Goal: Communication & Community: Answer question/provide support

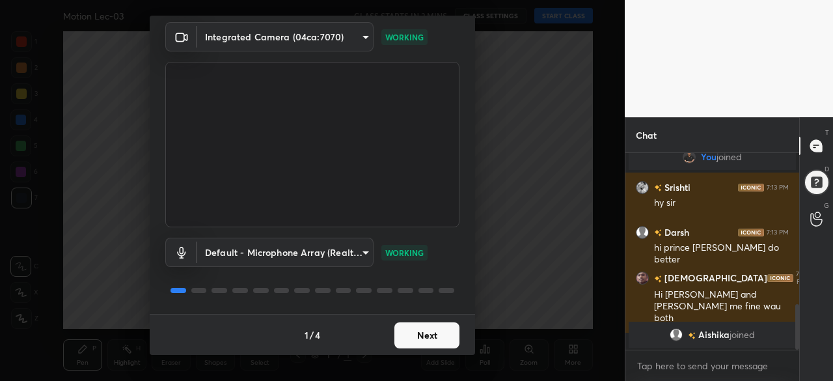
scroll to position [652, 0]
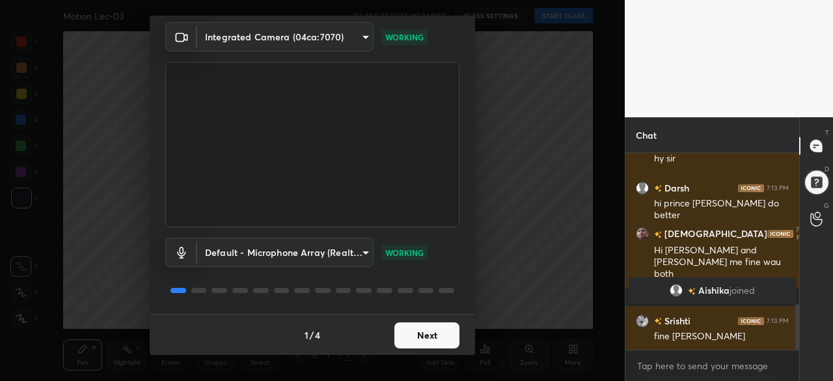
click at [419, 327] on button "Next" at bounding box center [426, 335] width 65 height 26
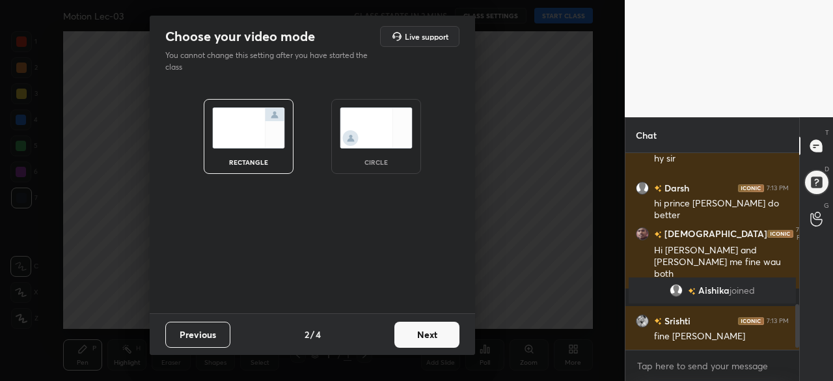
scroll to position [698, 0]
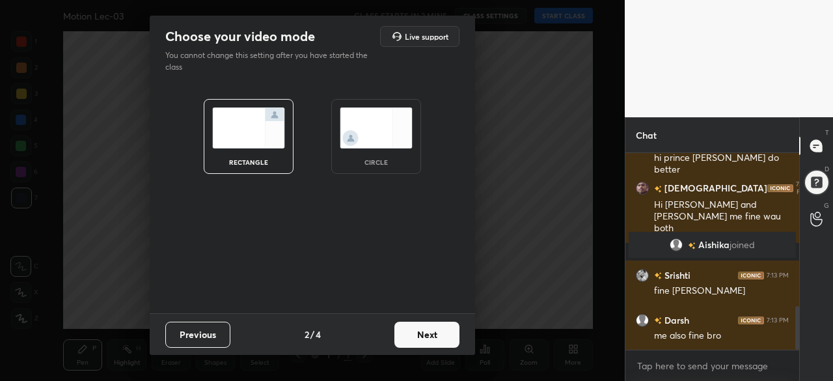
click at [419, 327] on button "Next" at bounding box center [426, 334] width 65 height 26
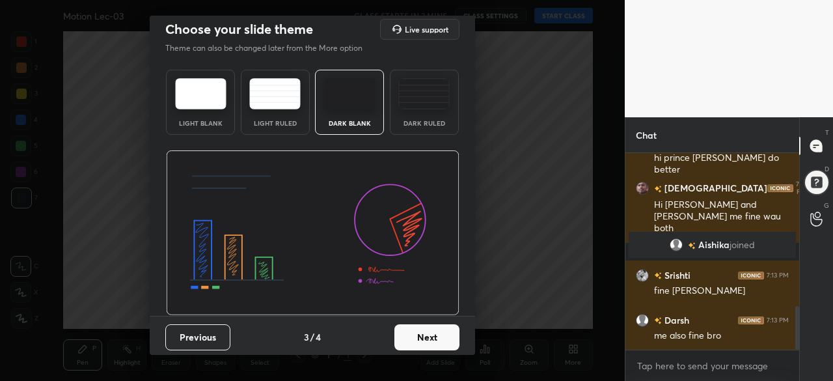
scroll to position [9, 0]
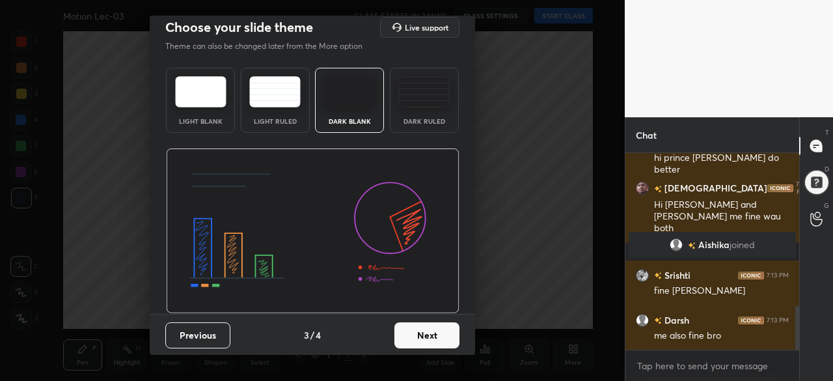
click at [422, 338] on button "Next" at bounding box center [426, 335] width 65 height 26
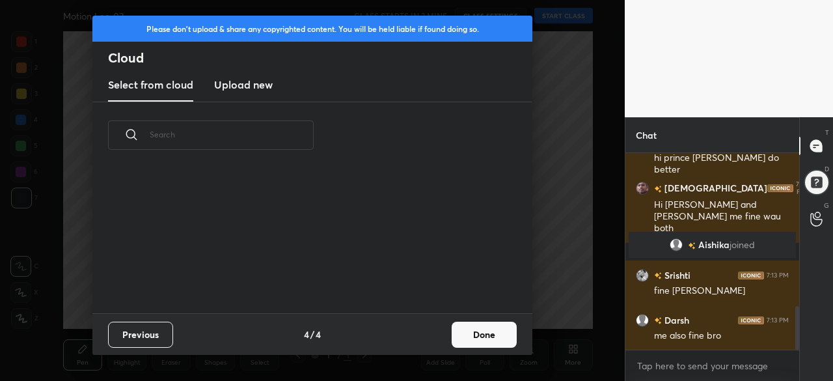
scroll to position [4, 7]
click at [492, 340] on button "Done" at bounding box center [484, 334] width 65 height 26
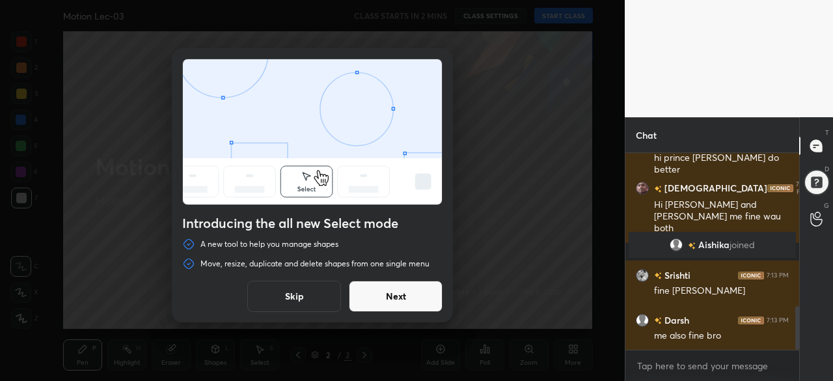
click at [393, 292] on button "Next" at bounding box center [396, 295] width 94 height 31
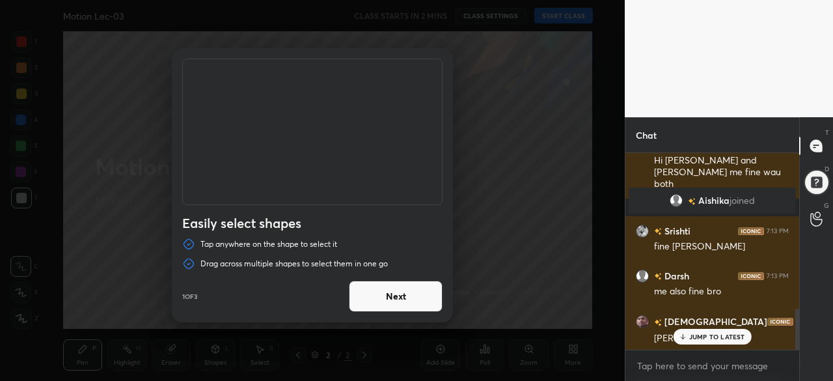
click at [393, 292] on button "Next" at bounding box center [396, 295] width 94 height 31
click at [393, 292] on button "Done" at bounding box center [396, 295] width 94 height 31
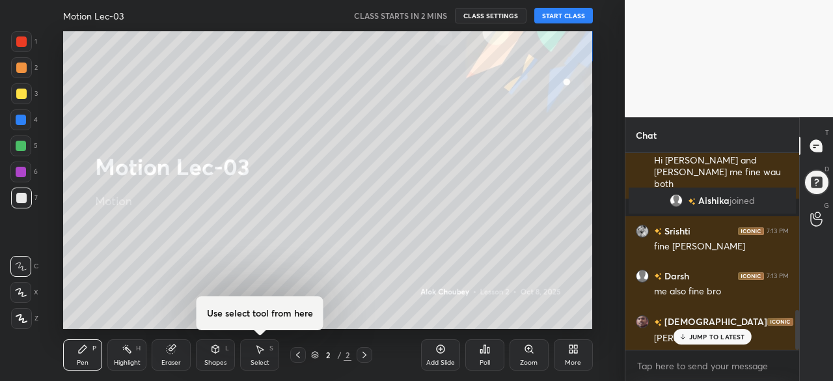
click at [560, 16] on button "START CLASS" at bounding box center [563, 16] width 59 height 16
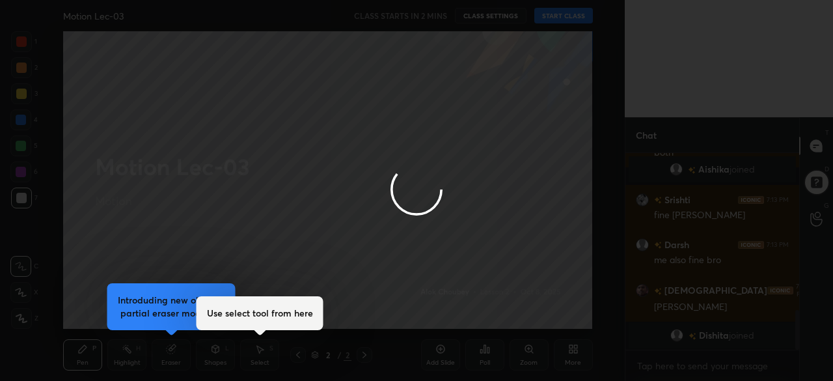
type textarea "x"
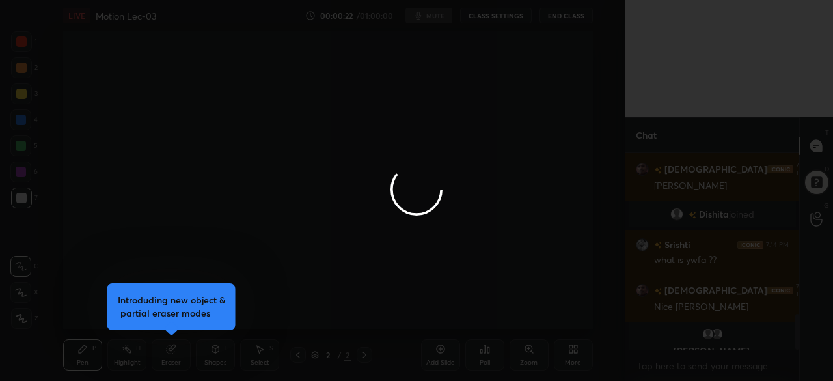
scroll to position [940, 0]
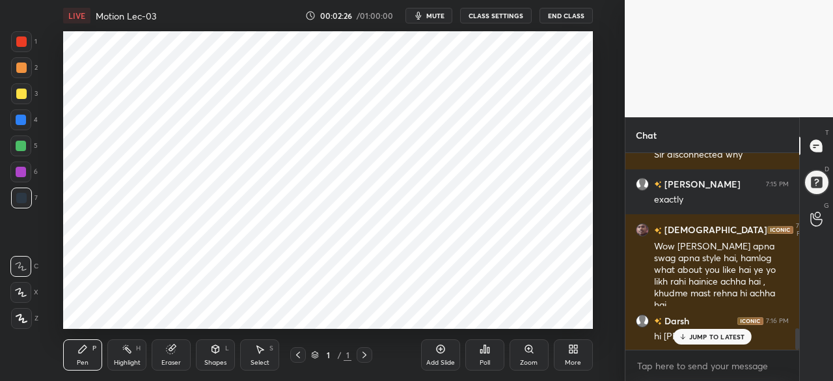
scroll to position [1648, 0]
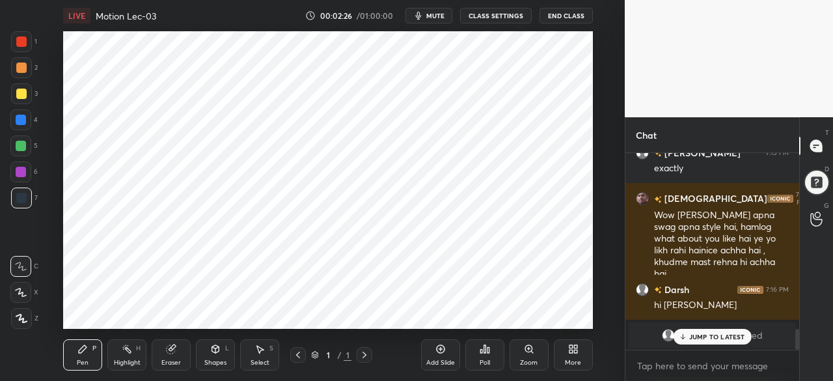
click at [442, 360] on div "Add Slide" at bounding box center [440, 362] width 29 height 7
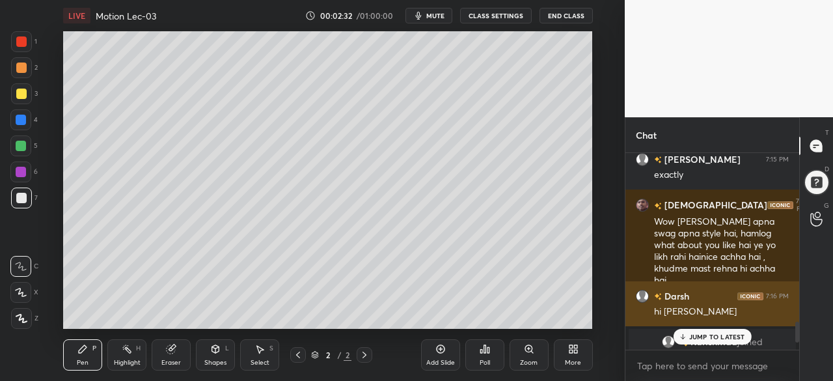
scroll to position [1622, 0]
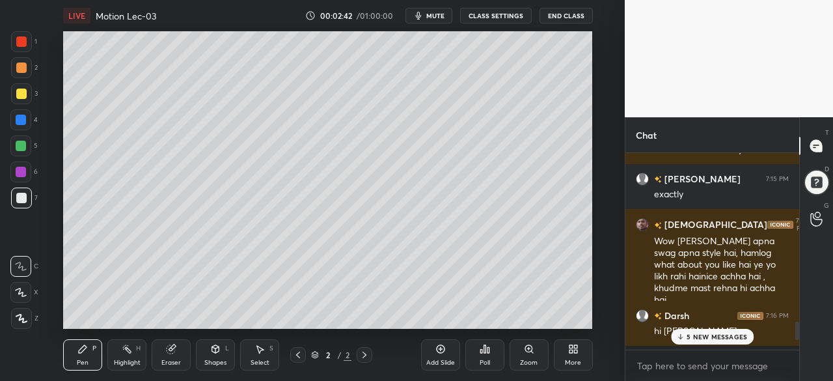
click at [699, 332] on p "5 NEW MESSAGES" at bounding box center [716, 336] width 61 height 8
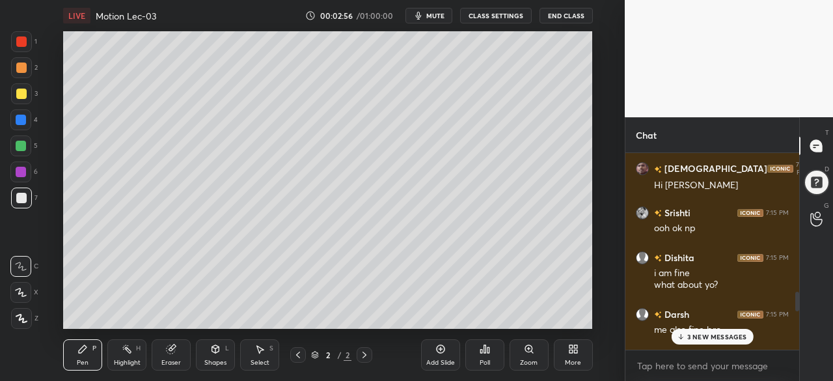
scroll to position [1322, 0]
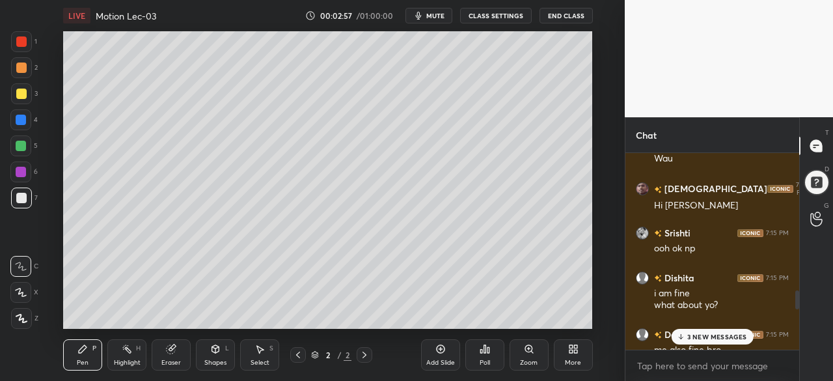
click at [696, 336] on p "3 NEW MESSAGES" at bounding box center [717, 336] width 60 height 8
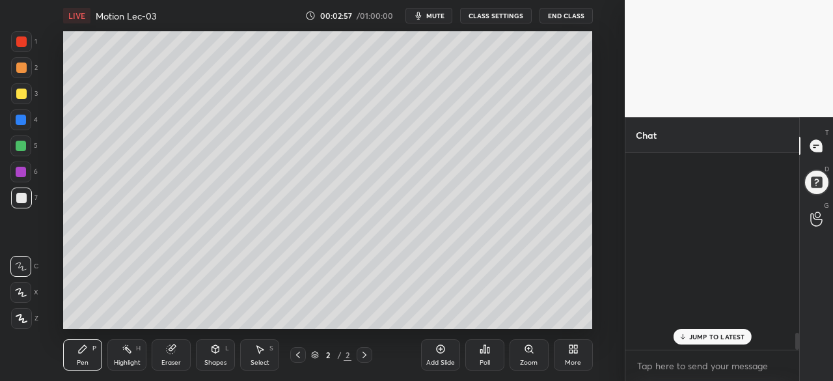
scroll to position [2130, 0]
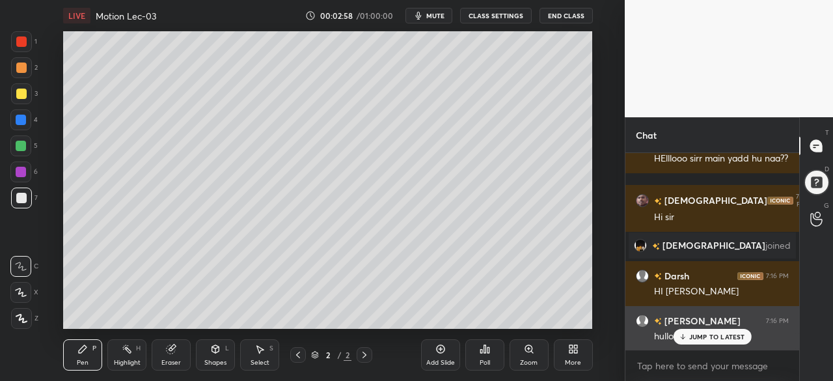
click at [696, 342] on div "JUMP TO LATEST" at bounding box center [712, 337] width 78 height 16
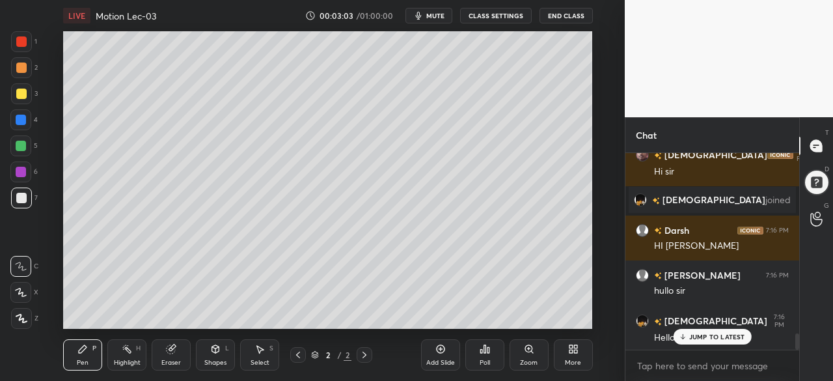
scroll to position [2220, 0]
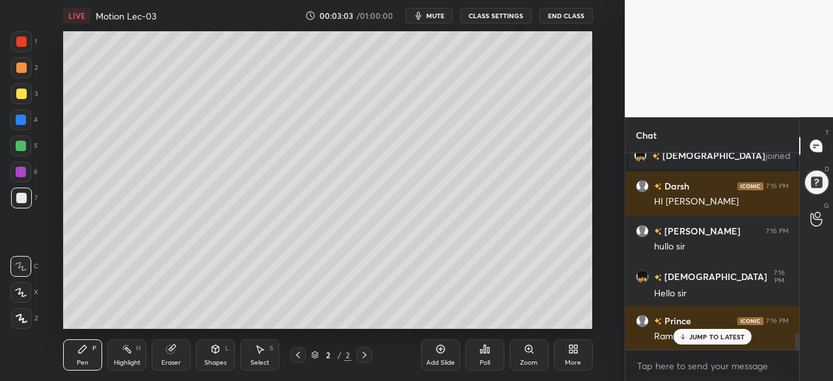
click at [16, 293] on icon at bounding box center [21, 292] width 12 height 9
click at [171, 351] on icon at bounding box center [171, 349] width 8 height 8
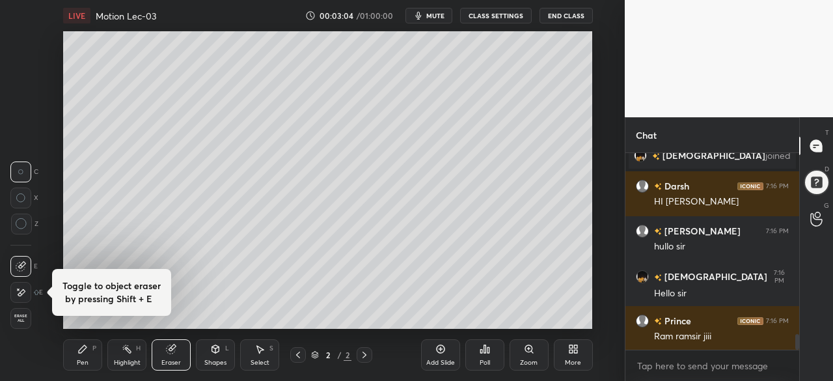
scroll to position [2266, 0]
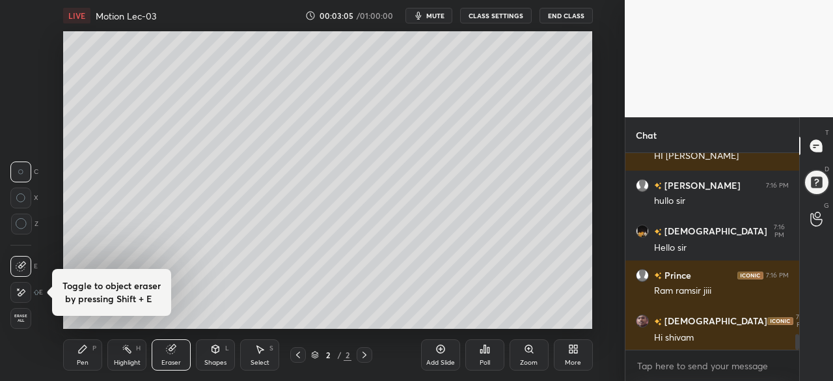
click at [90, 353] on div "Pen P" at bounding box center [82, 354] width 39 height 31
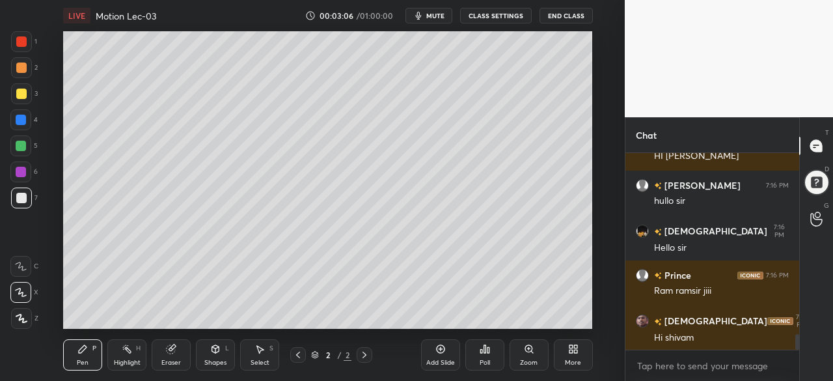
click at [22, 96] on div at bounding box center [21, 93] width 10 height 10
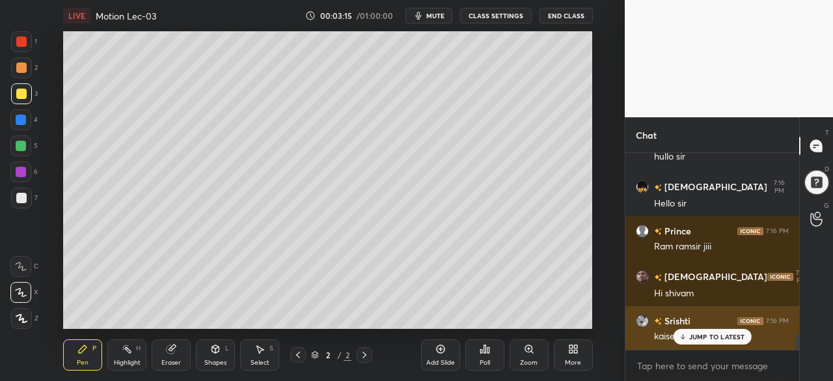
click at [704, 335] on p "JUMP TO LATEST" at bounding box center [717, 336] width 56 height 8
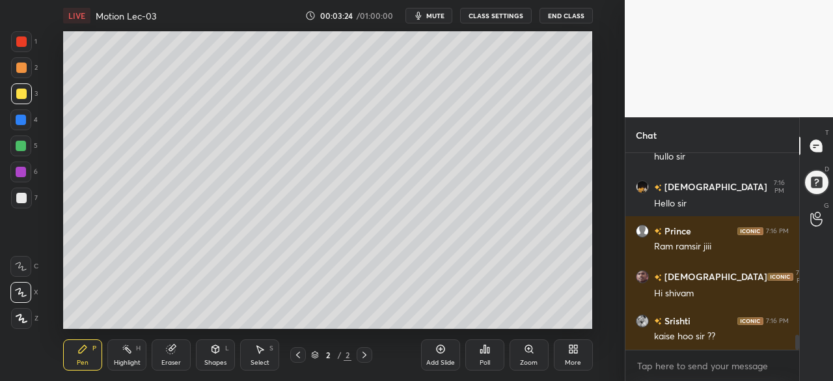
scroll to position [2367, 0]
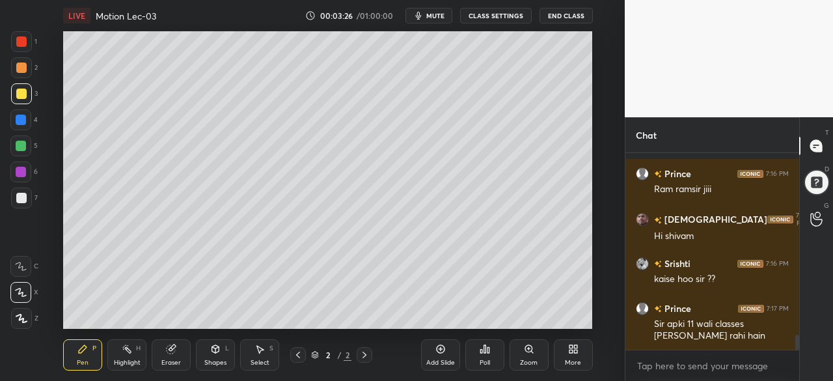
click at [16, 122] on div at bounding box center [21, 120] width 10 height 10
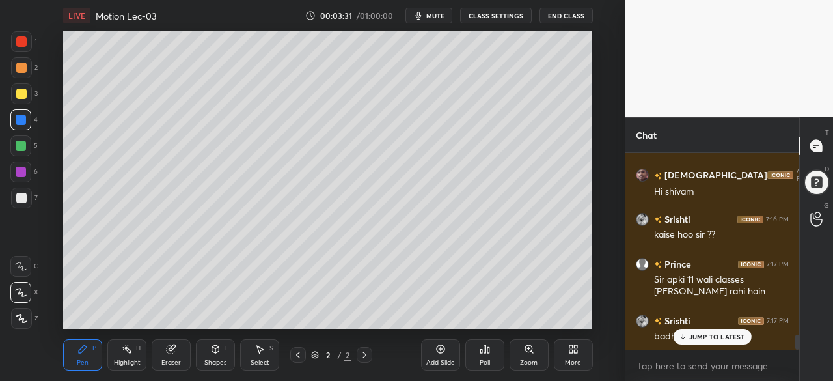
scroll to position [2457, 0]
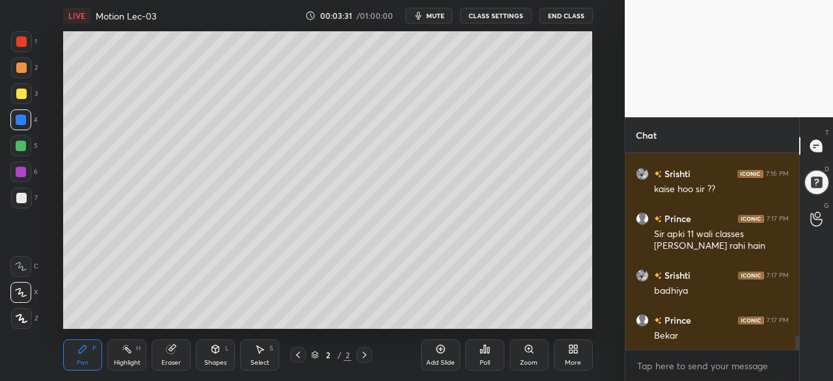
click at [19, 171] on div at bounding box center [21, 172] width 10 height 10
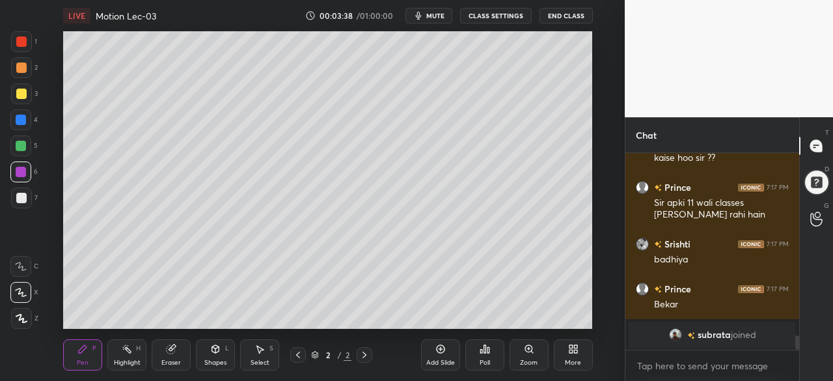
click at [21, 117] on div at bounding box center [21, 120] width 10 height 10
click at [20, 146] on div at bounding box center [21, 146] width 10 height 10
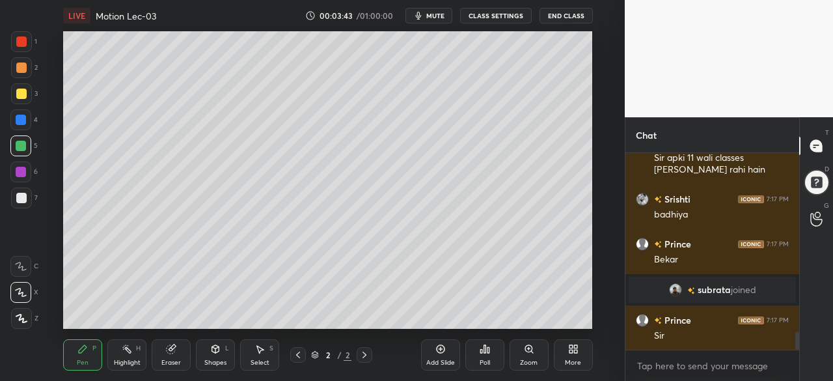
scroll to position [1992, 0]
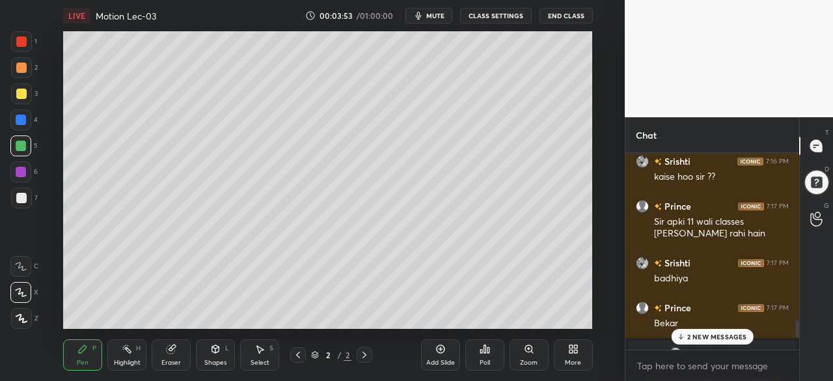
click at [690, 330] on div "2 NEW MESSAGES" at bounding box center [712, 337] width 82 height 16
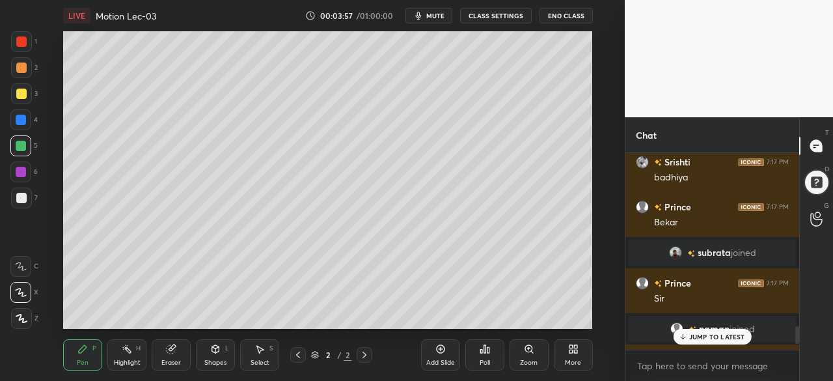
scroll to position [2068, 0]
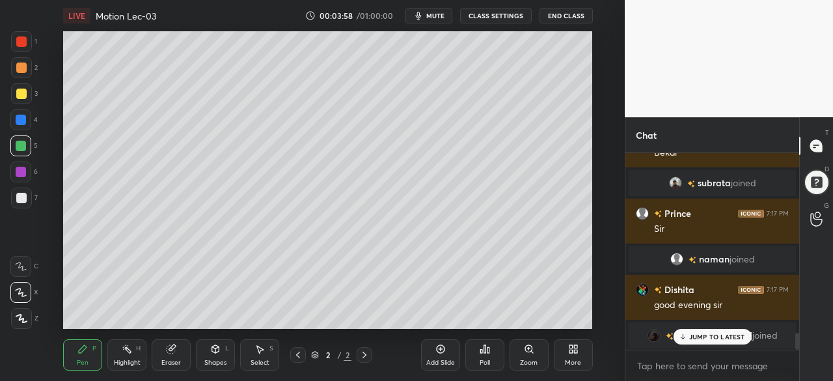
click at [695, 338] on p "JUMP TO LATEST" at bounding box center [717, 336] width 56 height 8
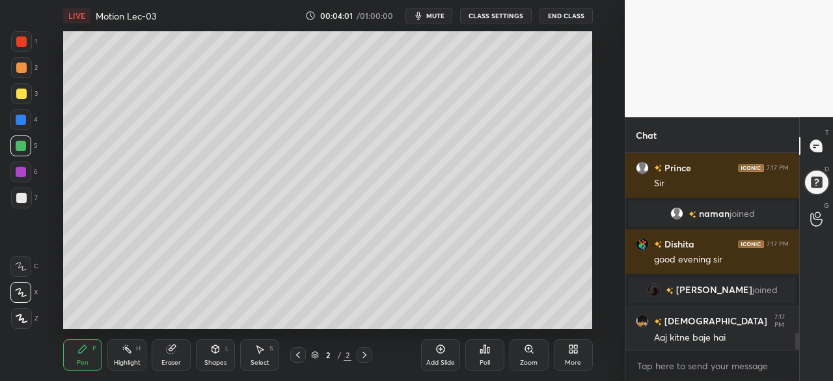
click at [30, 197] on div at bounding box center [21, 197] width 21 height 21
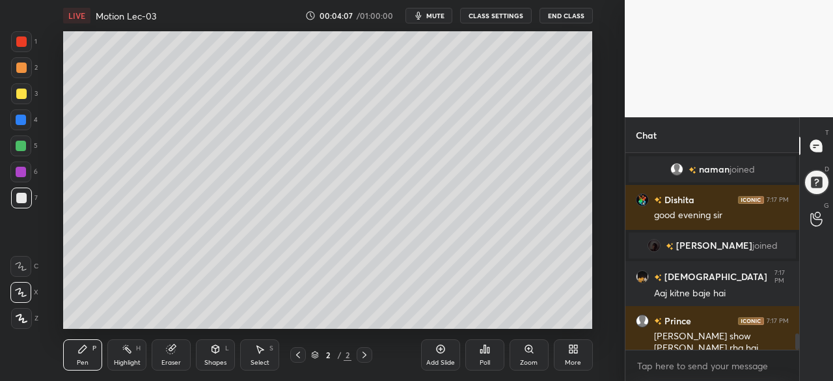
scroll to position [2203, 0]
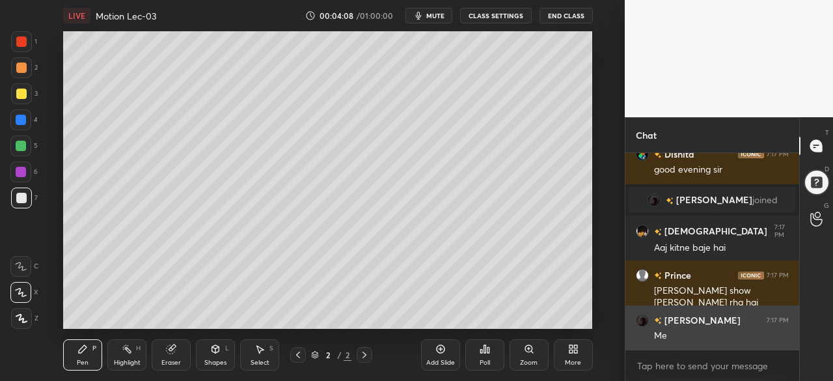
click at [700, 338] on div "Me" at bounding box center [721, 335] width 135 height 13
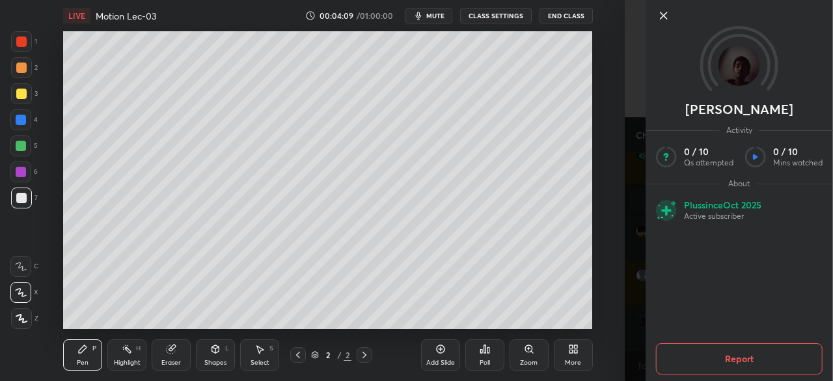
click at [664, 14] on icon at bounding box center [664, 16] width 16 height 16
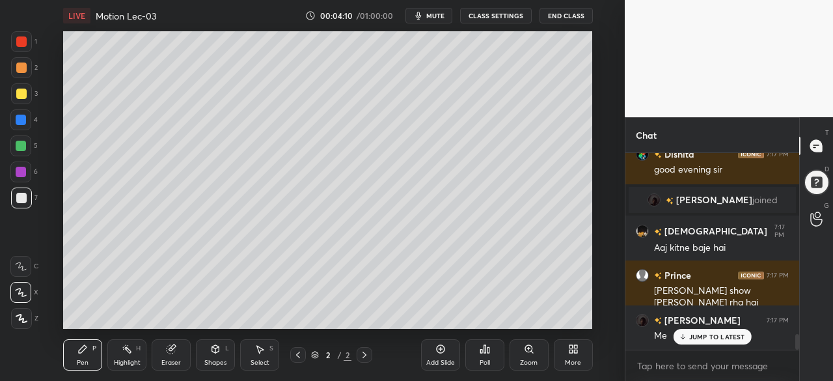
scroll to position [2247, 0]
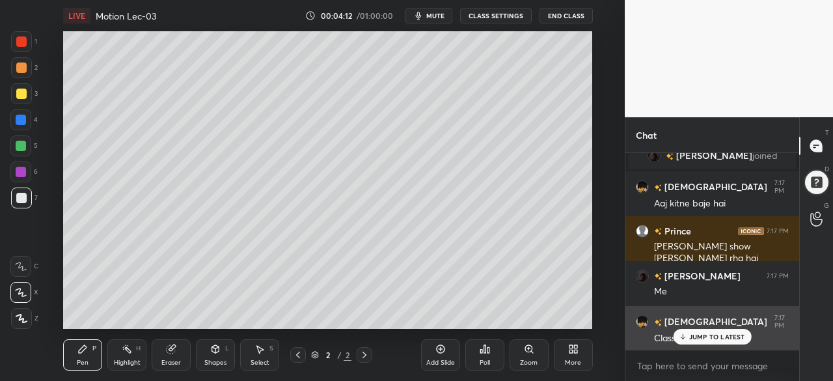
click at [692, 334] on p "JUMP TO LATEST" at bounding box center [717, 336] width 56 height 8
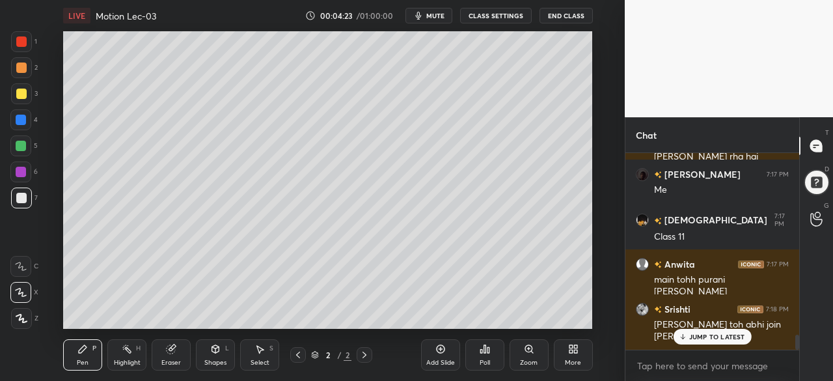
scroll to position [2395, 0]
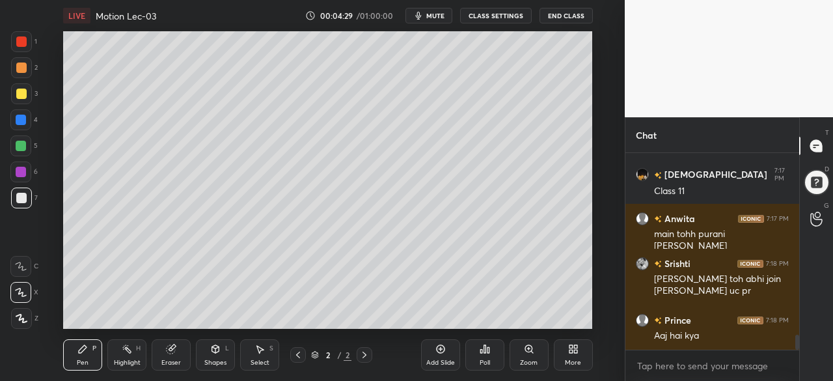
click at [211, 354] on icon at bounding box center [215, 349] width 10 height 10
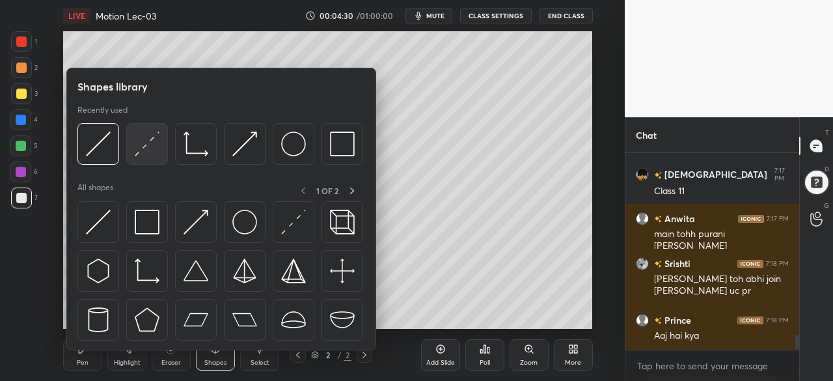
click at [154, 142] on img at bounding box center [147, 143] width 25 height 25
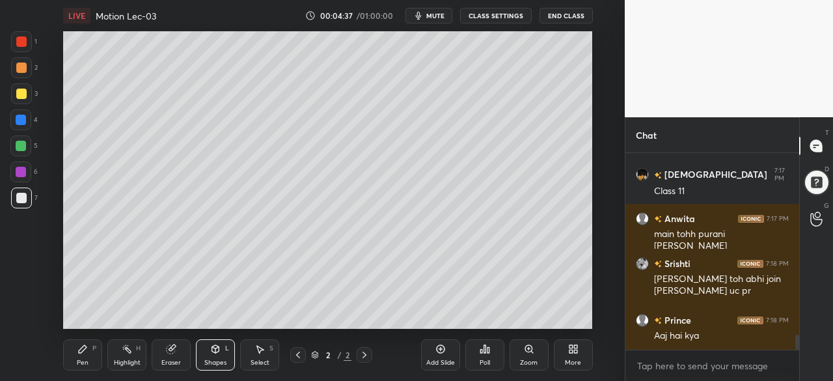
click at [81, 349] on icon at bounding box center [83, 349] width 8 height 8
click at [17, 153] on div at bounding box center [20, 145] width 21 height 21
click at [20, 126] on div at bounding box center [20, 119] width 21 height 21
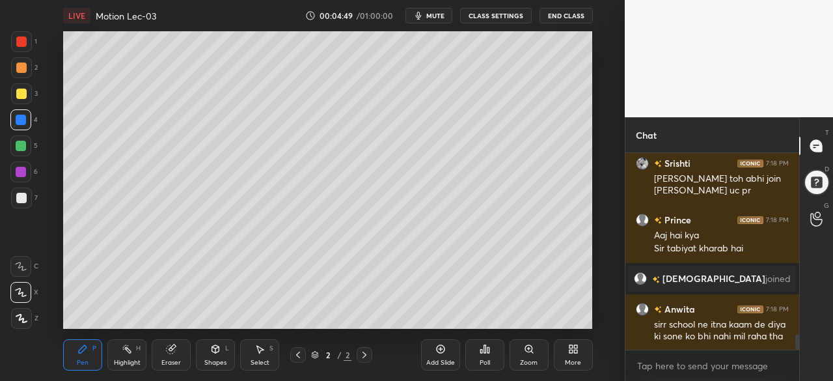
scroll to position [2463, 0]
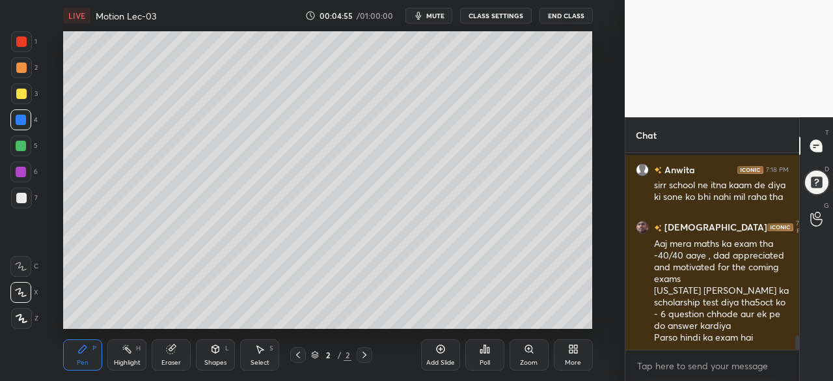
click at [20, 169] on div at bounding box center [21, 172] width 10 height 10
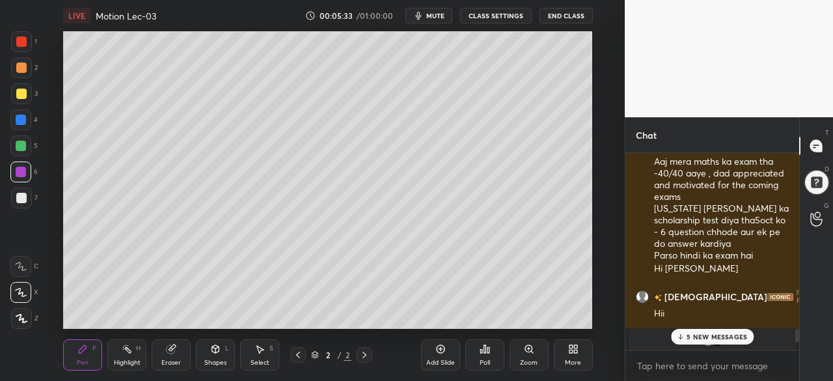
scroll to position [2547, 0]
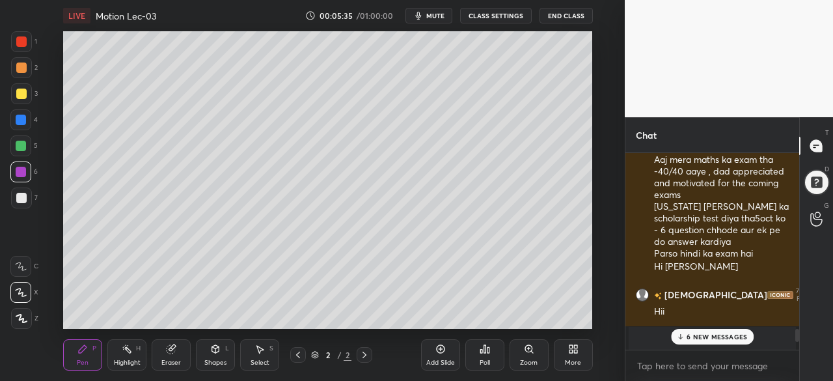
click at [696, 332] on p "6 NEW MESSAGES" at bounding box center [716, 336] width 61 height 8
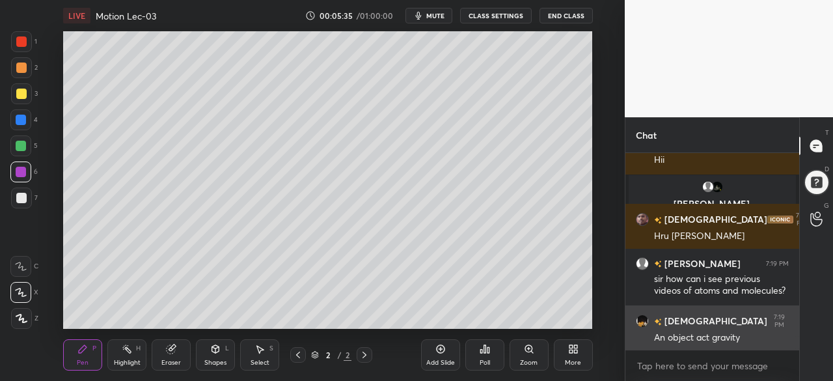
click at [698, 334] on div "An object act gravity" at bounding box center [721, 337] width 135 height 13
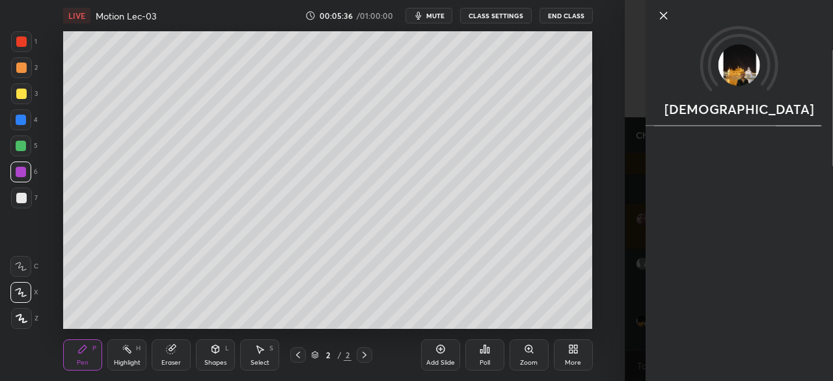
click at [683, 267] on div "[DEMOGRAPHIC_DATA]" at bounding box center [738, 190] width 187 height 381
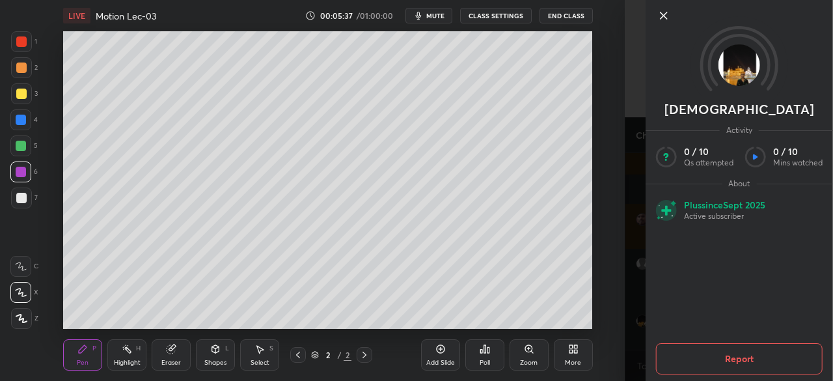
click at [666, 11] on icon at bounding box center [664, 16] width 16 height 16
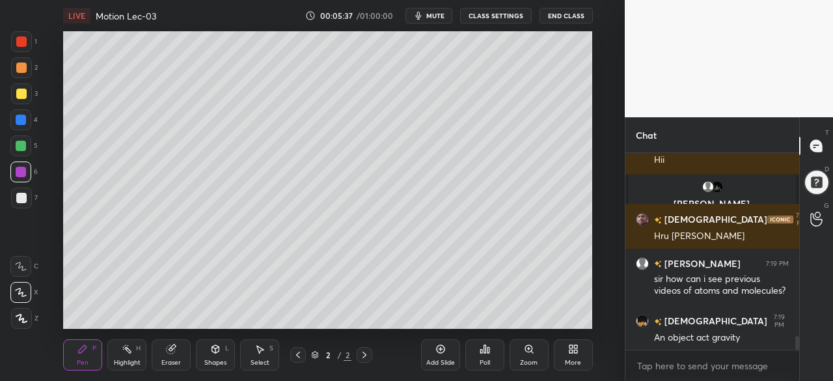
click at [656, 12] on div "[PERSON_NAME] Activity 0 / 10 Qs attempted 0 / 10 Mins watched About Plus since…" at bounding box center [729, 190] width 208 height 381
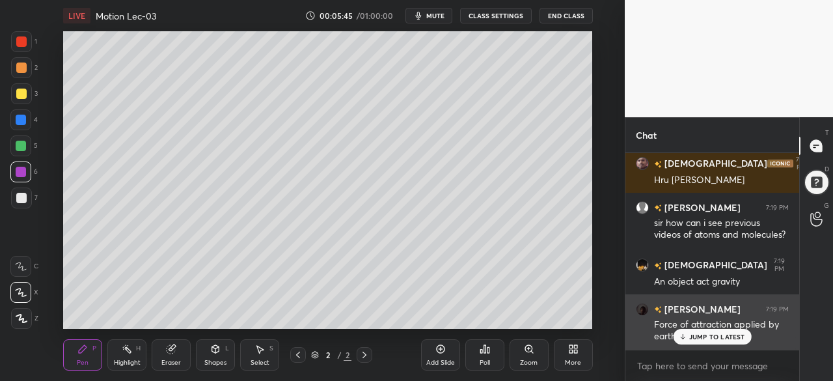
click at [706, 334] on p "JUMP TO LATEST" at bounding box center [717, 336] width 56 height 8
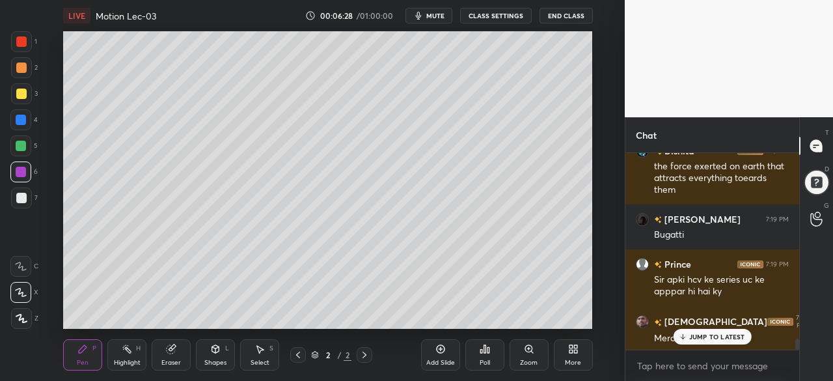
scroll to position [3282, 0]
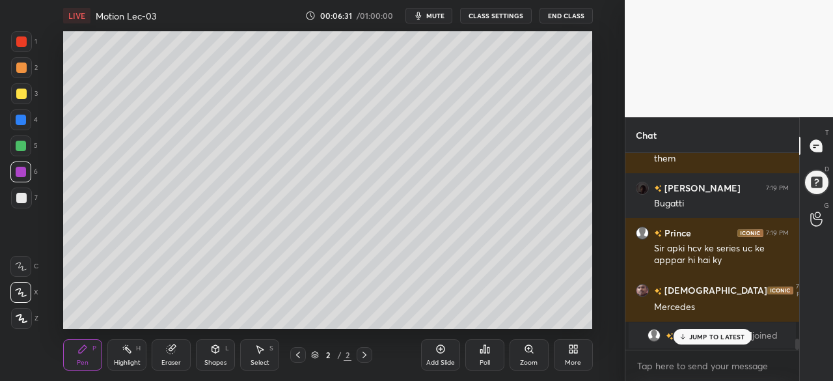
click at [701, 333] on p "JUMP TO LATEST" at bounding box center [717, 336] width 56 height 8
click at [694, 331] on div "1 NEW MESSAGE" at bounding box center [711, 337] width 77 height 16
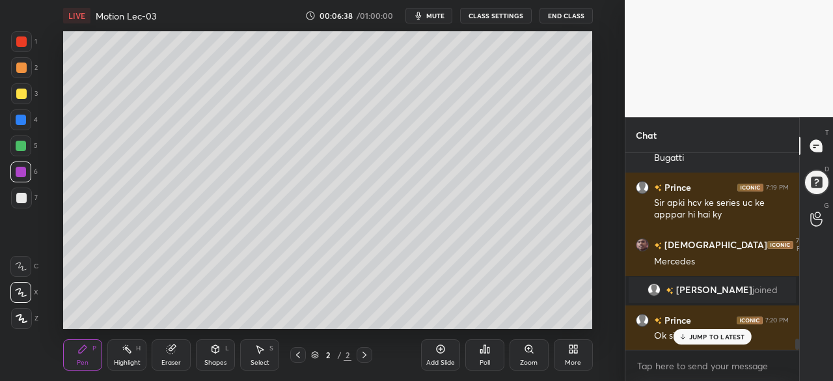
scroll to position [3372, 0]
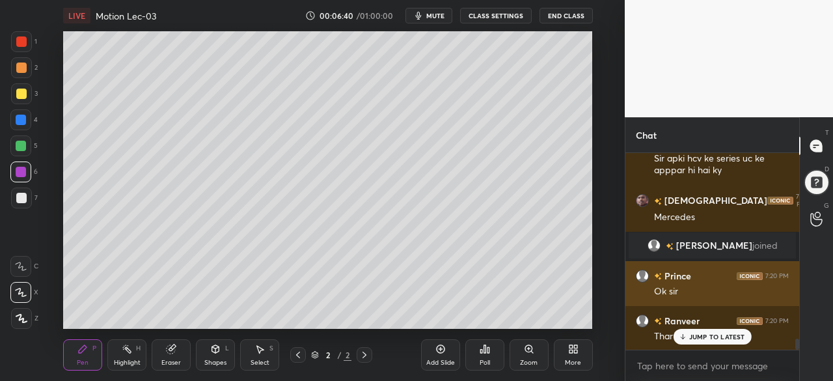
click at [617, 290] on div "1 2 3 4 5 6 7 C X Z C X Z E E Erase all H H LIVE Motion Lec-03 00:06:40 / 01:00…" at bounding box center [312, 190] width 625 height 381
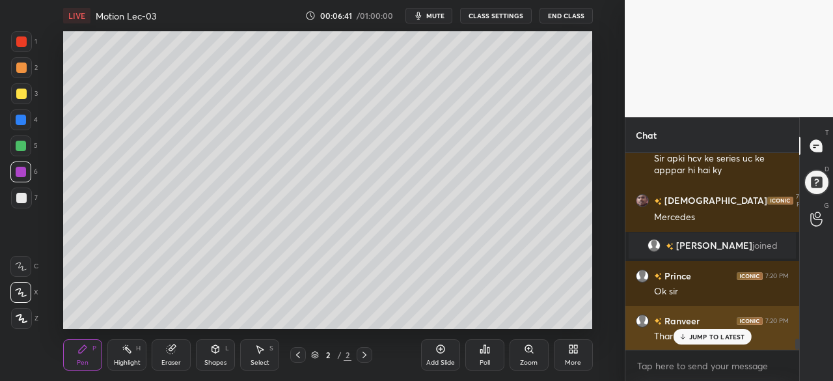
click at [695, 332] on p "JUMP TO LATEST" at bounding box center [717, 336] width 56 height 8
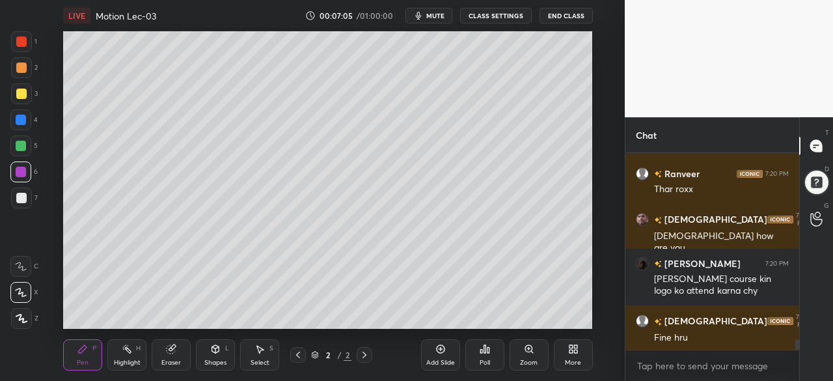
scroll to position [3598, 0]
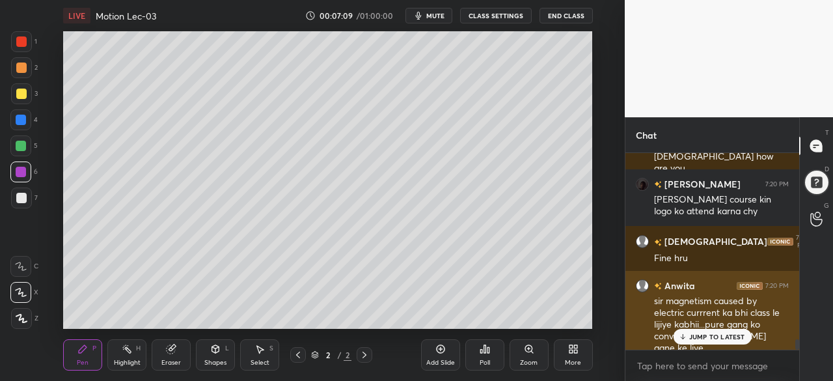
click at [712, 337] on p "JUMP TO LATEST" at bounding box center [717, 336] width 56 height 8
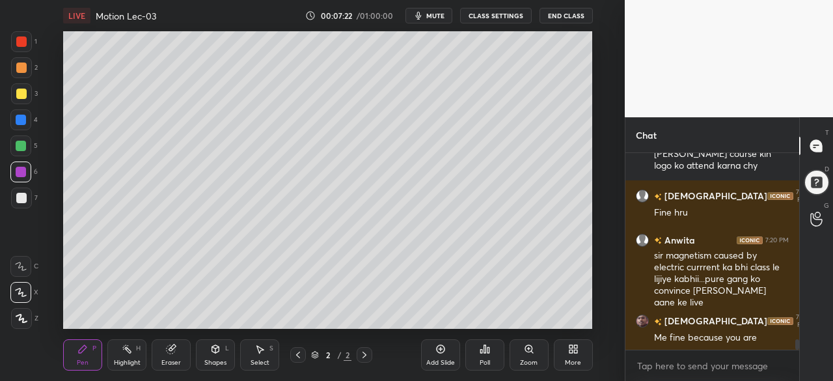
scroll to position [3688, 0]
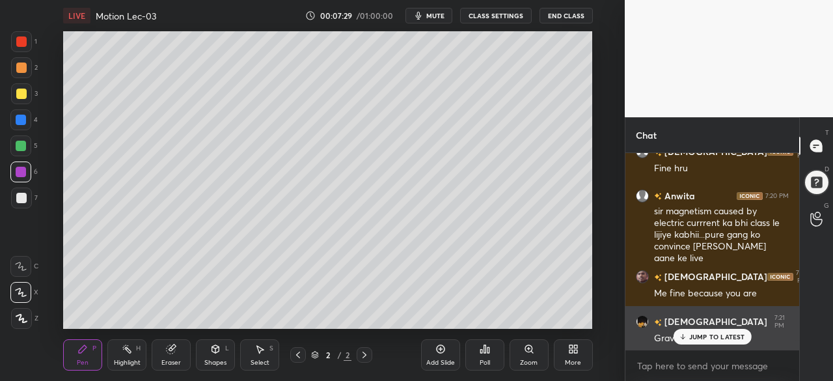
click at [695, 336] on p "JUMP TO LATEST" at bounding box center [717, 336] width 56 height 8
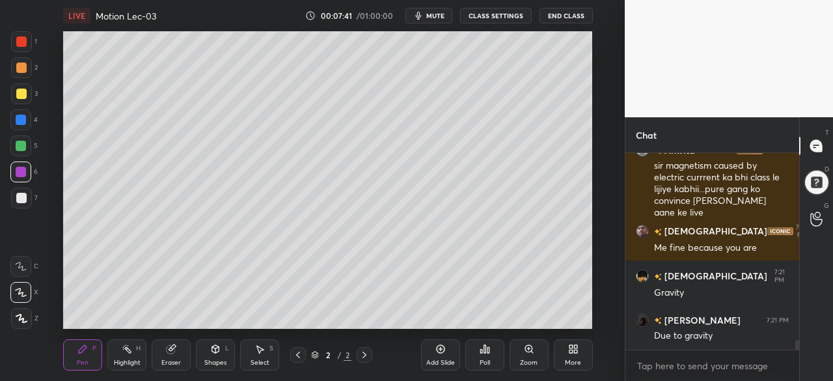
scroll to position [3778, 0]
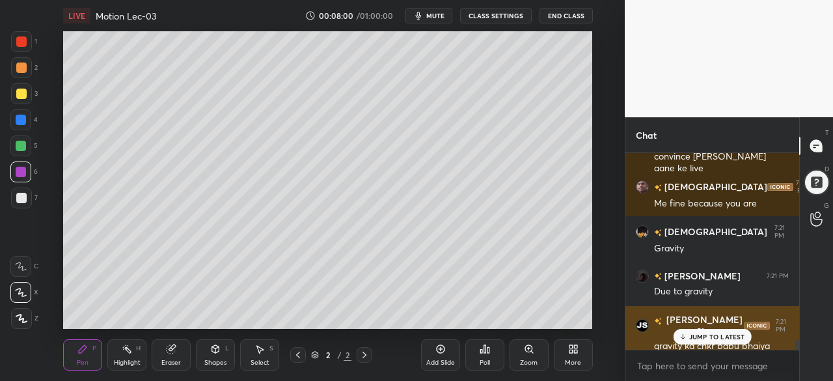
click at [699, 334] on p "JUMP TO LATEST" at bounding box center [717, 336] width 56 height 8
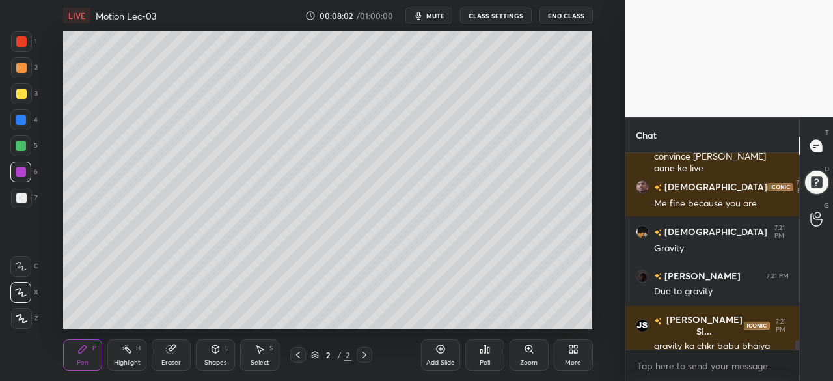
click at [22, 145] on div at bounding box center [21, 146] width 10 height 10
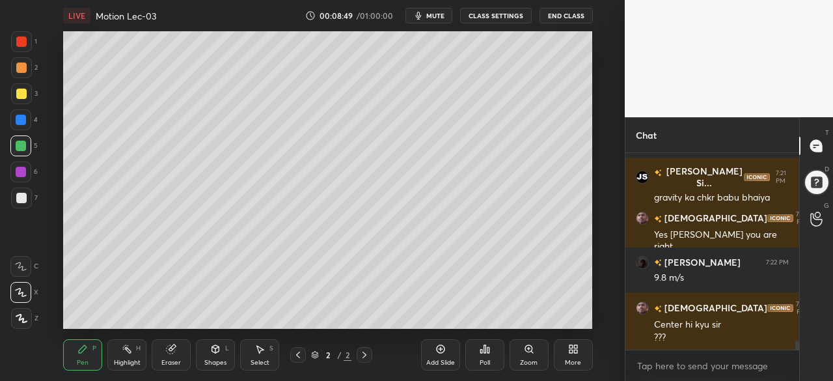
scroll to position [3957, 0]
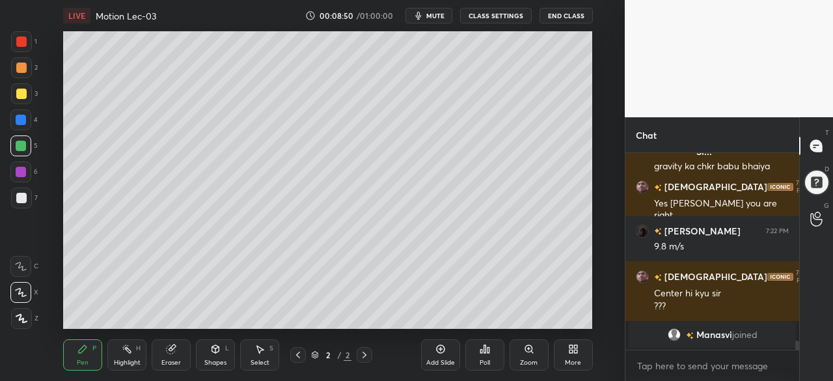
click at [21, 94] on div at bounding box center [21, 93] width 10 height 10
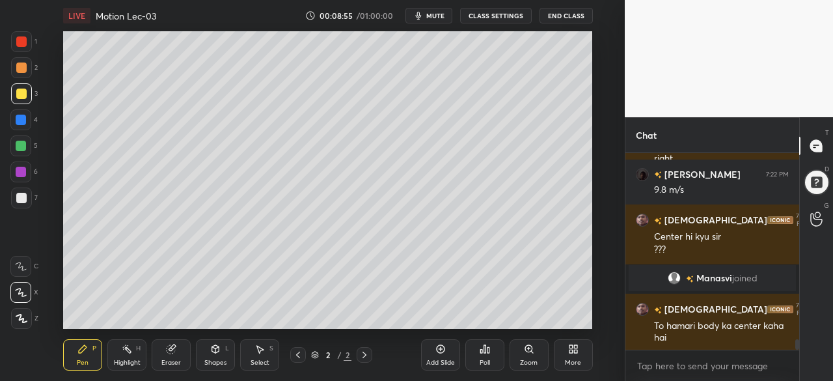
scroll to position [3497, 0]
click at [18, 196] on div at bounding box center [21, 198] width 10 height 10
click at [21, 94] on div at bounding box center [21, 93] width 10 height 10
click at [25, 142] on div at bounding box center [21, 146] width 10 height 10
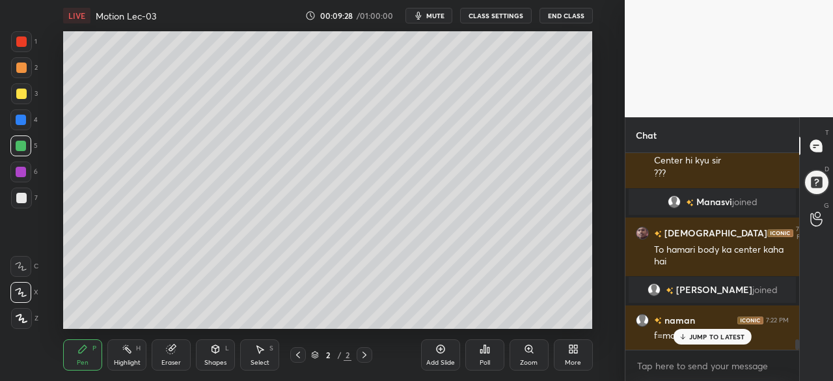
scroll to position [3618, 0]
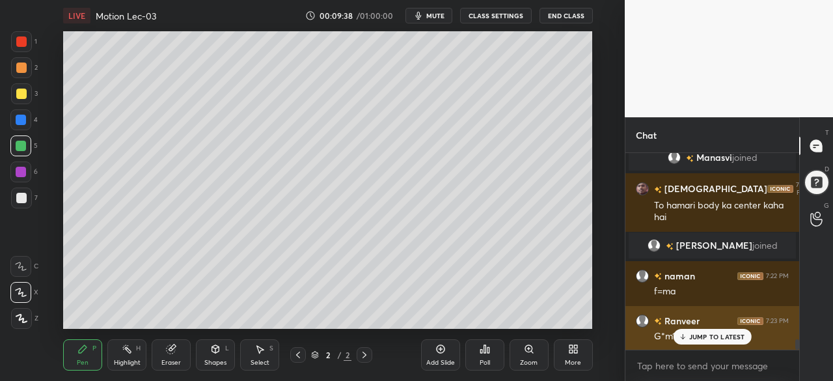
click at [703, 337] on p "JUMP TO LATEST" at bounding box center [717, 336] width 56 height 8
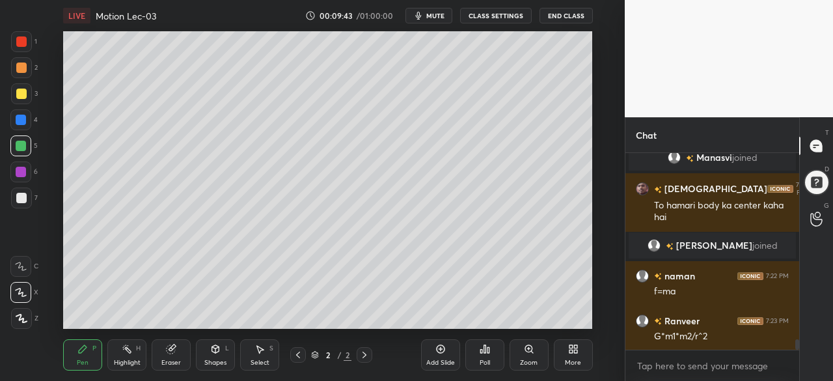
click at [21, 66] on div at bounding box center [21, 67] width 10 height 10
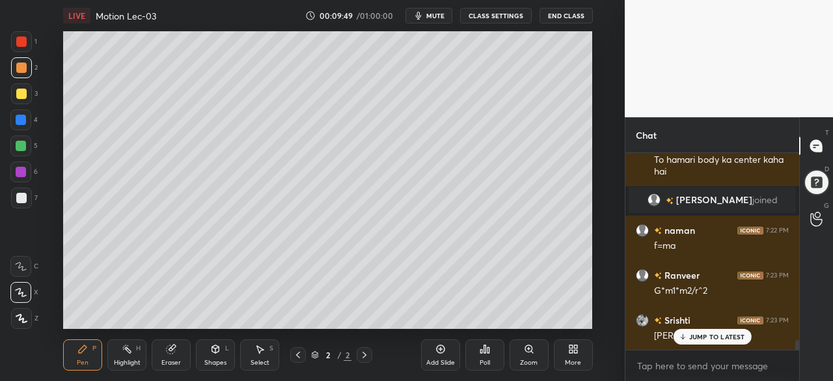
scroll to position [3708, 0]
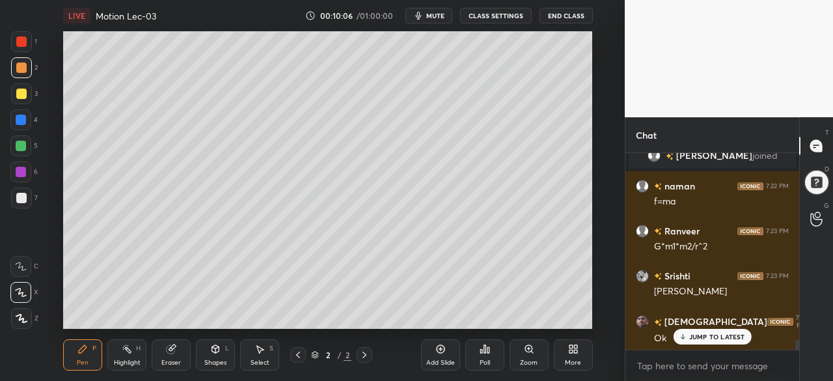
click at [26, 116] on div at bounding box center [20, 119] width 21 height 21
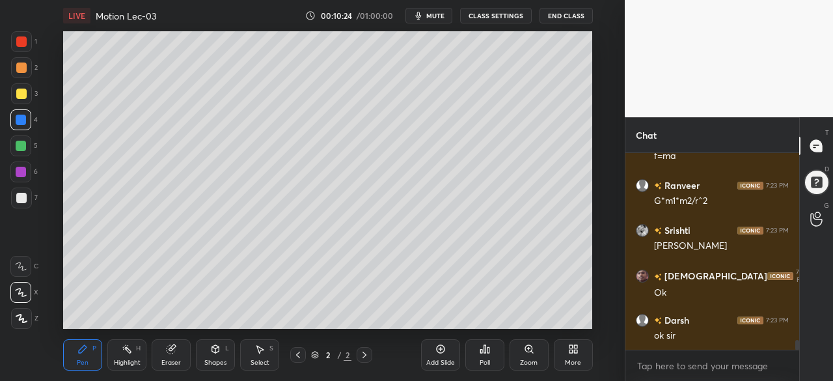
scroll to position [3797, 0]
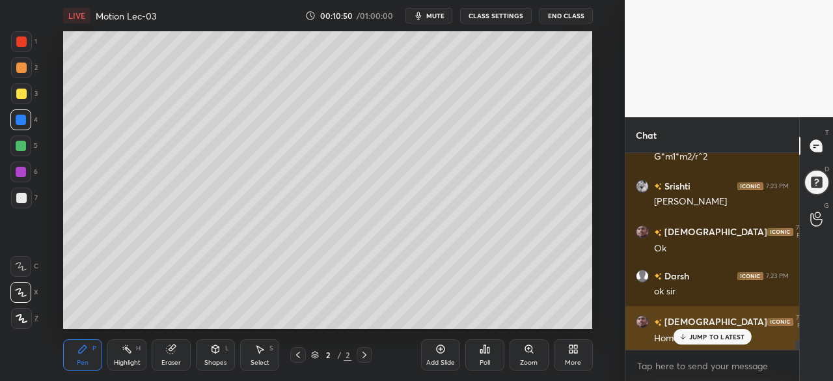
click at [692, 339] on p "JUMP TO LATEST" at bounding box center [717, 336] width 56 height 8
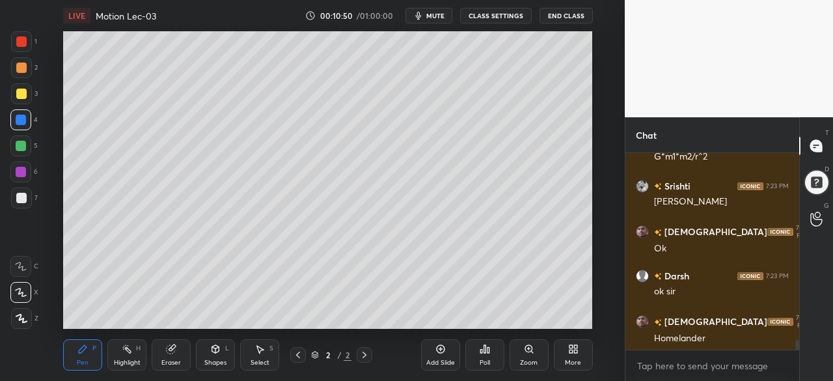
scroll to position [3855, 0]
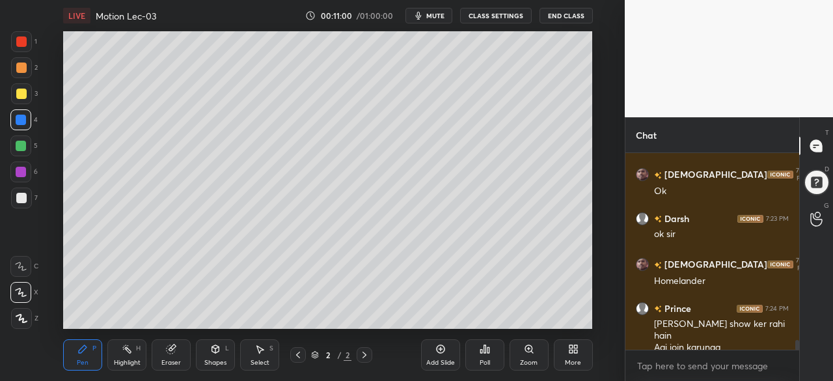
click at [434, 348] on div "Add Slide" at bounding box center [440, 354] width 39 height 31
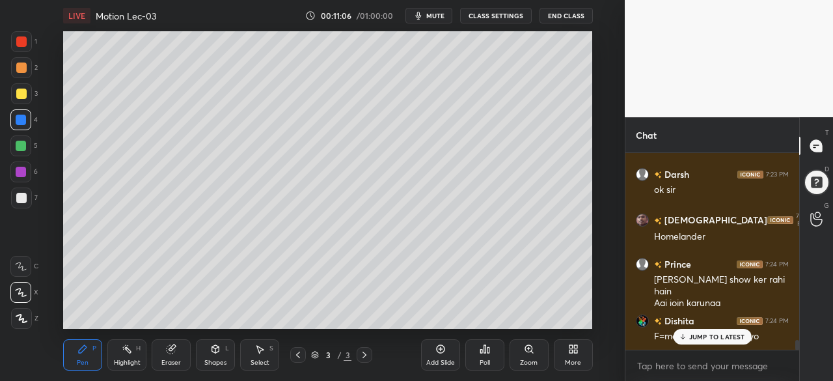
click at [504, 15] on button "CLASS SETTINGS" at bounding box center [496, 16] width 72 height 16
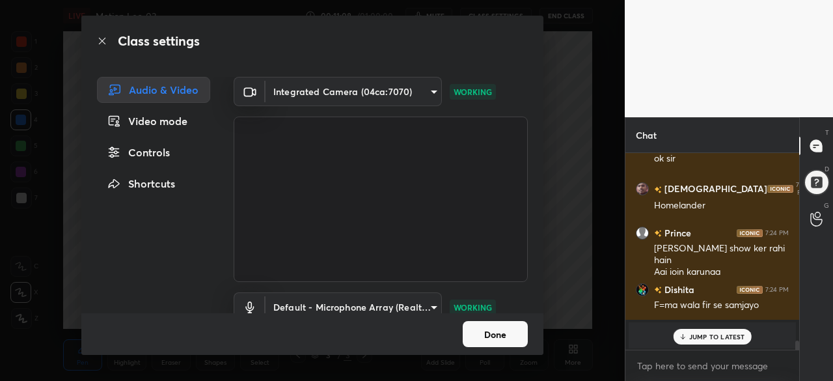
scroll to position [3987, 0]
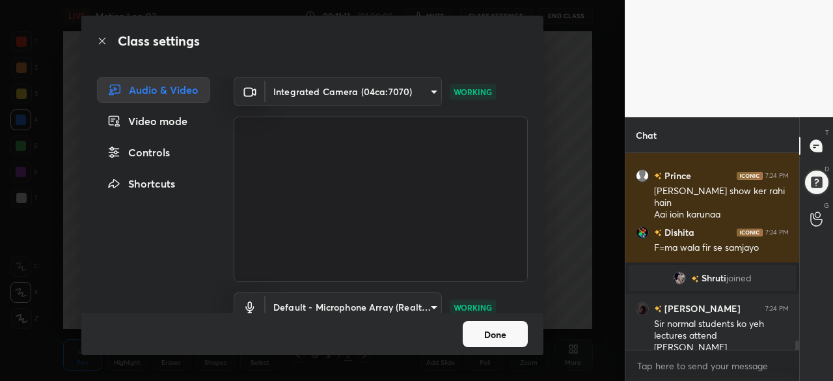
click at [161, 180] on div "Shortcuts" at bounding box center [153, 183] width 113 height 26
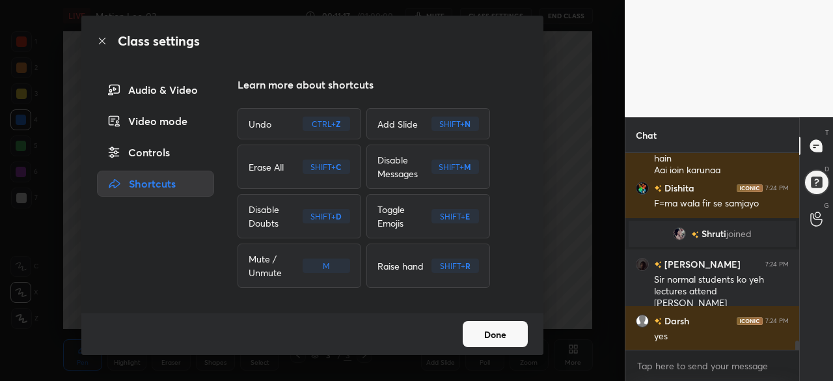
scroll to position [4045, 0]
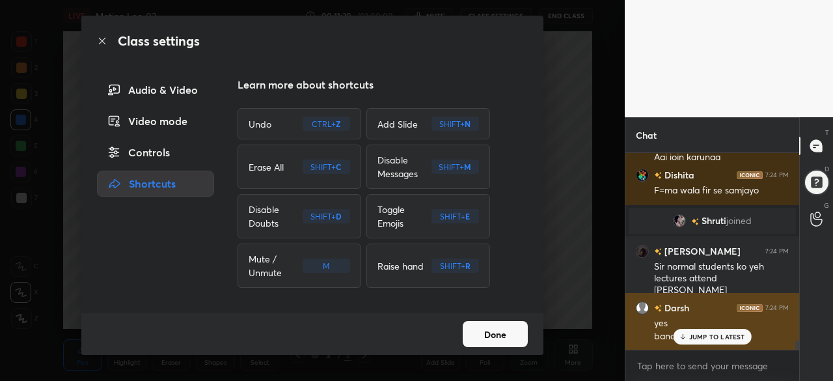
click at [700, 330] on div "JUMP TO LATEST" at bounding box center [712, 337] width 78 height 16
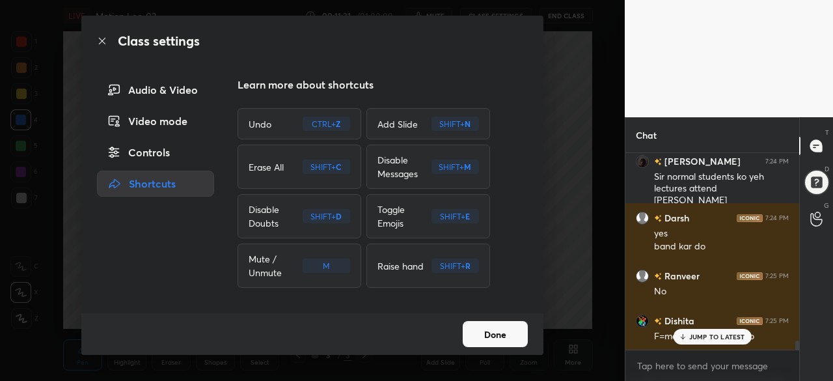
scroll to position [4180, 0]
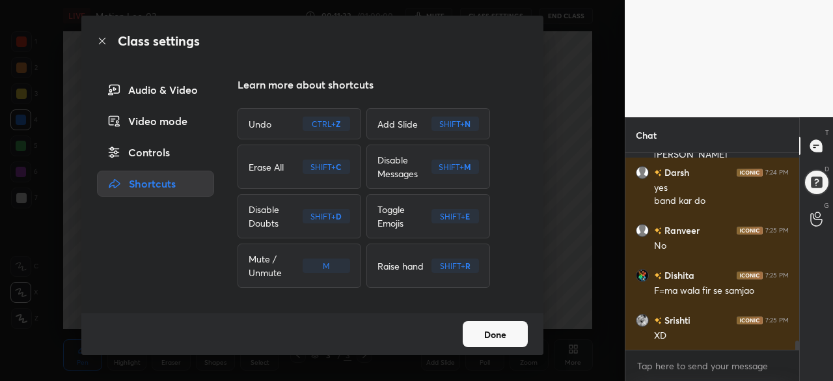
click at [505, 327] on button "Done" at bounding box center [495, 334] width 65 height 26
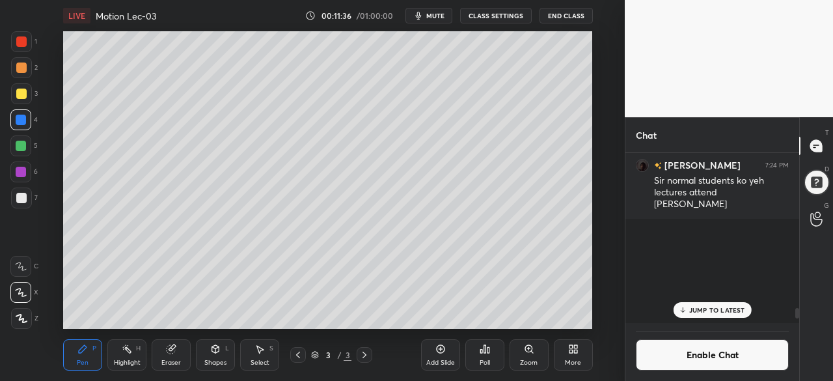
scroll to position [166, 170]
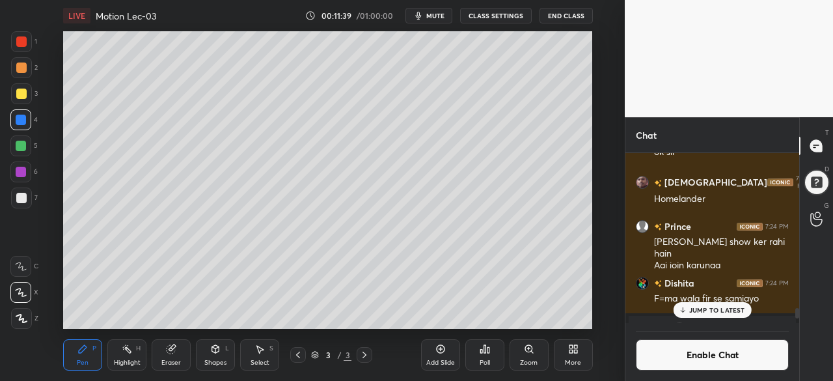
click at [710, 307] on p "JUMP TO LATEST" at bounding box center [717, 310] width 56 height 8
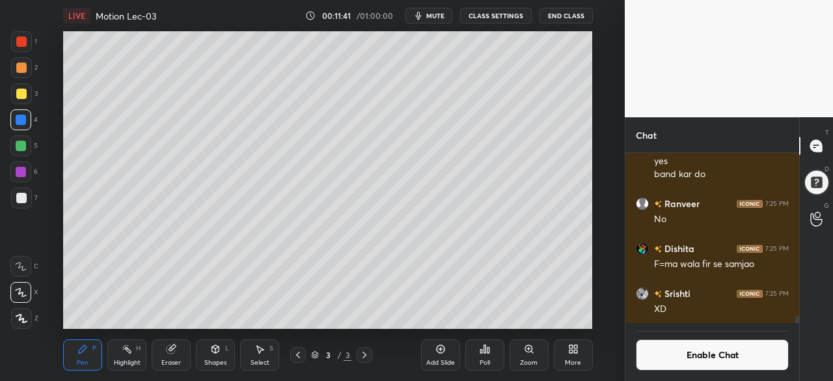
click at [298, 355] on icon at bounding box center [298, 354] width 10 height 10
click at [366, 357] on icon at bounding box center [364, 354] width 10 height 10
click at [816, 187] on div at bounding box center [816, 182] width 30 height 30
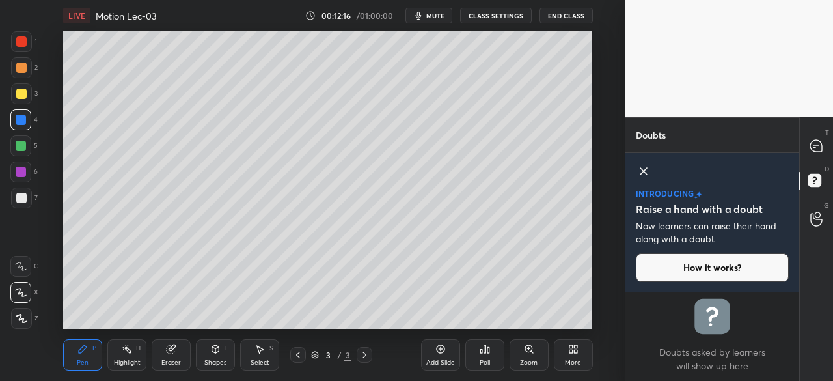
click at [643, 169] on icon at bounding box center [644, 171] width 16 height 16
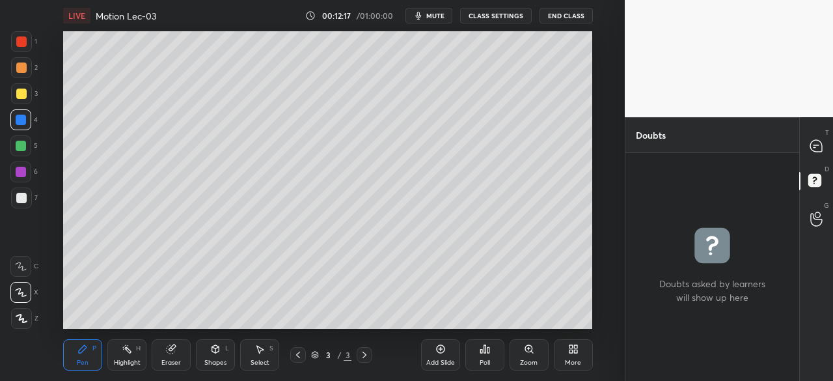
scroll to position [224, 170]
click at [821, 149] on icon at bounding box center [816, 146] width 12 height 12
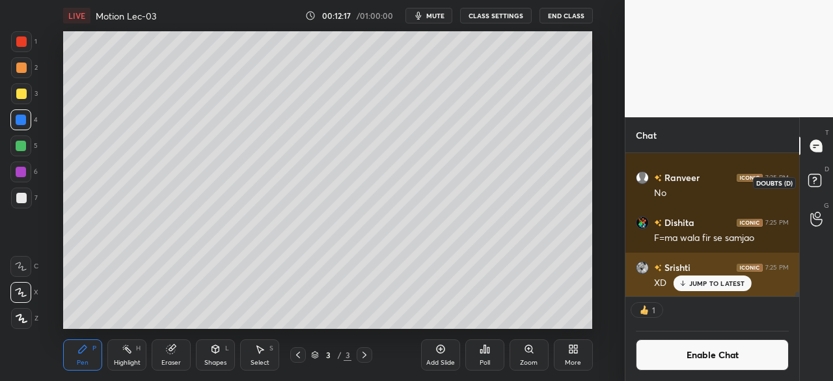
scroll to position [139, 170]
click at [698, 283] on p "JUMP TO LATEST" at bounding box center [717, 283] width 56 height 8
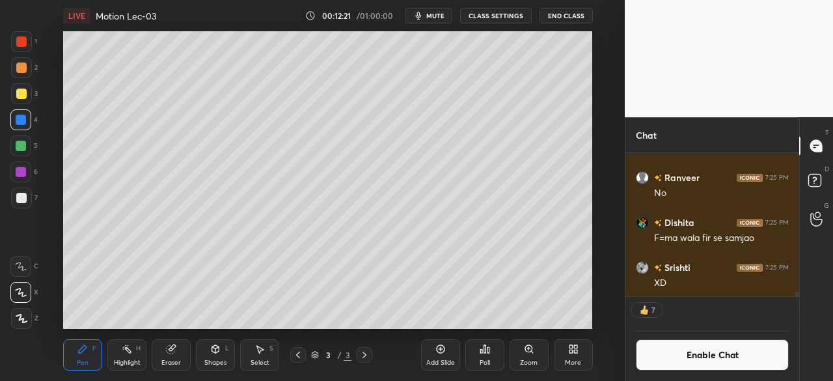
click at [18, 93] on div at bounding box center [21, 93] width 10 height 10
click at [22, 115] on div at bounding box center [21, 120] width 10 height 10
click at [21, 148] on div at bounding box center [21, 146] width 10 height 10
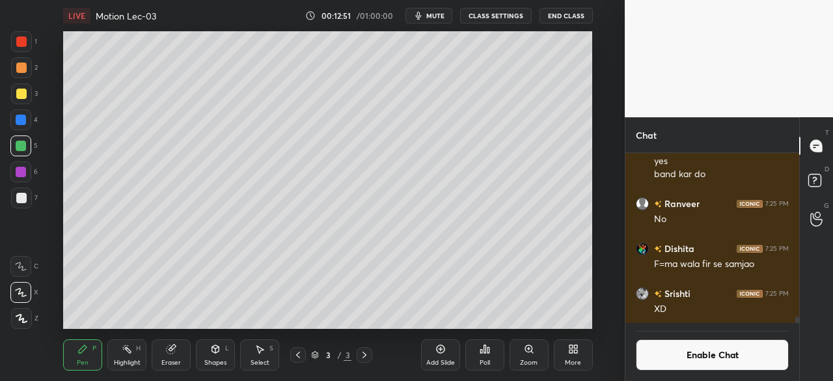
click at [18, 197] on div at bounding box center [21, 198] width 10 height 10
click at [21, 144] on div at bounding box center [21, 146] width 10 height 10
click at [18, 172] on div at bounding box center [21, 172] width 10 height 10
click at [18, 200] on div at bounding box center [21, 198] width 10 height 10
click at [21, 168] on div at bounding box center [21, 172] width 10 height 10
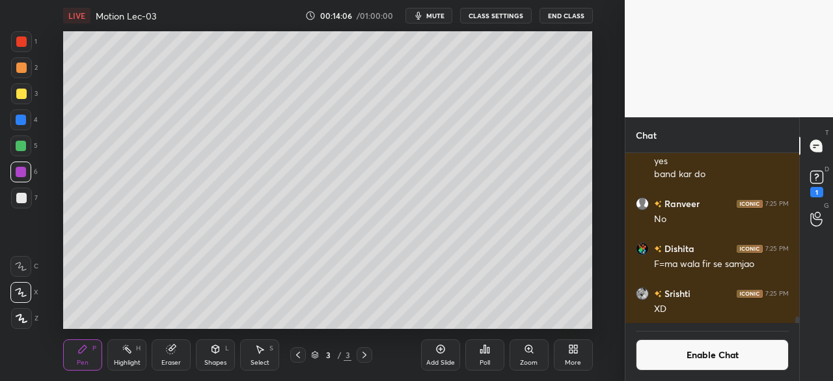
scroll to position [4241, 0]
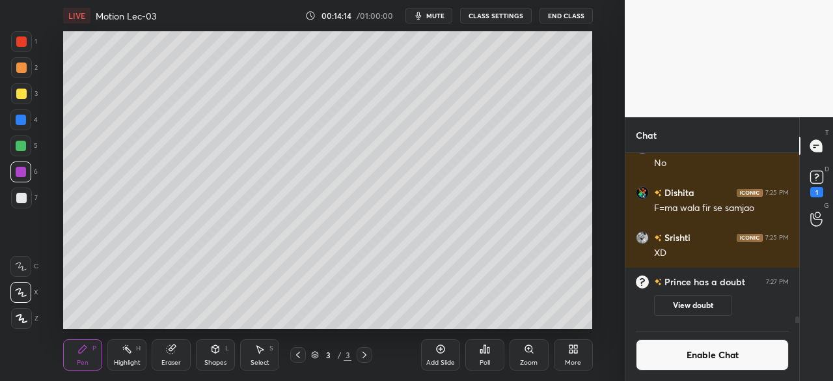
click at [13, 92] on div at bounding box center [21, 93] width 21 height 21
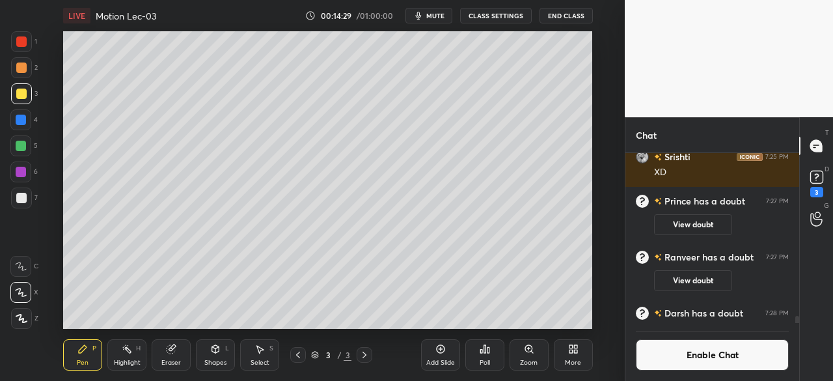
scroll to position [4073, 0]
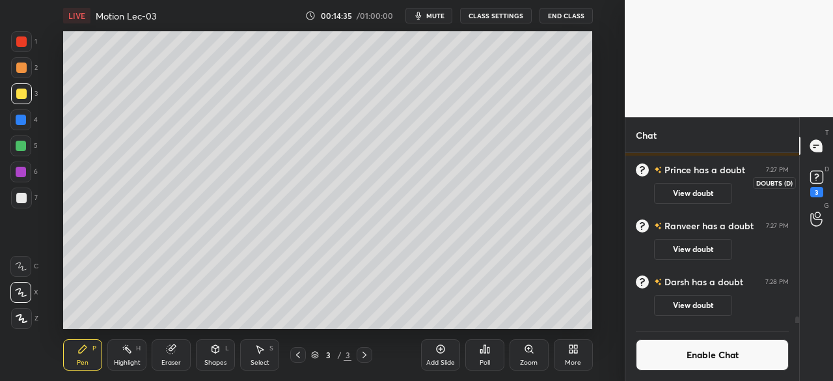
click at [818, 182] on rect at bounding box center [816, 177] width 12 height 12
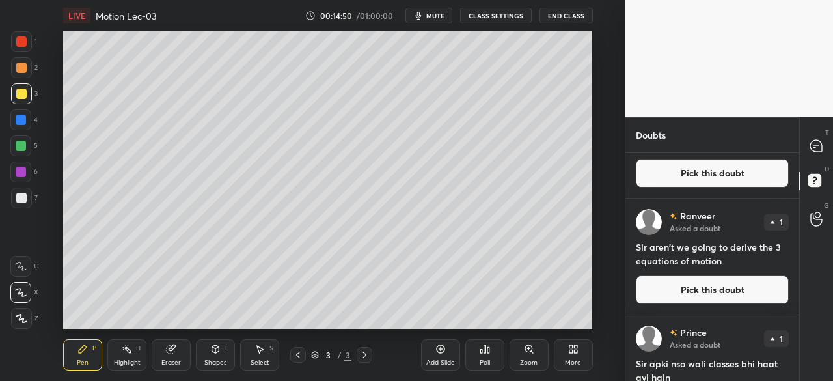
scroll to position [0, 0]
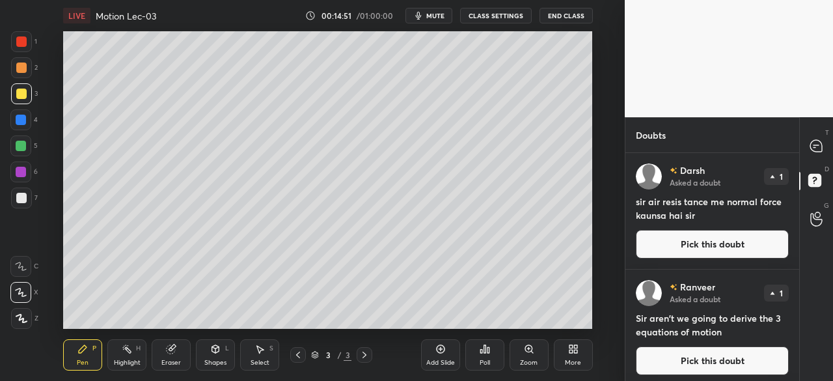
click at [692, 237] on button "Pick this doubt" at bounding box center [712, 244] width 153 height 29
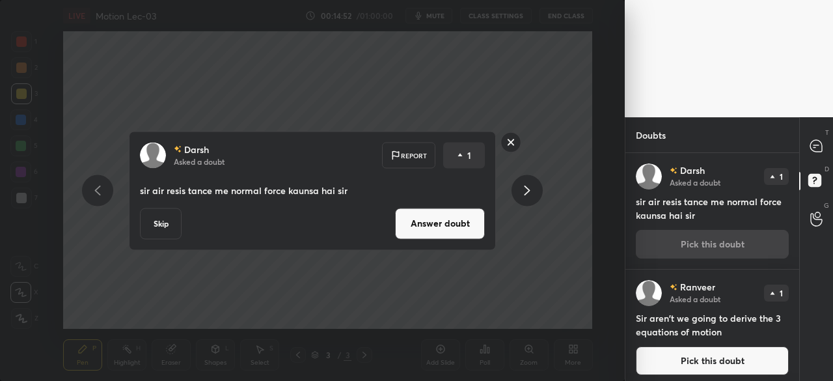
click at [464, 221] on button "Answer doubt" at bounding box center [440, 223] width 90 height 31
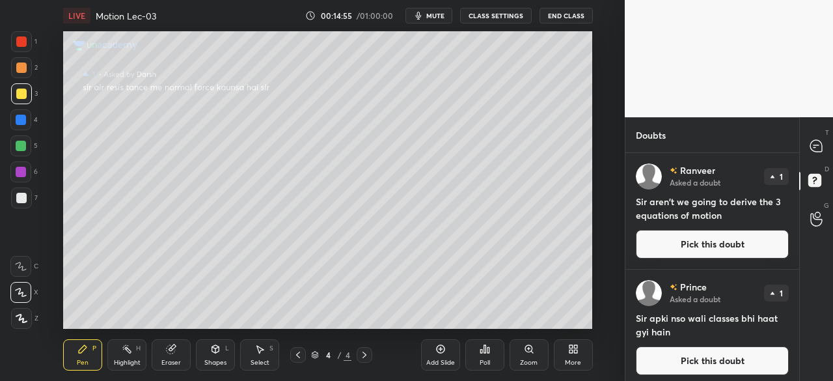
click at [706, 239] on button "Pick this doubt" at bounding box center [712, 244] width 153 height 29
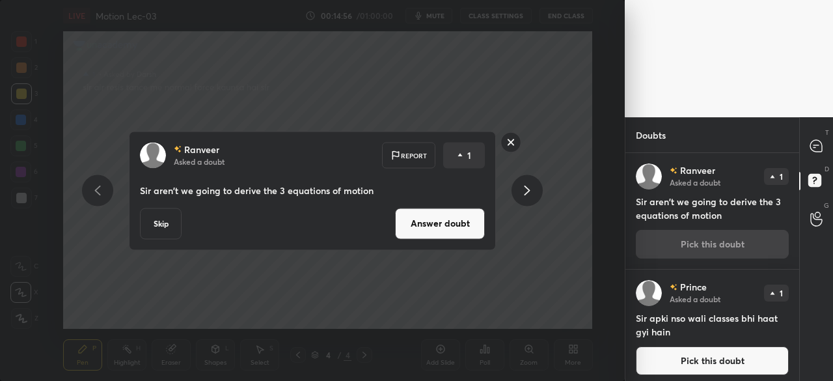
click at [470, 224] on button "Answer doubt" at bounding box center [440, 223] width 90 height 31
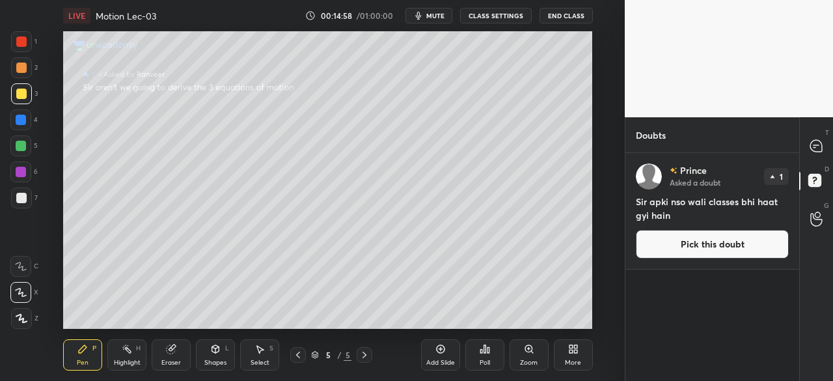
click at [706, 241] on button "Pick this doubt" at bounding box center [712, 244] width 153 height 29
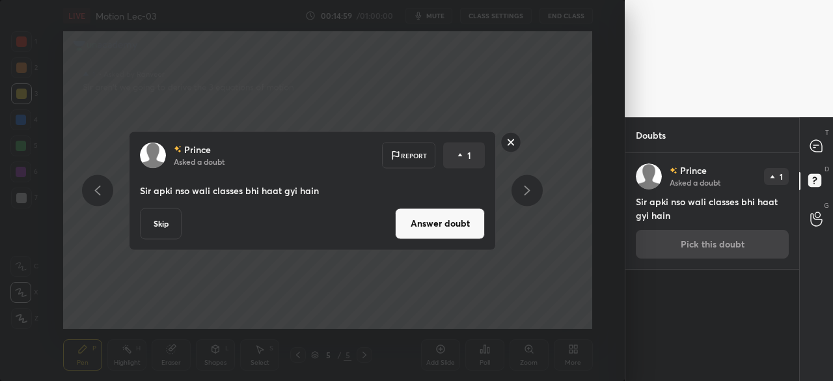
click at [459, 223] on button "Answer doubt" at bounding box center [440, 223] width 90 height 31
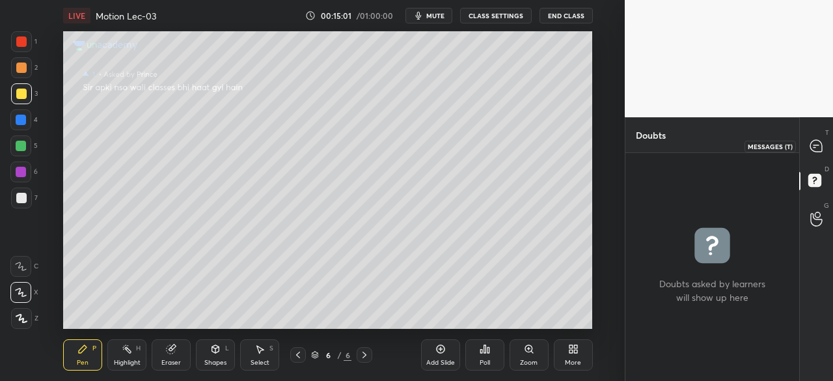
click at [815, 138] on div at bounding box center [817, 145] width 26 height 23
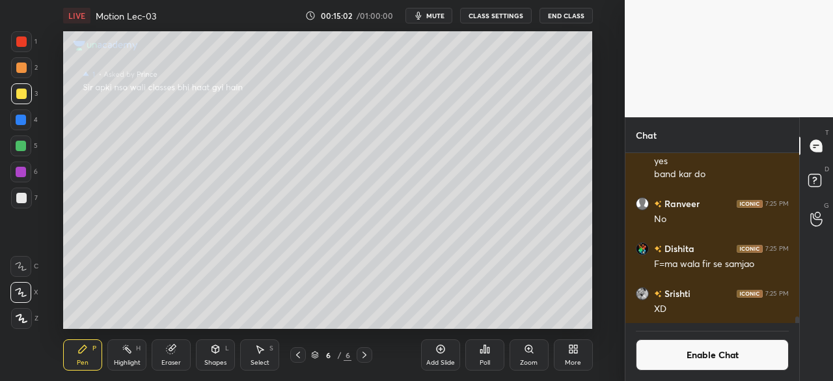
scroll to position [166, 170]
click at [691, 353] on button "Enable Chat" at bounding box center [712, 354] width 153 height 31
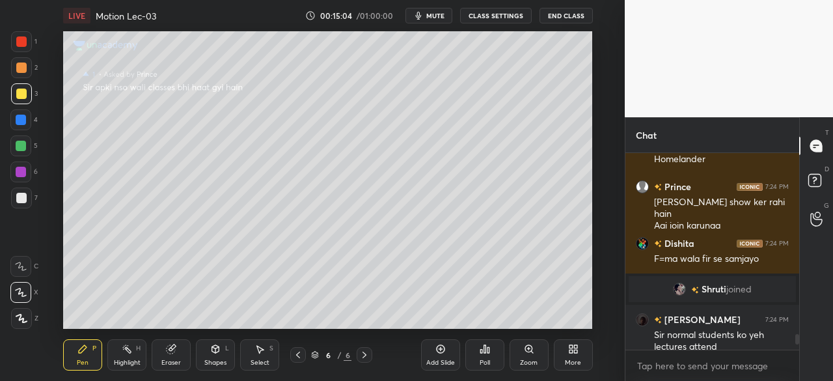
click at [299, 355] on icon at bounding box center [298, 354] width 10 height 10
click at [301, 354] on icon at bounding box center [298, 354] width 10 height 10
click at [21, 64] on div at bounding box center [21, 67] width 10 height 10
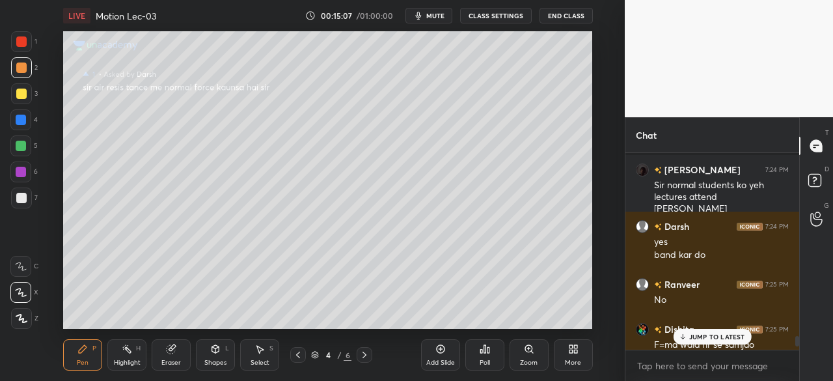
scroll to position [3961, 0]
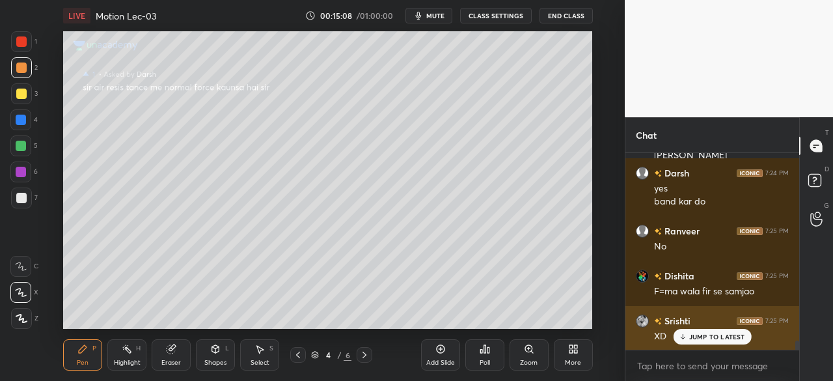
click at [696, 333] on p "JUMP TO LATEST" at bounding box center [717, 336] width 56 height 8
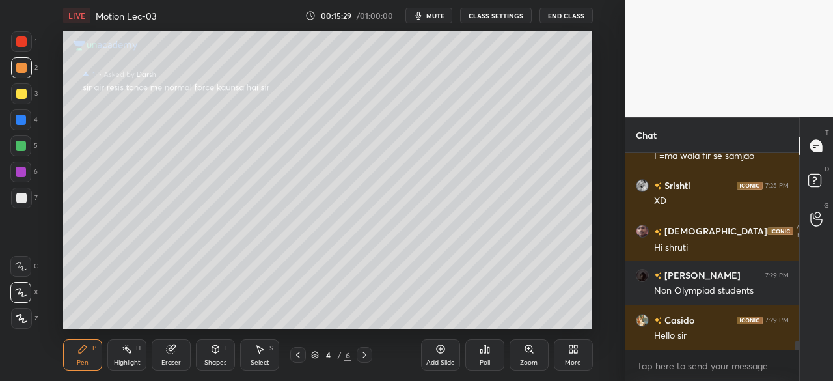
scroll to position [4141, 0]
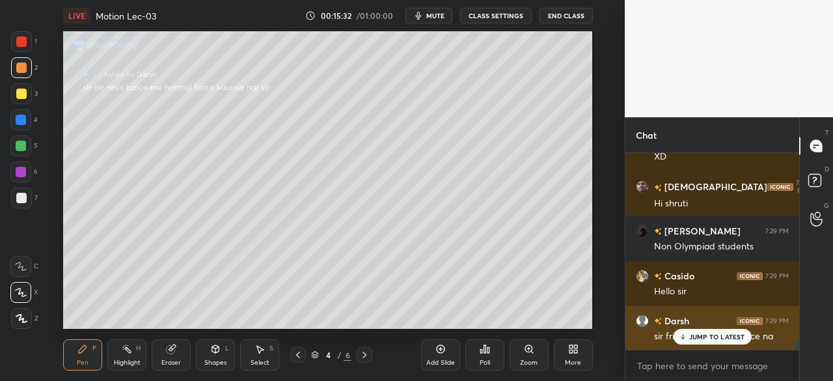
click at [704, 335] on p "JUMP TO LATEST" at bounding box center [717, 336] width 56 height 8
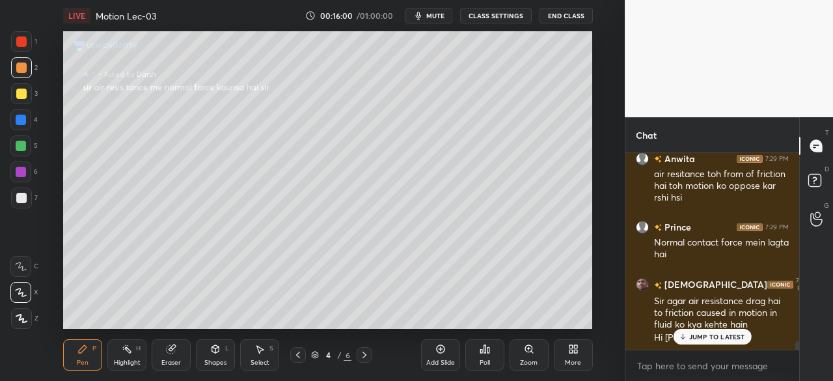
scroll to position [4392, 0]
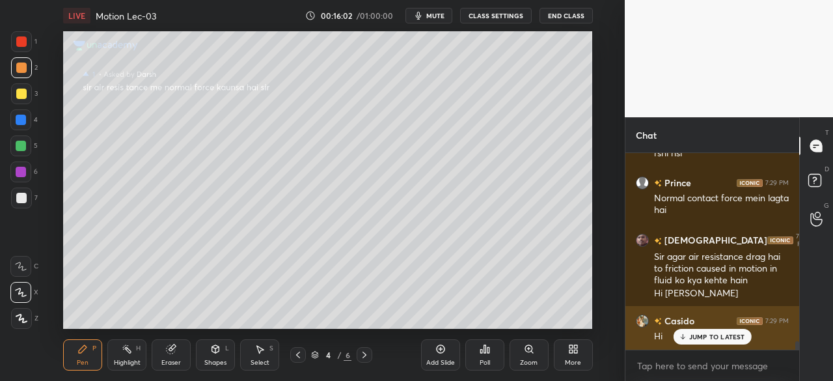
click at [691, 338] on p "JUMP TO LATEST" at bounding box center [717, 336] width 56 height 8
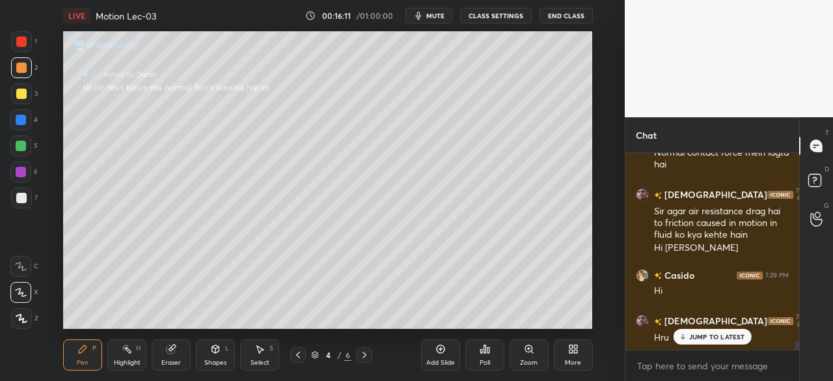
scroll to position [4482, 0]
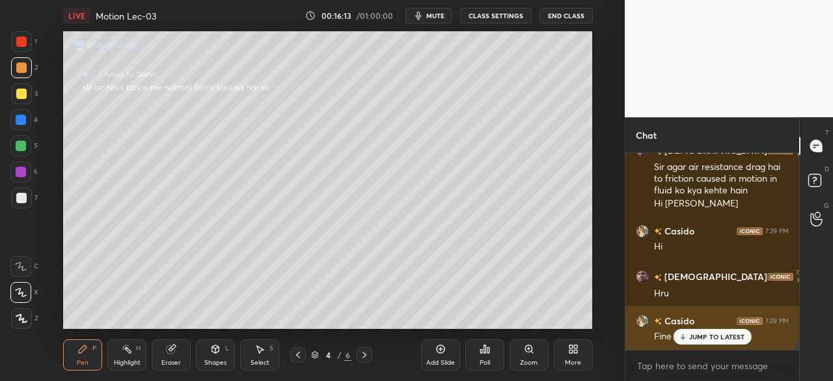
click at [701, 338] on p "JUMP TO LATEST" at bounding box center [717, 336] width 56 height 8
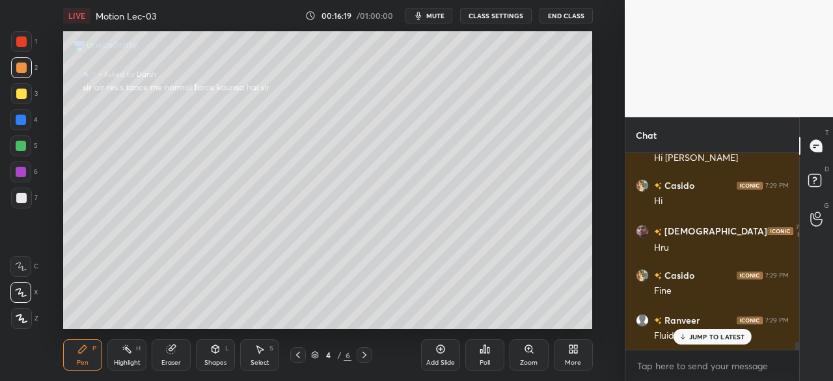
scroll to position [4572, 0]
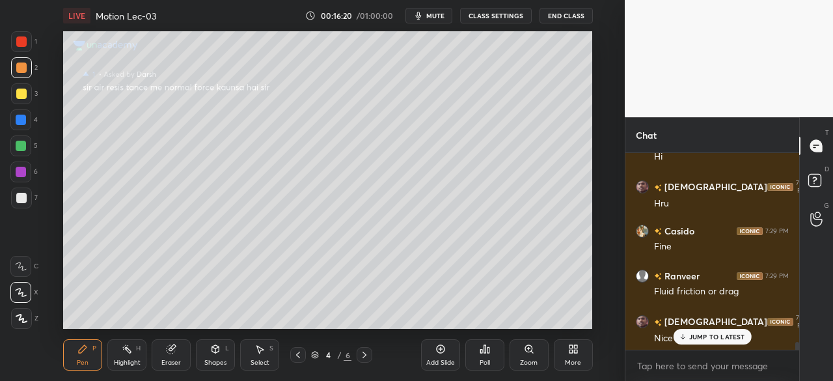
click at [363, 353] on icon at bounding box center [364, 354] width 10 height 10
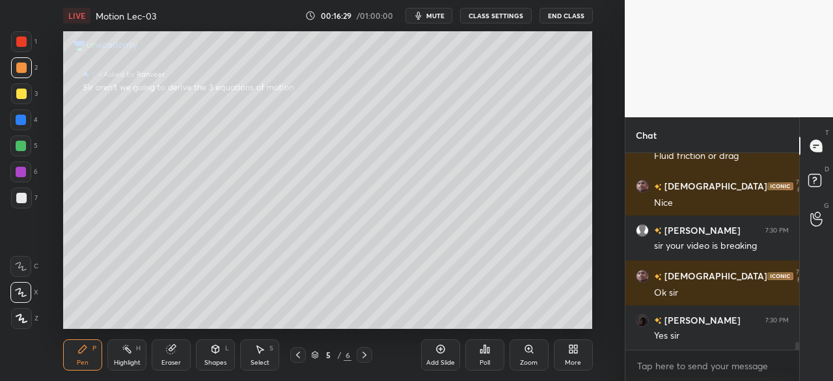
scroll to position [4786, 0]
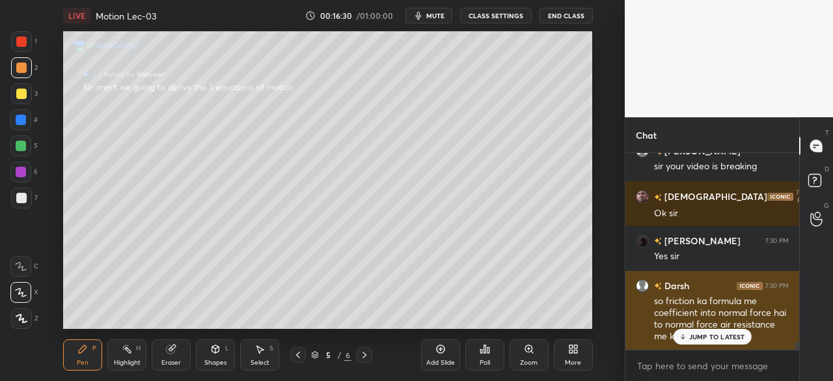
click at [709, 337] on p "JUMP TO LATEST" at bounding box center [717, 336] width 56 height 8
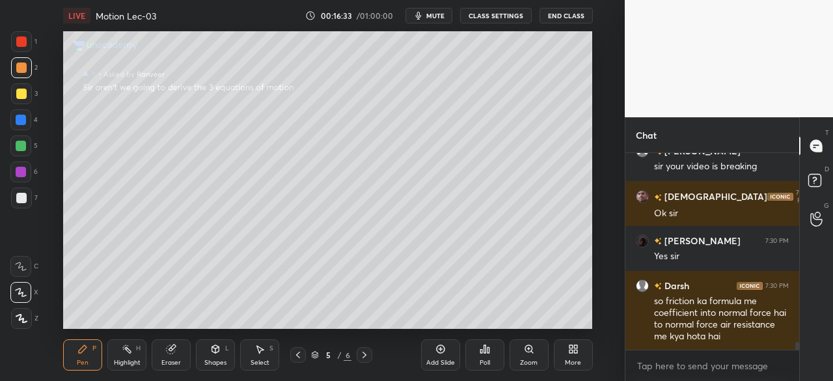
scroll to position [4832, 0]
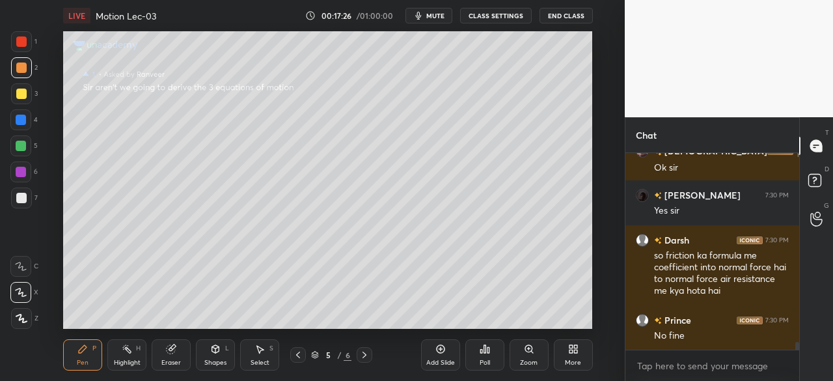
click at [368, 353] on icon at bounding box center [364, 354] width 10 height 10
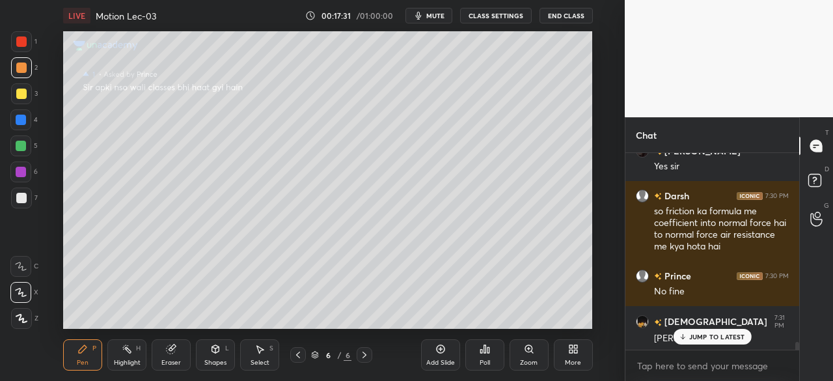
click at [294, 355] on icon at bounding box center [298, 354] width 10 height 10
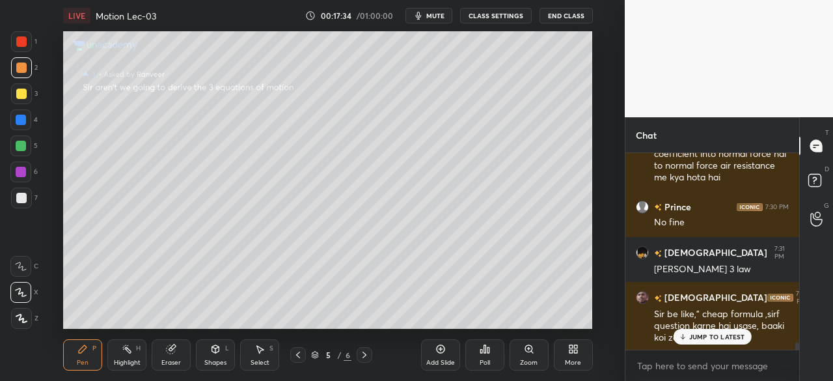
scroll to position [4989, 0]
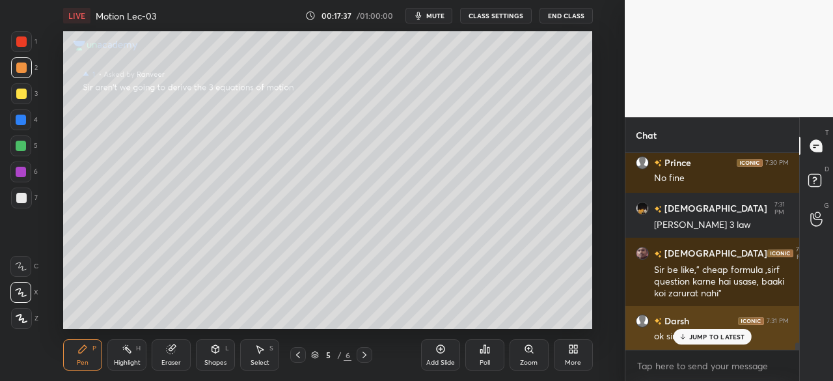
click at [707, 338] on p "JUMP TO LATEST" at bounding box center [717, 336] width 56 height 8
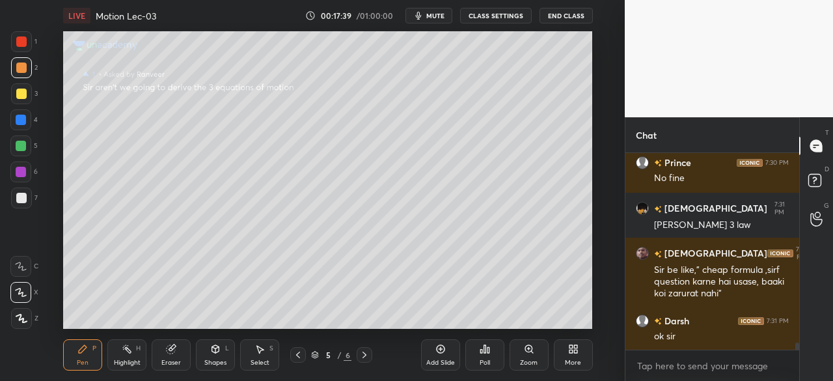
click at [294, 359] on icon at bounding box center [298, 354] width 10 height 10
click at [296, 354] on icon at bounding box center [298, 354] width 10 height 10
click at [437, 350] on icon at bounding box center [440, 349] width 10 height 10
click at [20, 120] on div at bounding box center [21, 120] width 10 height 10
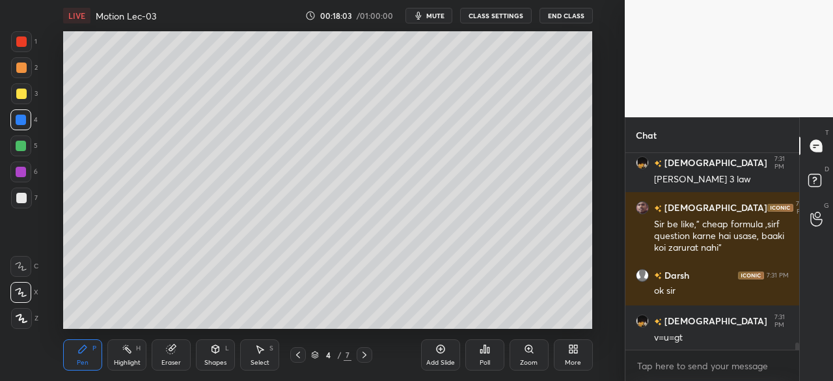
click at [21, 142] on div at bounding box center [21, 146] width 10 height 10
click at [219, 358] on div "Shapes L" at bounding box center [215, 354] width 39 height 31
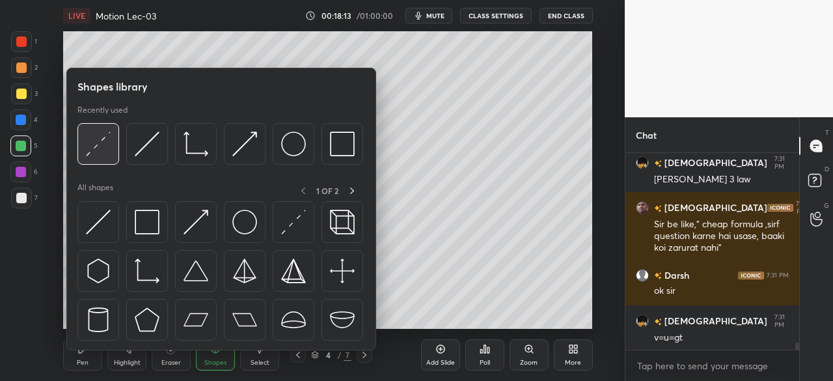
click at [111, 146] on div at bounding box center [98, 144] width 42 height 42
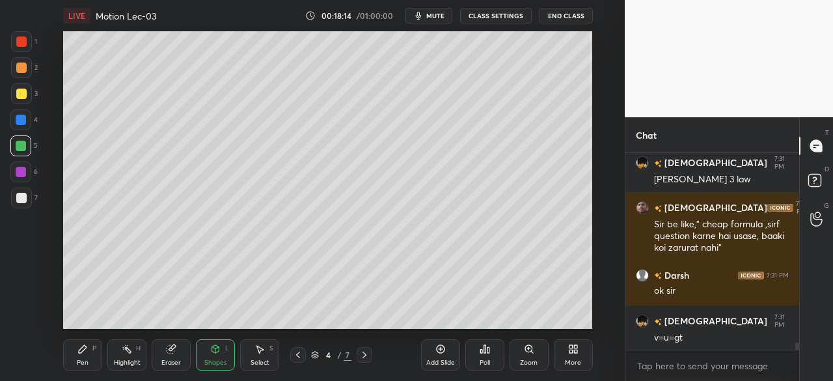
click at [26, 200] on div at bounding box center [21, 197] width 21 height 21
click at [84, 356] on div "Pen P" at bounding box center [82, 354] width 39 height 31
click at [27, 102] on div at bounding box center [21, 93] width 21 height 21
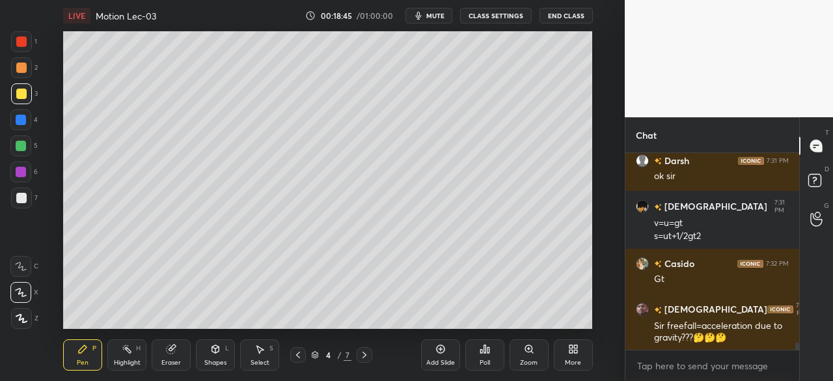
scroll to position [5194, 0]
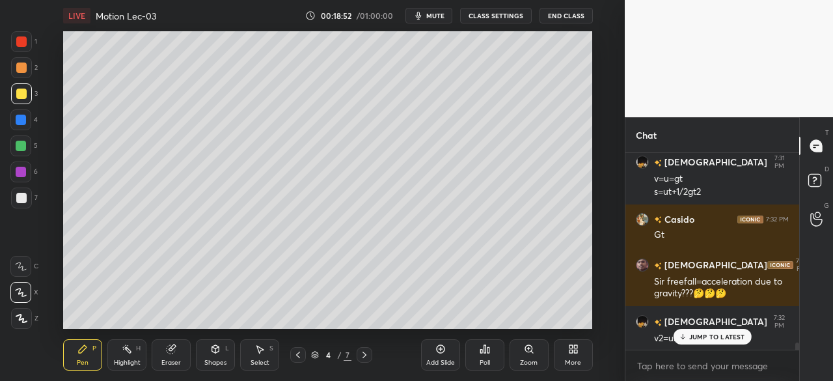
click at [170, 355] on div "Eraser" at bounding box center [171, 354] width 39 height 31
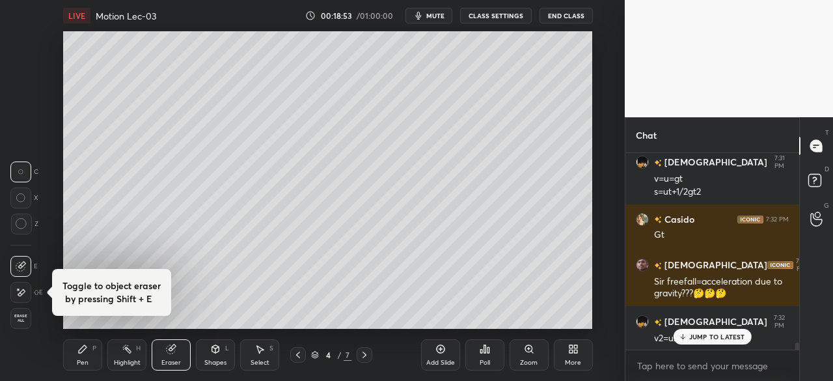
click at [22, 226] on icon at bounding box center [22, 224] width 12 height 12
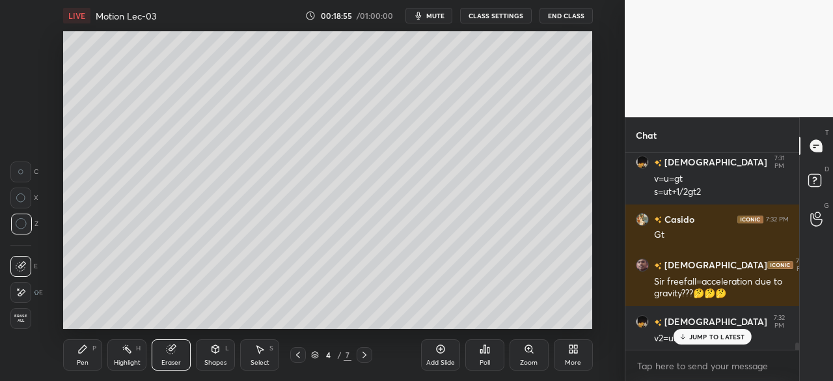
click at [81, 351] on icon at bounding box center [83, 349] width 8 height 8
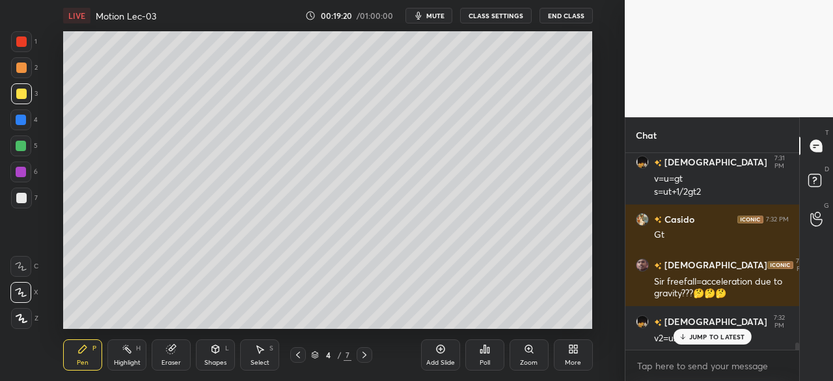
click at [215, 350] on icon at bounding box center [215, 349] width 7 height 8
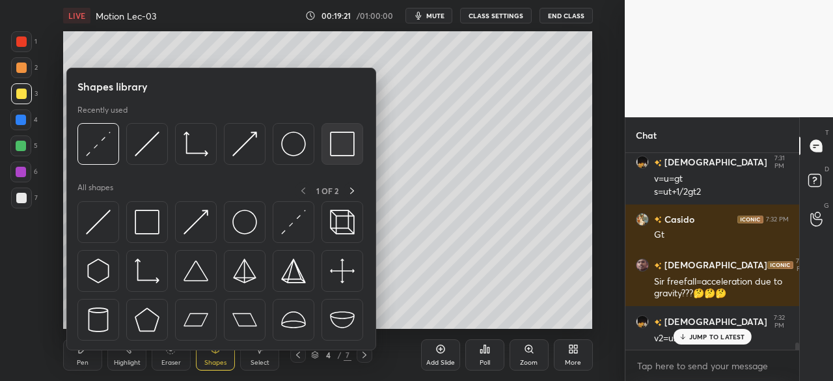
click at [350, 131] on img at bounding box center [342, 143] width 25 height 25
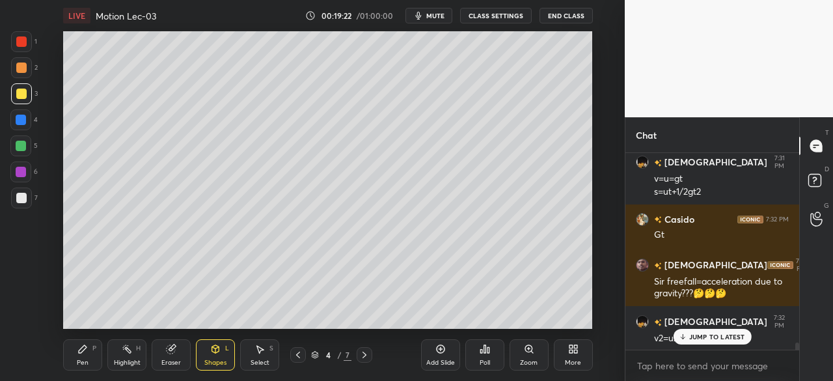
click at [20, 147] on div at bounding box center [21, 146] width 10 height 10
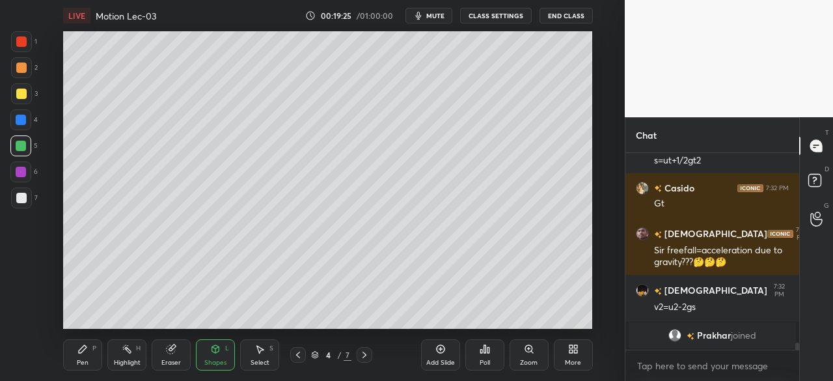
click at [77, 350] on div "Pen P" at bounding box center [82, 354] width 39 height 31
click at [18, 196] on div at bounding box center [21, 198] width 10 height 10
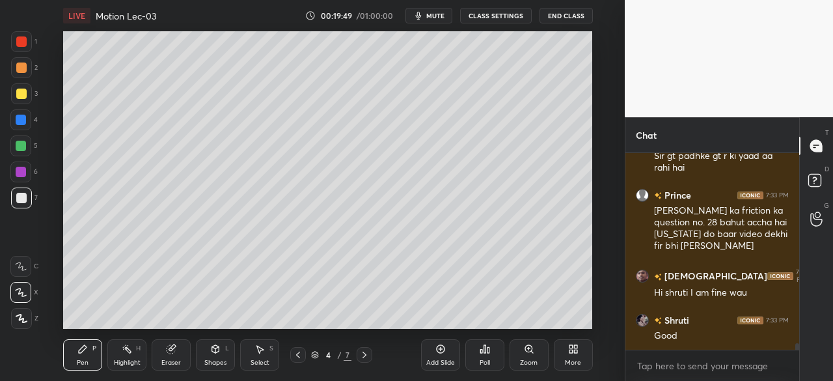
scroll to position [5553, 0]
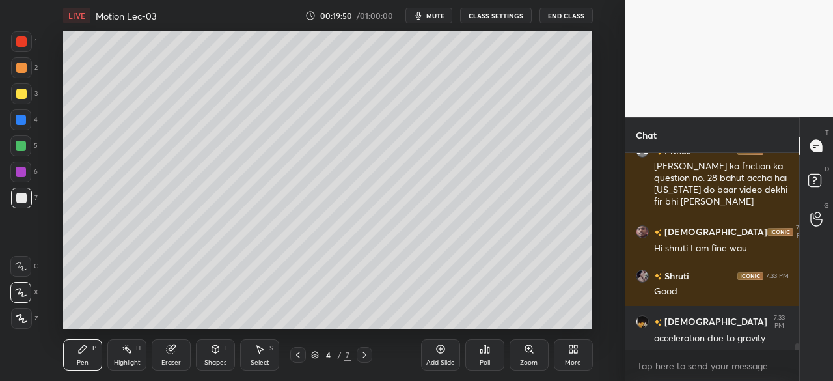
click at [21, 169] on div at bounding box center [21, 172] width 10 height 10
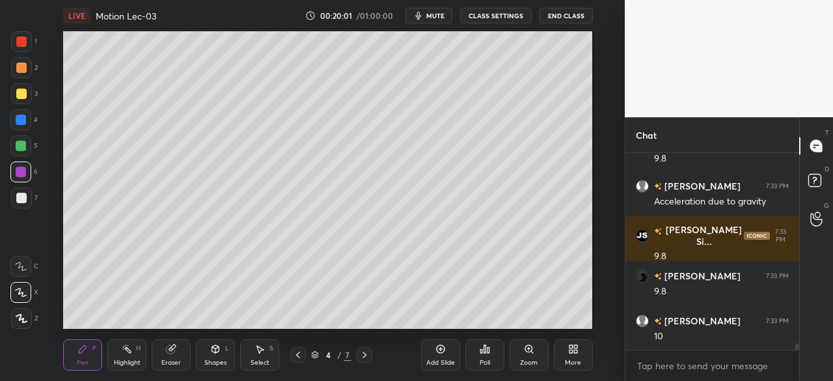
scroll to position [5791, 0]
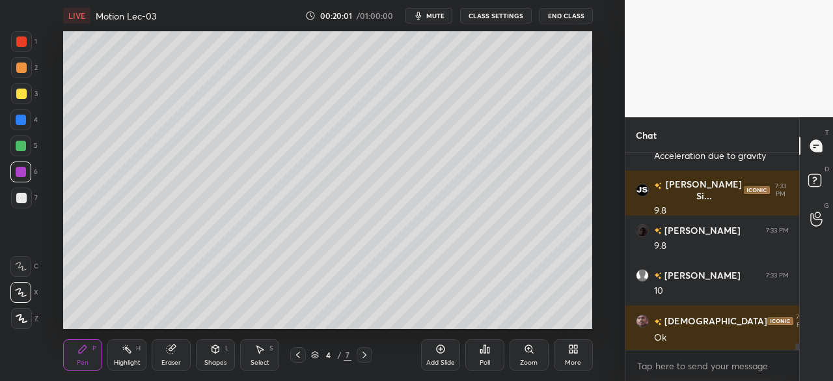
click at [18, 121] on div at bounding box center [21, 120] width 10 height 10
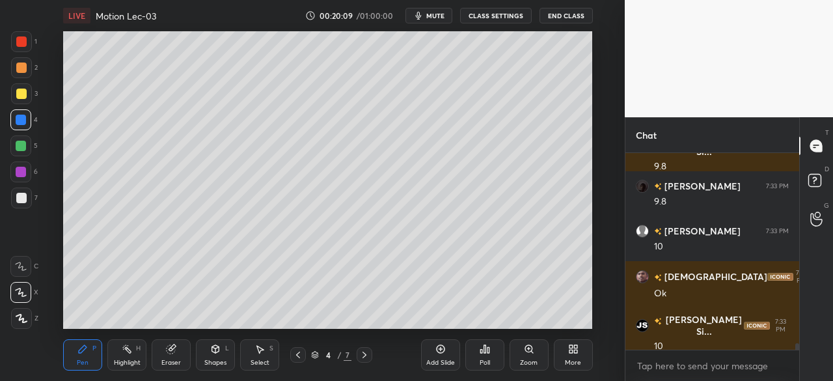
scroll to position [5881, 0]
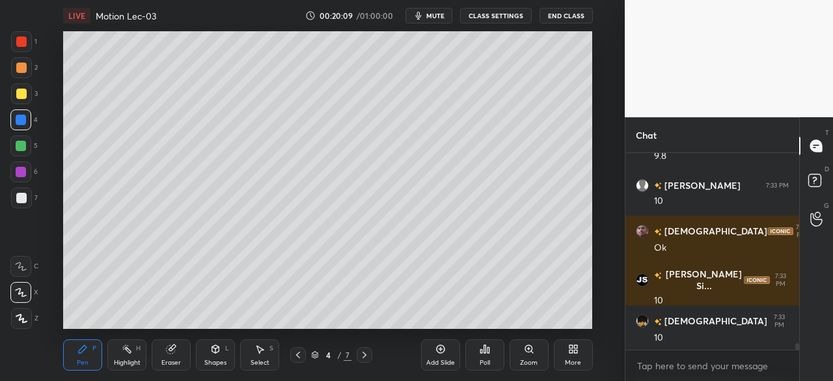
click at [21, 89] on div at bounding box center [21, 93] width 10 height 10
click at [168, 346] on icon at bounding box center [171, 349] width 8 height 8
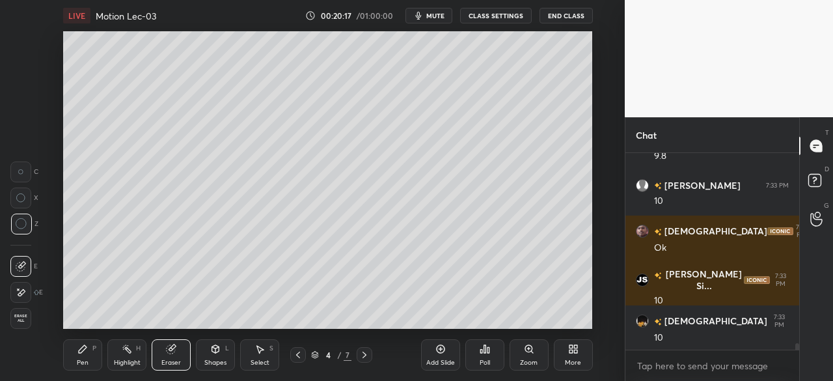
click at [79, 353] on icon at bounding box center [83, 349] width 8 height 8
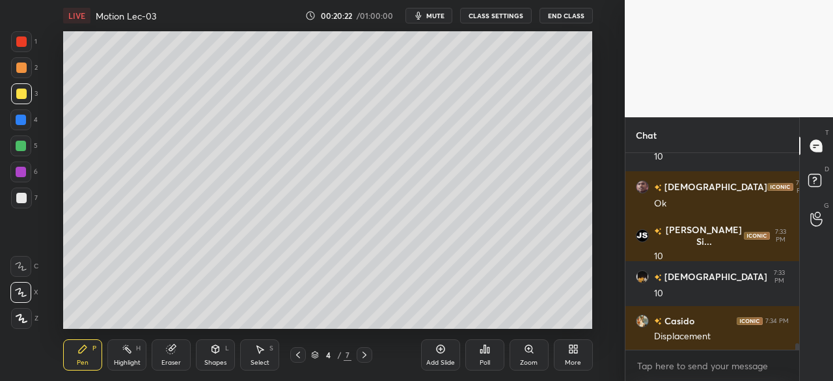
scroll to position [5971, 0]
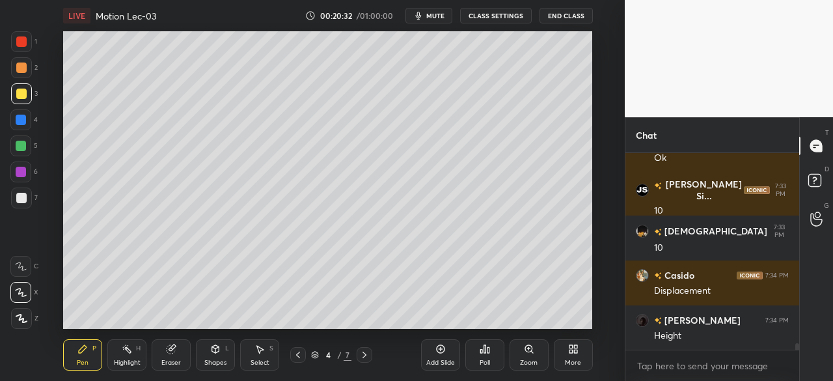
click at [366, 353] on icon at bounding box center [364, 354] width 10 height 10
click at [297, 353] on icon at bounding box center [298, 354] width 10 height 10
click at [439, 351] on icon at bounding box center [440, 349] width 10 height 10
click at [21, 129] on div at bounding box center [20, 119] width 21 height 21
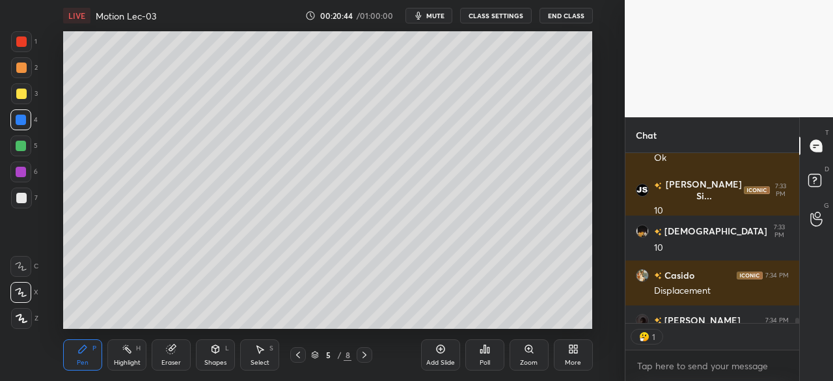
click at [18, 92] on div at bounding box center [21, 93] width 10 height 10
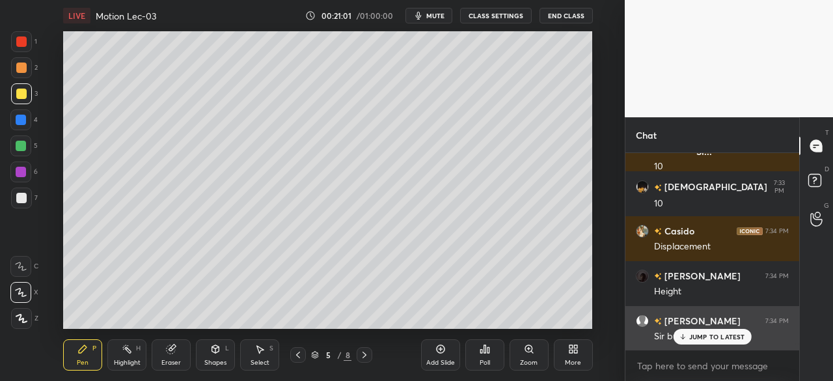
click at [695, 337] on p "JUMP TO LATEST" at bounding box center [717, 336] width 56 height 8
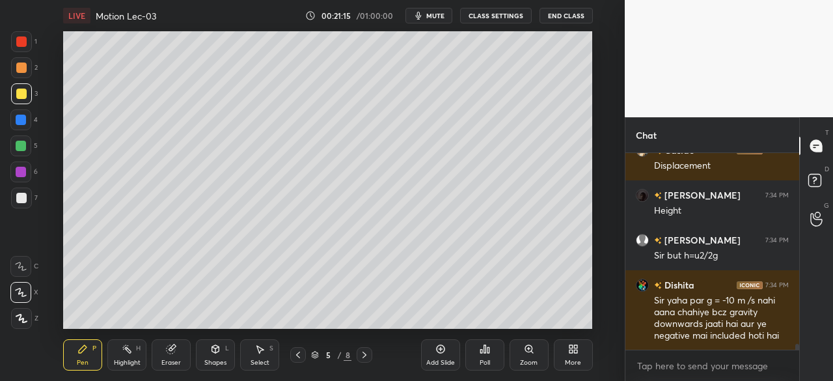
scroll to position [6140, 0]
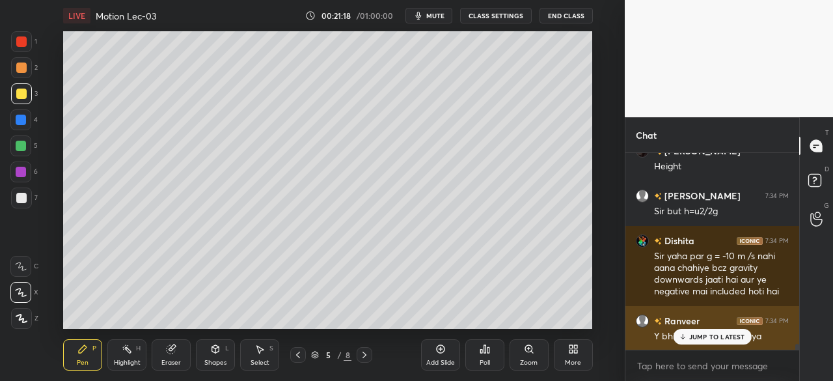
click at [707, 342] on div "JUMP TO LATEST" at bounding box center [712, 337] width 78 height 16
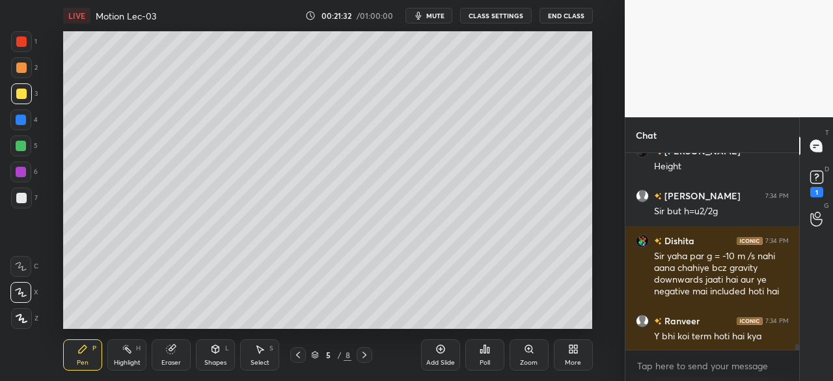
scroll to position [6196, 0]
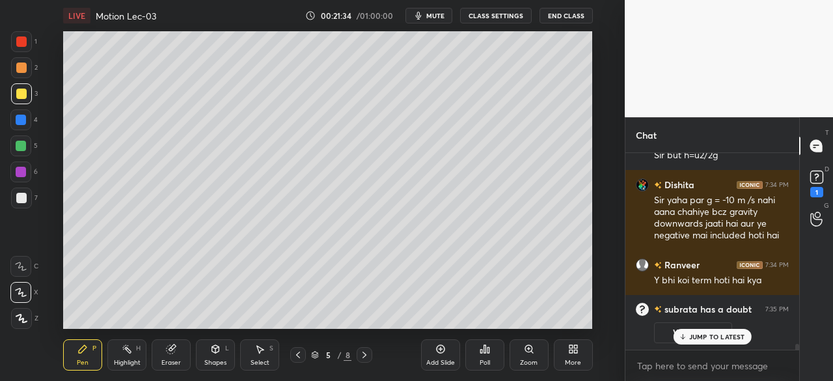
click at [708, 334] on p "JUMP TO LATEST" at bounding box center [717, 336] width 56 height 8
click at [815, 175] on rect at bounding box center [816, 177] width 12 height 12
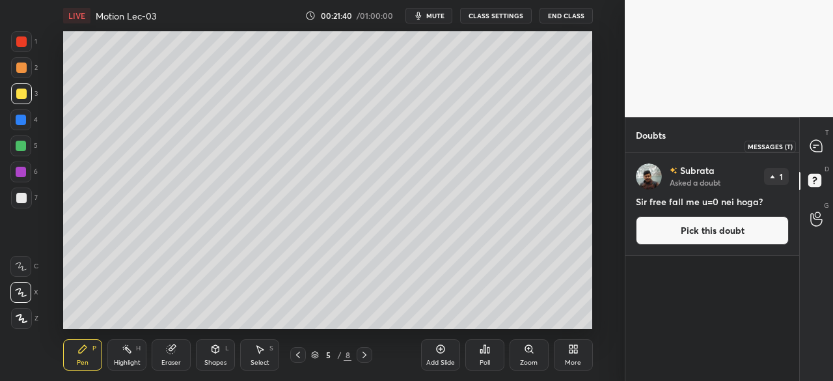
click at [817, 136] on div at bounding box center [817, 145] width 26 height 23
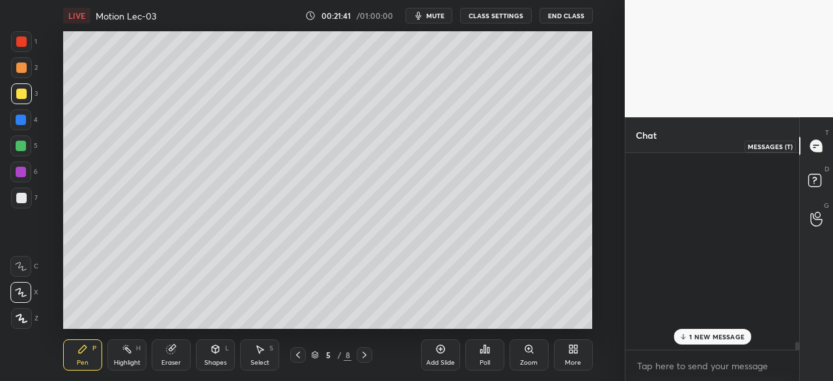
scroll to position [193, 170]
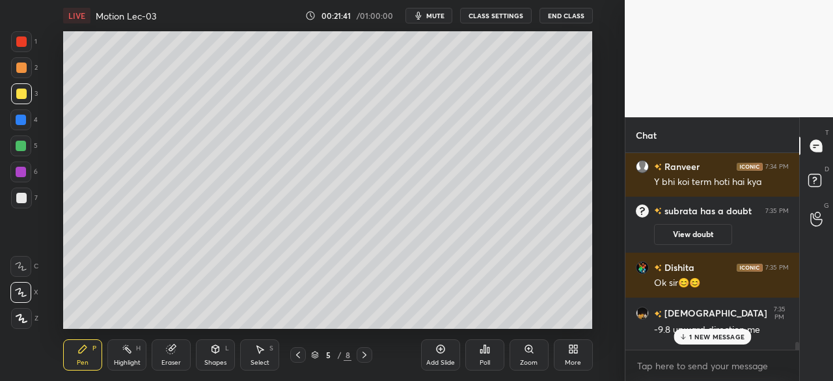
click at [714, 335] on p "1 NEW MESSAGE" at bounding box center [716, 336] width 55 height 8
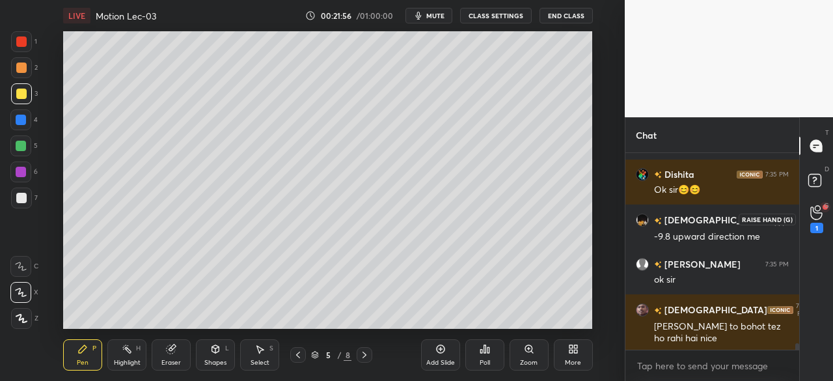
click at [825, 211] on div "1" at bounding box center [817, 218] width 26 height 23
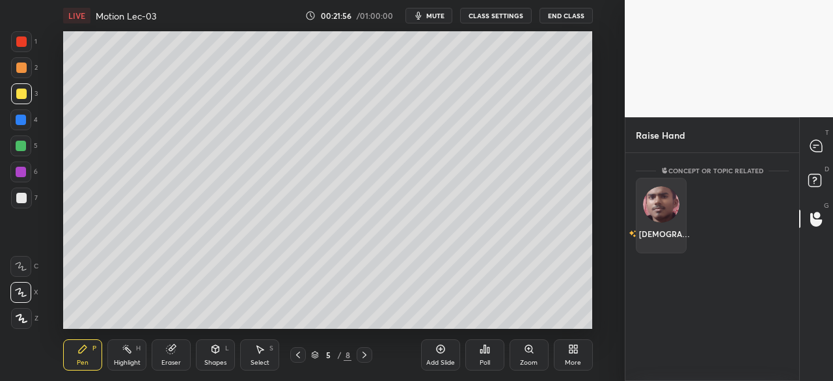
click at [657, 202] on img "grid" at bounding box center [661, 204] width 36 height 36
click at [661, 239] on button "INVITE" at bounding box center [661, 242] width 39 height 17
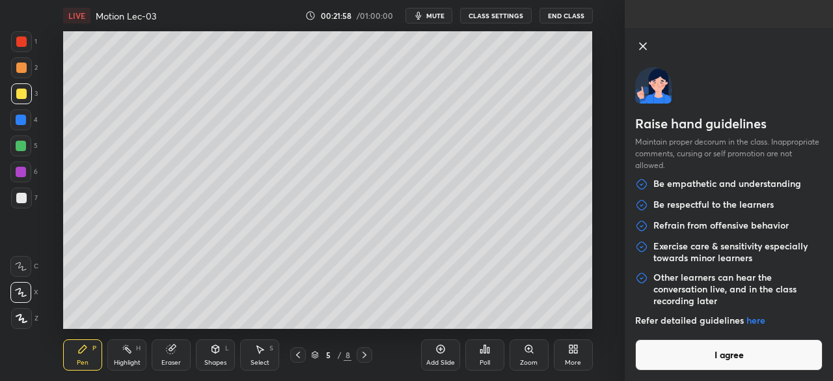
click at [729, 355] on button "I agree" at bounding box center [728, 354] width 187 height 31
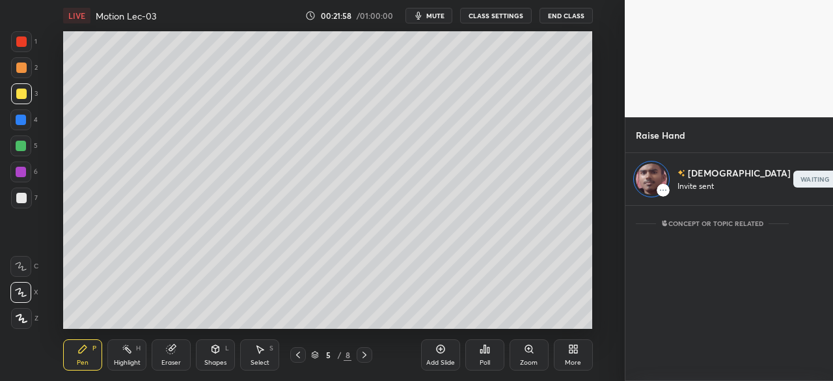
scroll to position [171, 170]
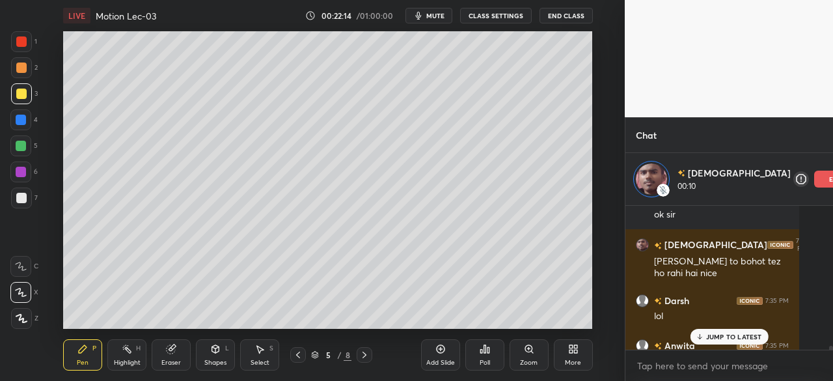
scroll to position [5893, 0]
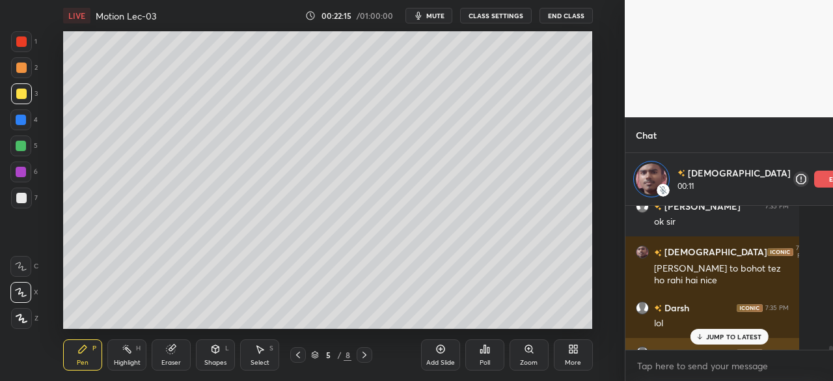
click at [706, 337] on p "JUMP TO LATEST" at bounding box center [734, 336] width 56 height 8
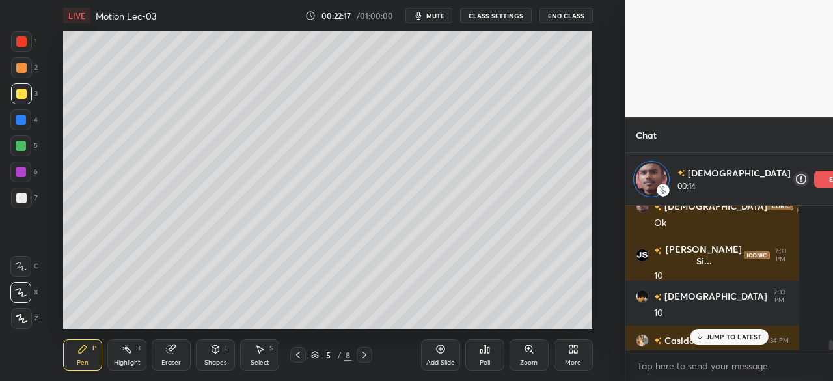
scroll to position [5470, 0]
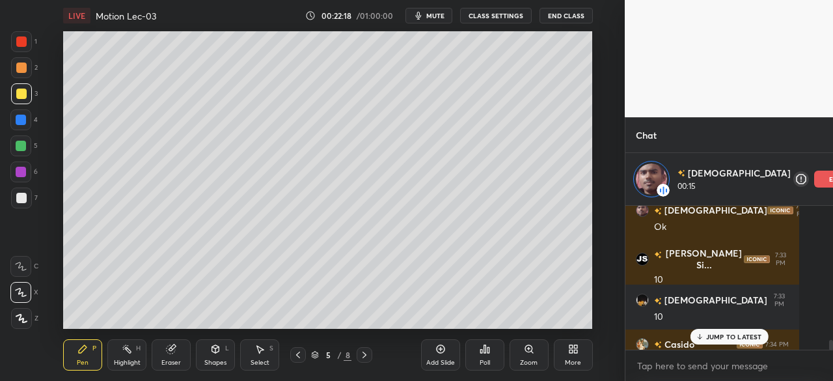
click at [706, 335] on p "JUMP TO LATEST" at bounding box center [734, 336] width 56 height 8
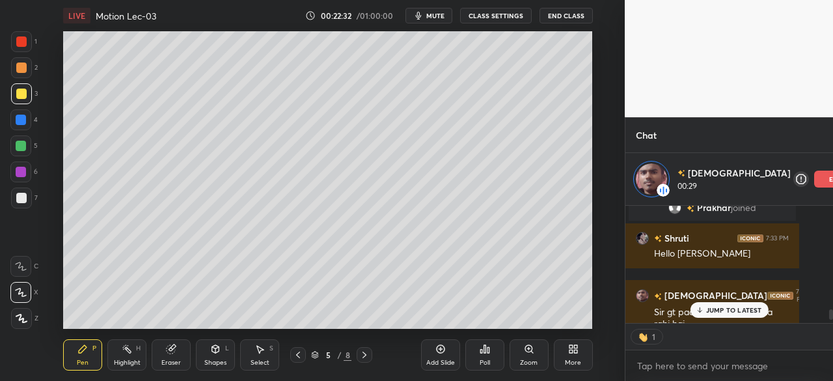
scroll to position [4, 4]
click at [706, 312] on p "JUMP TO LATEST" at bounding box center [734, 310] width 56 height 8
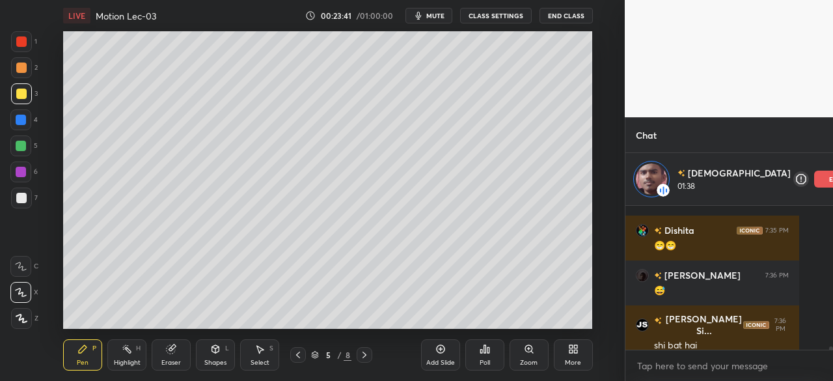
scroll to position [6454, 0]
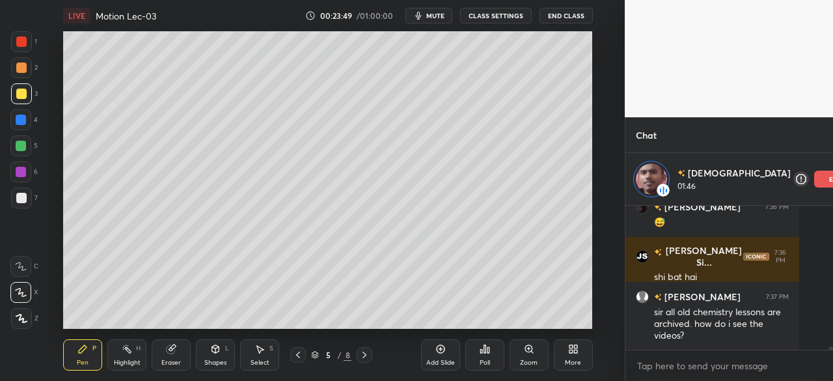
click at [23, 148] on div at bounding box center [21, 146] width 10 height 10
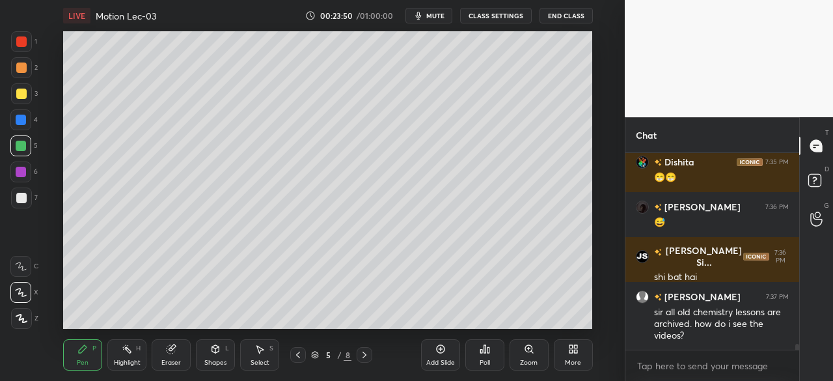
scroll to position [6401, 0]
click at [832, 215] on div "G Raise Hand (G) 1" at bounding box center [816, 218] width 33 height 36
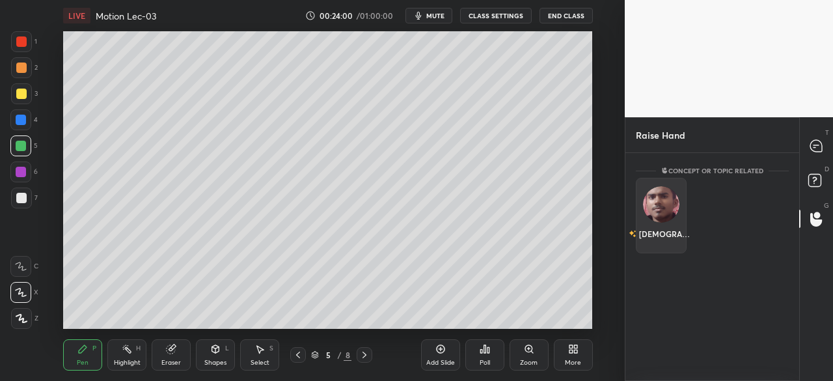
click at [666, 212] on div "[DEMOGRAPHIC_DATA]" at bounding box center [661, 215] width 51 height 75
click at [662, 239] on button "INVITE" at bounding box center [661, 242] width 39 height 17
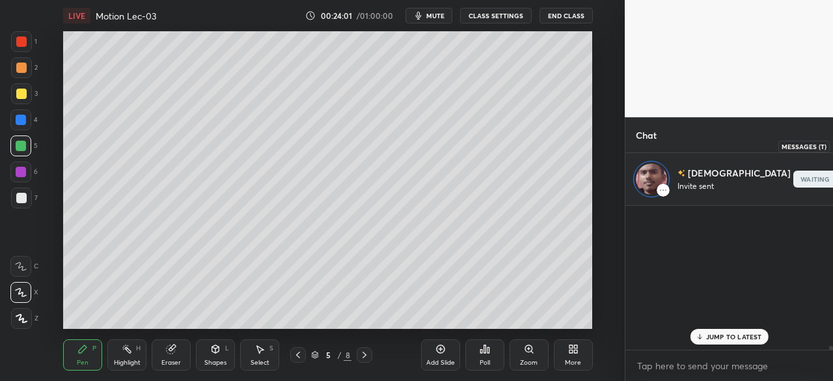
scroll to position [141, 170]
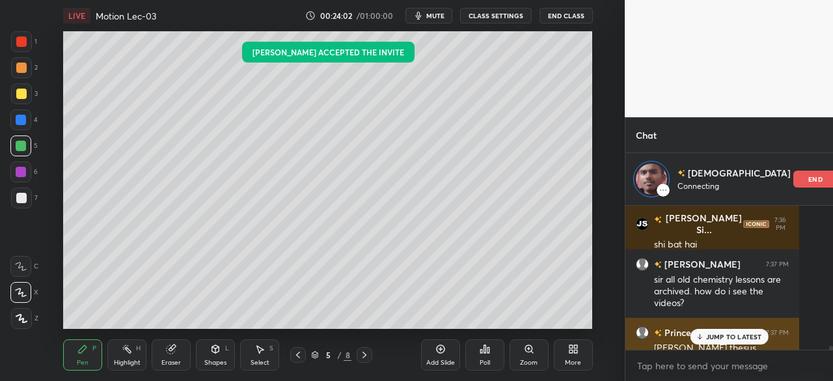
click at [706, 334] on p "JUMP TO LATEST" at bounding box center [734, 336] width 56 height 8
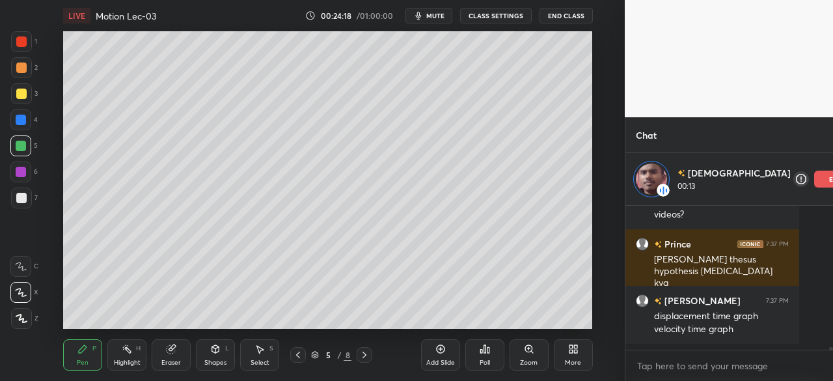
scroll to position [6569, 0]
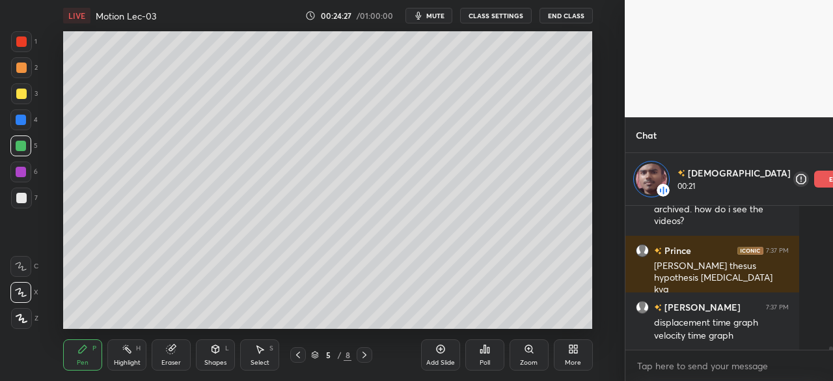
click at [211, 359] on div "Shapes" at bounding box center [215, 362] width 22 height 7
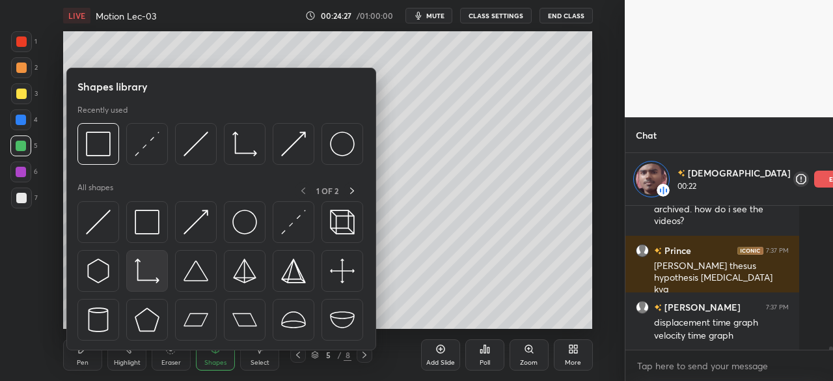
scroll to position [6614, 0]
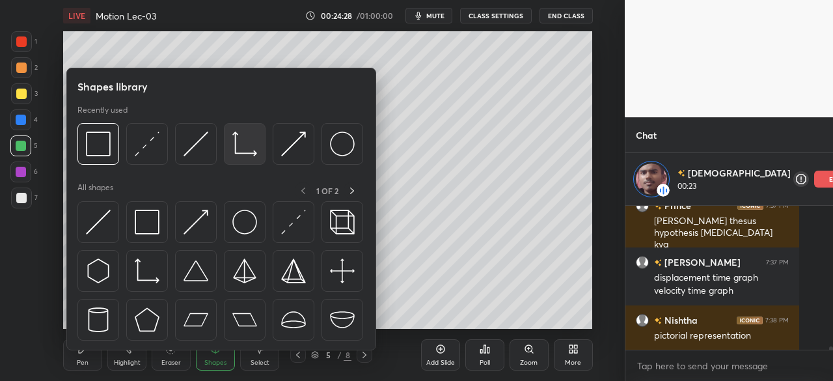
click at [238, 151] on img at bounding box center [244, 143] width 25 height 25
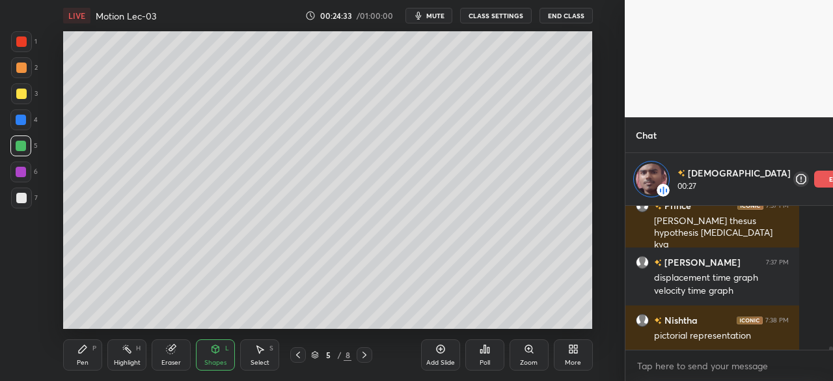
scroll to position [6682, 0]
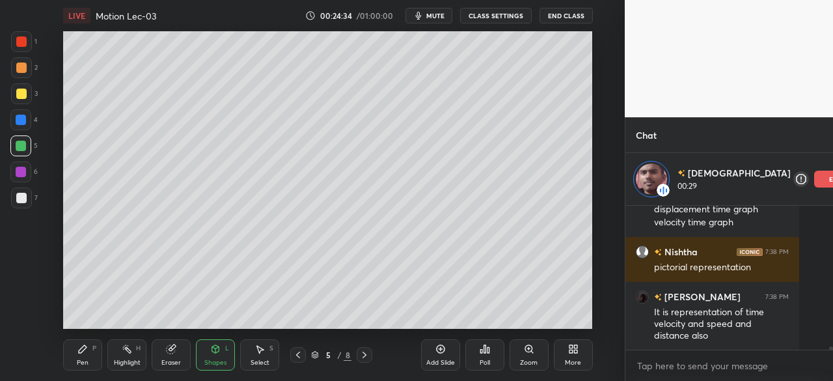
click at [163, 353] on div "Eraser" at bounding box center [171, 354] width 39 height 31
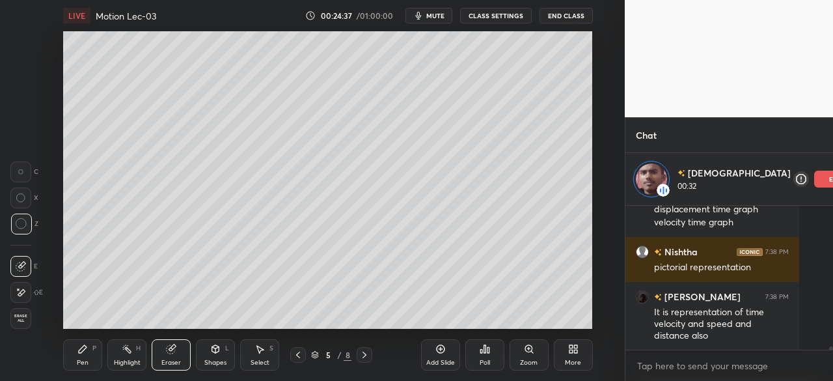
scroll to position [6727, 0]
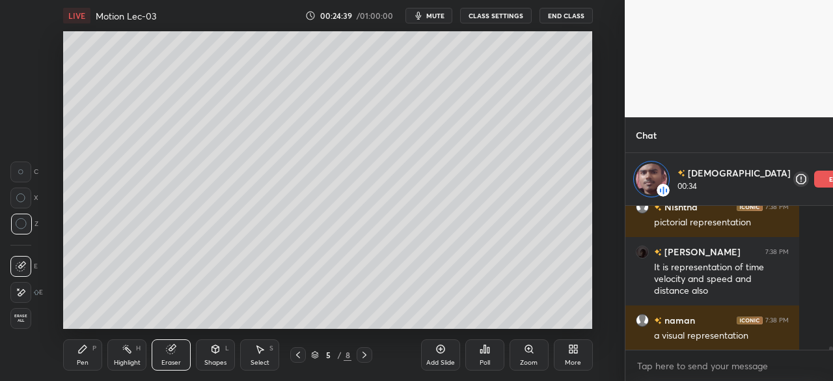
click at [94, 352] on div "Pen P" at bounding box center [82, 354] width 39 height 31
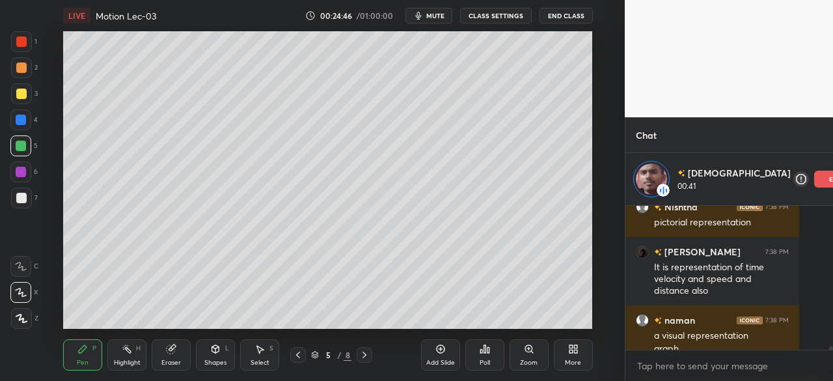
scroll to position [6740, 0]
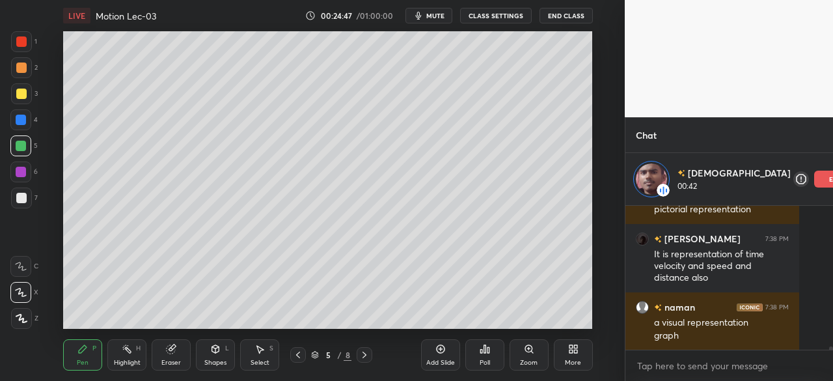
click at [25, 94] on div at bounding box center [21, 93] width 10 height 10
click at [20, 169] on div at bounding box center [21, 172] width 10 height 10
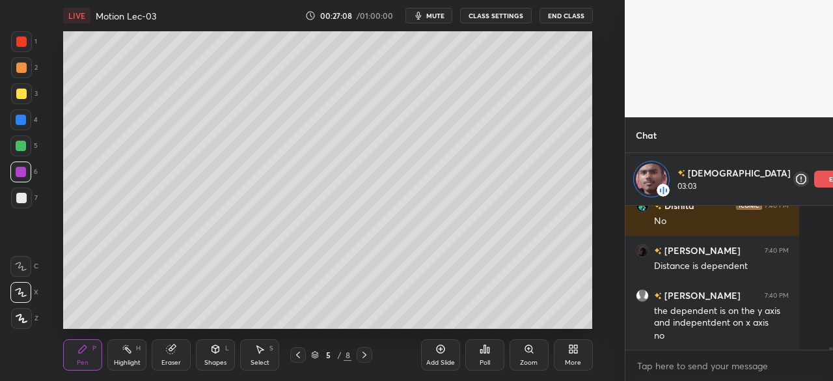
scroll to position [7383, 0]
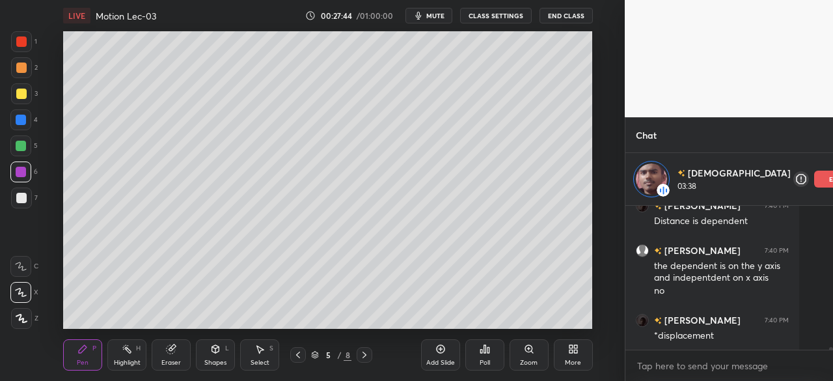
click at [20, 198] on div at bounding box center [21, 198] width 10 height 10
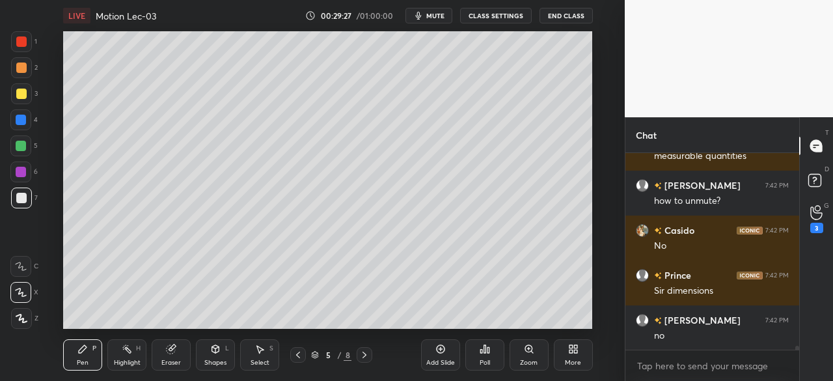
scroll to position [6830, 0]
click at [812, 211] on icon at bounding box center [816, 212] width 12 height 15
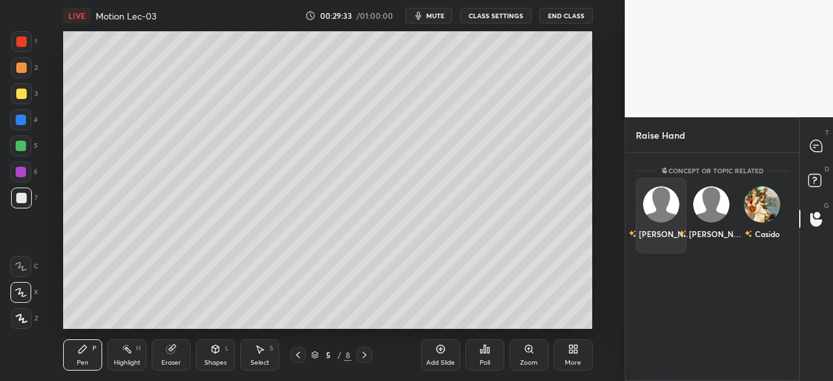
click at [664, 205] on img "grid" at bounding box center [661, 204] width 36 height 36
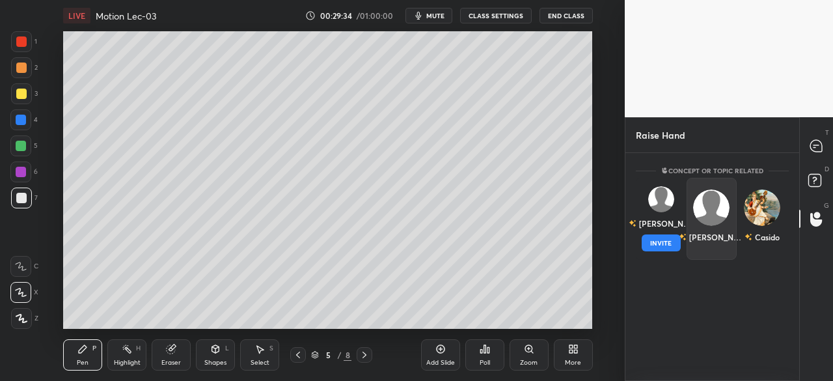
click at [661, 244] on button "INVITE" at bounding box center [661, 242] width 39 height 17
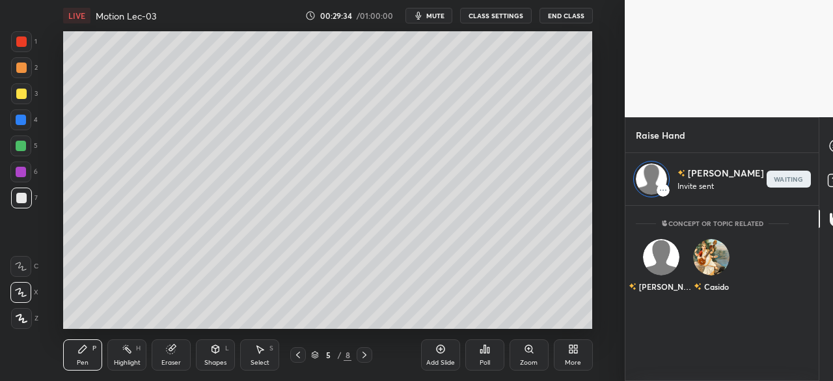
scroll to position [171, 170]
click at [830, 144] on icon at bounding box center [836, 146] width 12 height 12
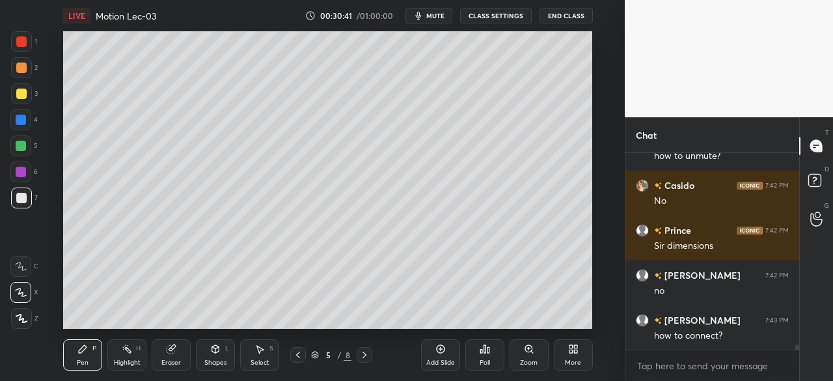
scroll to position [7059, 0]
click at [26, 93] on div at bounding box center [21, 93] width 21 height 21
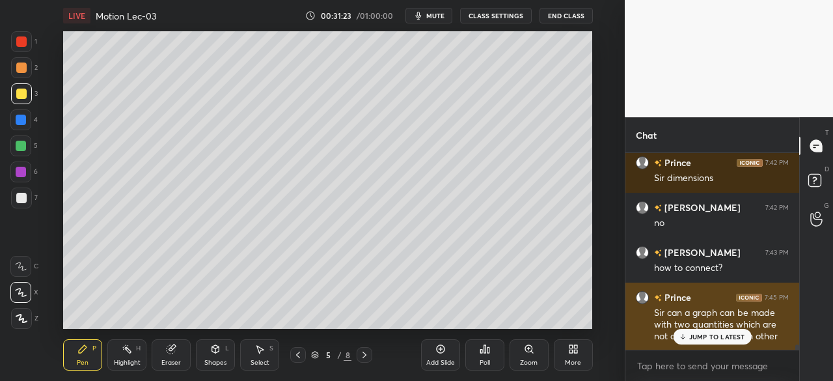
click at [713, 340] on p "JUMP TO LATEST" at bounding box center [717, 336] width 56 height 8
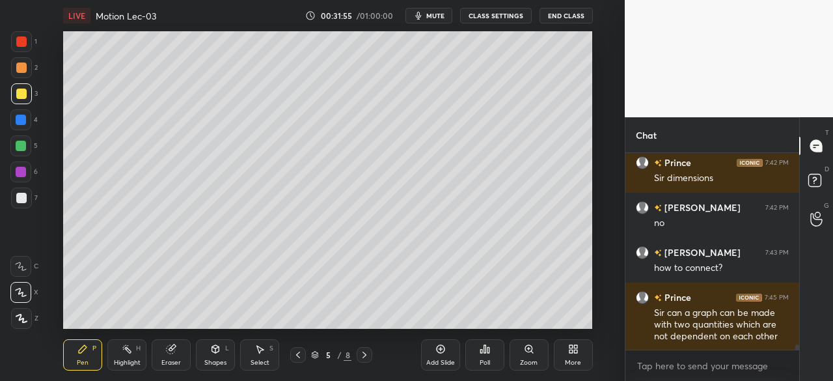
scroll to position [7139, 0]
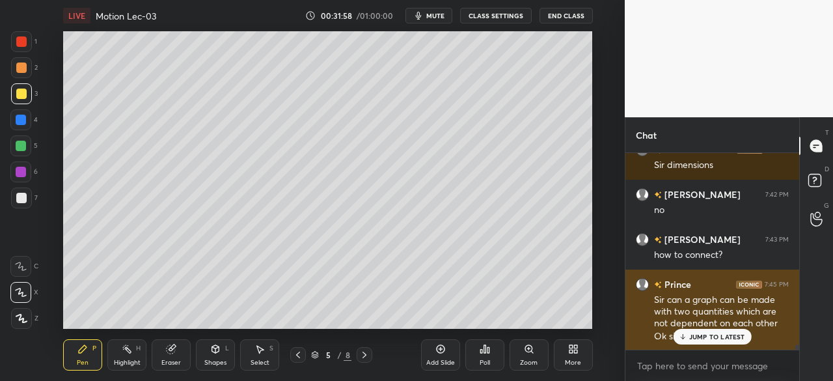
click at [696, 338] on p "JUMP TO LATEST" at bounding box center [717, 336] width 56 height 8
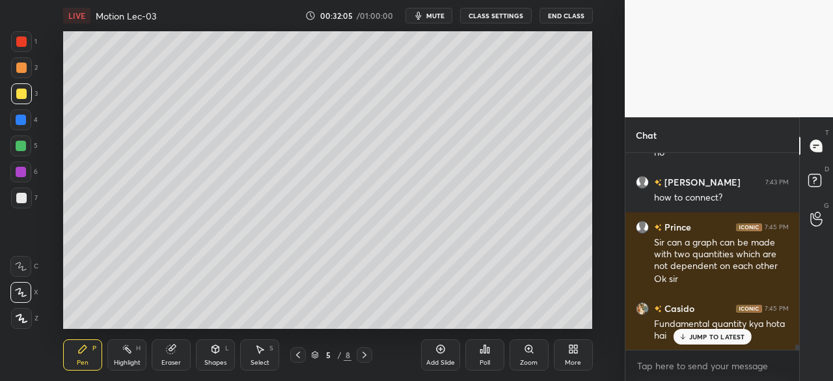
scroll to position [7264, 0]
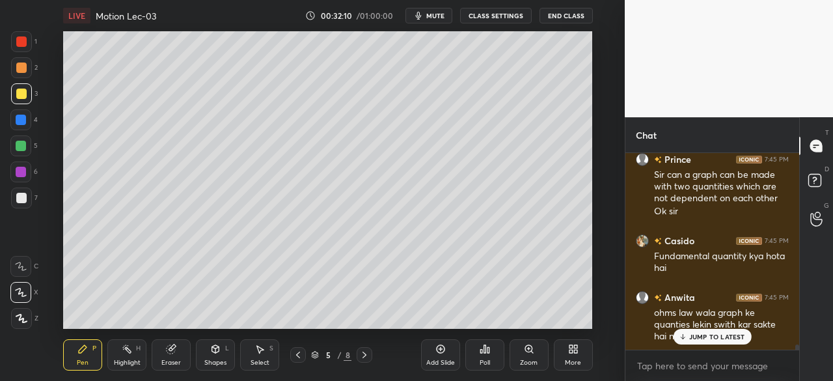
click at [22, 141] on div at bounding box center [21, 146] width 10 height 10
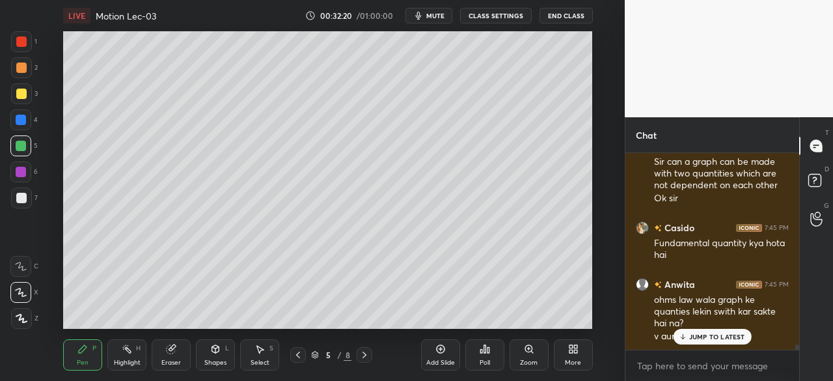
click at [174, 351] on icon at bounding box center [171, 349] width 8 height 8
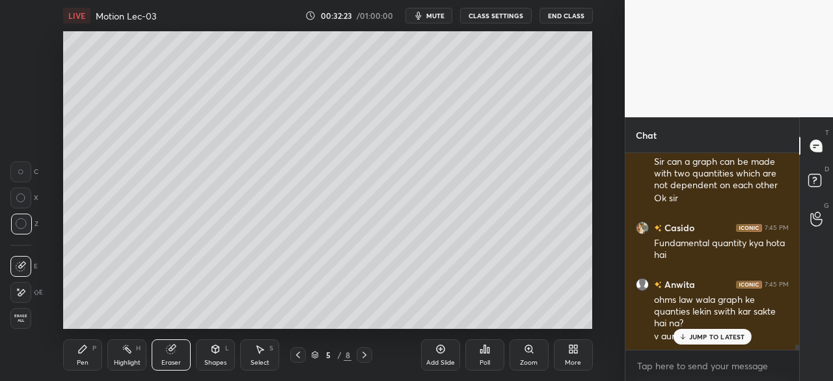
click at [100, 360] on div "Pen P" at bounding box center [82, 354] width 39 height 31
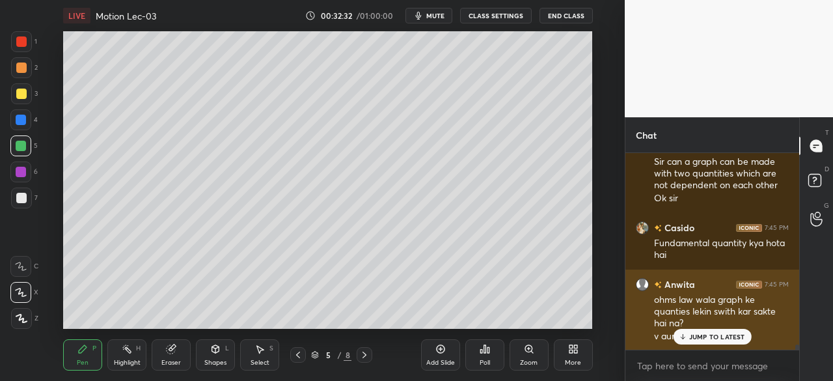
click at [692, 334] on p "JUMP TO LATEST" at bounding box center [717, 336] width 56 height 8
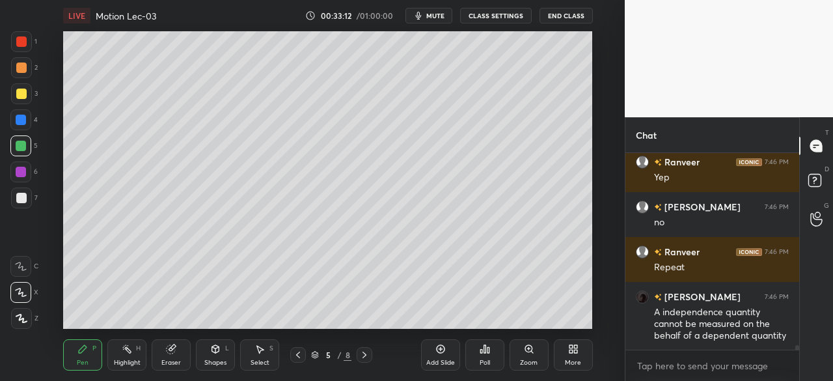
scroll to position [7863, 0]
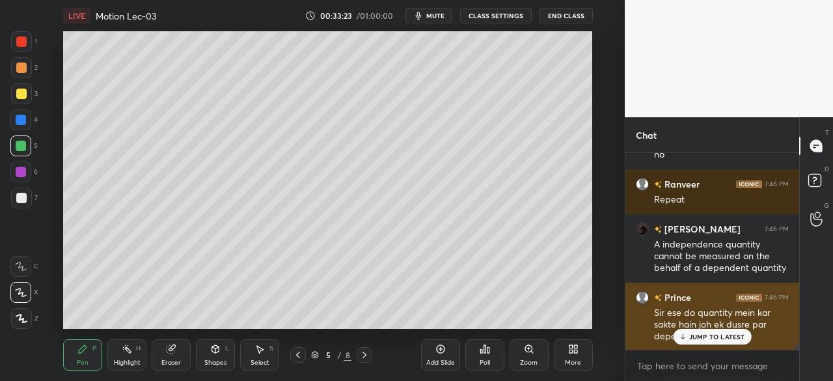
click at [711, 339] on p "JUMP TO LATEST" at bounding box center [717, 336] width 56 height 8
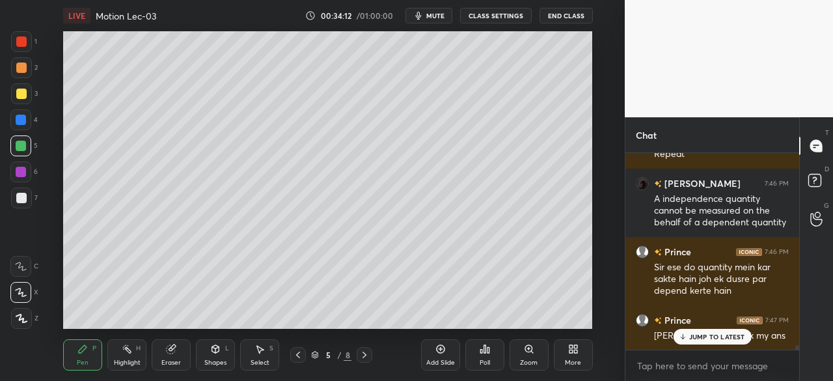
scroll to position [7976, 0]
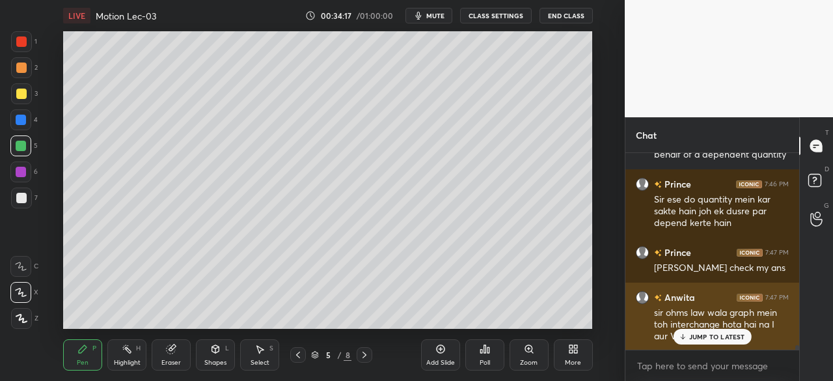
click at [695, 335] on p "JUMP TO LATEST" at bounding box center [717, 336] width 56 height 8
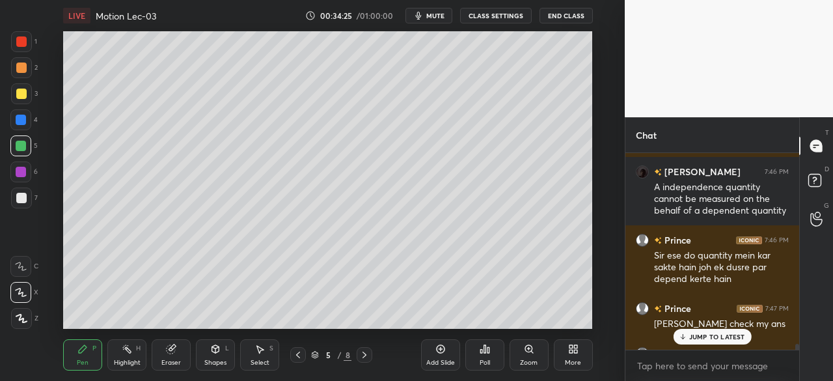
scroll to position [7919, 0]
click at [698, 332] on div "JUMP TO LATEST" at bounding box center [712, 337] width 78 height 16
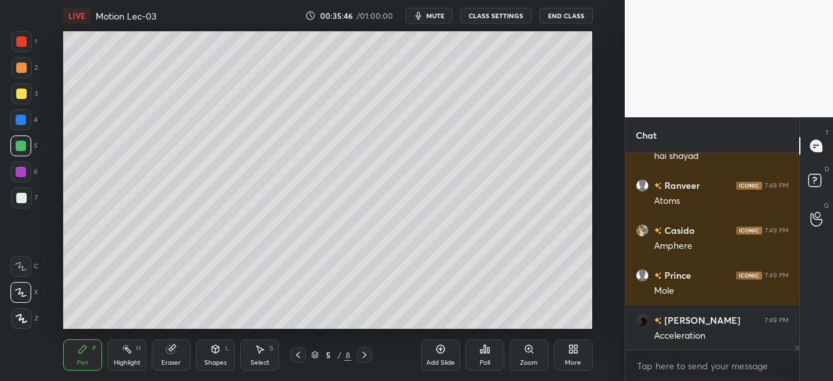
scroll to position [8538, 0]
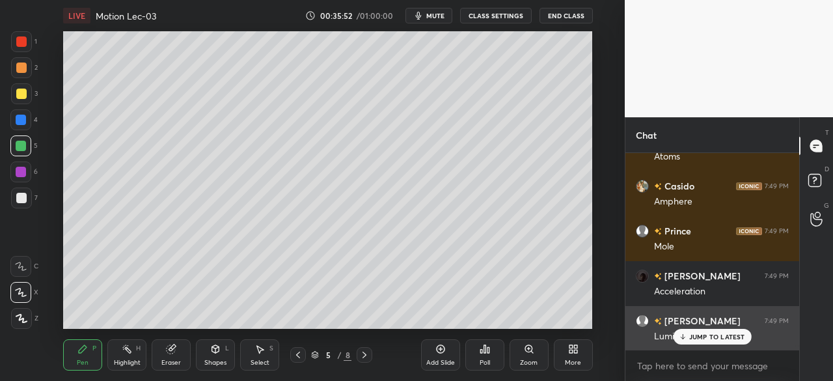
click at [699, 335] on p "JUMP TO LATEST" at bounding box center [717, 336] width 56 height 8
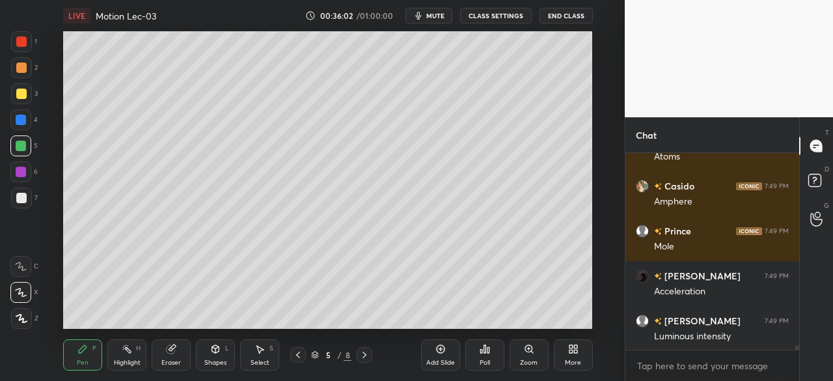
scroll to position [8584, 0]
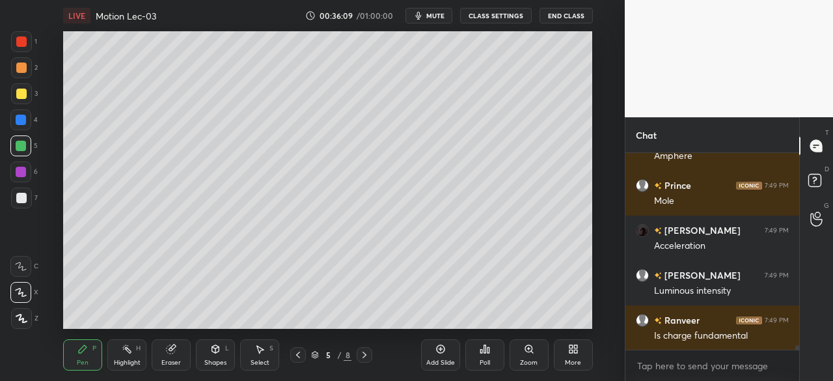
click at [217, 352] on icon at bounding box center [215, 349] width 7 height 8
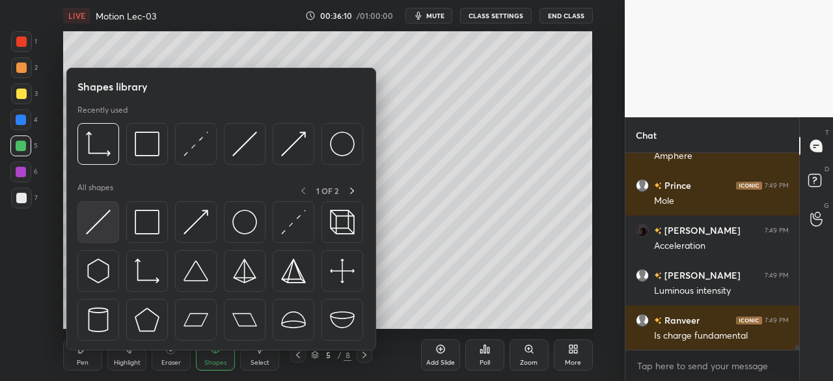
click at [96, 224] on img at bounding box center [98, 222] width 25 height 25
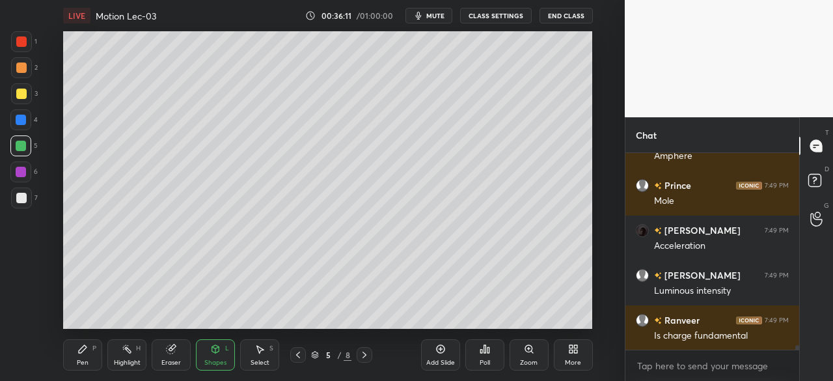
scroll to position [8628, 0]
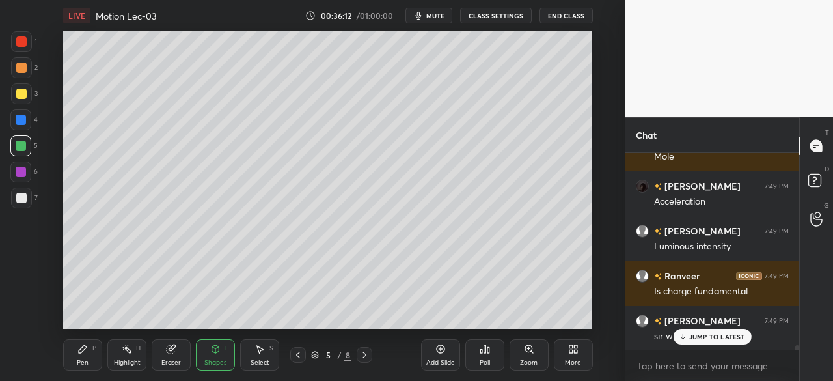
click at [29, 88] on div at bounding box center [21, 93] width 21 height 21
click at [81, 348] on icon at bounding box center [82, 349] width 10 height 10
click at [24, 200] on div at bounding box center [21, 198] width 10 height 10
click at [225, 355] on div "Shapes L" at bounding box center [215, 354] width 39 height 31
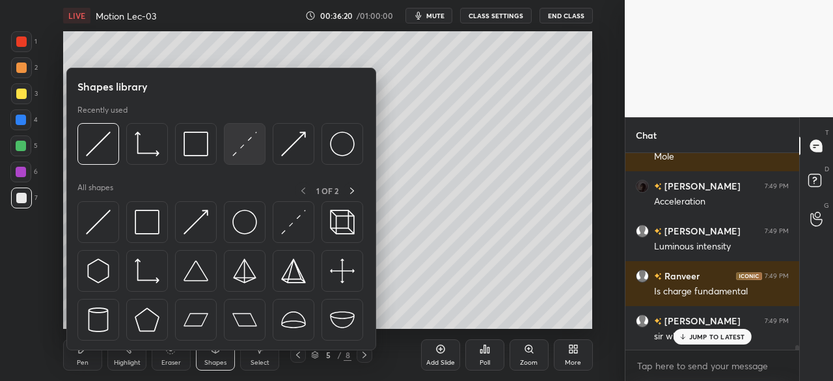
click at [251, 142] on img at bounding box center [244, 143] width 25 height 25
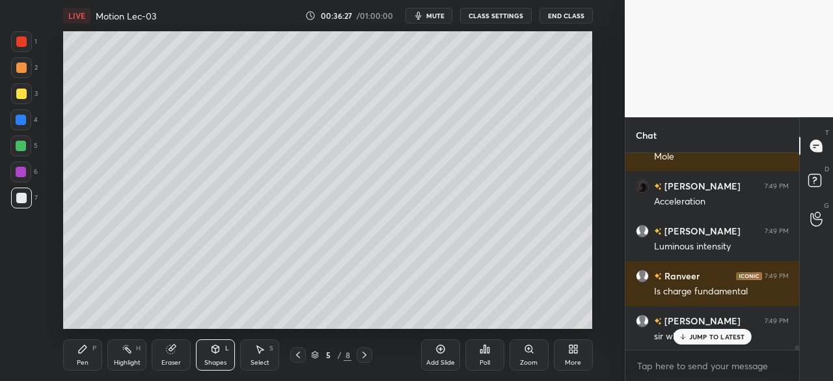
click at [85, 360] on div "Pen" at bounding box center [83, 362] width 12 height 7
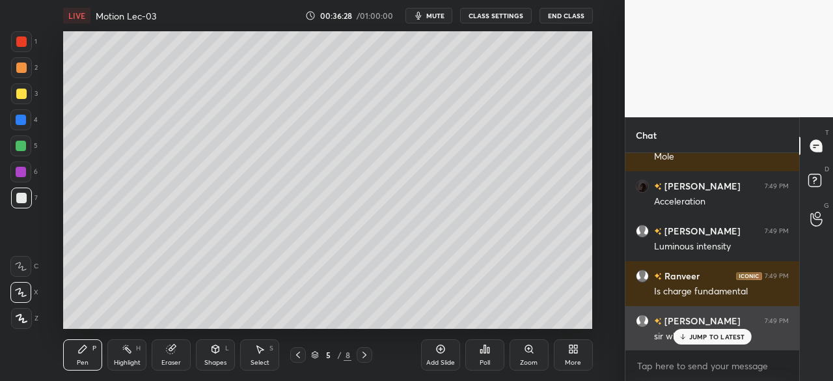
click at [694, 342] on div "JUMP TO LATEST" at bounding box center [712, 337] width 78 height 16
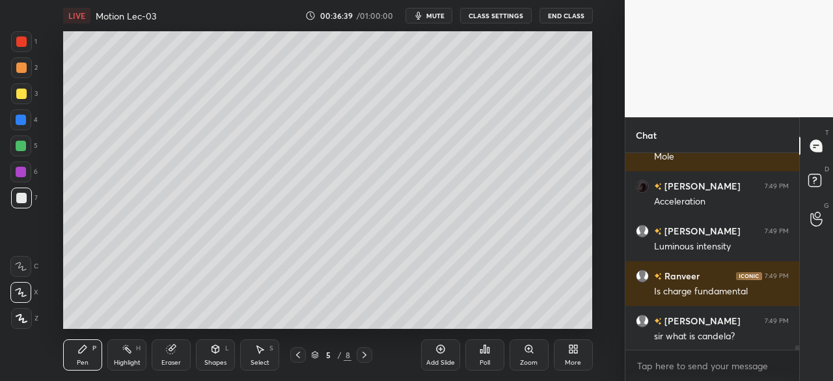
scroll to position [5, 4]
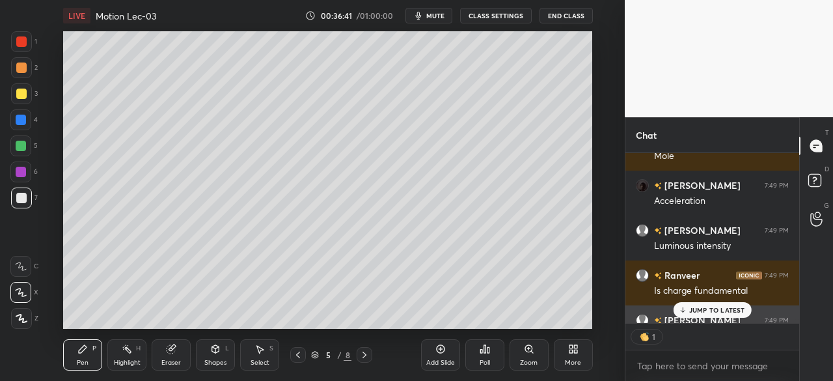
click at [704, 305] on div "JUMP TO LATEST" at bounding box center [712, 310] width 78 height 16
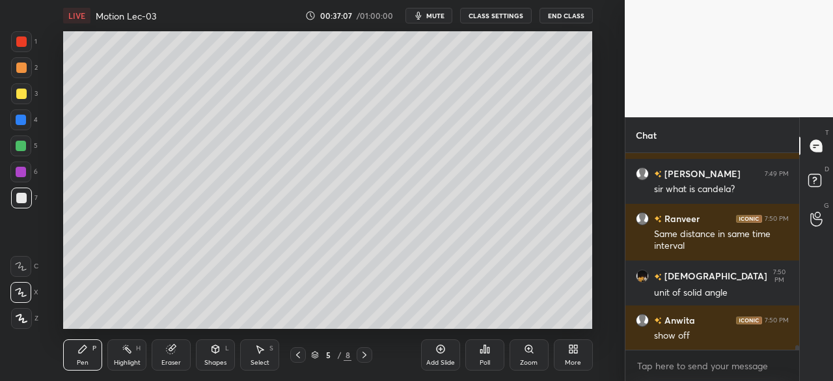
scroll to position [8819, 0]
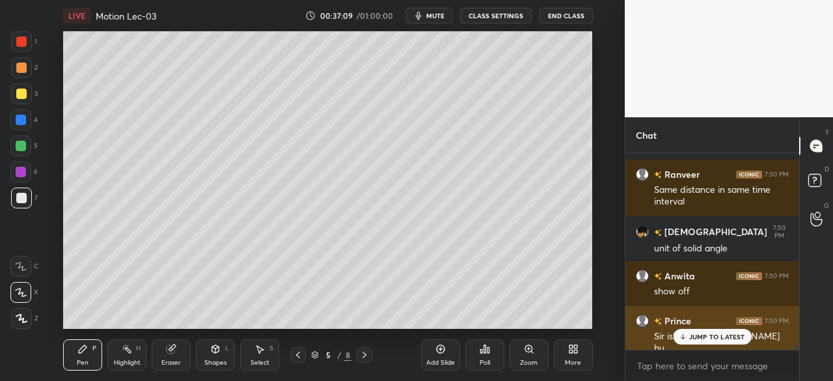
click at [704, 336] on p "JUMP TO LATEST" at bounding box center [717, 336] width 56 height 8
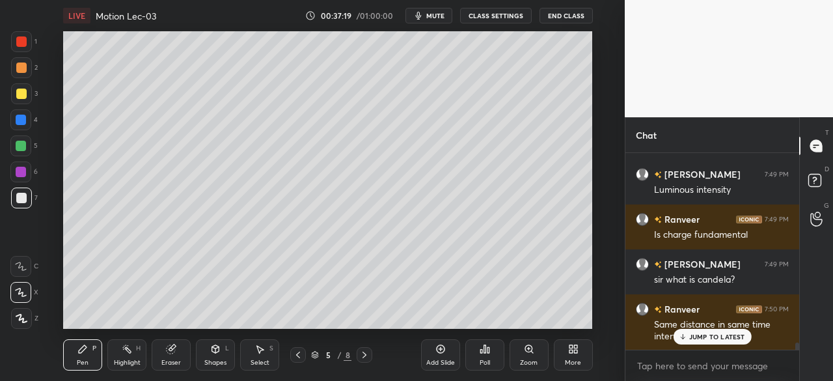
click at [692, 334] on p "JUMP TO LATEST" at bounding box center [717, 336] width 56 height 8
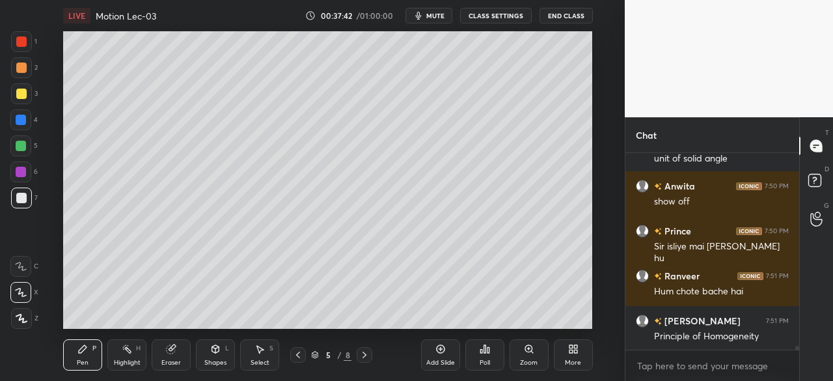
scroll to position [8966, 0]
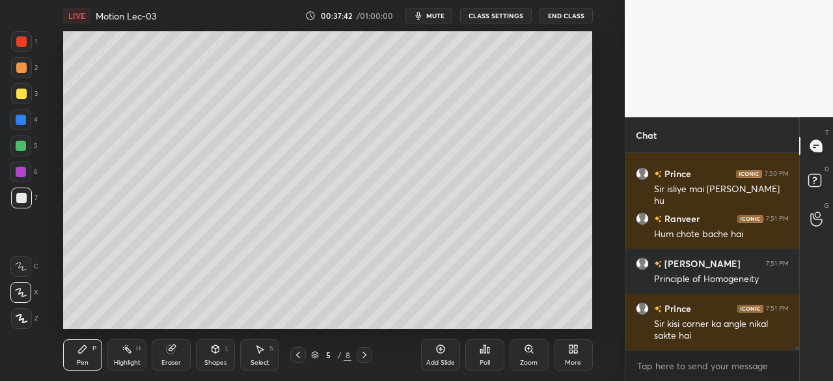
click at [23, 121] on div at bounding box center [21, 120] width 10 height 10
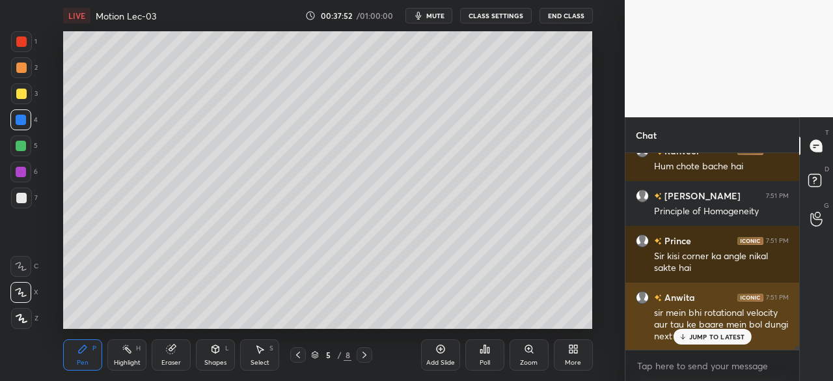
click at [699, 336] on p "JUMP TO LATEST" at bounding box center [717, 336] width 56 height 8
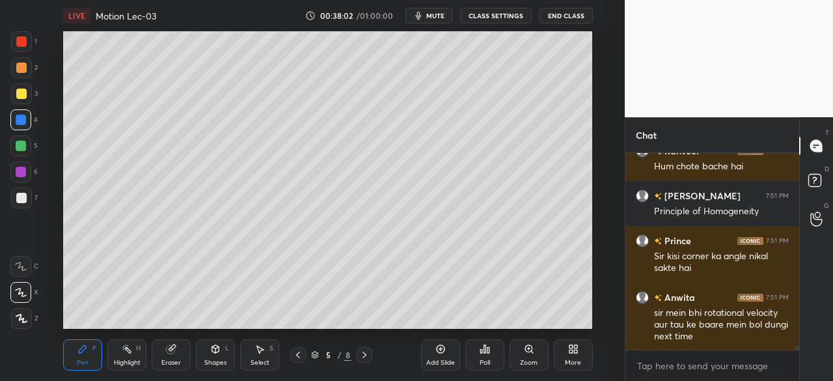
click at [26, 172] on div at bounding box center [20, 171] width 21 height 21
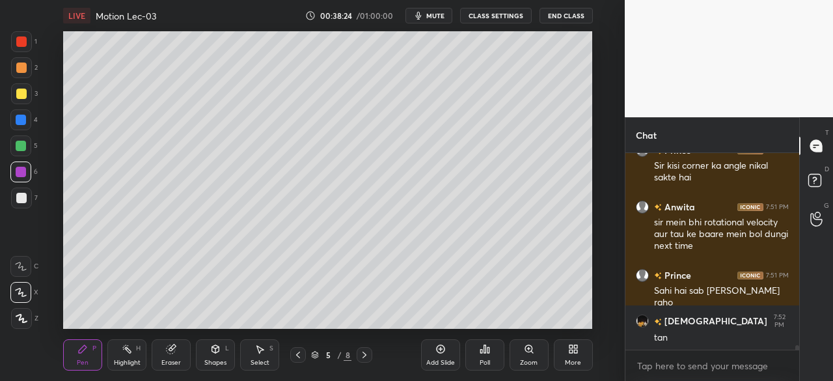
scroll to position [7998, 0]
click at [21, 94] on div at bounding box center [21, 93] width 10 height 10
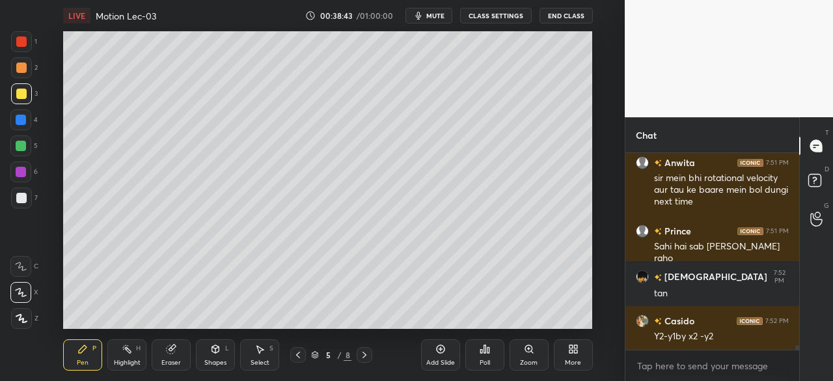
click at [25, 149] on div at bounding box center [21, 146] width 10 height 10
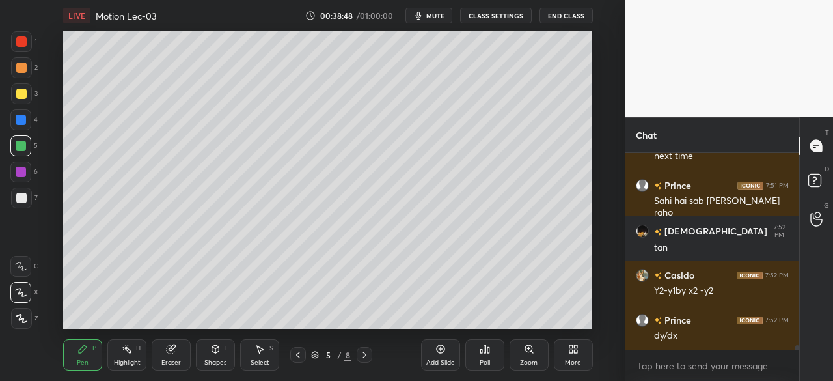
click at [170, 349] on icon at bounding box center [171, 349] width 8 height 8
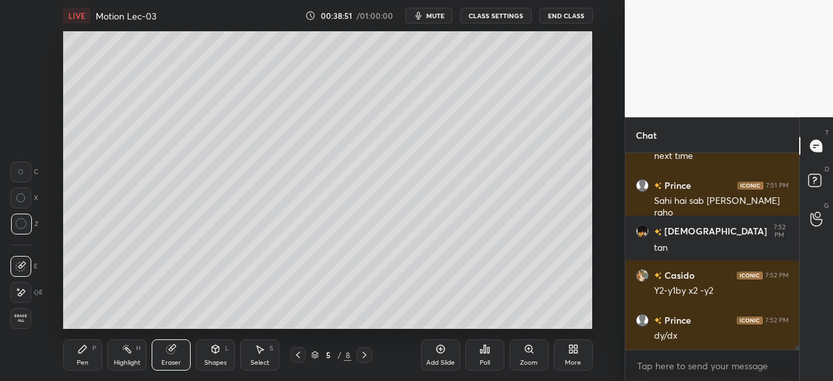
click at [80, 355] on div "Pen P" at bounding box center [82, 354] width 39 height 31
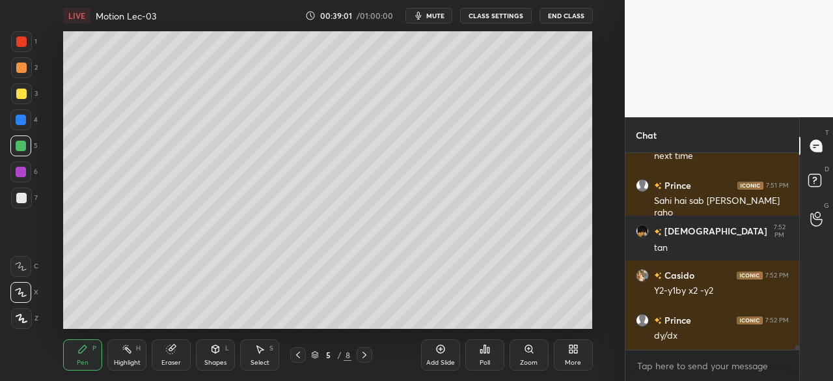
click at [18, 204] on div at bounding box center [21, 197] width 21 height 21
click at [27, 167] on div at bounding box center [20, 171] width 21 height 21
click at [27, 118] on div at bounding box center [20, 119] width 21 height 21
click at [30, 197] on div at bounding box center [21, 197] width 21 height 21
click at [16, 92] on div at bounding box center [21, 93] width 10 height 10
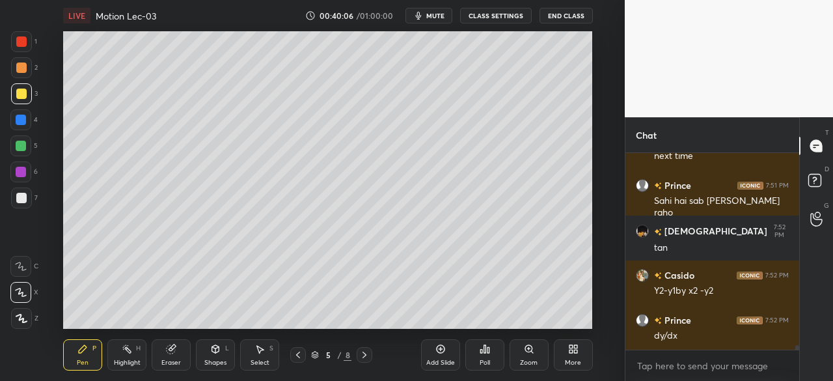
scroll to position [8167, 0]
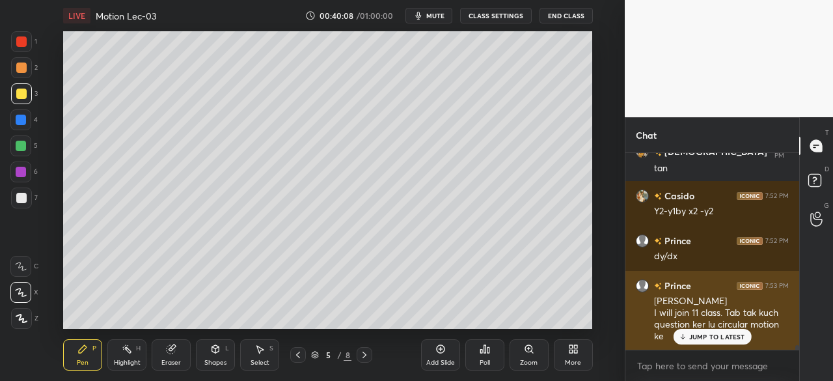
click at [698, 342] on div "JUMP TO LATEST" at bounding box center [712, 337] width 78 height 16
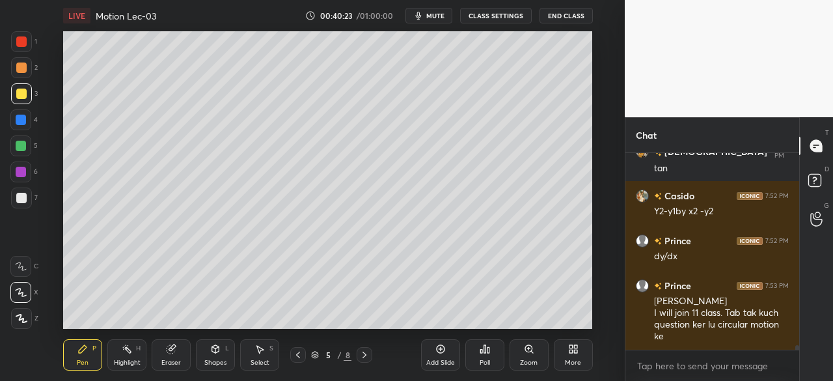
click at [21, 198] on div at bounding box center [21, 198] width 10 height 10
click at [21, 114] on div at bounding box center [20, 119] width 21 height 21
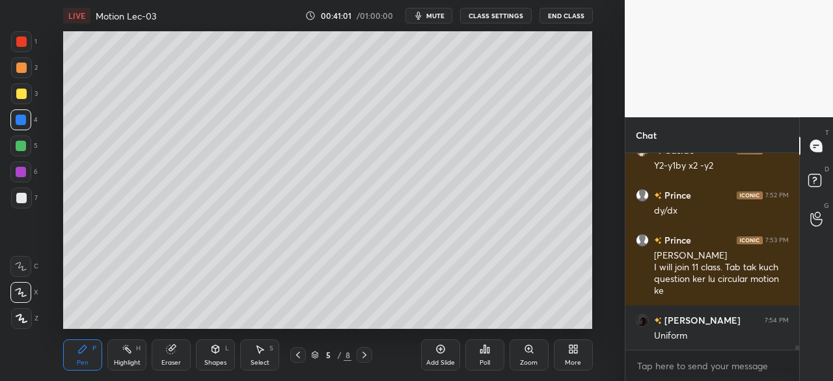
click at [18, 93] on div at bounding box center [21, 93] width 10 height 10
click at [435, 351] on icon at bounding box center [440, 349] width 10 height 10
click at [210, 353] on div "Shapes L" at bounding box center [215, 354] width 39 height 31
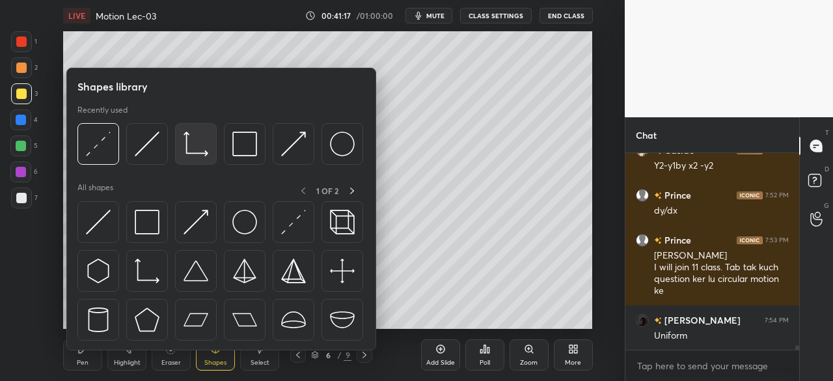
click at [195, 145] on img at bounding box center [195, 143] width 25 height 25
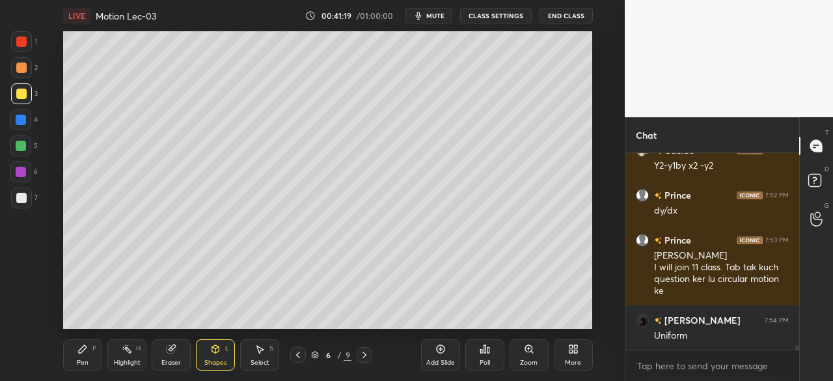
click at [18, 197] on div at bounding box center [21, 198] width 10 height 10
click at [83, 360] on div "Pen" at bounding box center [83, 362] width 12 height 7
click at [211, 355] on div "Shapes L" at bounding box center [215, 354] width 39 height 31
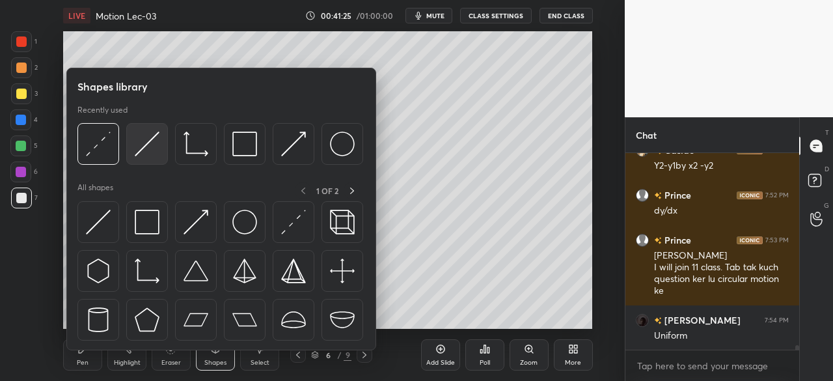
click at [145, 136] on img at bounding box center [147, 143] width 25 height 25
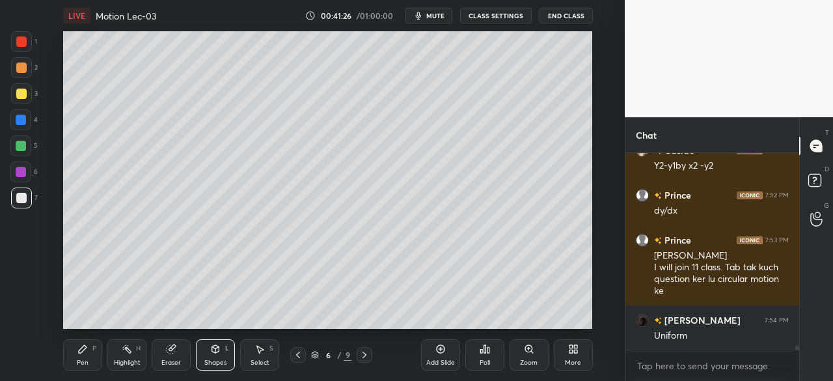
scroll to position [8269, 0]
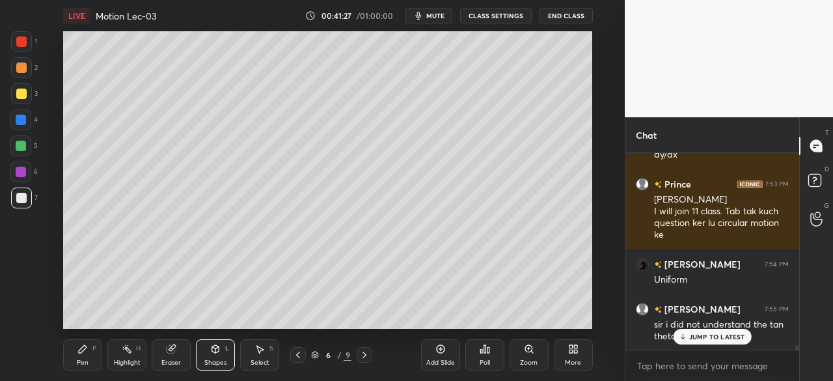
click at [20, 120] on div at bounding box center [21, 120] width 10 height 10
click at [81, 359] on div "Pen" at bounding box center [83, 362] width 12 height 7
click at [22, 146] on div at bounding box center [21, 146] width 10 height 10
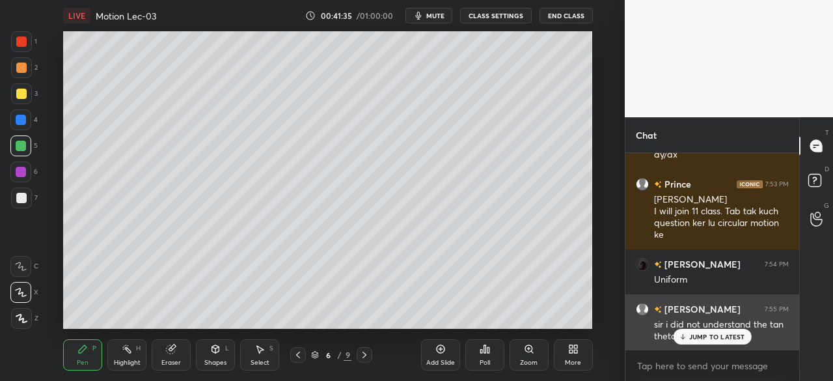
click at [703, 335] on p "JUMP TO LATEST" at bounding box center [717, 336] width 56 height 8
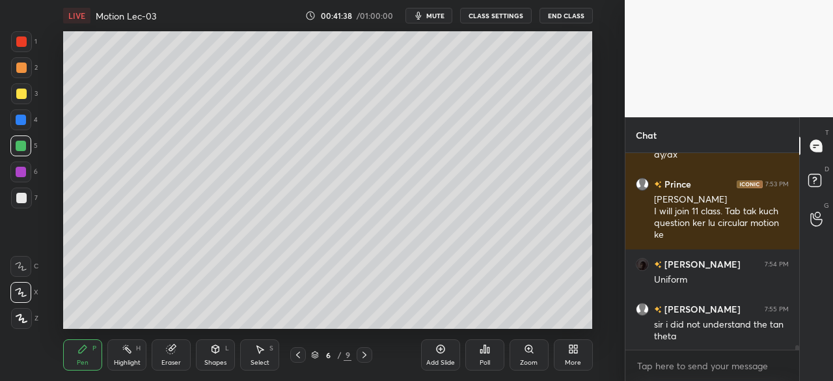
click at [298, 352] on icon at bounding box center [298, 354] width 10 height 10
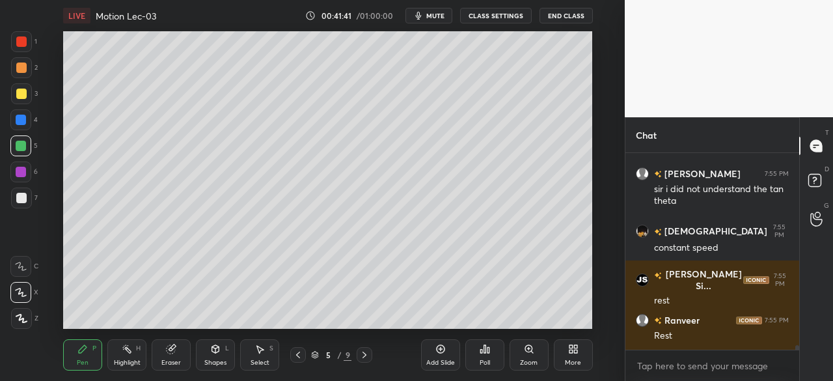
scroll to position [8448, 0]
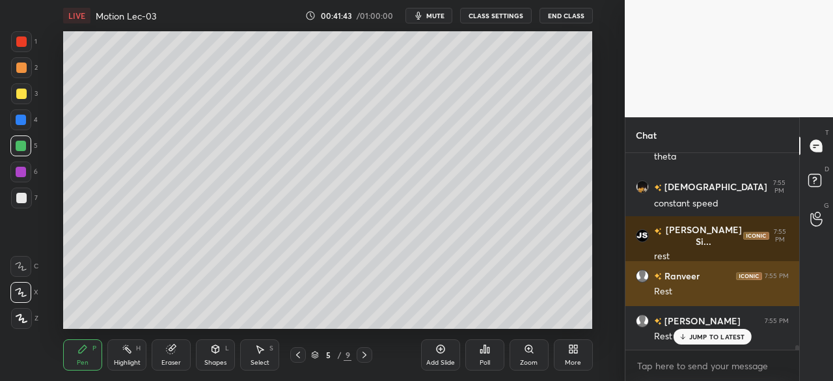
click at [698, 336] on p "JUMP TO LATEST" at bounding box center [717, 336] width 56 height 8
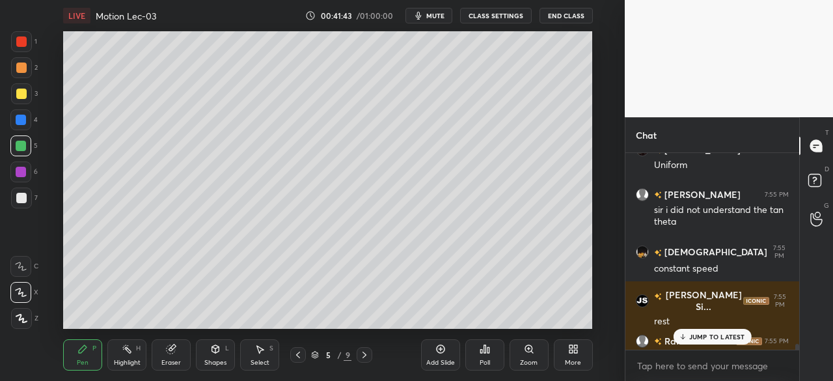
scroll to position [8380, 0]
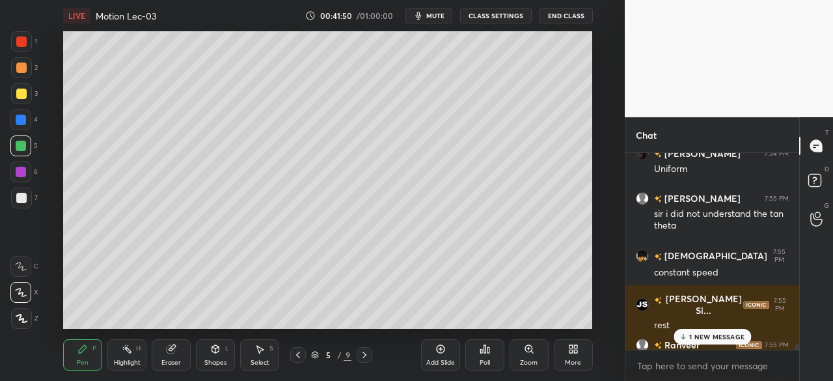
click at [698, 339] on p "1 NEW MESSAGE" at bounding box center [716, 336] width 55 height 8
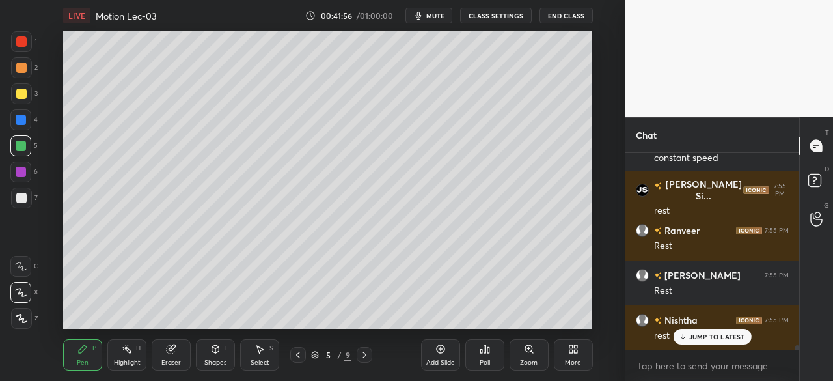
scroll to position [8538, 0]
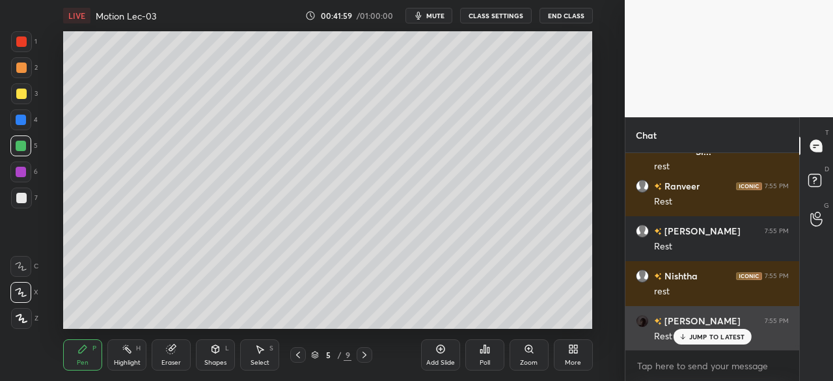
click at [698, 342] on div "JUMP TO LATEST" at bounding box center [712, 337] width 78 height 16
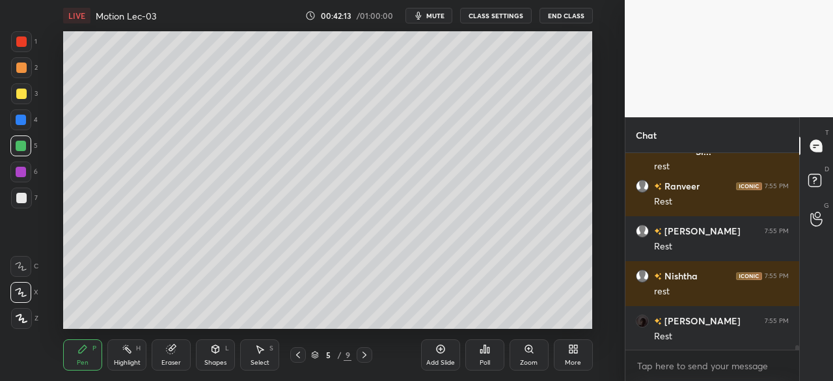
click at [364, 355] on icon at bounding box center [364, 354] width 10 height 10
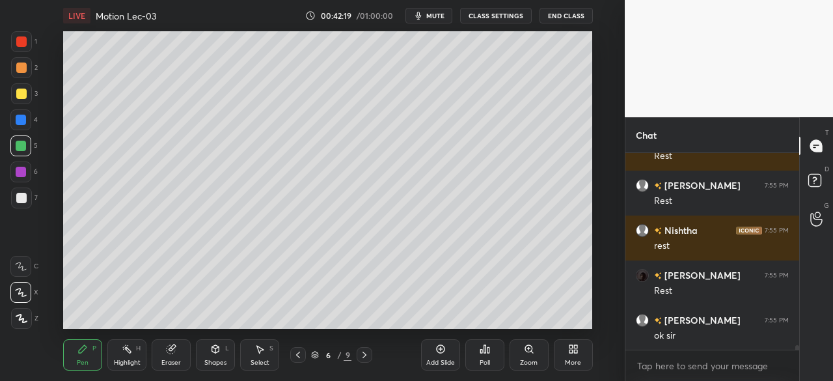
click at [16, 172] on div at bounding box center [21, 172] width 10 height 10
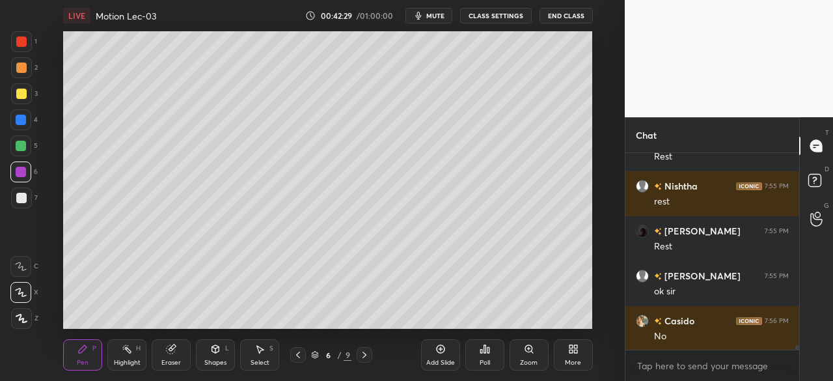
scroll to position [8674, 0]
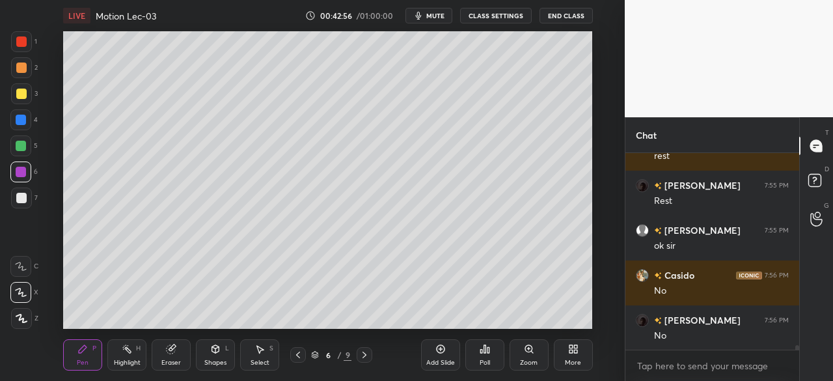
click at [20, 123] on div at bounding box center [21, 120] width 10 height 10
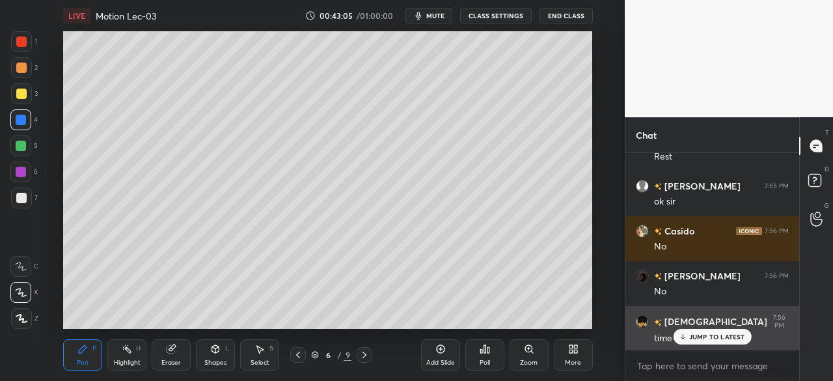
click at [708, 336] on p "JUMP TO LATEST" at bounding box center [717, 336] width 56 height 8
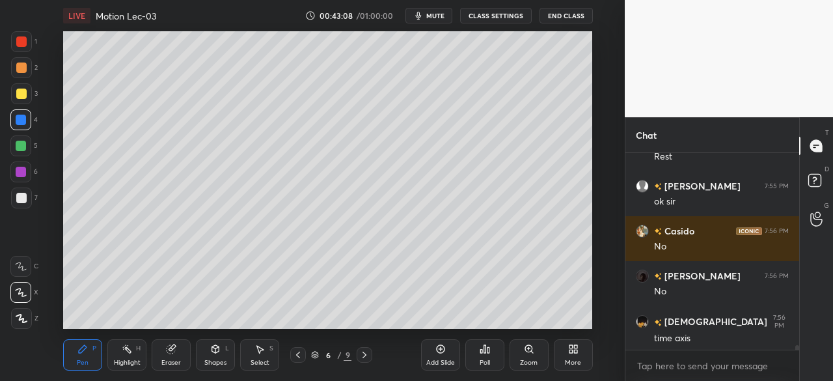
click at [26, 145] on div at bounding box center [20, 145] width 21 height 21
click at [439, 345] on icon at bounding box center [440, 349] width 8 height 8
click at [223, 356] on div "Shapes L" at bounding box center [215, 354] width 39 height 31
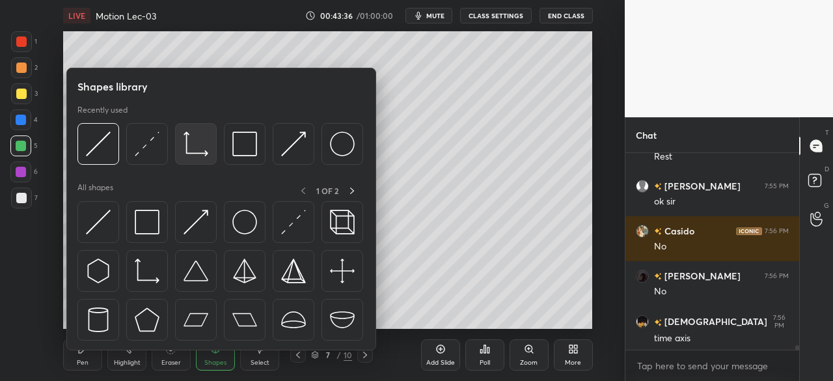
click at [195, 144] on img at bounding box center [195, 143] width 25 height 25
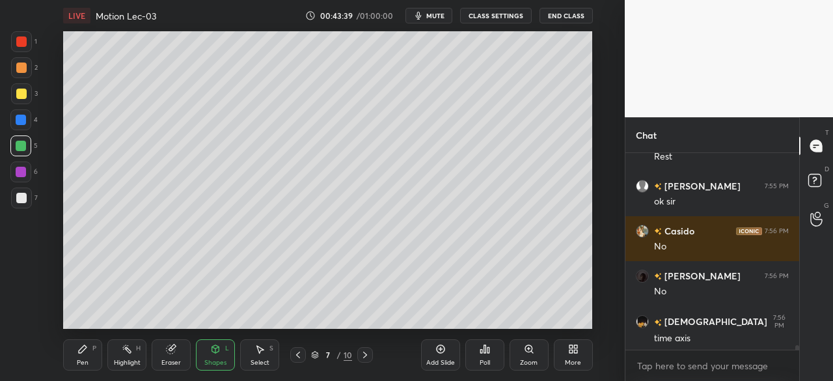
click at [18, 197] on div at bounding box center [21, 198] width 10 height 10
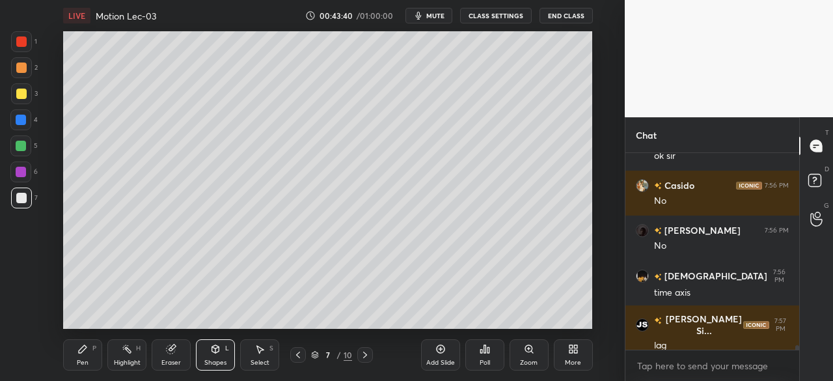
click at [77, 353] on icon at bounding box center [82, 349] width 10 height 10
click at [22, 94] on div at bounding box center [21, 93] width 10 height 10
click at [21, 169] on div at bounding box center [21, 172] width 10 height 10
click at [18, 120] on div at bounding box center [21, 120] width 10 height 10
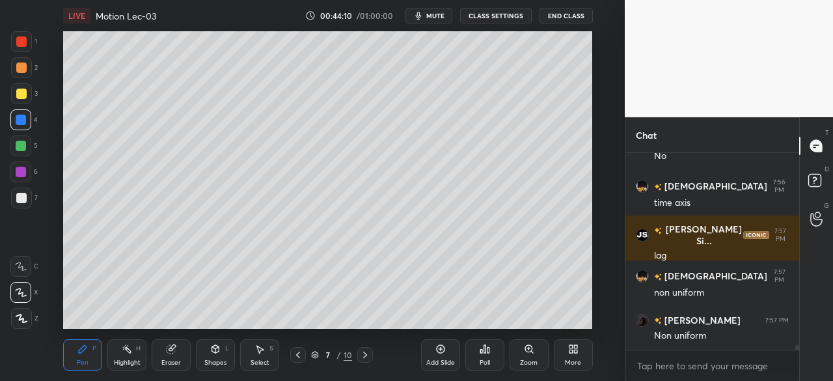
scroll to position [8897, 0]
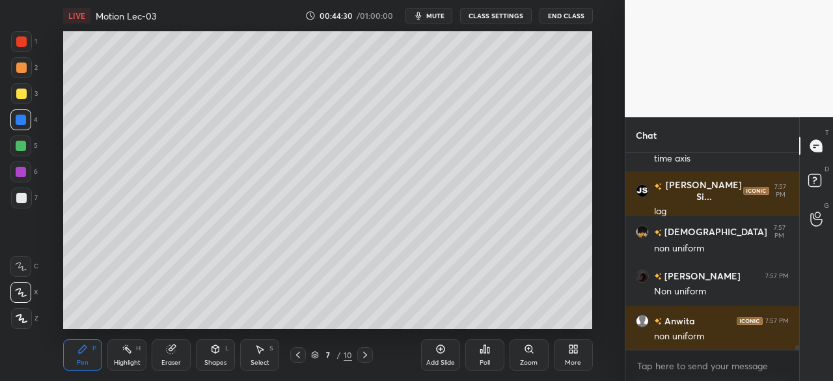
click at [15, 198] on div at bounding box center [21, 197] width 21 height 21
click at [19, 93] on div at bounding box center [21, 93] width 10 height 10
click at [18, 116] on div at bounding box center [21, 120] width 10 height 10
click at [21, 167] on div at bounding box center [21, 172] width 10 height 10
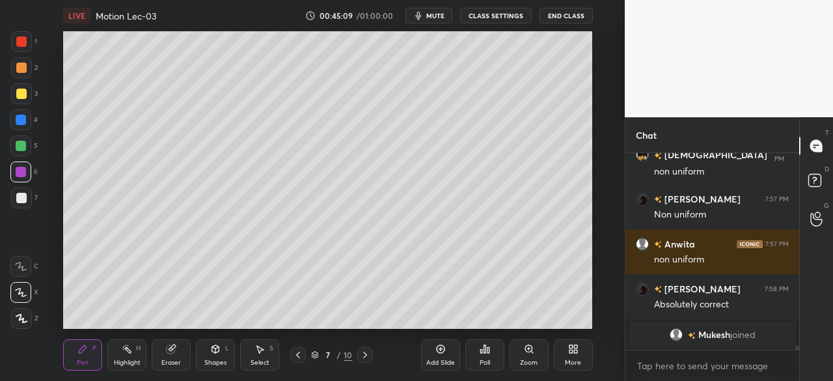
scroll to position [5, 4]
click at [295, 356] on icon at bounding box center [298, 354] width 10 height 10
click at [298, 351] on icon at bounding box center [298, 354] width 10 height 10
click at [436, 340] on div "Add Slide" at bounding box center [440, 354] width 39 height 31
click at [20, 94] on div at bounding box center [21, 93] width 10 height 10
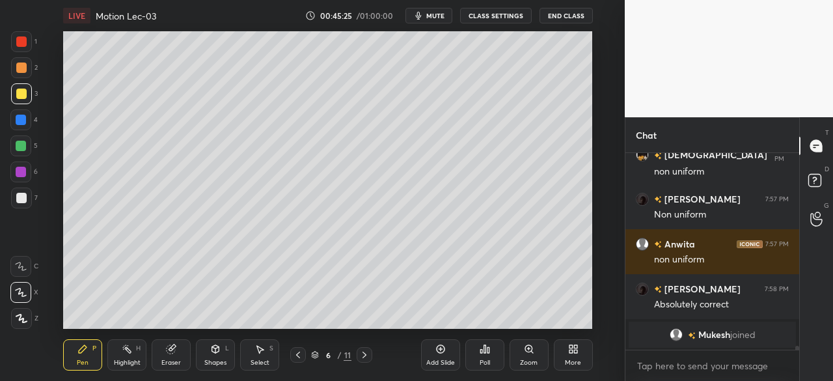
scroll to position [8676, 0]
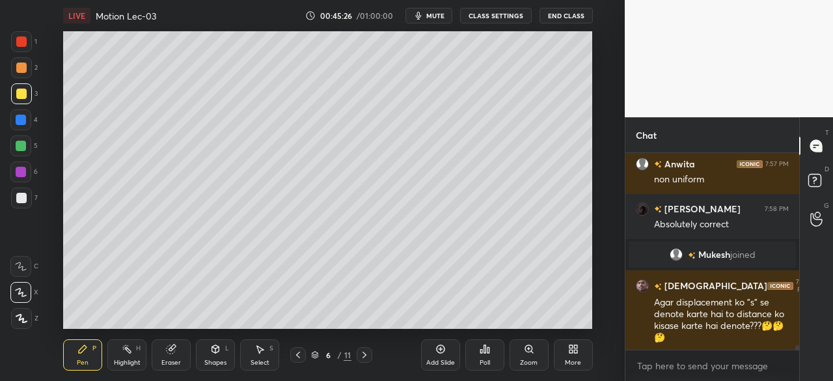
click at [25, 145] on div at bounding box center [21, 146] width 10 height 10
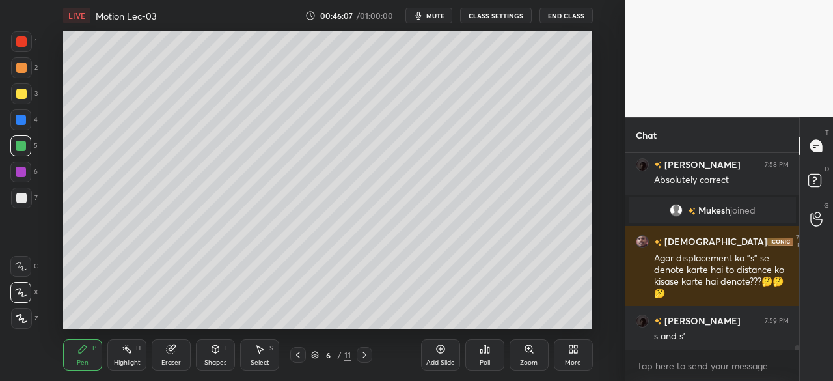
scroll to position [8766, 0]
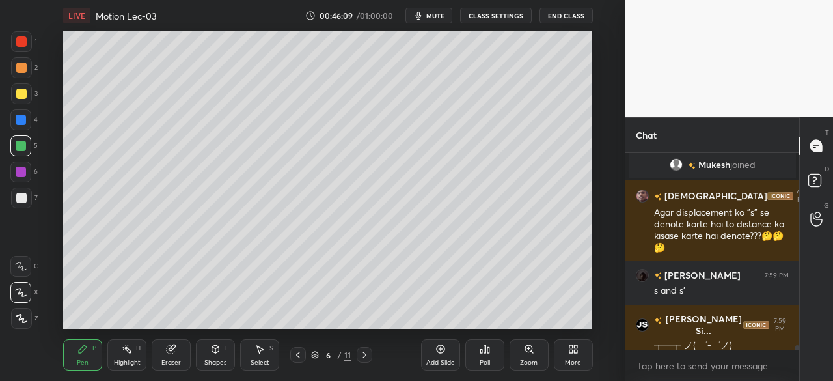
click at [22, 90] on div at bounding box center [21, 93] width 10 height 10
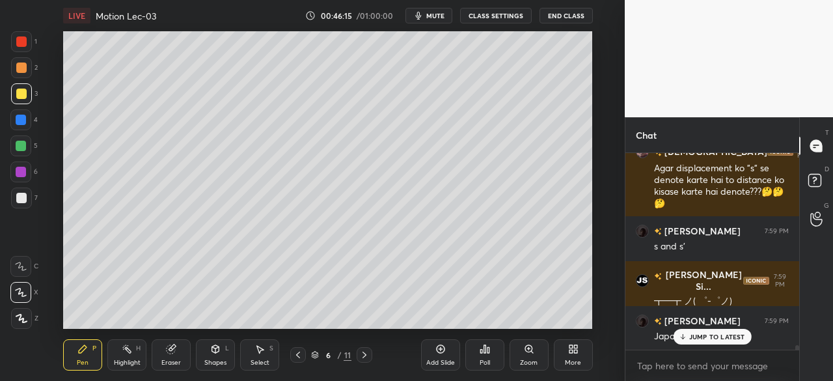
click at [23, 198] on div at bounding box center [21, 198] width 10 height 10
click at [17, 122] on div at bounding box center [21, 120] width 10 height 10
click at [17, 174] on div at bounding box center [21, 172] width 10 height 10
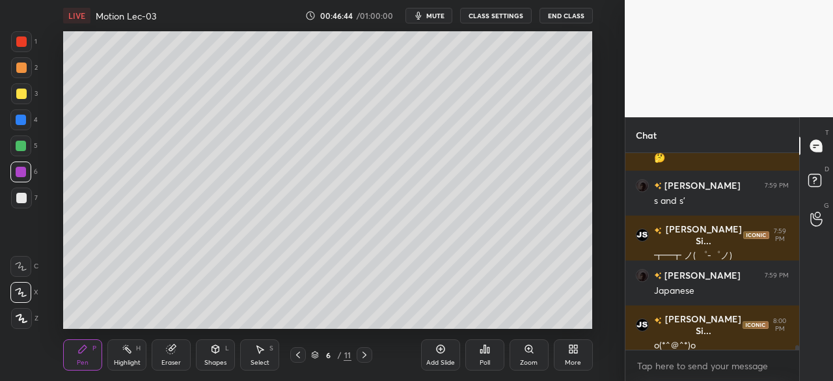
click at [21, 115] on div at bounding box center [21, 120] width 10 height 10
click at [294, 357] on icon at bounding box center [298, 354] width 10 height 10
click at [363, 355] on icon at bounding box center [364, 354] width 10 height 10
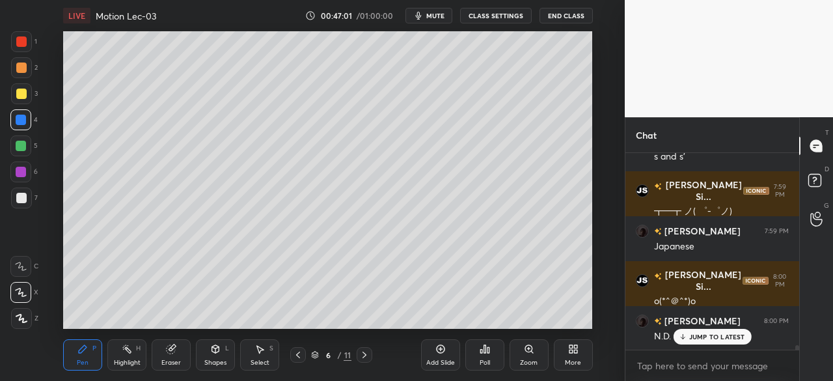
click at [20, 201] on div at bounding box center [21, 198] width 10 height 10
click at [22, 148] on div at bounding box center [21, 146] width 10 height 10
click at [18, 195] on div at bounding box center [21, 198] width 10 height 10
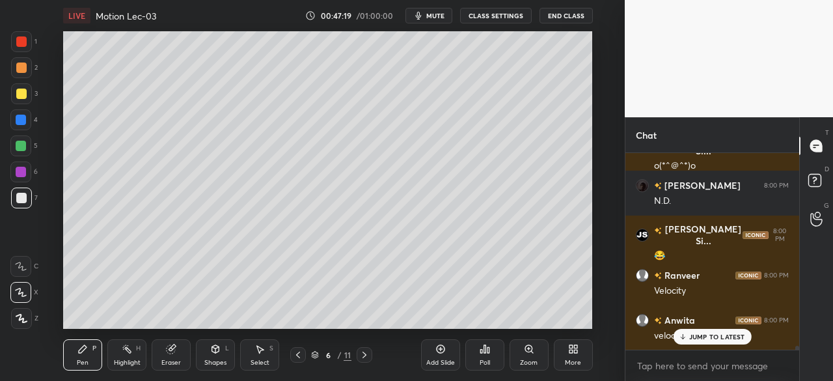
scroll to position [9080, 0]
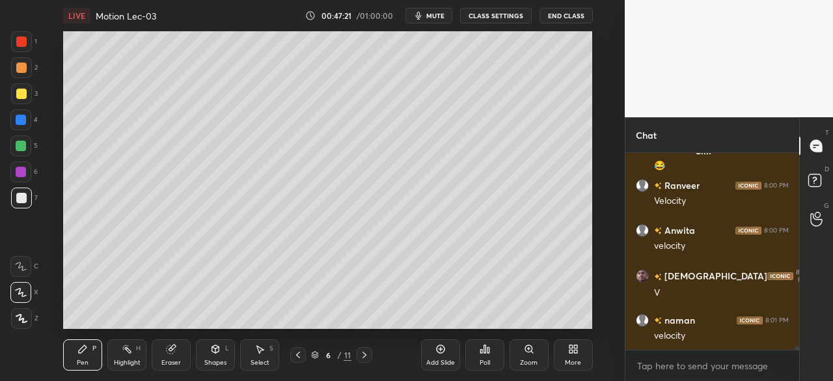
click at [22, 97] on div at bounding box center [21, 93] width 10 height 10
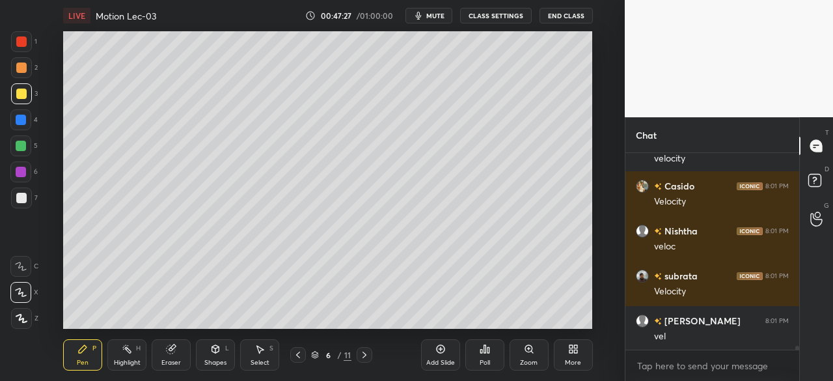
scroll to position [9395, 0]
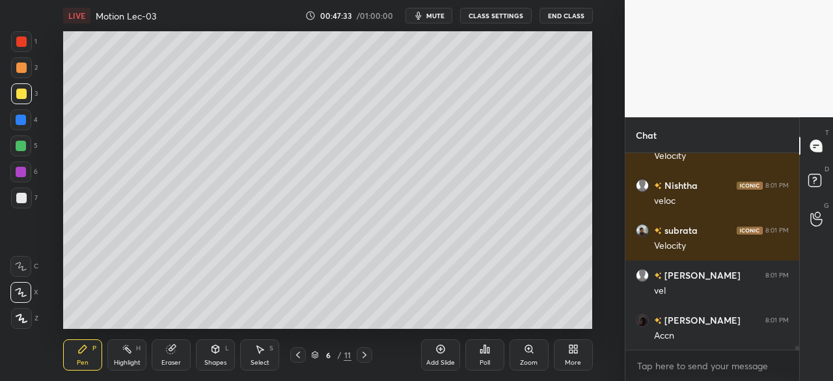
click at [26, 192] on div at bounding box center [21, 197] width 21 height 21
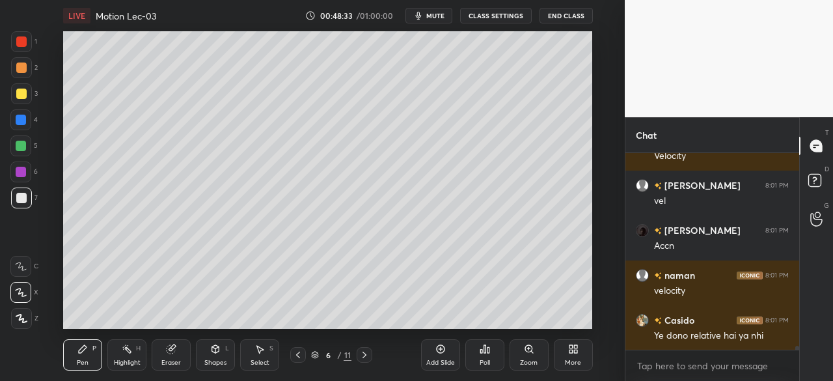
scroll to position [9529, 0]
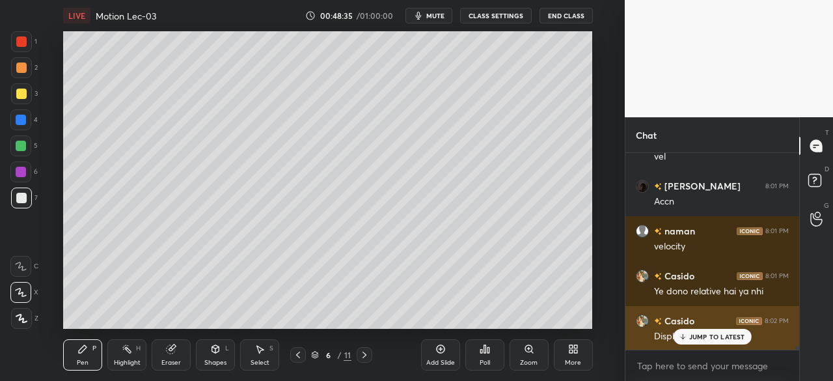
click at [692, 333] on p "JUMP TO LATEST" at bounding box center [717, 336] width 56 height 8
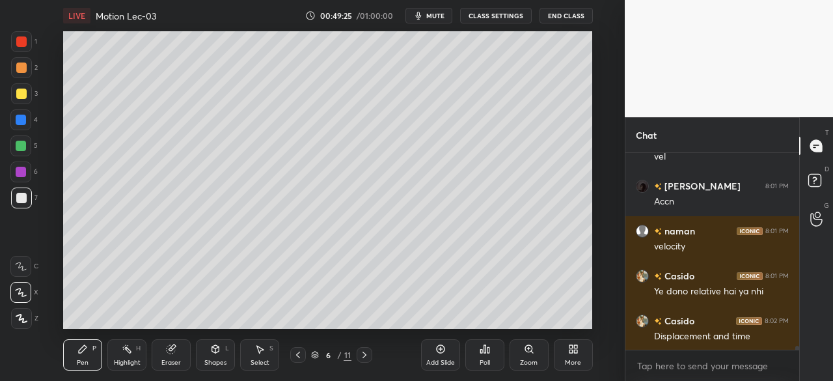
click at [302, 352] on icon at bounding box center [298, 354] width 10 height 10
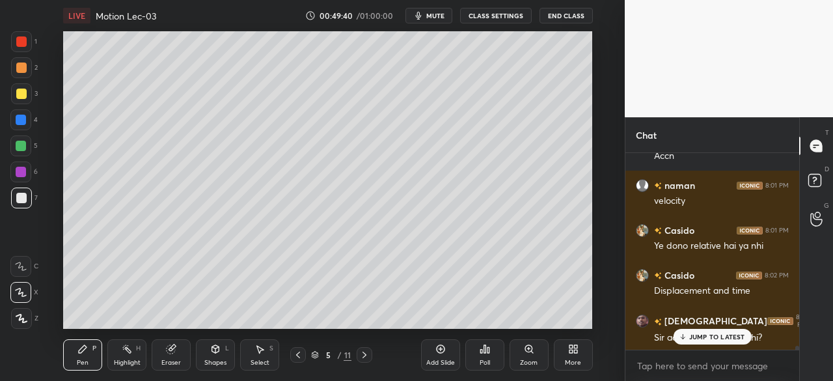
scroll to position [9630, 0]
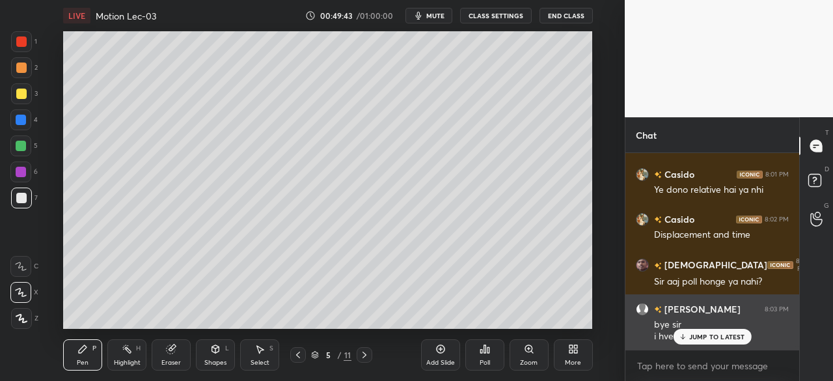
click at [694, 331] on div "JUMP TO LATEST" at bounding box center [712, 337] width 78 height 16
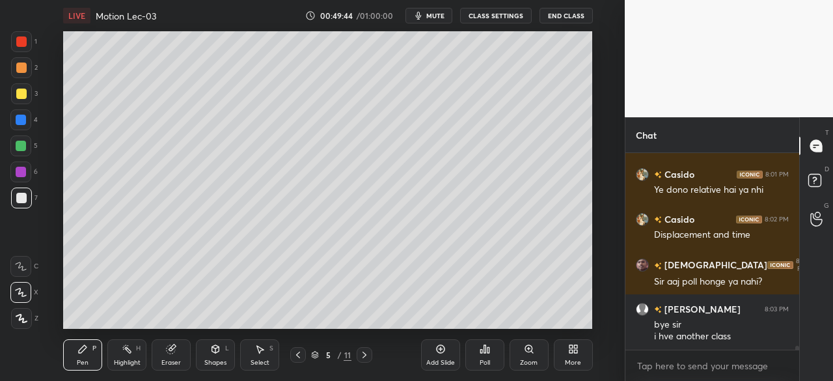
scroll to position [9676, 0]
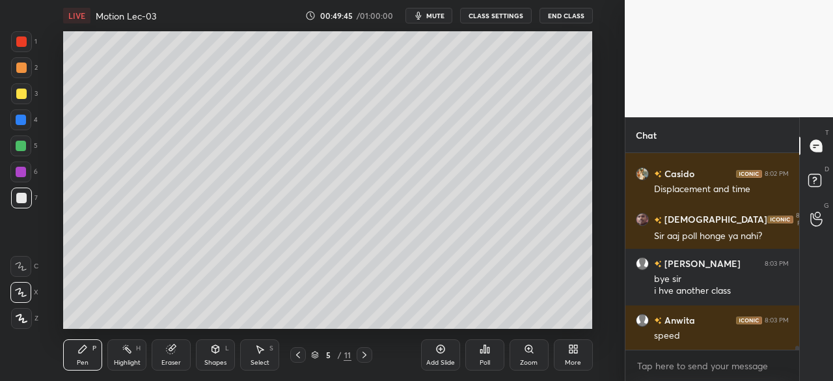
click at [364, 352] on icon at bounding box center [364, 354] width 10 height 10
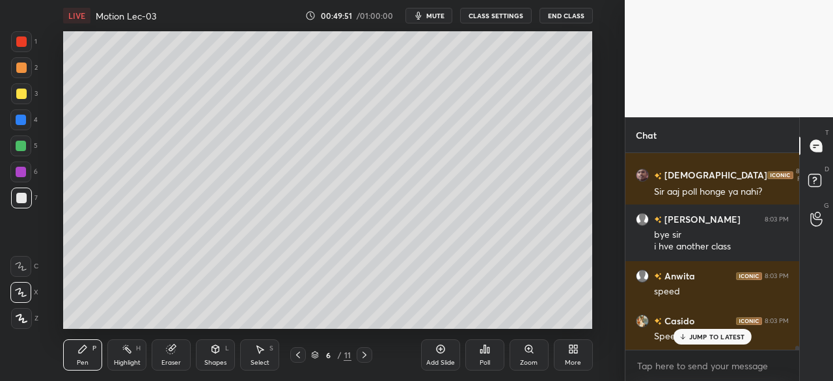
scroll to position [9765, 0]
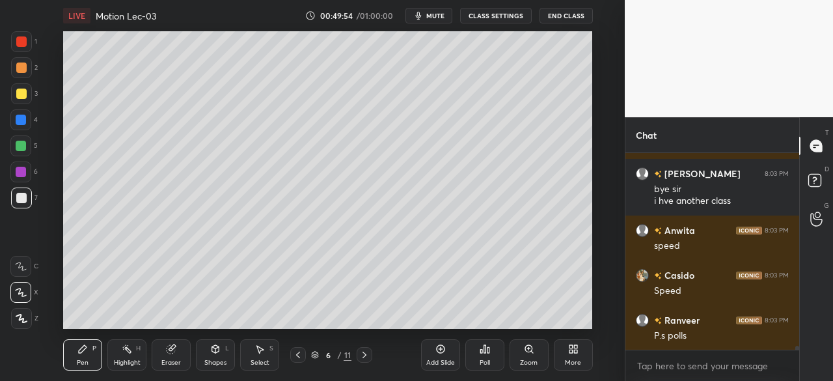
click at [362, 352] on icon at bounding box center [364, 354] width 4 height 7
click at [362, 352] on icon at bounding box center [364, 354] width 10 height 10
click at [438, 350] on icon at bounding box center [440, 349] width 10 height 10
click at [18, 122] on div at bounding box center [21, 120] width 10 height 10
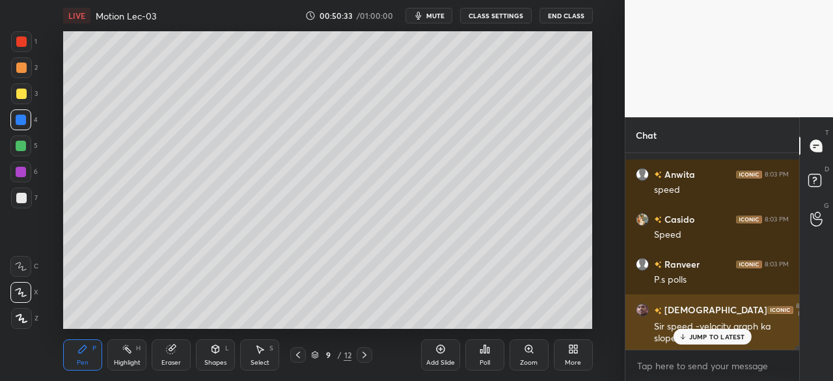
click at [703, 334] on p "JUMP TO LATEST" at bounding box center [717, 336] width 56 height 8
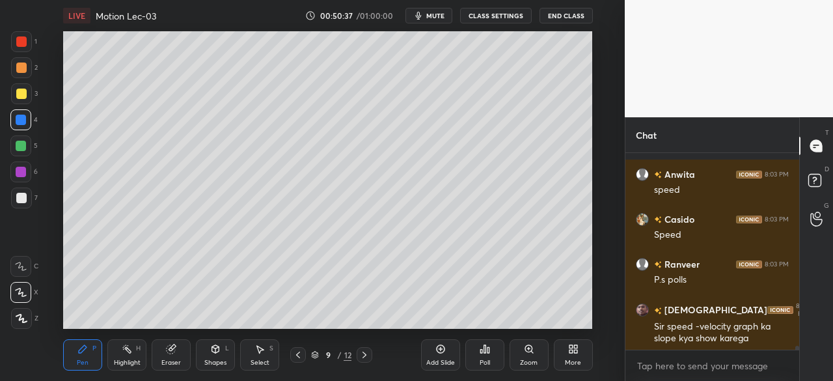
click at [23, 98] on div at bounding box center [21, 93] width 10 height 10
click at [223, 352] on div "Shapes L" at bounding box center [215, 354] width 39 height 31
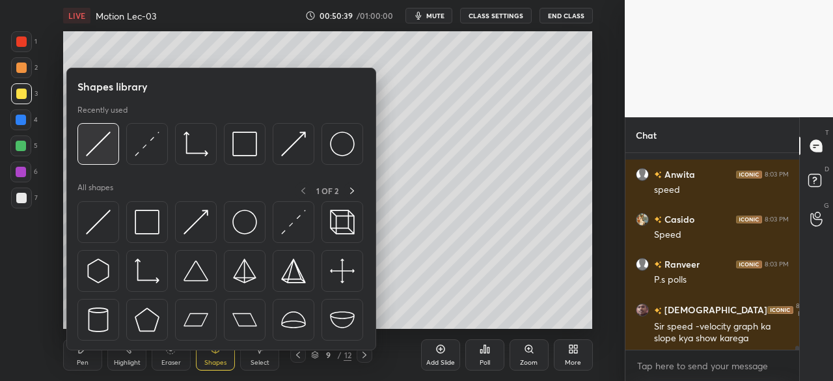
click at [98, 140] on img at bounding box center [98, 143] width 25 height 25
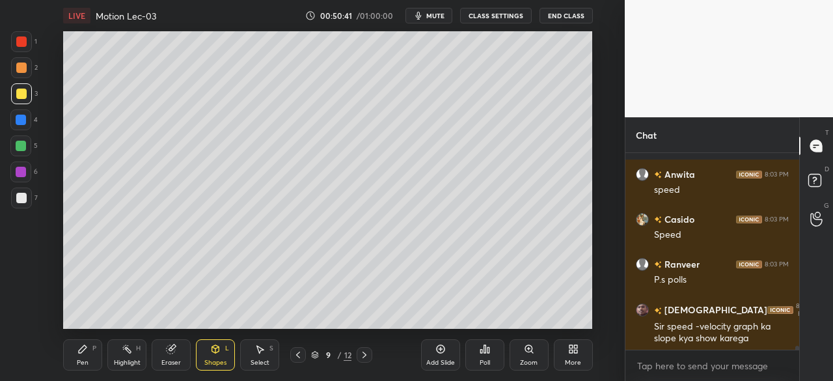
scroll to position [9867, 0]
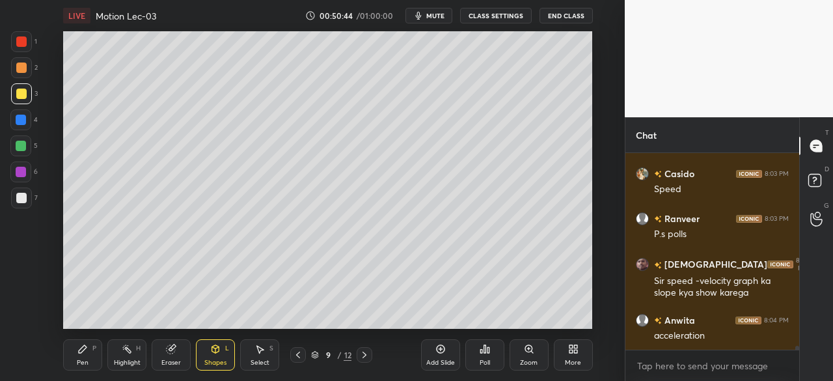
click at [24, 149] on div at bounding box center [21, 146] width 10 height 10
click at [89, 352] on div "Pen P" at bounding box center [82, 354] width 39 height 31
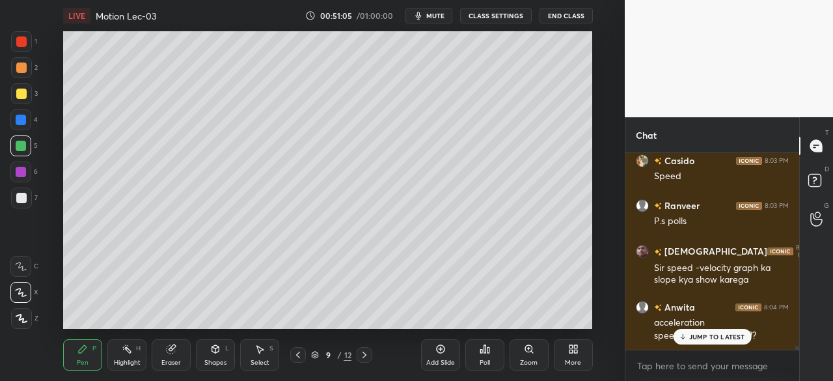
scroll to position [9936, 0]
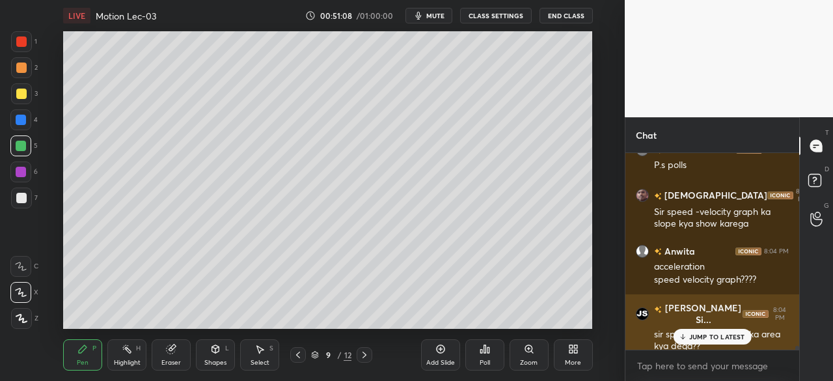
click at [706, 338] on p "JUMP TO LATEST" at bounding box center [717, 336] width 56 height 8
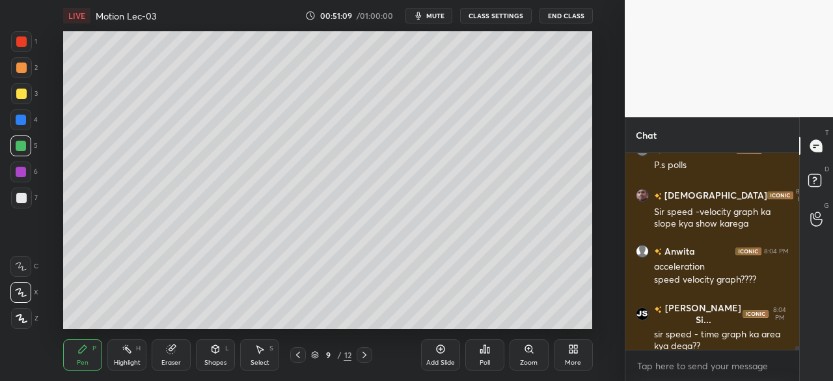
scroll to position [9982, 0]
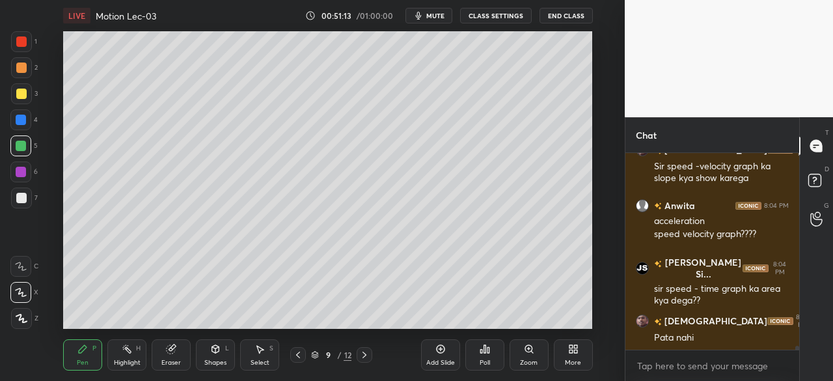
click at [299, 352] on icon at bounding box center [298, 354] width 4 height 7
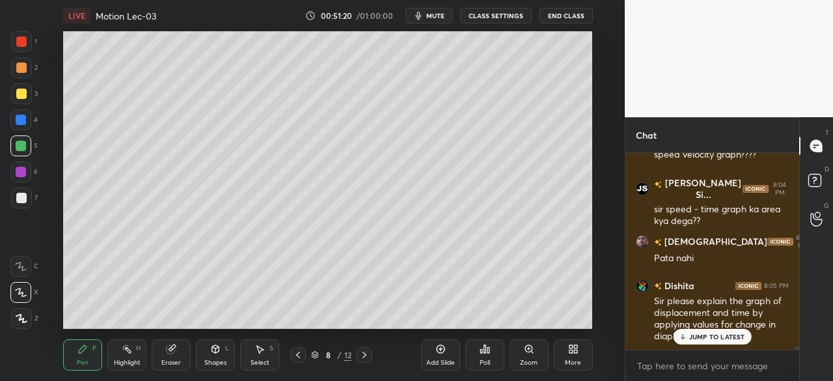
click at [364, 352] on icon at bounding box center [364, 354] width 10 height 10
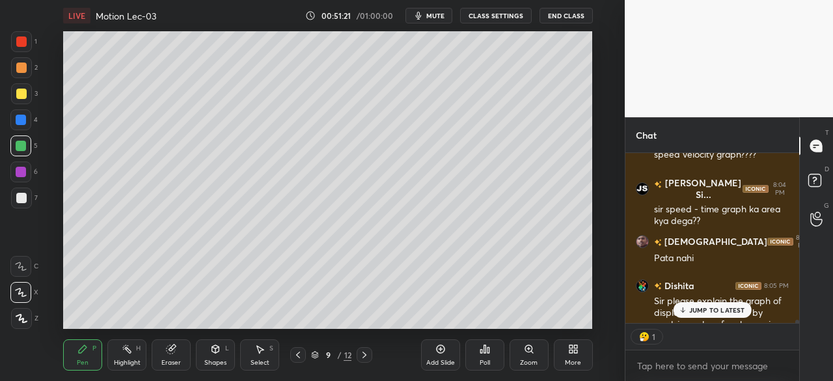
scroll to position [166, 170]
click at [698, 340] on div "1" at bounding box center [712, 336] width 174 height 26
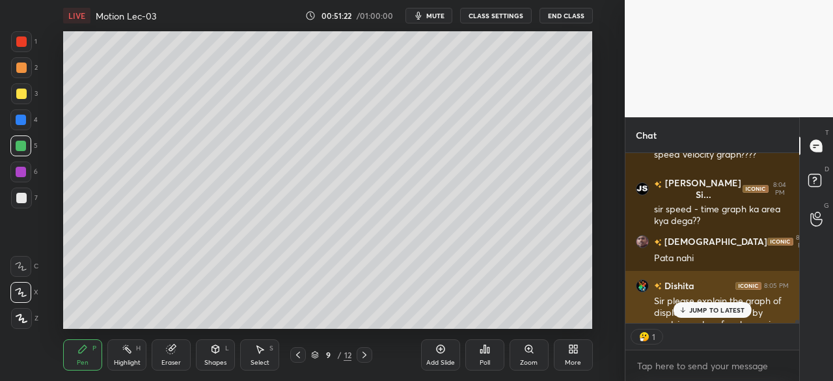
click at [690, 310] on p "JUMP TO LATEST" at bounding box center [717, 310] width 56 height 8
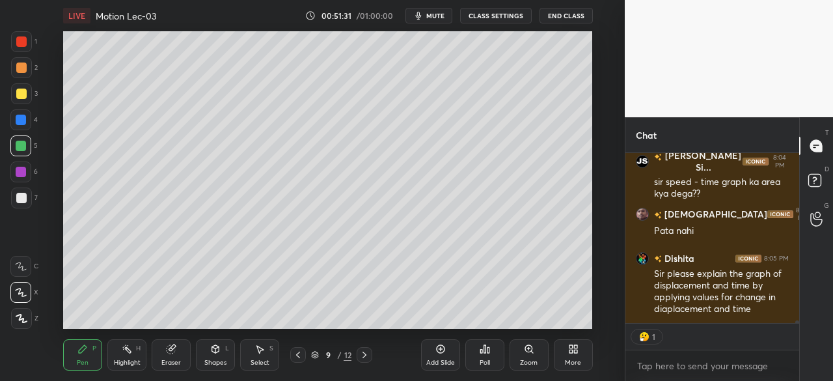
click at [305, 349] on div at bounding box center [298, 355] width 16 height 16
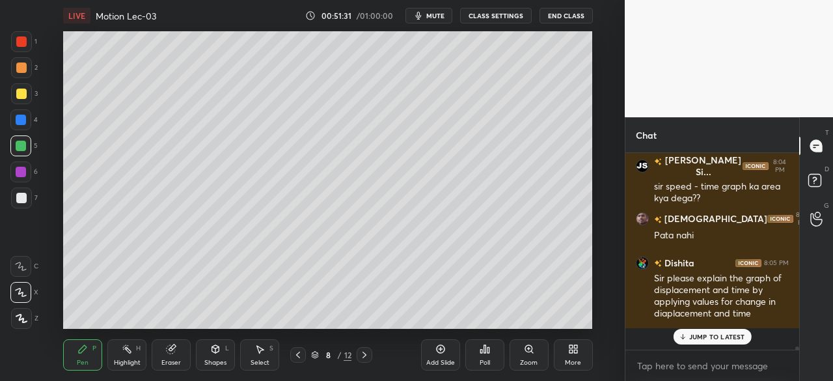
scroll to position [10061, 0]
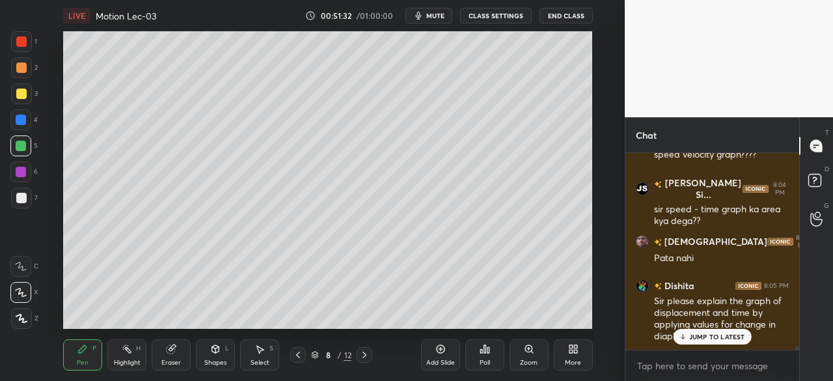
click at [431, 348] on div "Add Slide" at bounding box center [440, 354] width 39 height 31
click at [219, 351] on icon at bounding box center [215, 349] width 7 height 8
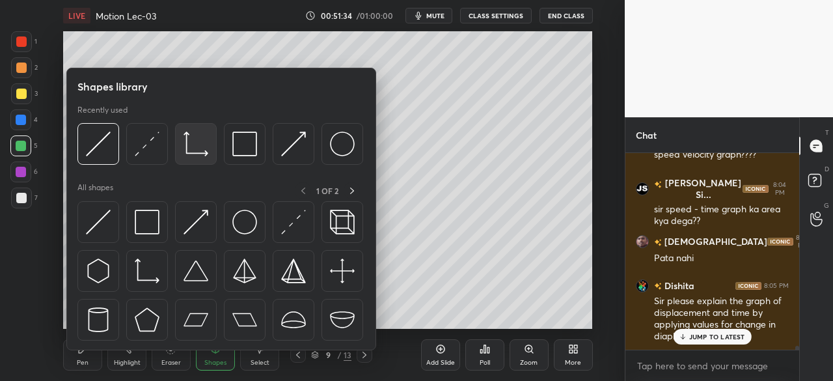
click at [185, 127] on div at bounding box center [196, 144] width 42 height 42
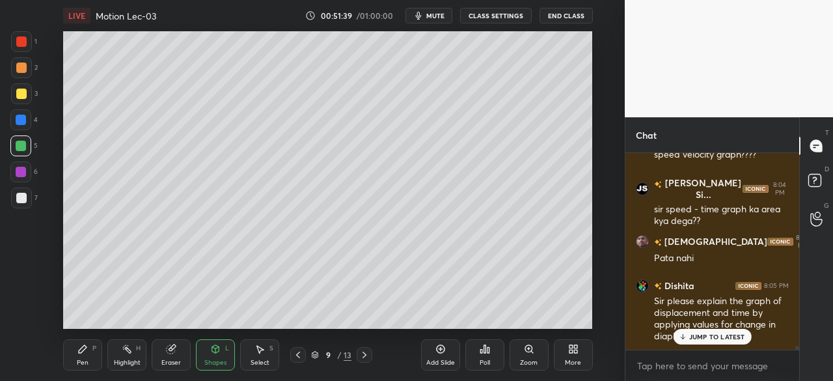
click at [82, 348] on icon at bounding box center [83, 349] width 8 height 8
click at [23, 199] on div at bounding box center [21, 198] width 10 height 10
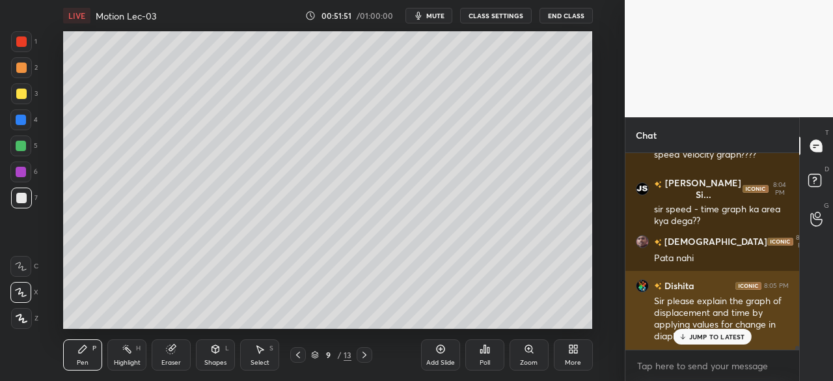
click at [696, 335] on p "JUMP TO LATEST" at bounding box center [717, 336] width 56 height 8
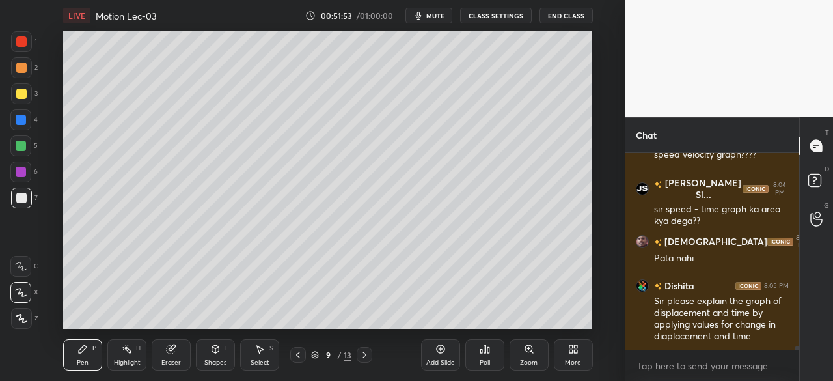
click at [26, 92] on div at bounding box center [21, 93] width 10 height 10
click at [216, 348] on icon at bounding box center [215, 348] width 7 height 2
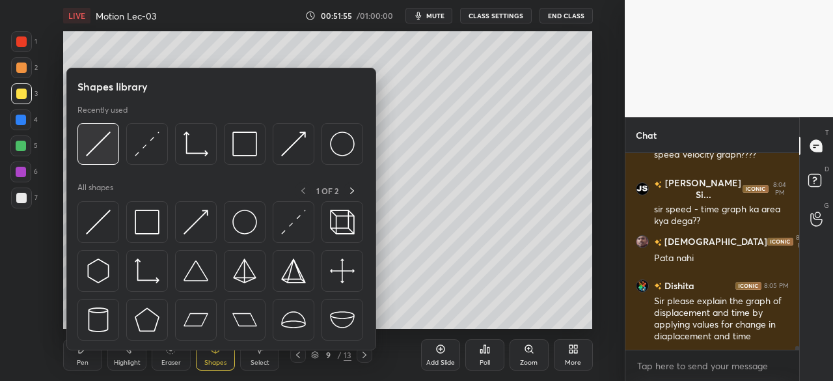
click at [96, 150] on img at bounding box center [98, 143] width 25 height 25
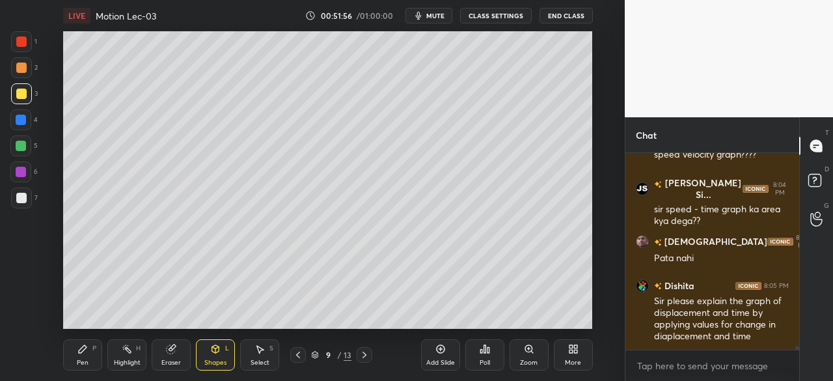
click at [211, 349] on icon at bounding box center [215, 349] width 10 height 10
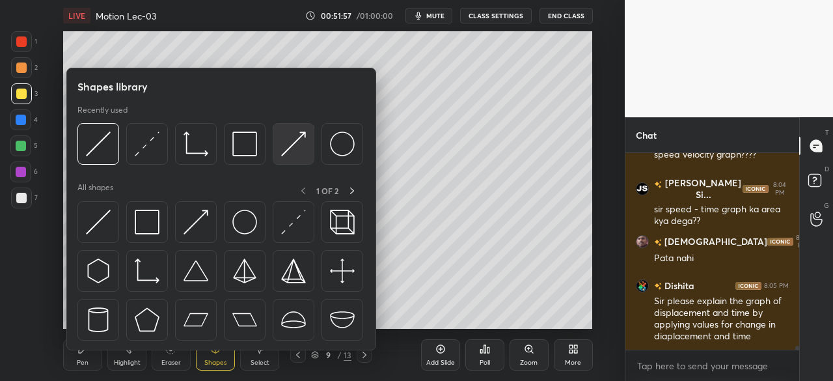
click at [306, 145] on img at bounding box center [293, 143] width 25 height 25
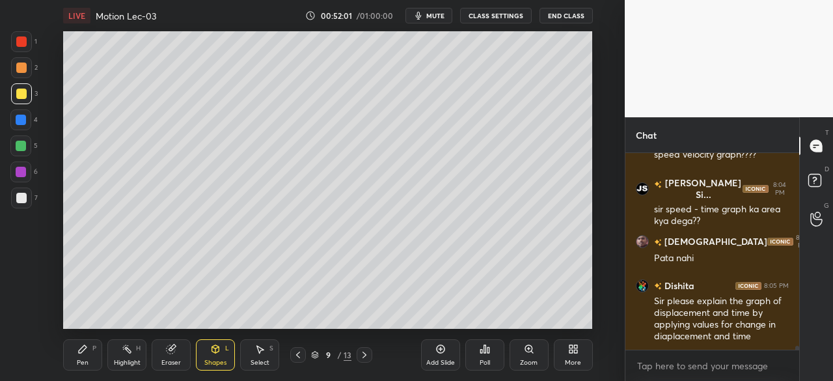
click at [225, 357] on div "Shapes L" at bounding box center [215, 354] width 39 height 31
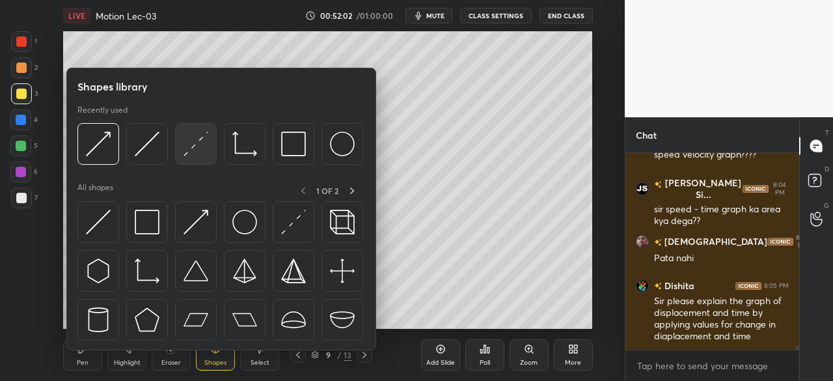
click at [199, 141] on img at bounding box center [195, 143] width 25 height 25
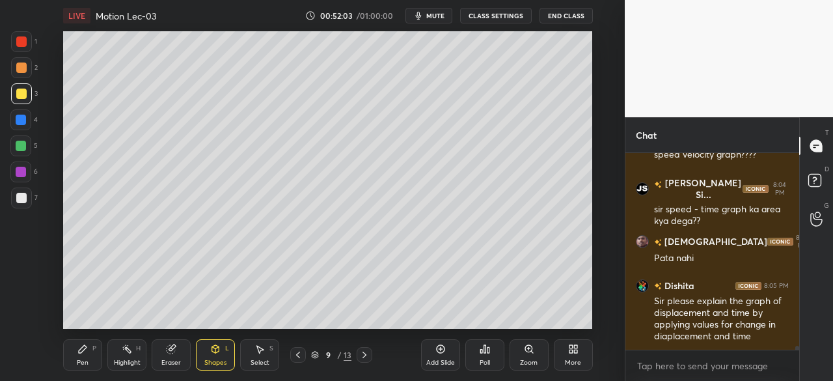
click at [21, 118] on div at bounding box center [21, 120] width 10 height 10
click at [22, 92] on div at bounding box center [21, 93] width 10 height 10
click at [27, 194] on div at bounding box center [21, 197] width 21 height 21
click at [75, 348] on div "Pen P" at bounding box center [82, 354] width 39 height 31
click at [23, 142] on div at bounding box center [21, 146] width 10 height 10
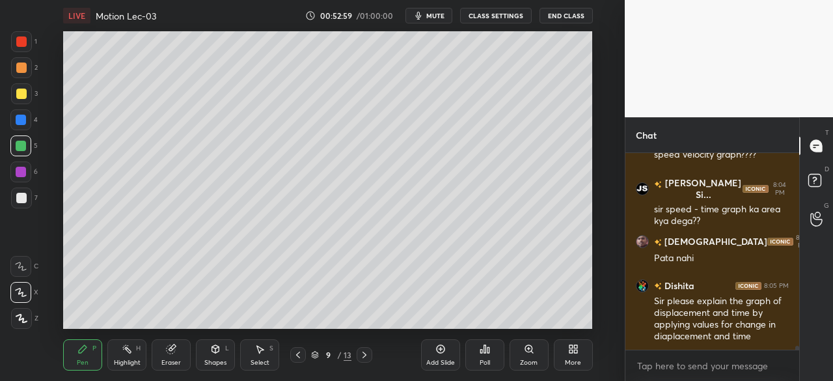
scroll to position [10106, 0]
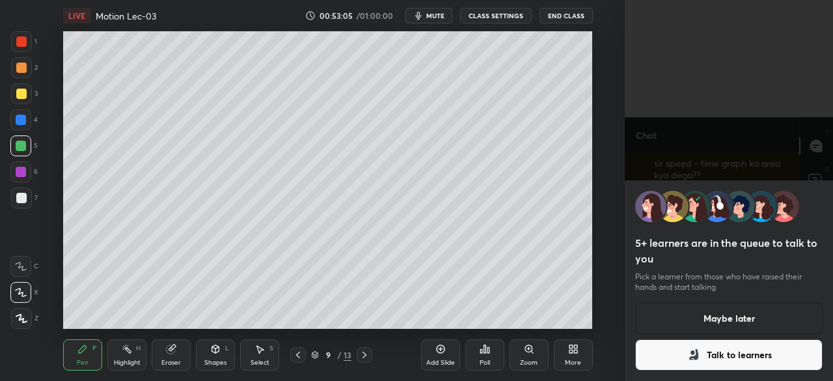
click at [742, 316] on button "Maybe later" at bounding box center [728, 318] width 187 height 31
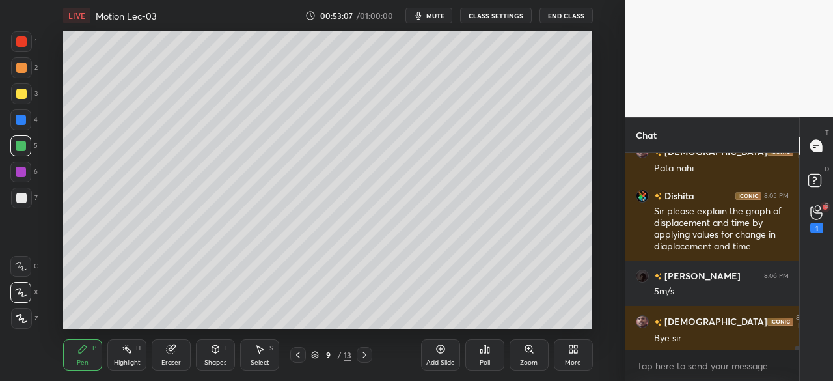
scroll to position [10196, 0]
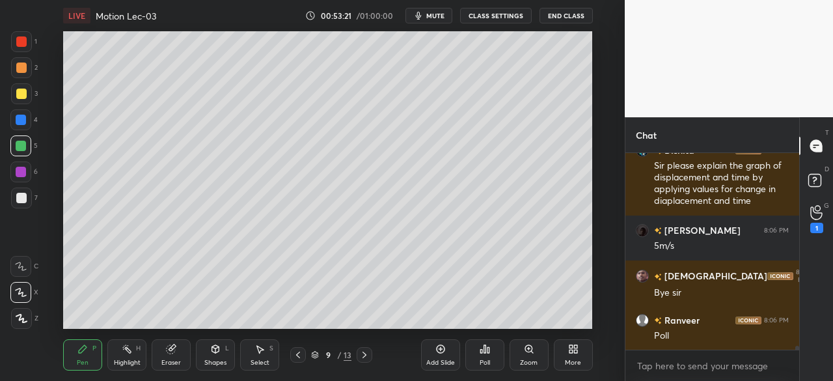
click at [21, 97] on div at bounding box center [21, 93] width 10 height 10
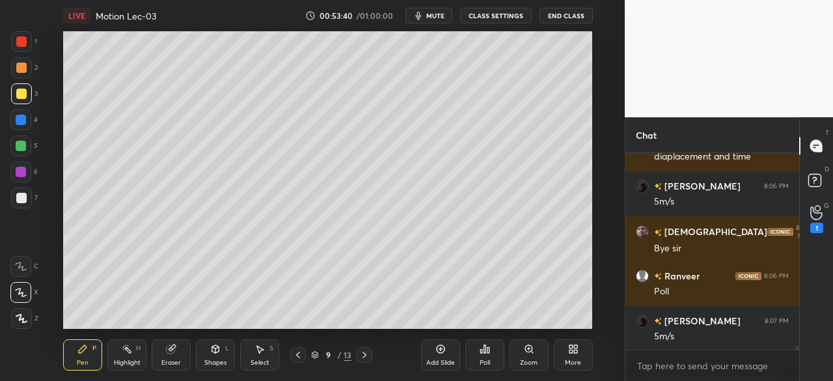
scroll to position [10286, 0]
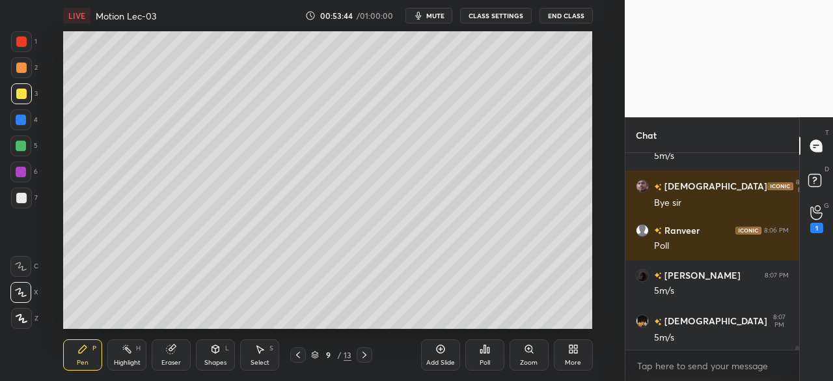
click at [22, 117] on div at bounding box center [21, 120] width 10 height 10
click at [21, 142] on div at bounding box center [21, 146] width 10 height 10
click at [21, 170] on div at bounding box center [21, 172] width 10 height 10
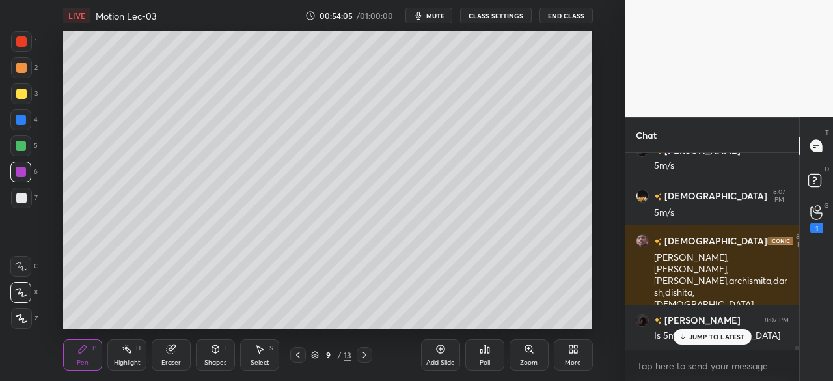
scroll to position [10455, 0]
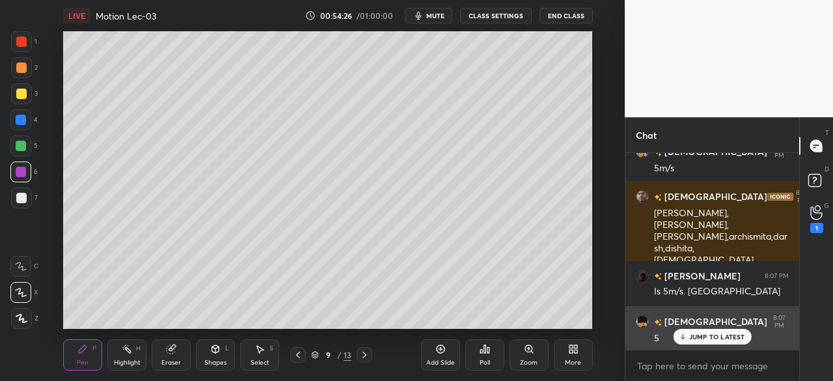
click at [712, 340] on p "JUMP TO LATEST" at bounding box center [717, 336] width 56 height 8
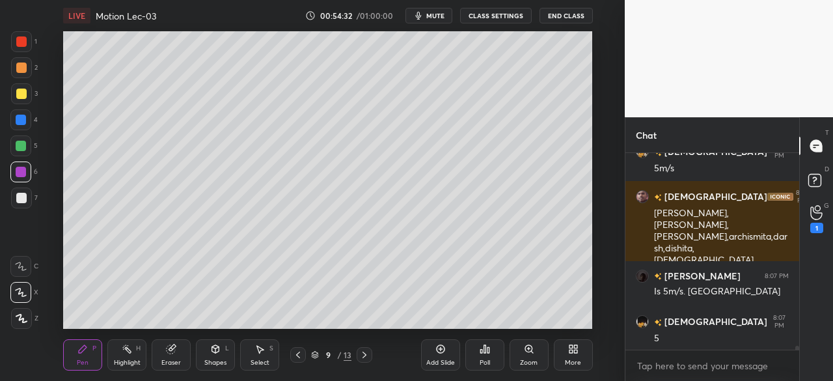
click at [366, 354] on icon at bounding box center [364, 354] width 10 height 10
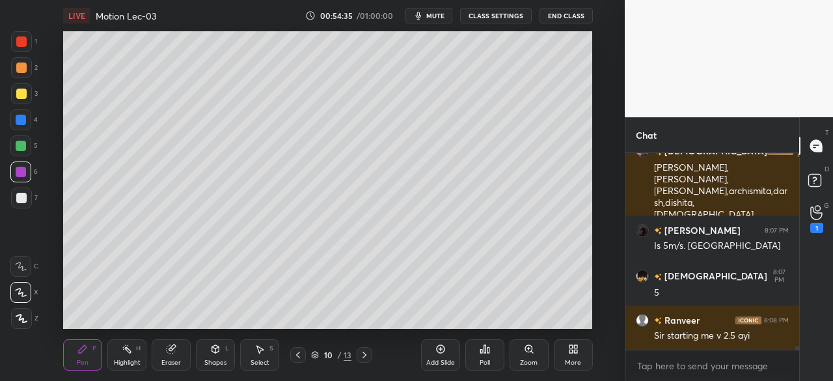
click at [20, 75] on div at bounding box center [21, 67] width 21 height 21
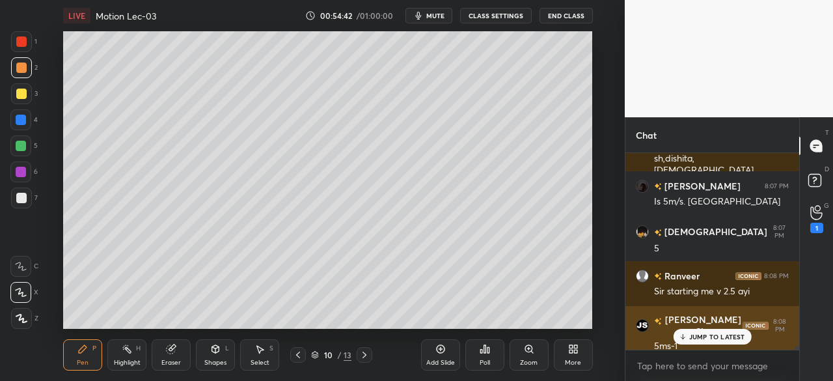
click at [724, 334] on p "JUMP TO LATEST" at bounding box center [717, 336] width 56 height 8
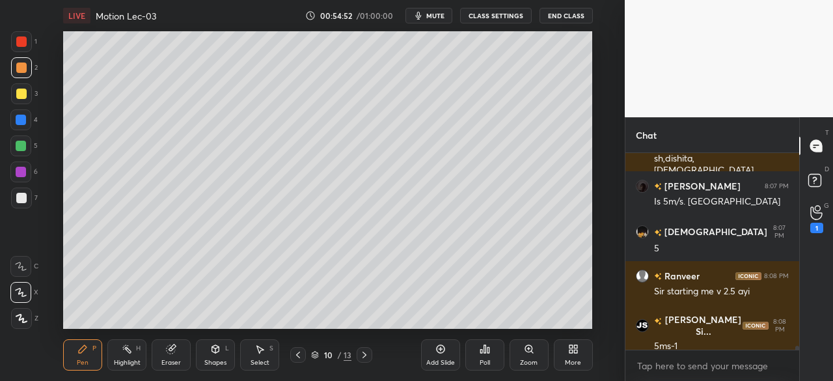
scroll to position [10591, 0]
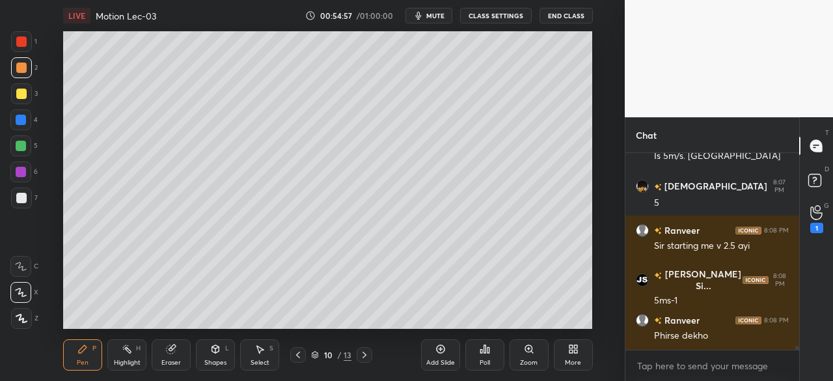
click at [178, 349] on div "Eraser" at bounding box center [171, 354] width 39 height 31
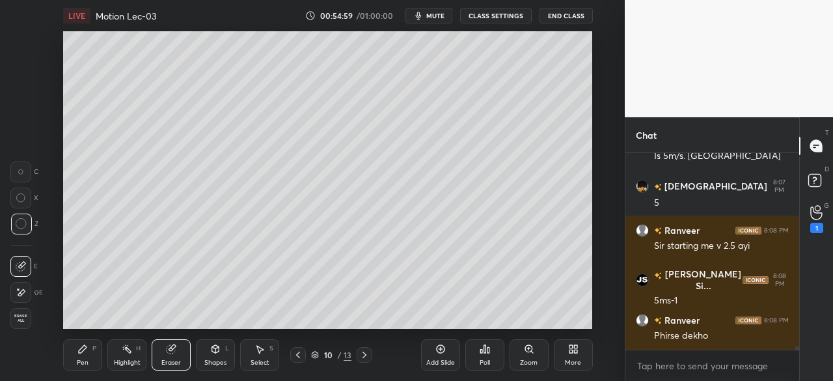
click at [90, 365] on div "Pen P" at bounding box center [82, 354] width 39 height 31
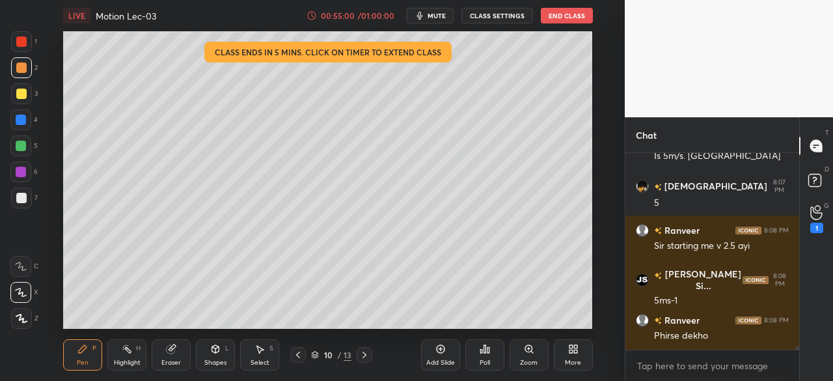
click at [302, 350] on icon at bounding box center [298, 354] width 10 height 10
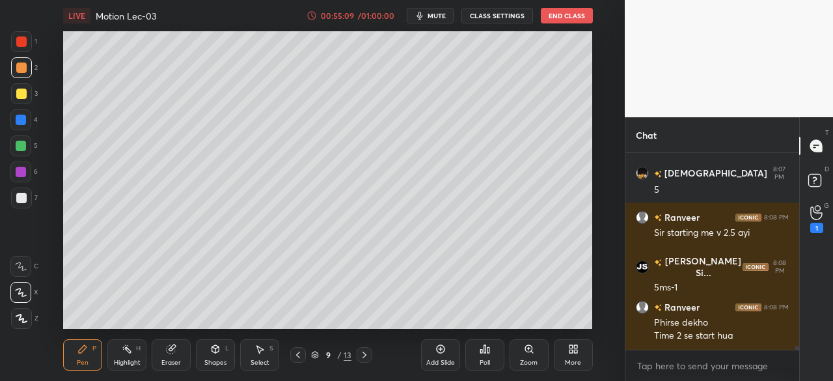
click at [164, 355] on div "Eraser" at bounding box center [171, 354] width 39 height 31
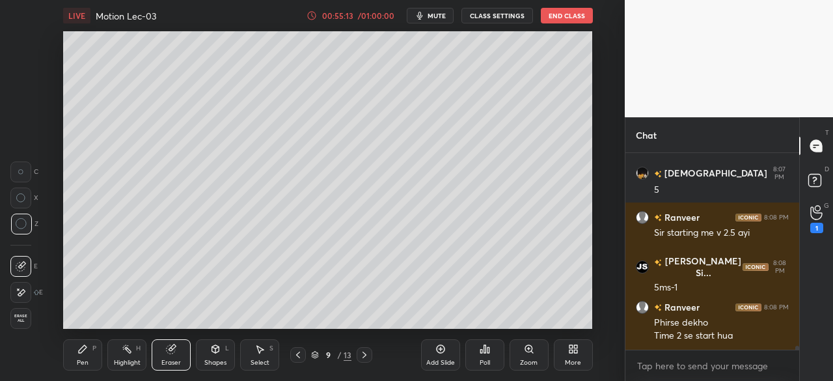
click at [82, 352] on icon at bounding box center [83, 349] width 8 height 8
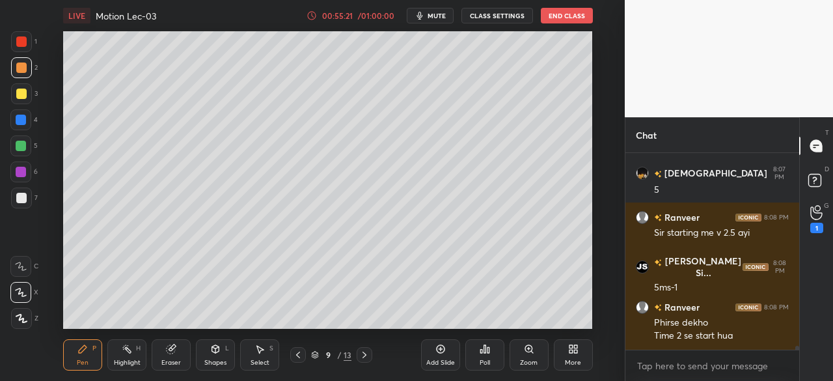
scroll to position [10648, 0]
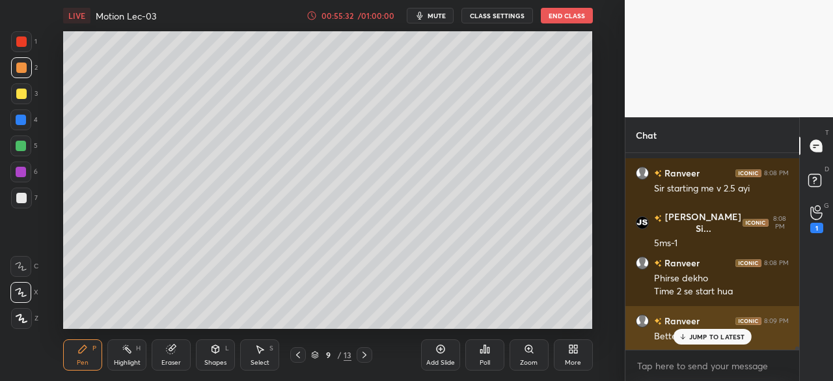
click at [718, 337] on p "JUMP TO LATEST" at bounding box center [717, 336] width 56 height 8
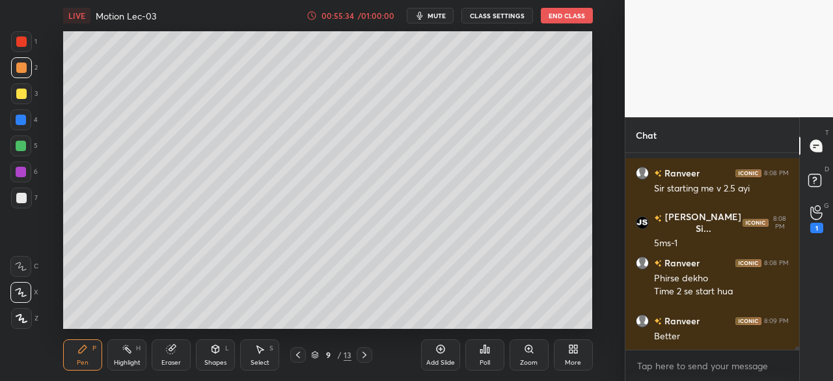
click at [366, 351] on icon at bounding box center [364, 354] width 10 height 10
click at [811, 218] on icon at bounding box center [816, 212] width 12 height 15
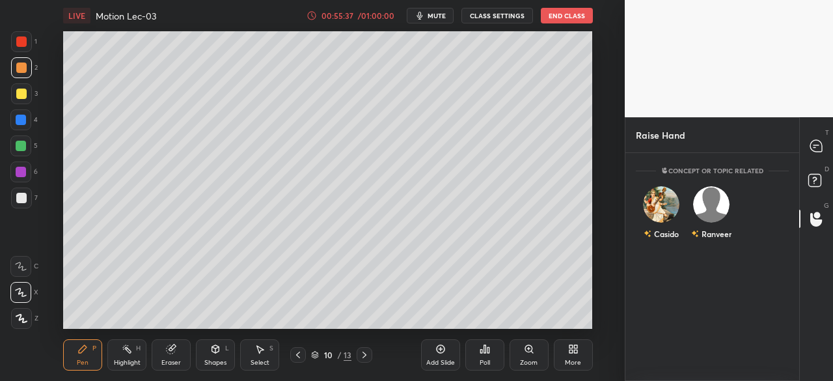
scroll to position [224, 170]
click at [662, 197] on img "grid" at bounding box center [661, 204] width 36 height 36
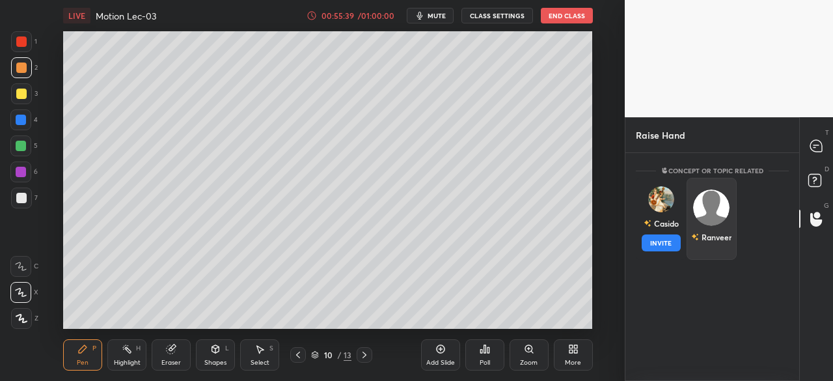
click at [662, 240] on button "INVITE" at bounding box center [661, 242] width 39 height 17
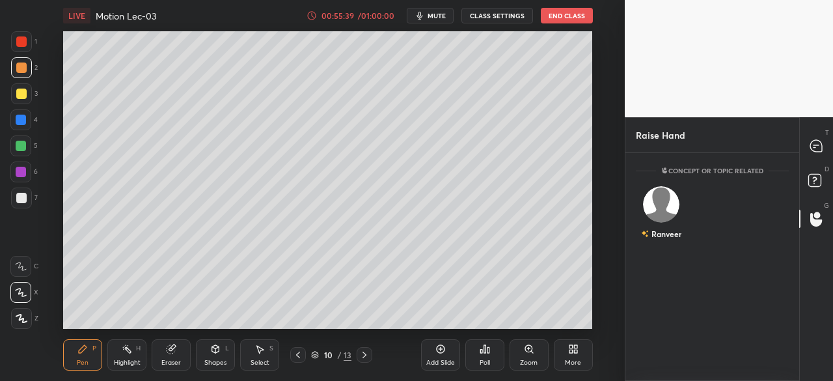
scroll to position [171, 170]
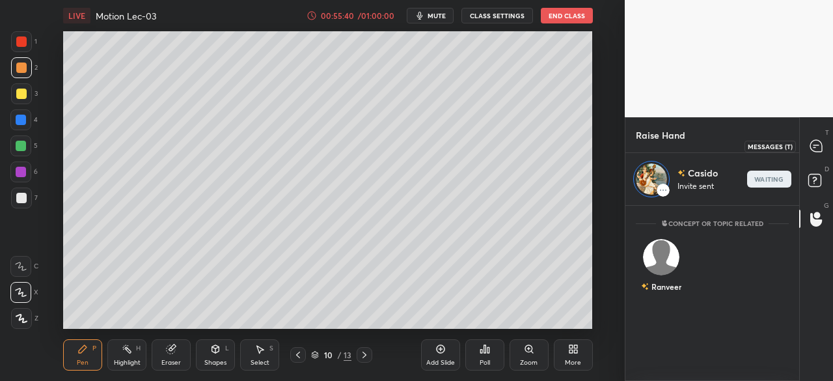
click at [811, 146] on icon at bounding box center [816, 146] width 12 height 12
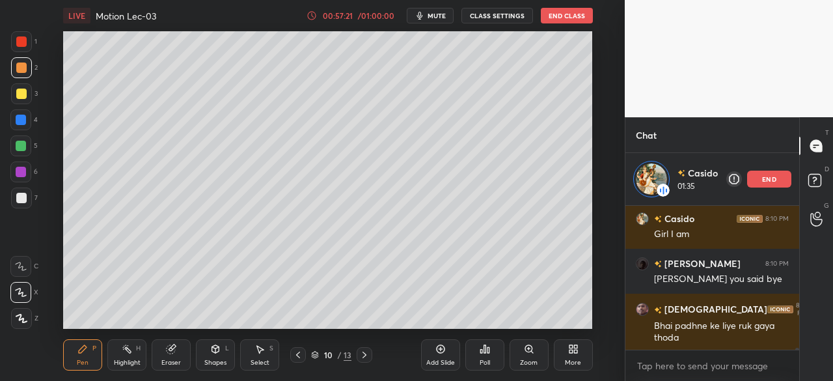
scroll to position [11414, 0]
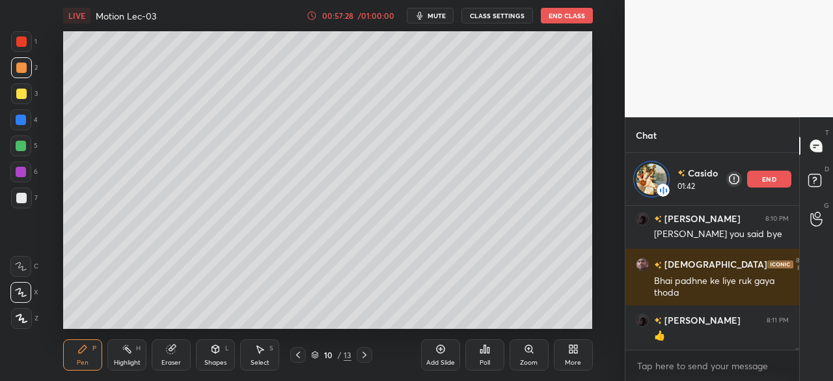
click at [298, 357] on icon at bounding box center [298, 354] width 10 height 10
click at [442, 354] on icon at bounding box center [440, 349] width 10 height 10
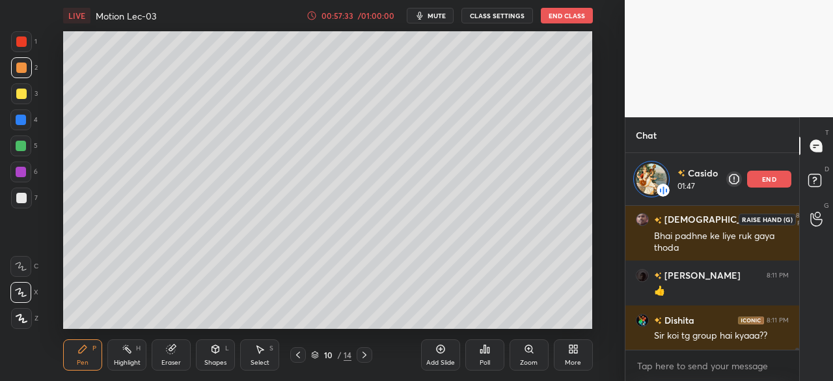
click at [815, 216] on icon at bounding box center [816, 218] width 12 height 15
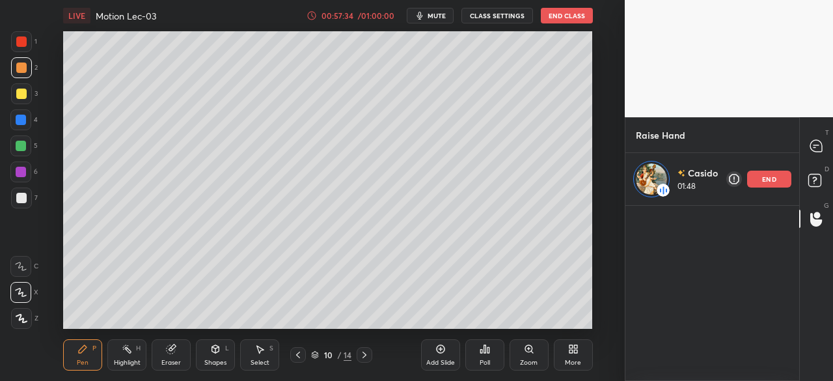
click at [778, 178] on div "end" at bounding box center [769, 178] width 44 height 17
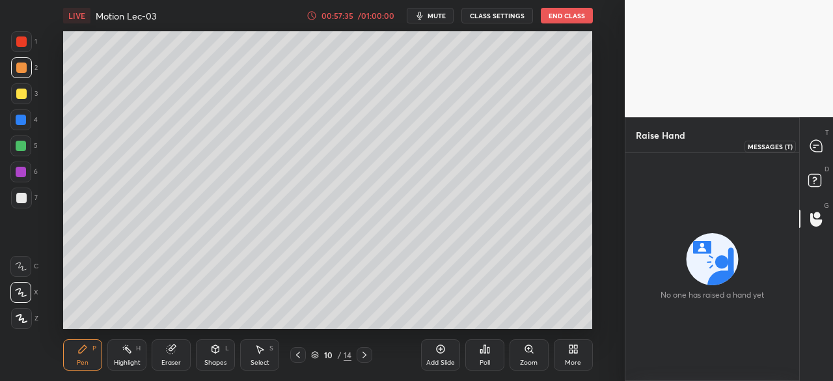
click at [811, 146] on icon at bounding box center [816, 146] width 12 height 12
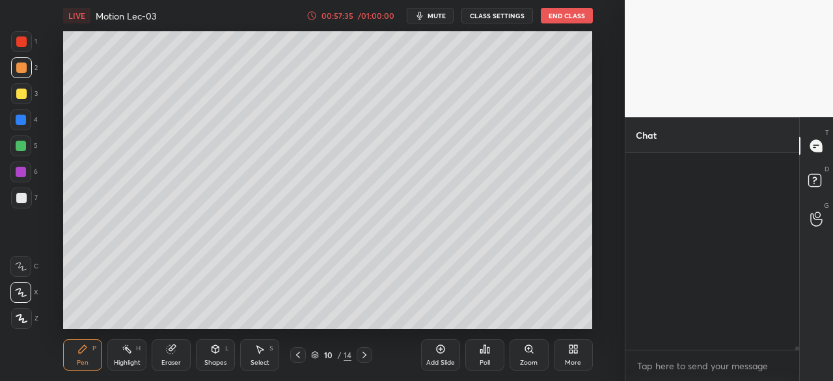
scroll to position [193, 170]
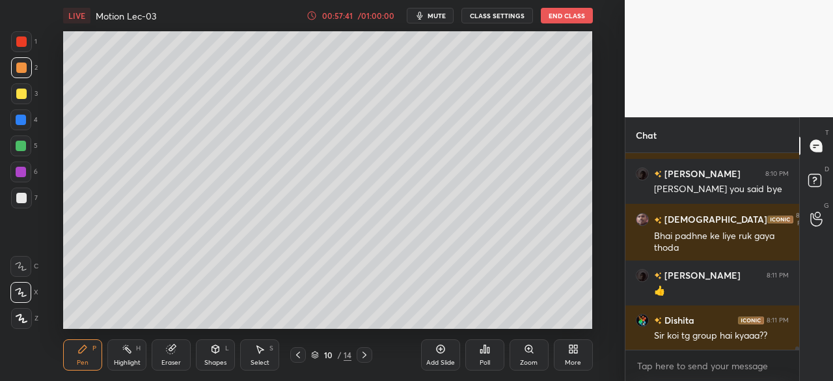
click at [20, 146] on div at bounding box center [21, 146] width 10 height 10
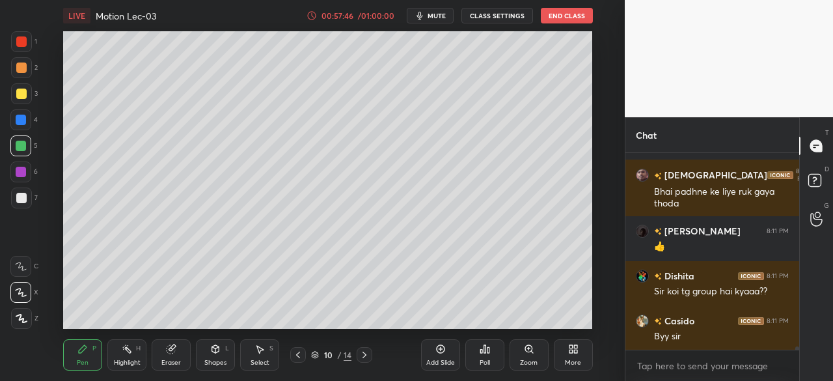
scroll to position [11496, 0]
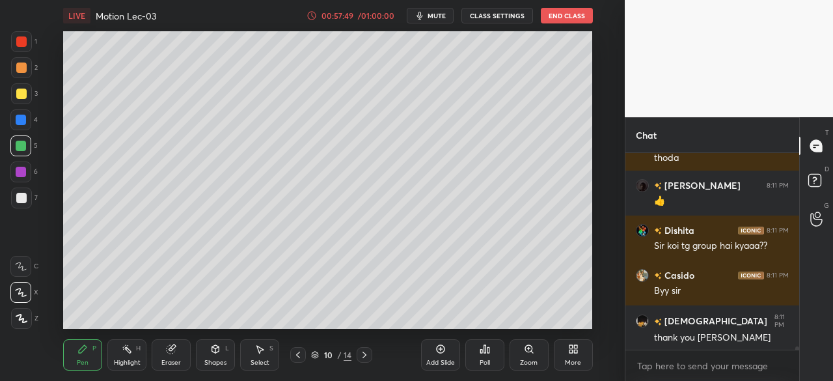
click at [18, 208] on div "7" at bounding box center [24, 200] width 27 height 26
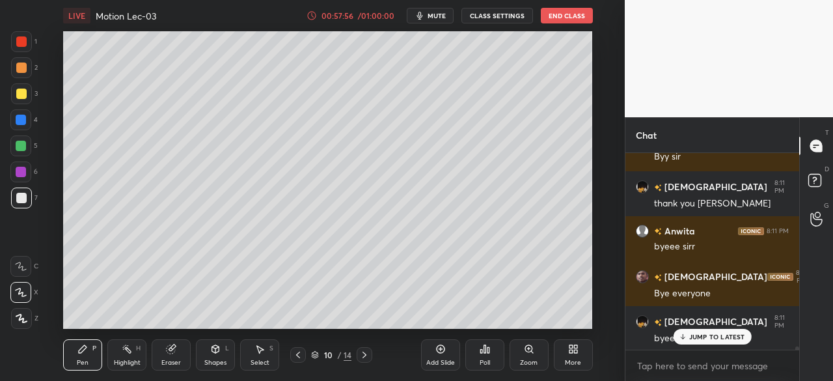
scroll to position [11676, 0]
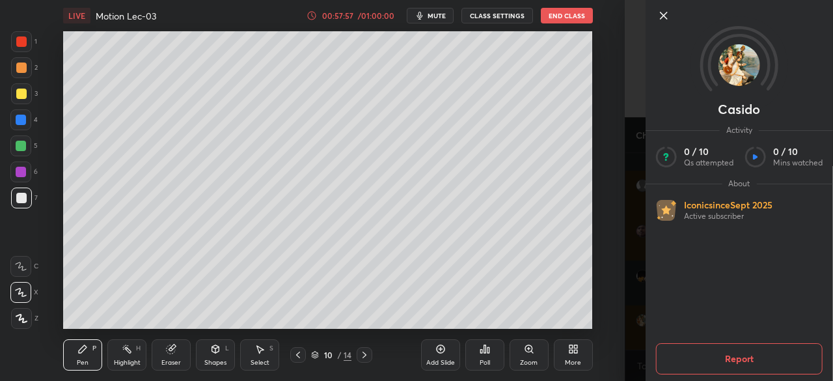
click at [669, 19] on icon at bounding box center [664, 16] width 16 height 16
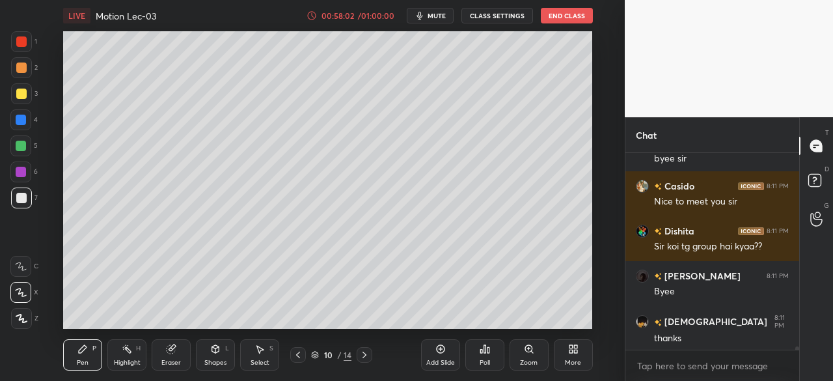
scroll to position [11855, 0]
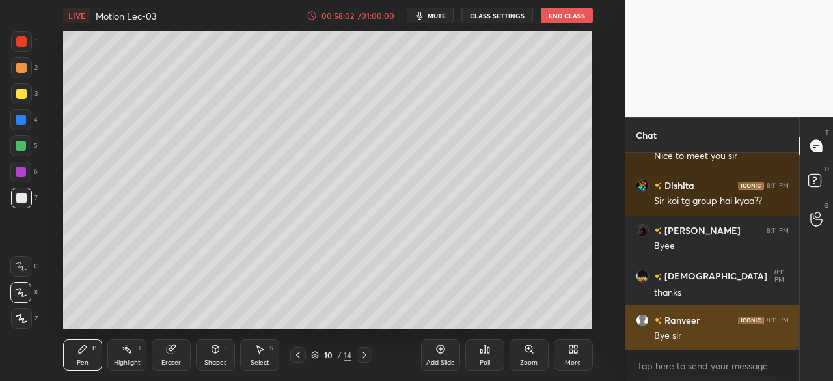
click at [690, 333] on div "Bye sir" at bounding box center [721, 335] width 135 height 13
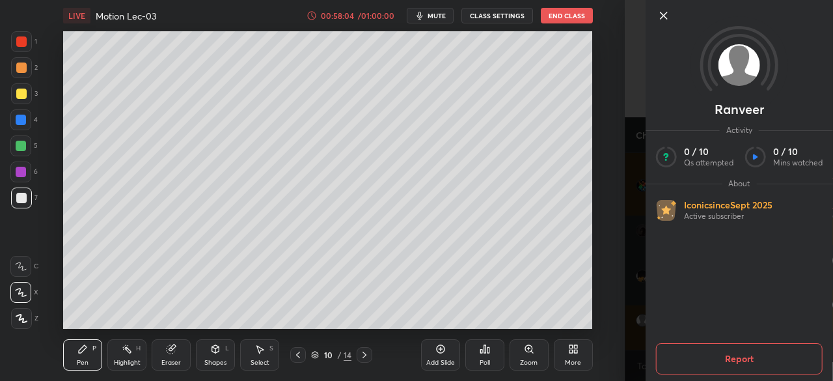
click at [669, 16] on icon at bounding box center [664, 16] width 16 height 16
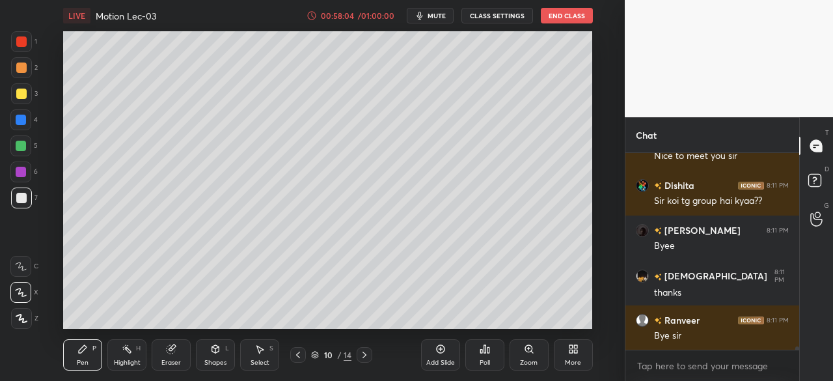
scroll to position [11900, 0]
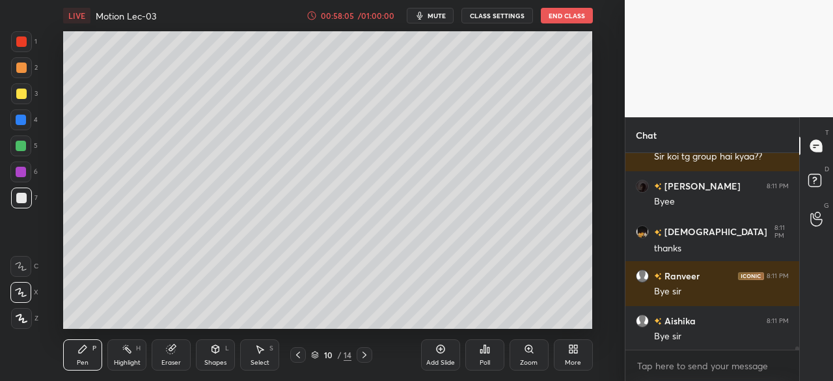
click at [571, 10] on button "End Class" at bounding box center [567, 16] width 52 height 16
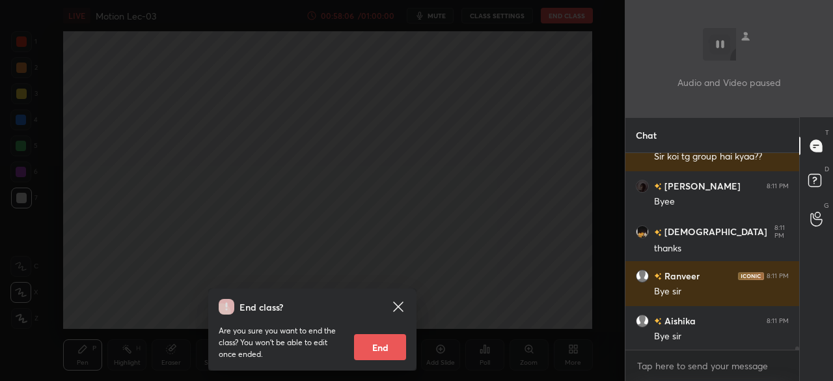
click at [386, 348] on button "End" at bounding box center [380, 347] width 52 height 26
type textarea "x"
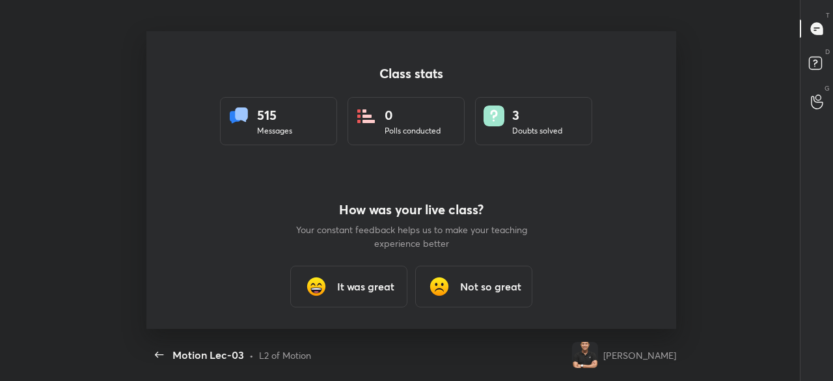
scroll to position [297, 822]
click at [350, 282] on h3 "It was great" at bounding box center [365, 286] width 57 height 16
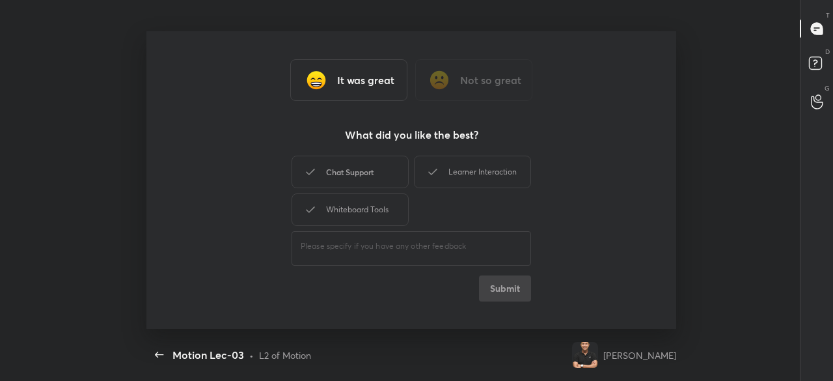
click at [373, 174] on div "Chat Support" at bounding box center [350, 172] width 117 height 33
click at [455, 167] on div "Learner Interaction" at bounding box center [472, 172] width 117 height 33
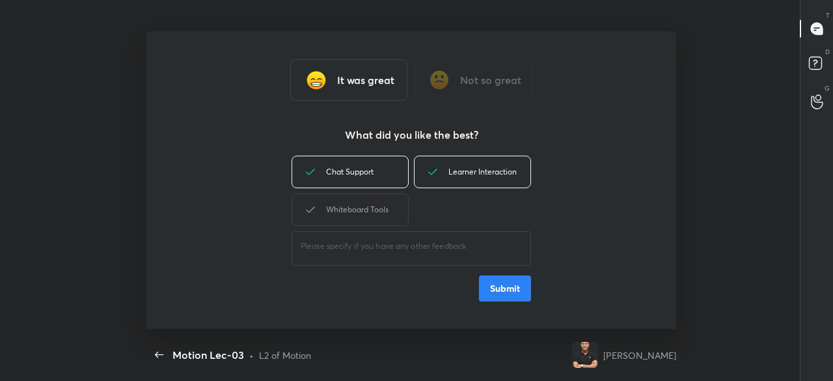
click at [503, 290] on button "Submit" at bounding box center [505, 288] width 52 height 26
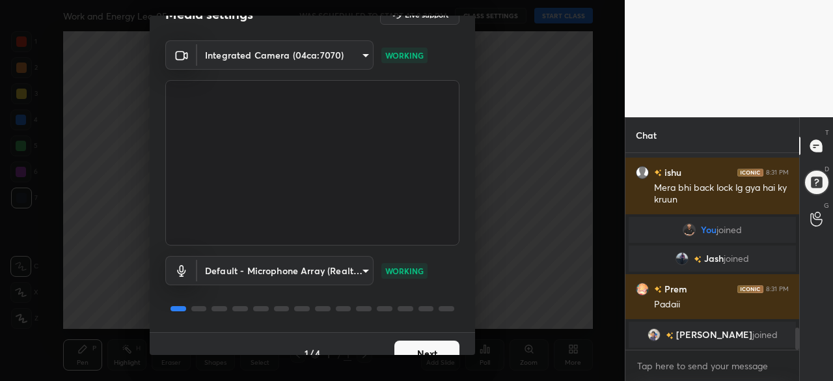
scroll to position [46, 0]
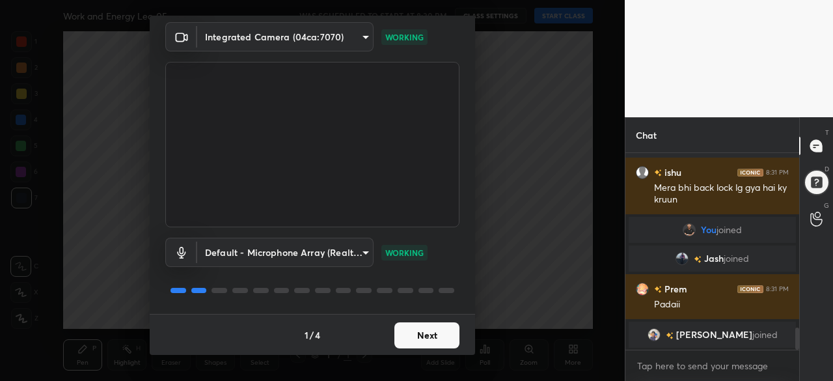
click at [410, 334] on button "Next" at bounding box center [426, 335] width 65 height 26
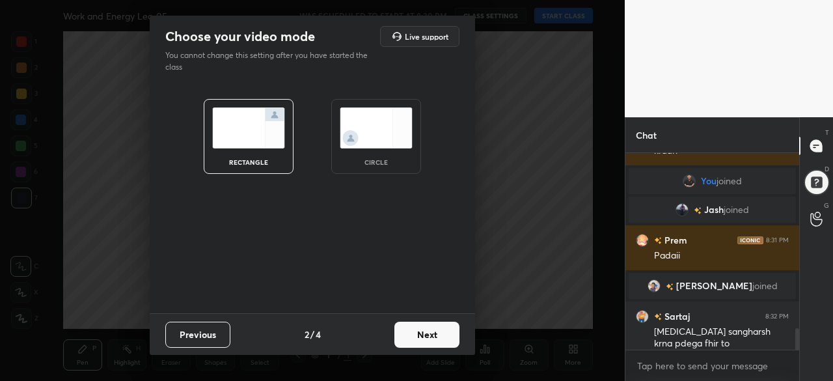
scroll to position [1584, 0]
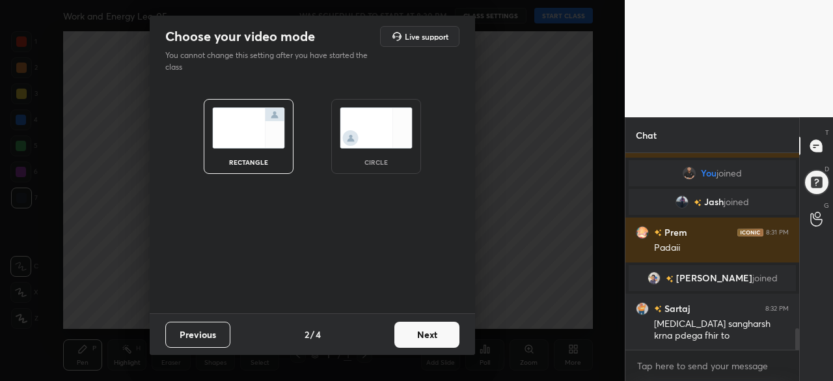
click at [410, 334] on button "Next" at bounding box center [426, 334] width 65 height 26
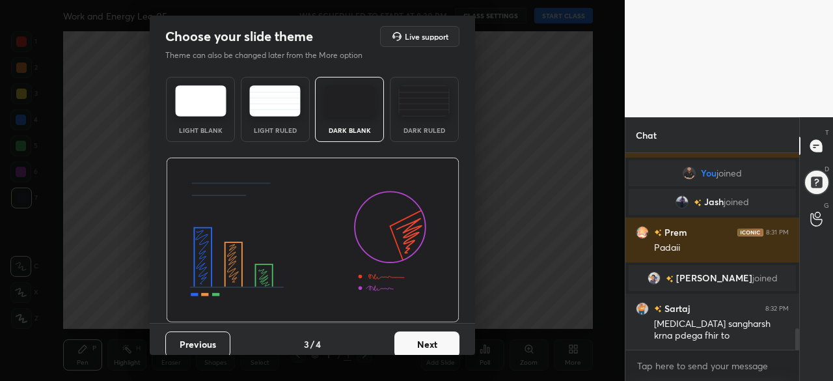
scroll to position [9, 0]
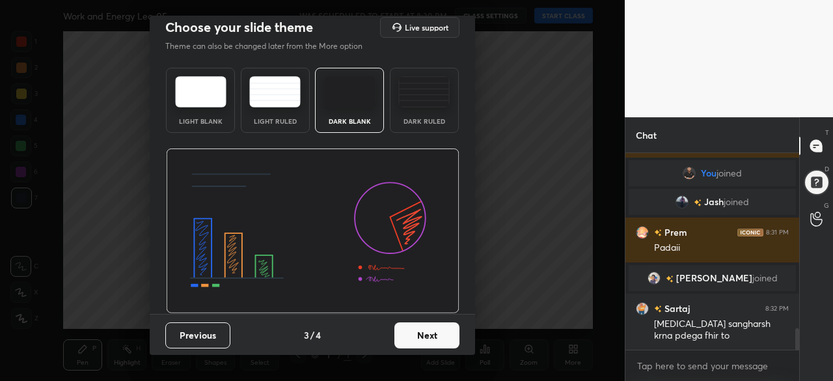
click at [429, 336] on button "Next" at bounding box center [426, 335] width 65 height 26
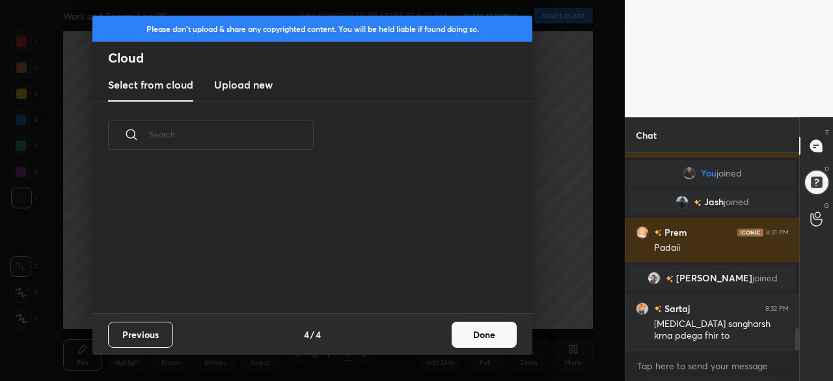
scroll to position [0, 0]
click at [472, 332] on button "Done" at bounding box center [484, 334] width 65 height 26
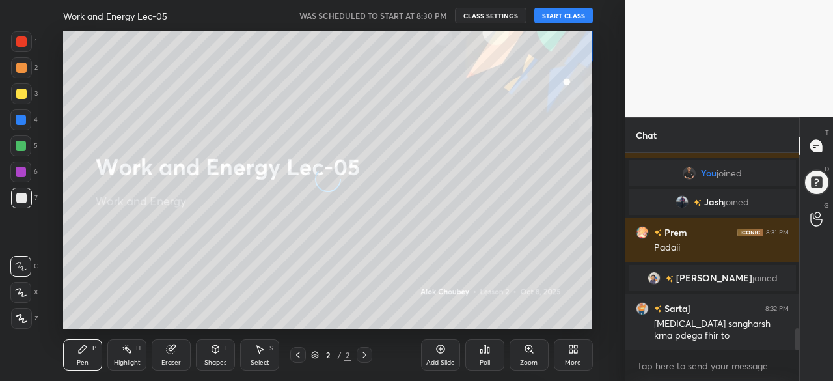
scroll to position [144, 418]
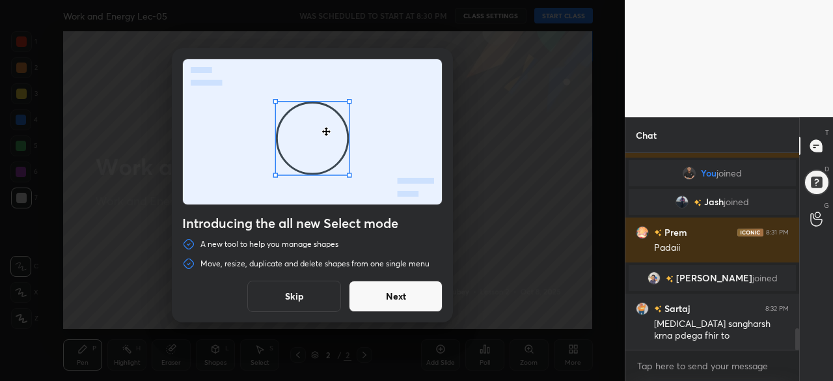
click at [472, 332] on div "Introducing the all new Select mode A new tool to help you manage shapes Move, …" at bounding box center [312, 190] width 625 height 381
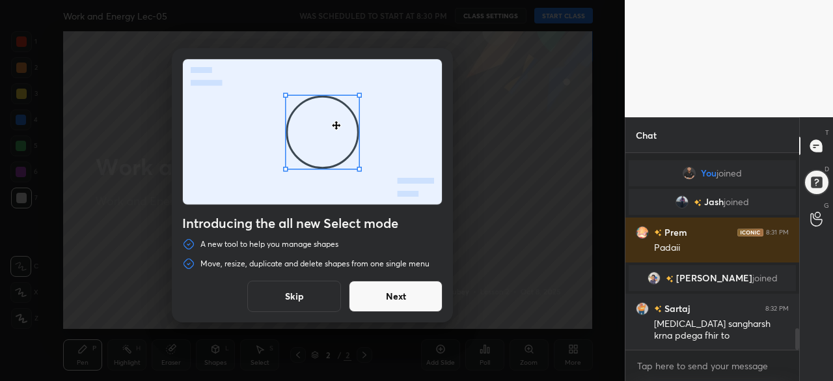
scroll to position [1628, 0]
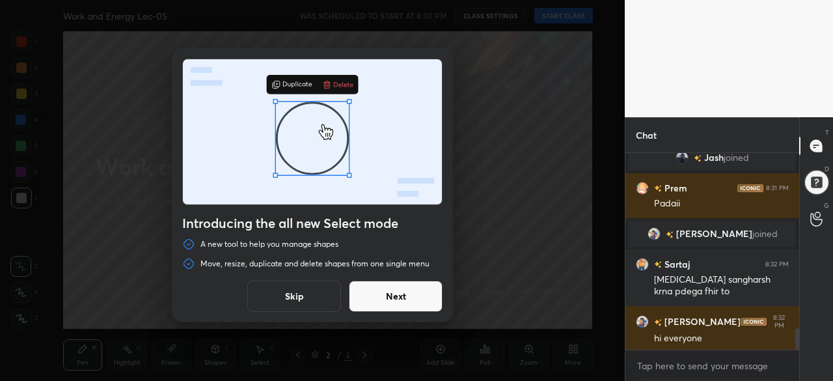
click at [403, 299] on button "Next" at bounding box center [396, 295] width 94 height 31
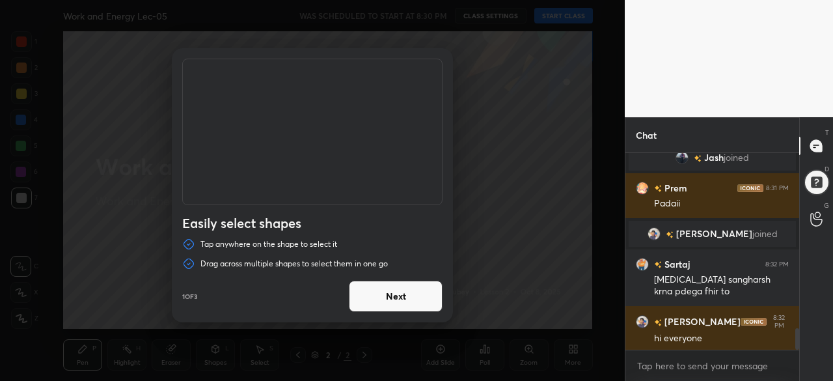
click at [403, 299] on button "Next" at bounding box center [396, 295] width 94 height 31
click at [390, 299] on button "Next" at bounding box center [396, 295] width 94 height 31
click at [390, 299] on button "Done" at bounding box center [396, 295] width 94 height 31
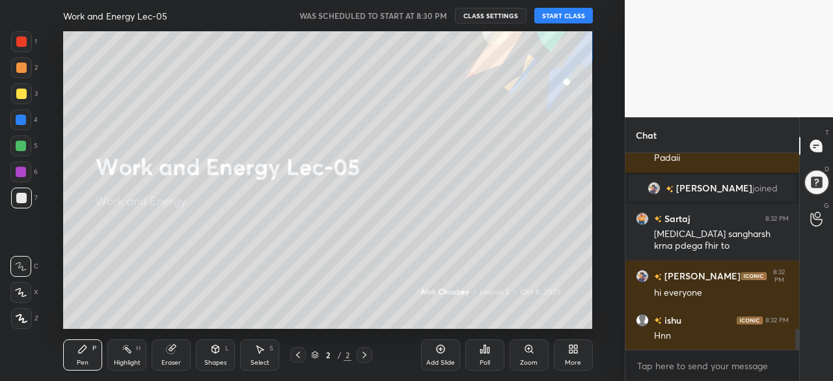
click at [573, 12] on button "START CLASS" at bounding box center [563, 16] width 59 height 16
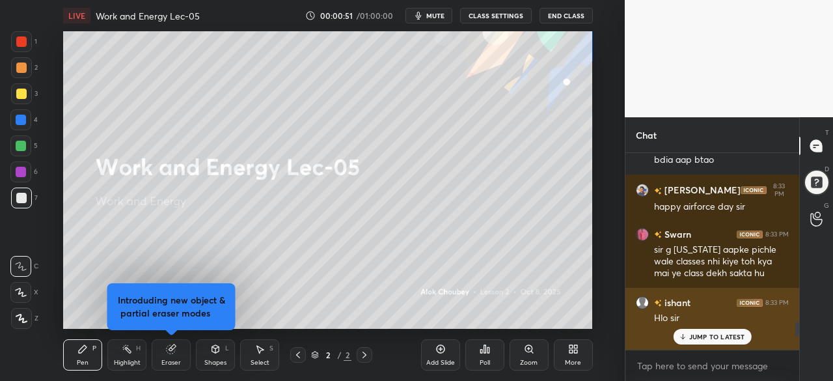
scroll to position [2151, 0]
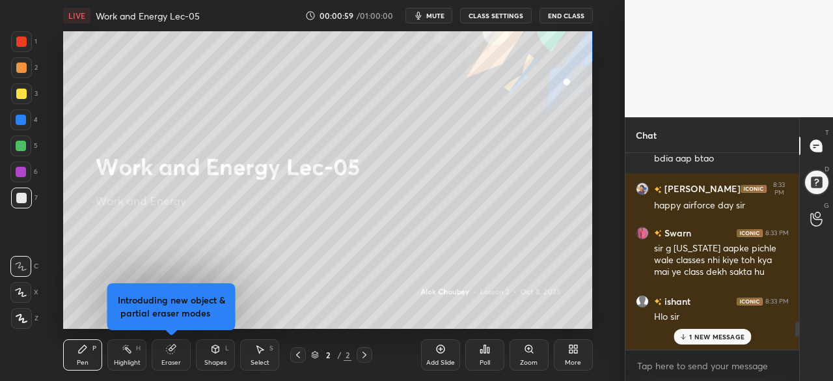
click at [686, 336] on icon at bounding box center [683, 336] width 8 height 8
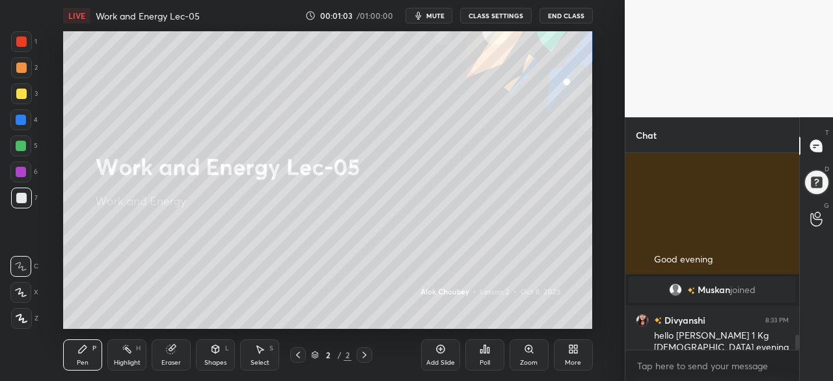
click at [155, 354] on div "Eraser" at bounding box center [171, 354] width 39 height 31
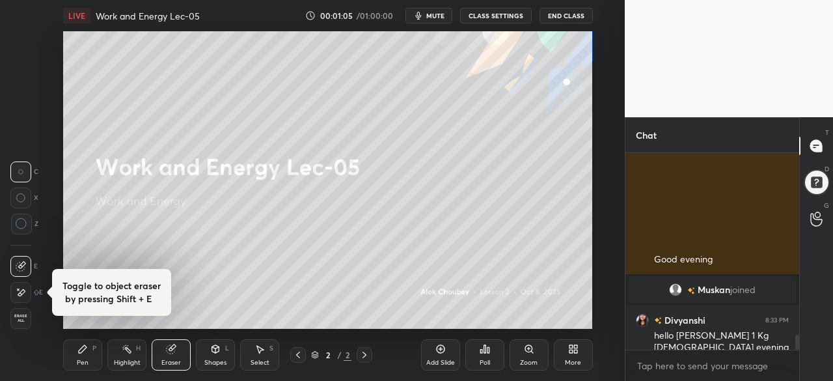
click at [16, 223] on circle at bounding box center [21, 224] width 10 height 10
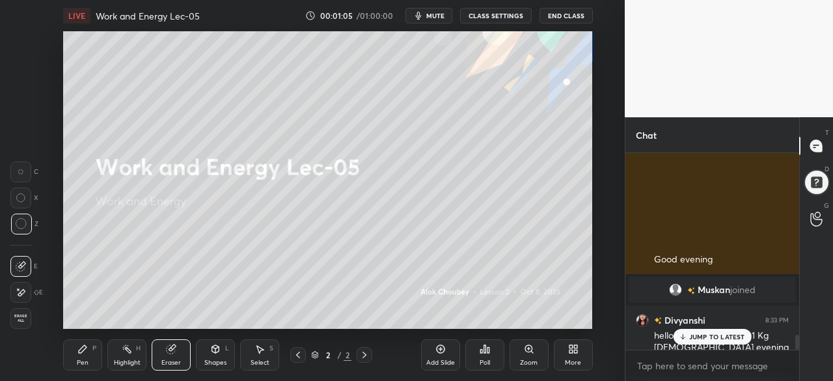
scroll to position [2405, 0]
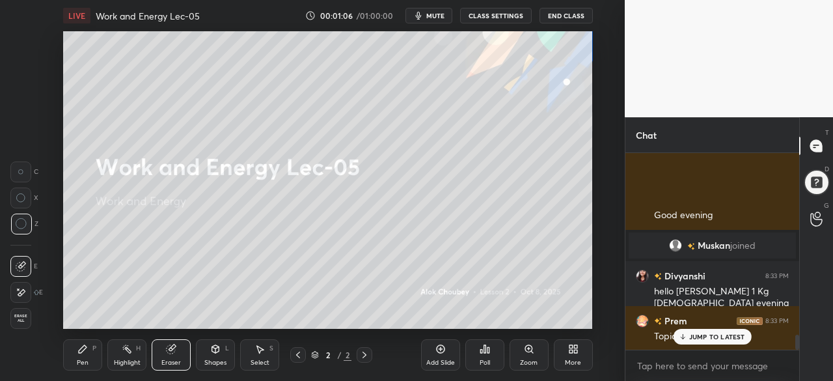
click at [79, 357] on div "Pen P" at bounding box center [82, 354] width 39 height 31
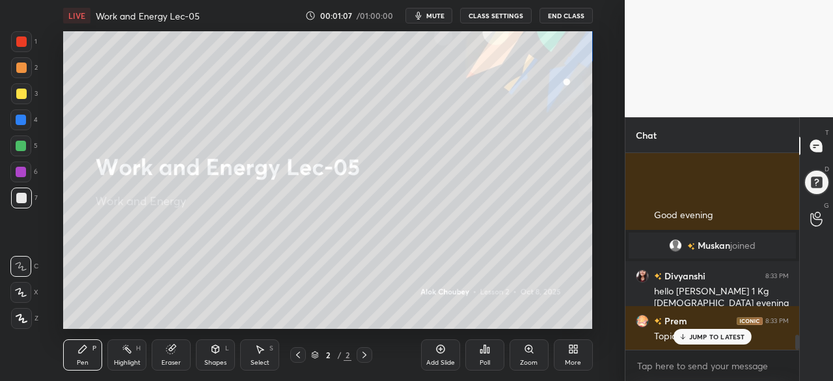
click at [25, 293] on icon at bounding box center [21, 292] width 12 height 9
click at [448, 354] on div "Add Slide" at bounding box center [440, 354] width 39 height 31
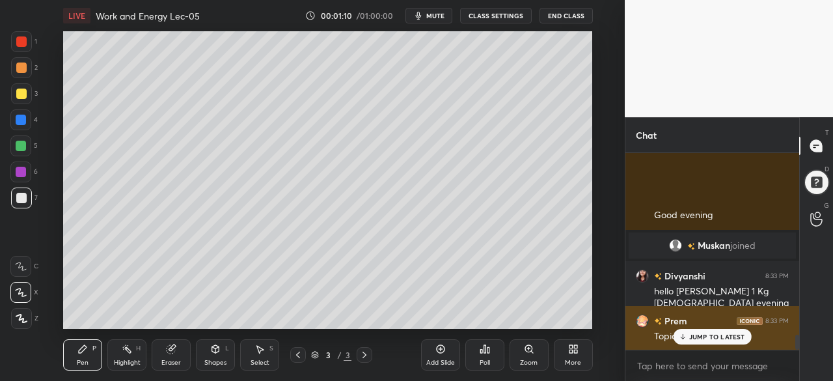
click at [711, 340] on p "JUMP TO LATEST" at bounding box center [717, 336] width 56 height 8
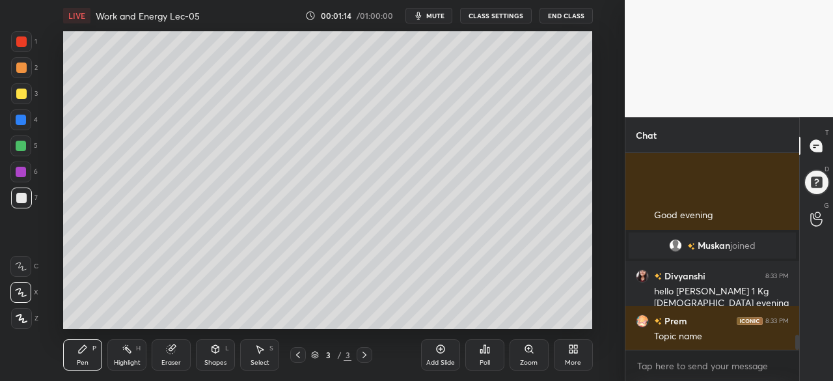
scroll to position [2450, 0]
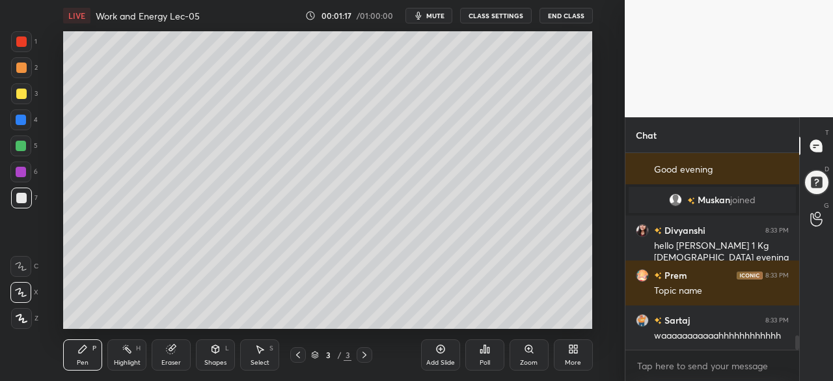
click at [22, 64] on div at bounding box center [21, 67] width 10 height 10
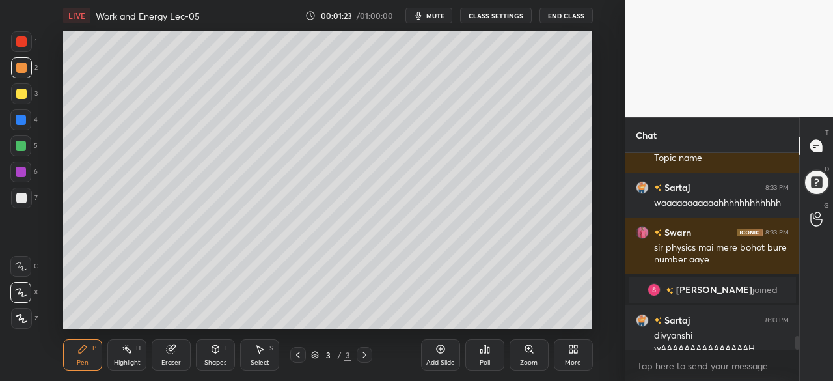
scroll to position [2596, 0]
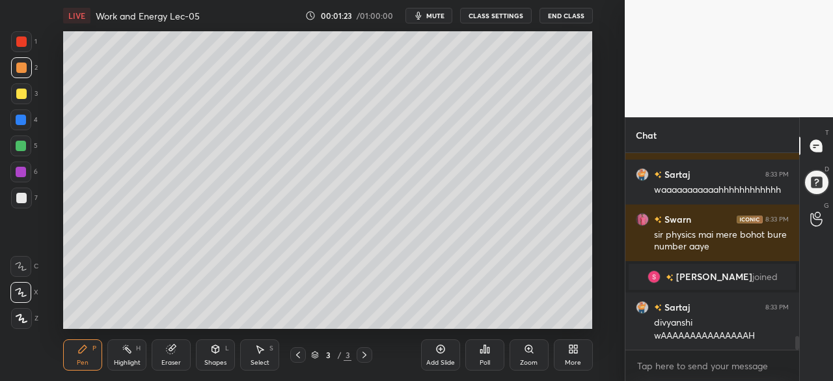
click at [18, 122] on div at bounding box center [21, 120] width 10 height 10
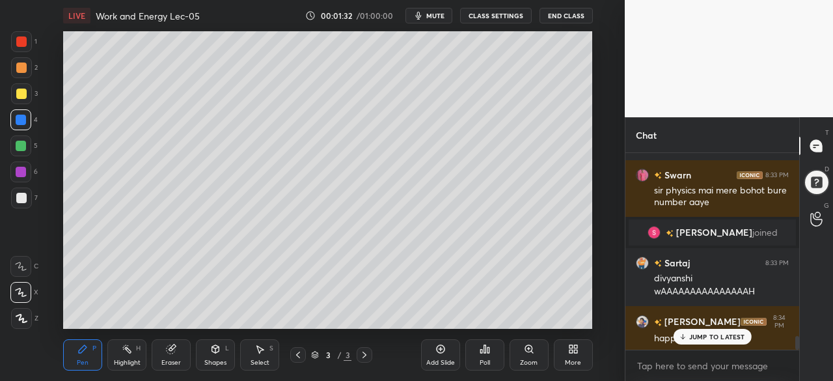
click at [27, 140] on div at bounding box center [20, 145] width 21 height 21
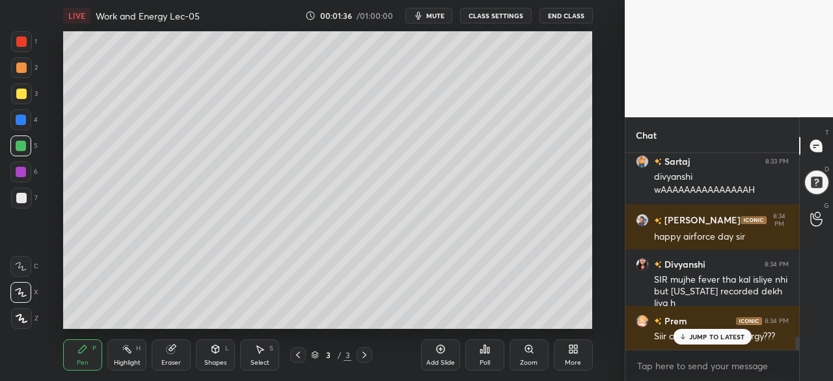
scroll to position [2773, 0]
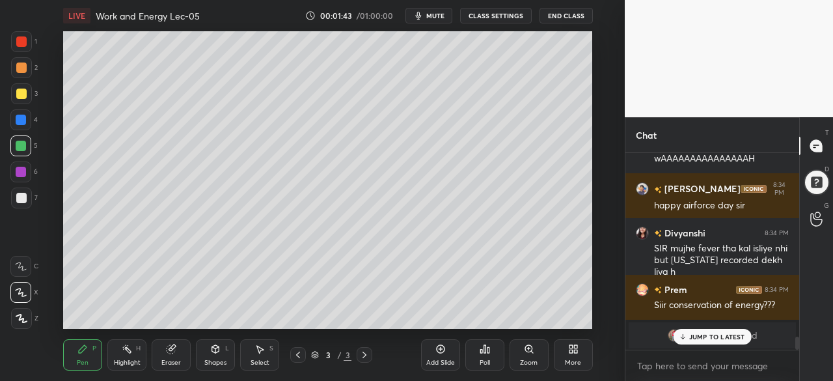
click at [702, 339] on p "JUMP TO LATEST" at bounding box center [717, 336] width 56 height 8
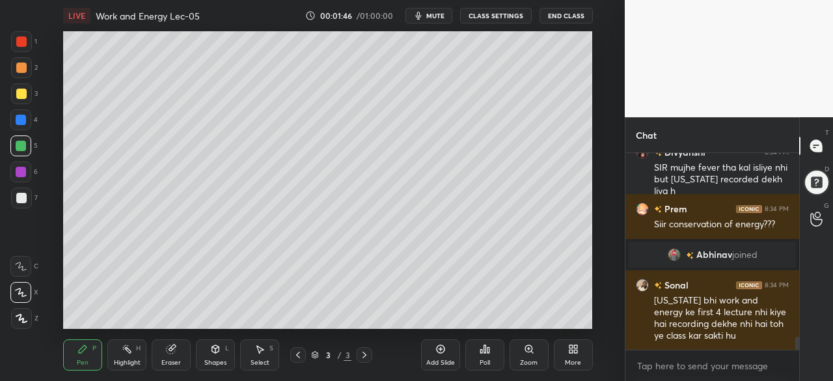
scroll to position [2910, 0]
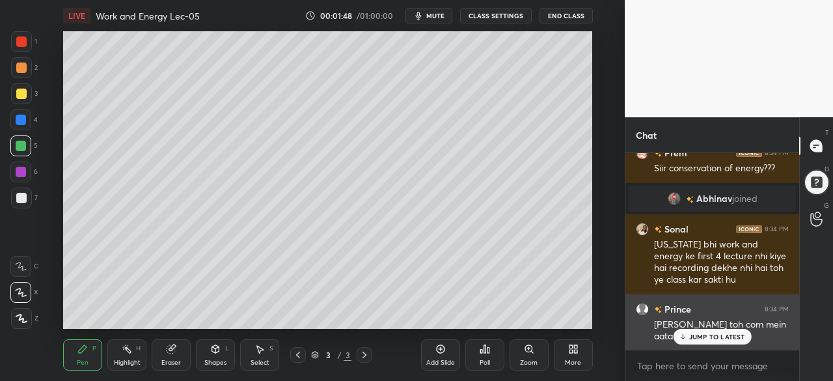
click at [695, 336] on p "JUMP TO LATEST" at bounding box center [717, 336] width 56 height 8
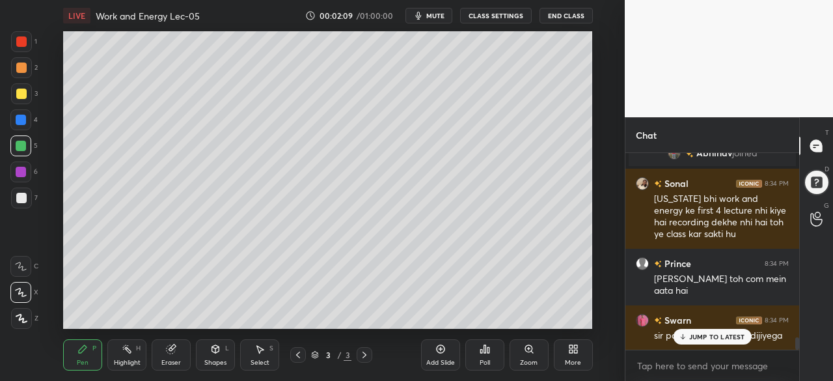
scroll to position [3000, 0]
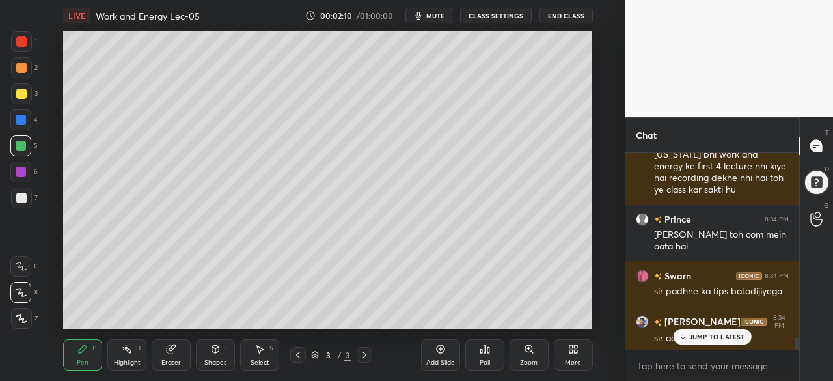
click at [714, 336] on p "JUMP TO LATEST" at bounding box center [717, 336] width 56 height 8
click at [18, 146] on div at bounding box center [21, 146] width 10 height 10
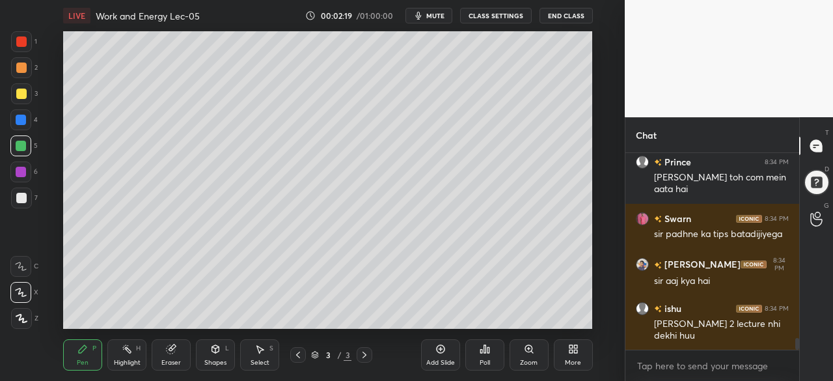
click at [24, 195] on div at bounding box center [21, 198] width 10 height 10
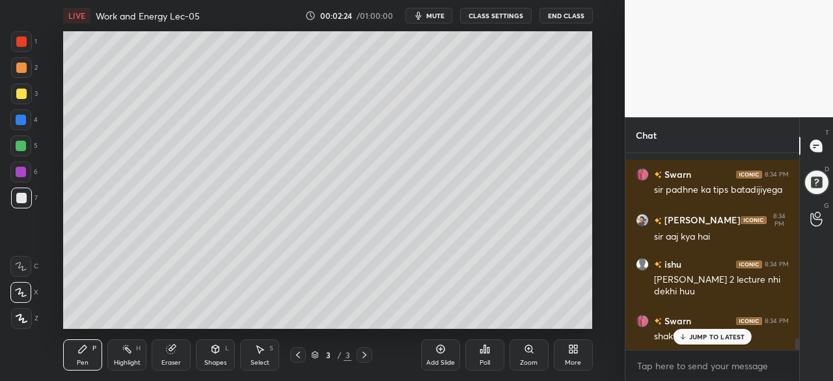
click at [712, 334] on p "JUMP TO LATEST" at bounding box center [717, 336] width 56 height 8
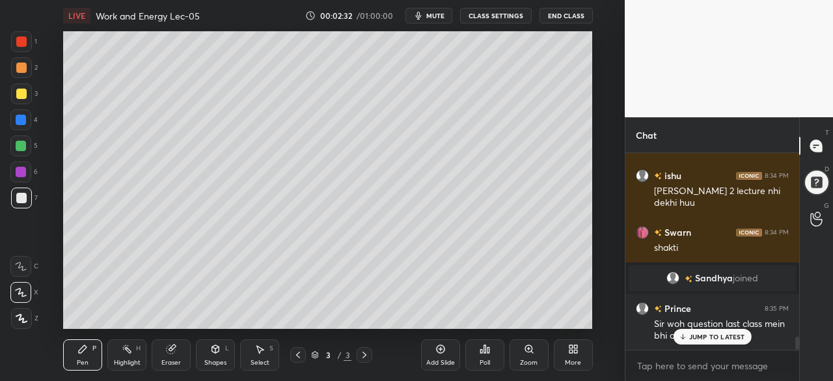
scroll to position [2713, 0]
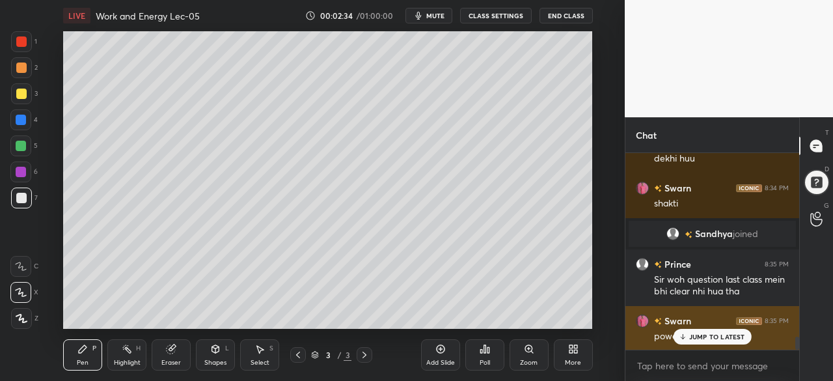
click at [705, 335] on p "JUMP TO LATEST" at bounding box center [717, 336] width 56 height 8
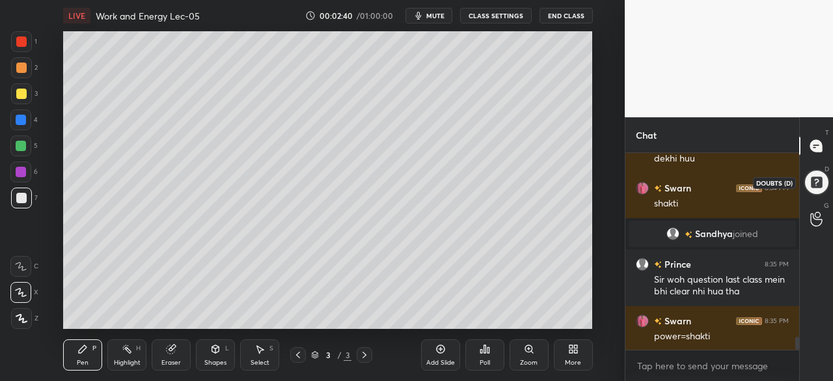
click at [813, 183] on div at bounding box center [815, 182] width 27 height 27
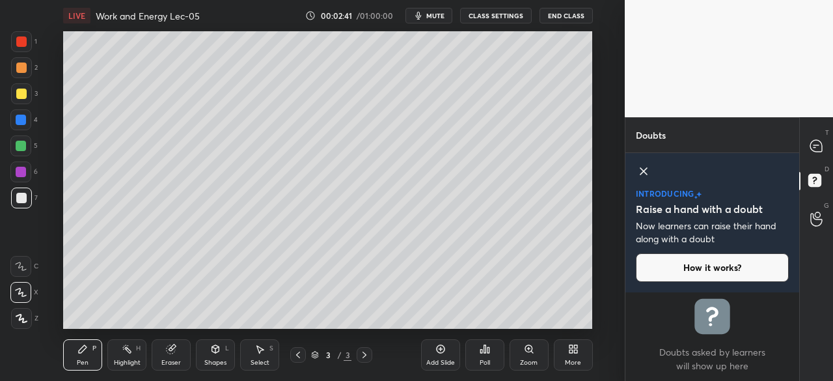
click at [647, 172] on icon at bounding box center [644, 171] width 16 height 16
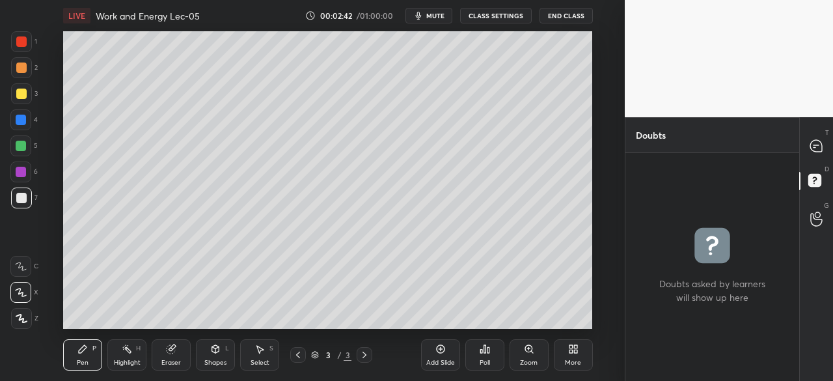
scroll to position [224, 170]
click at [832, 140] on div "T Messages (T)" at bounding box center [816, 146] width 33 height 36
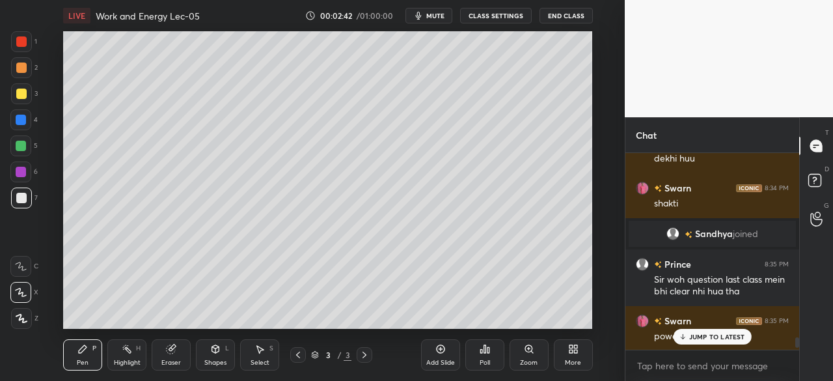
scroll to position [193, 170]
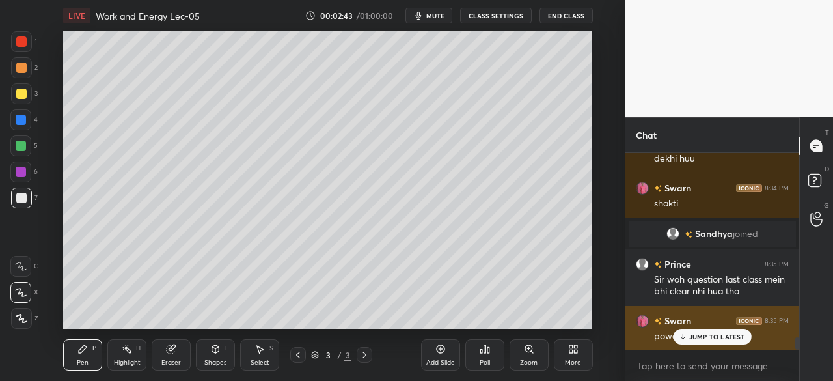
click at [694, 334] on p "JUMP TO LATEST" at bounding box center [717, 336] width 56 height 8
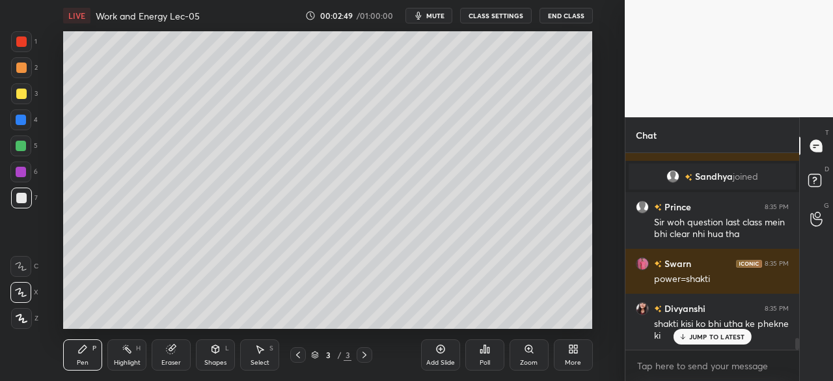
scroll to position [3119, 0]
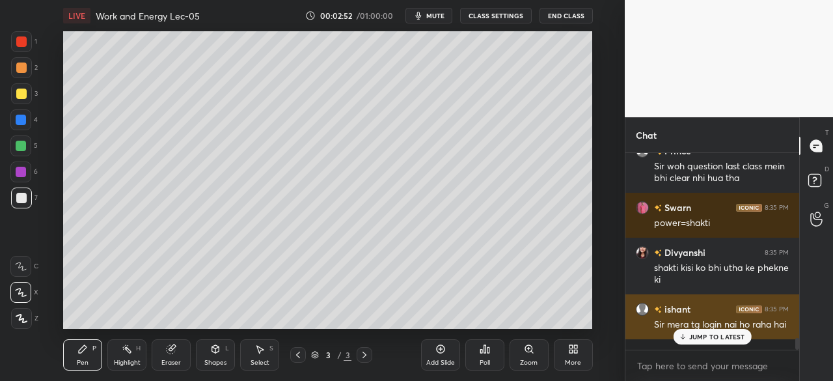
click at [709, 340] on p "JUMP TO LATEST" at bounding box center [717, 336] width 56 height 8
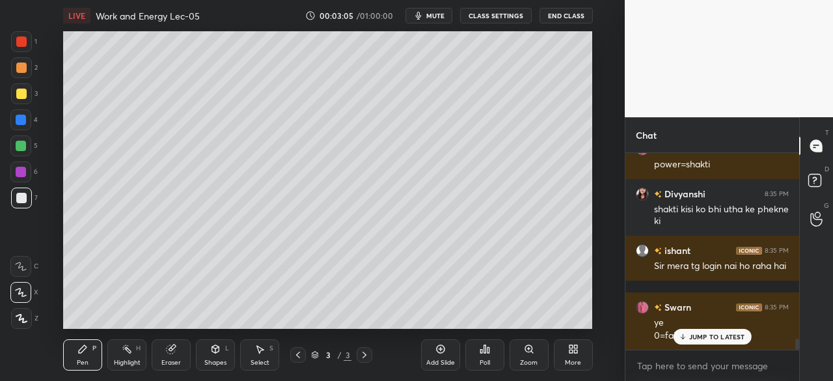
scroll to position [3222, 0]
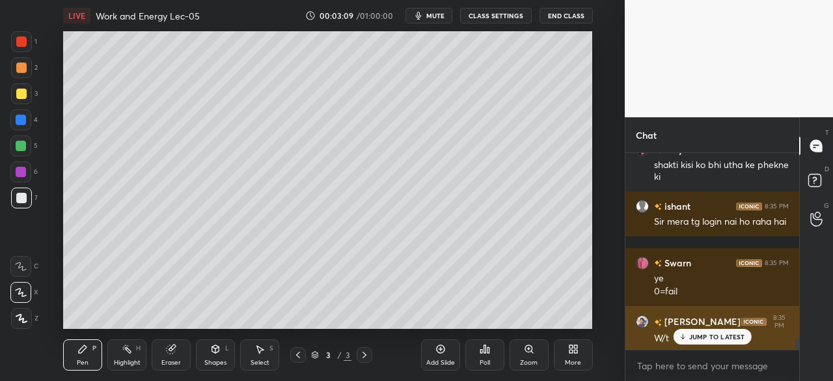
click at [695, 333] on p "JUMP TO LATEST" at bounding box center [717, 336] width 56 height 8
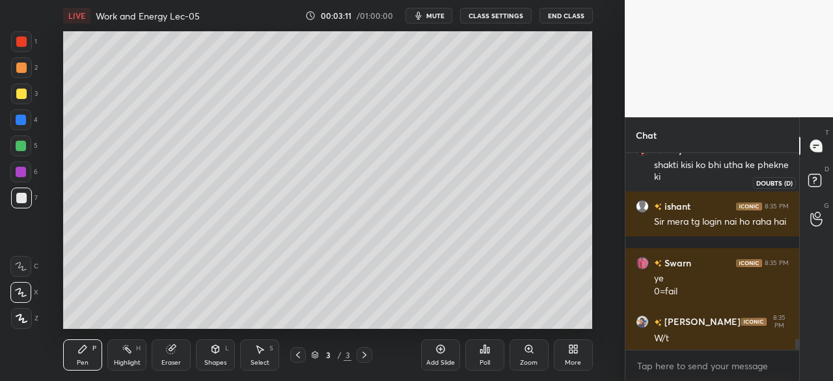
click at [818, 180] on rect at bounding box center [814, 180] width 12 height 12
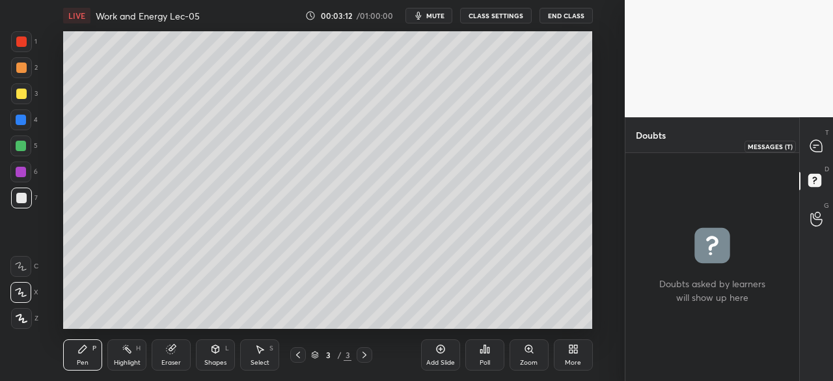
click at [823, 149] on div at bounding box center [817, 145] width 26 height 23
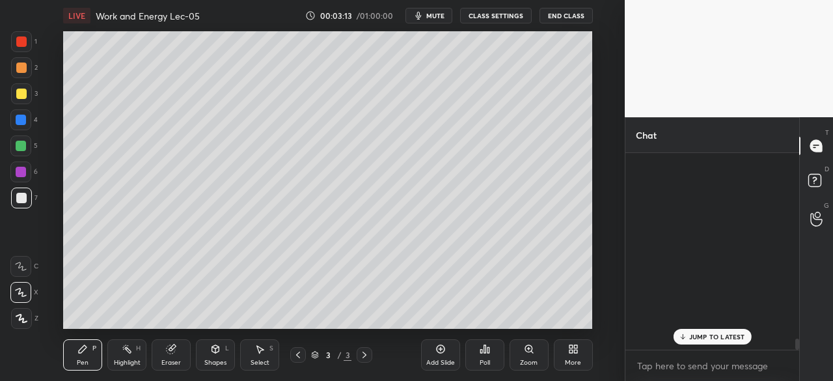
scroll to position [193, 170]
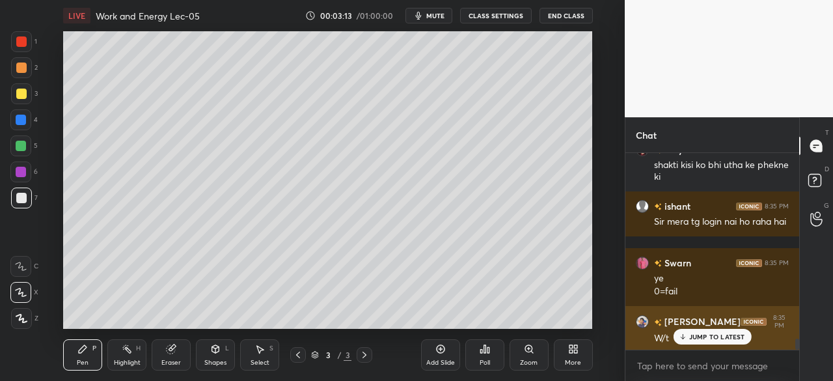
click at [711, 336] on p "JUMP TO LATEST" at bounding box center [717, 336] width 56 height 8
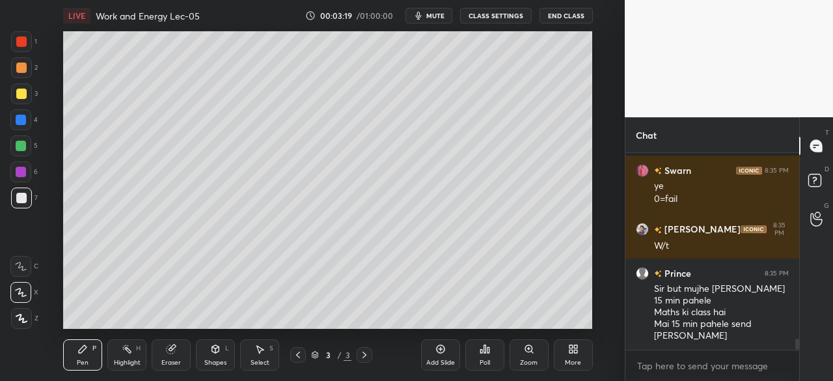
scroll to position [3359, 0]
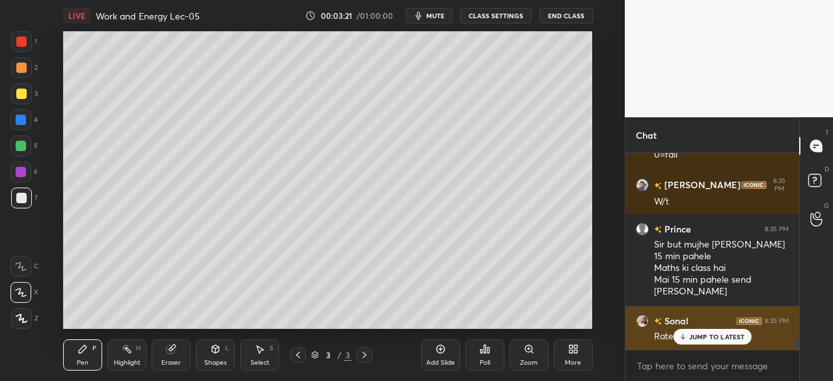
click at [703, 342] on div "JUMP TO LATEST" at bounding box center [712, 337] width 78 height 16
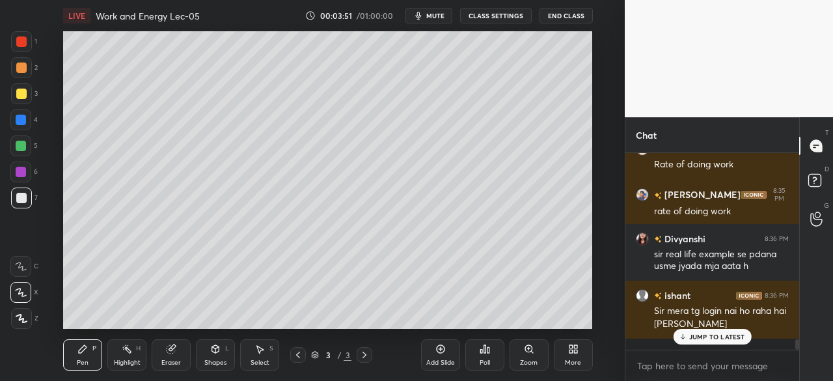
scroll to position [3575, 0]
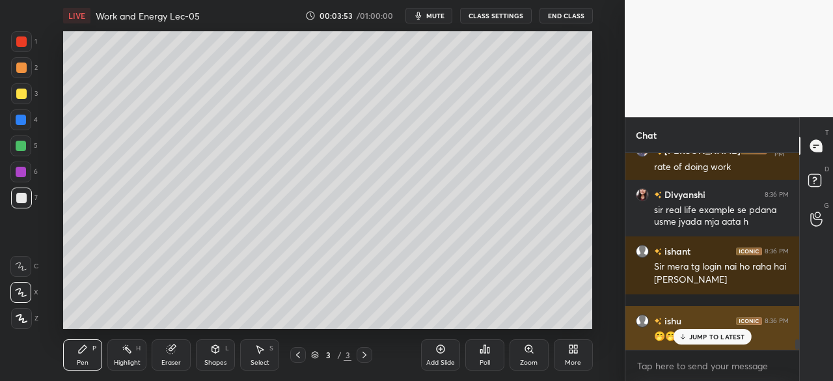
click at [706, 337] on p "JUMP TO LATEST" at bounding box center [717, 336] width 56 height 8
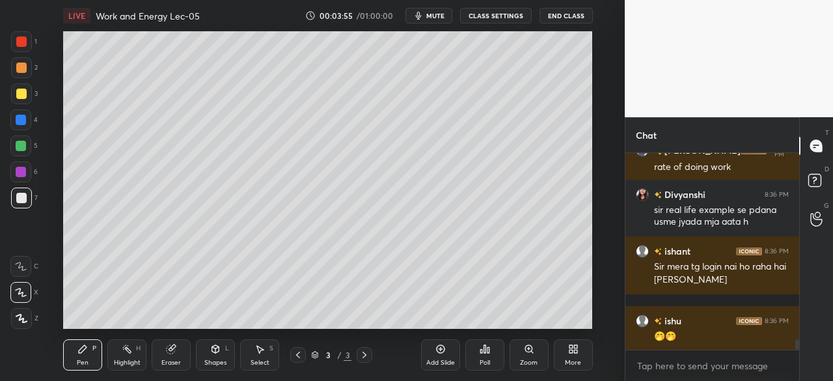
click at [18, 122] on div at bounding box center [21, 120] width 10 height 10
click at [22, 98] on div at bounding box center [21, 93] width 10 height 10
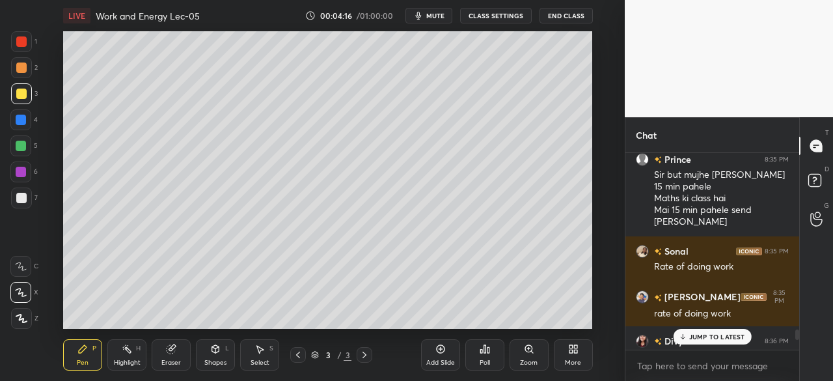
click at [693, 339] on p "JUMP TO LATEST" at bounding box center [717, 336] width 56 height 8
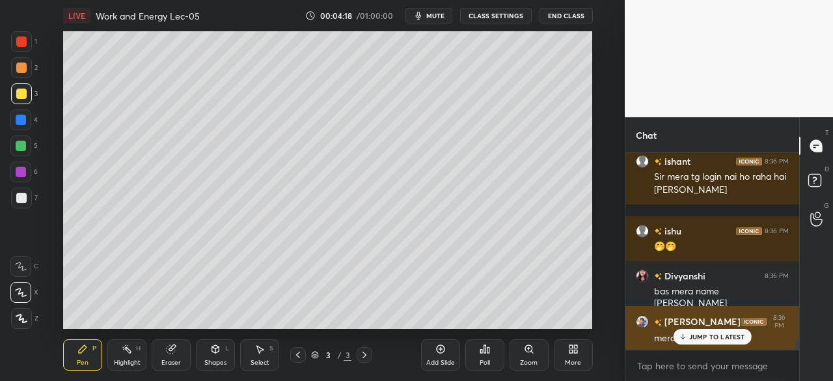
click at [691, 338] on p "JUMP TO LATEST" at bounding box center [717, 336] width 56 height 8
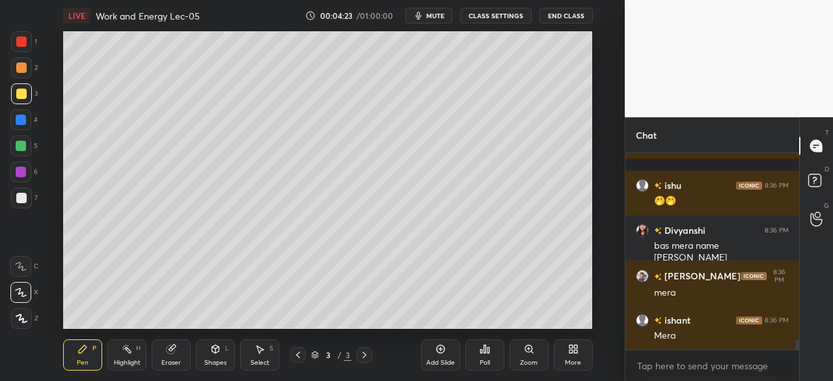
scroll to position [3754, 0]
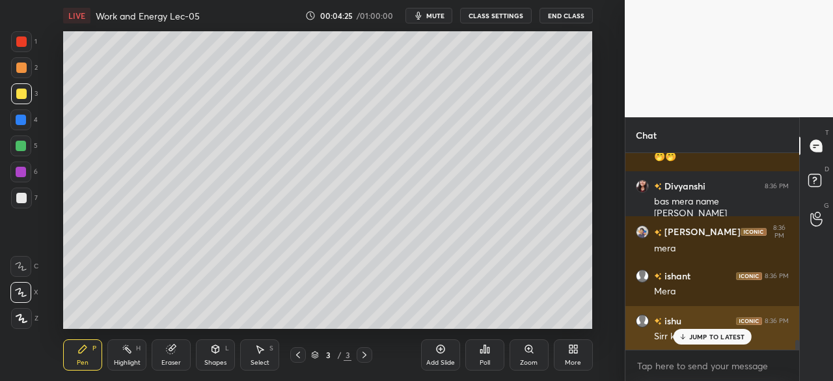
click at [695, 334] on p "JUMP TO LATEST" at bounding box center [717, 336] width 56 height 8
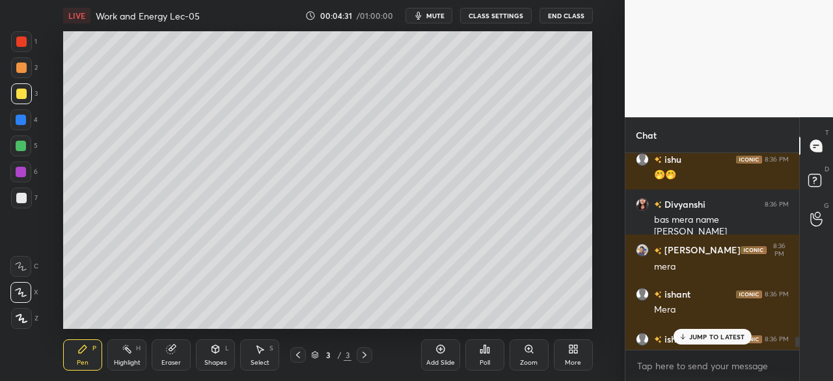
scroll to position [3727, 0]
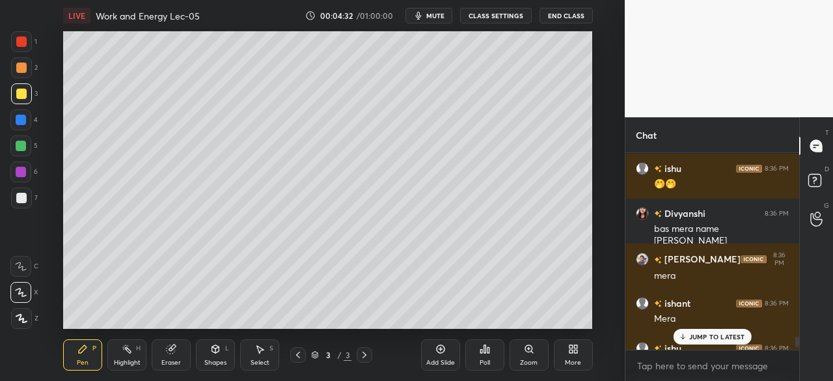
click at [701, 334] on p "JUMP TO LATEST" at bounding box center [717, 336] width 56 height 8
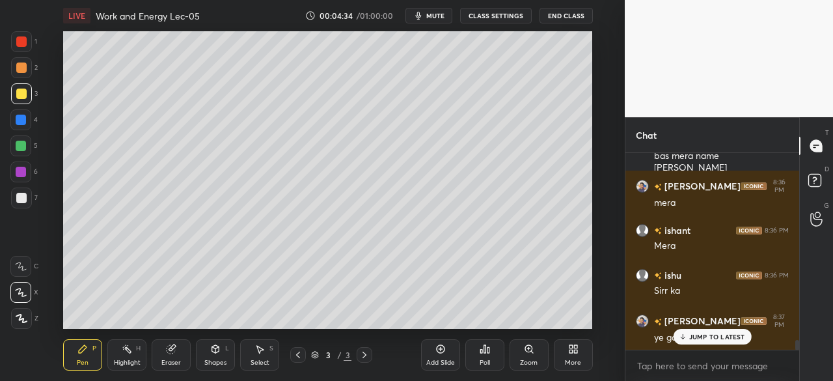
scroll to position [3844, 0]
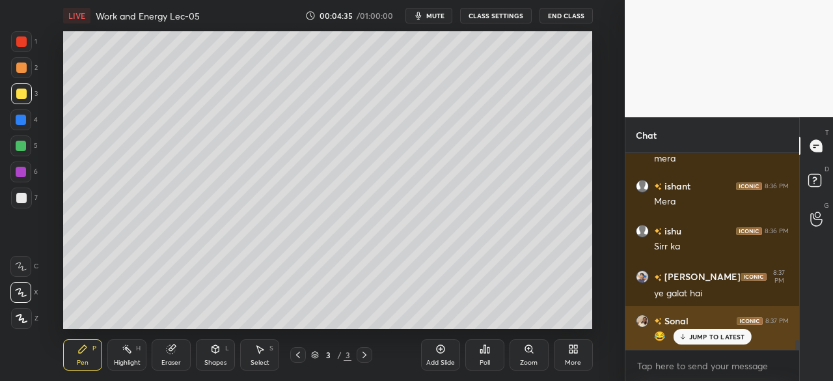
click at [698, 334] on p "JUMP TO LATEST" at bounding box center [717, 336] width 56 height 8
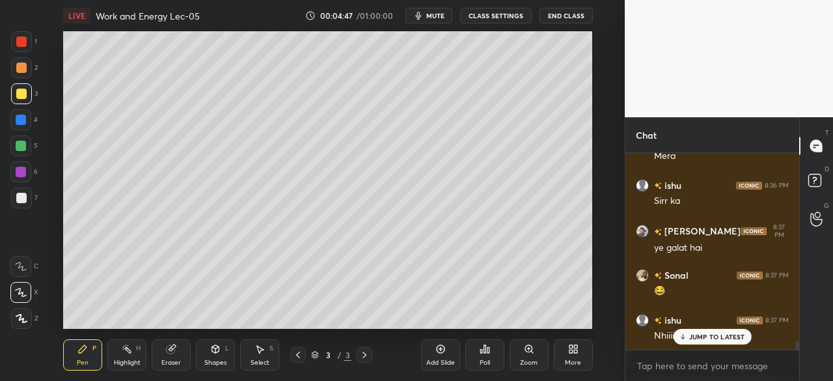
scroll to position [3934, 0]
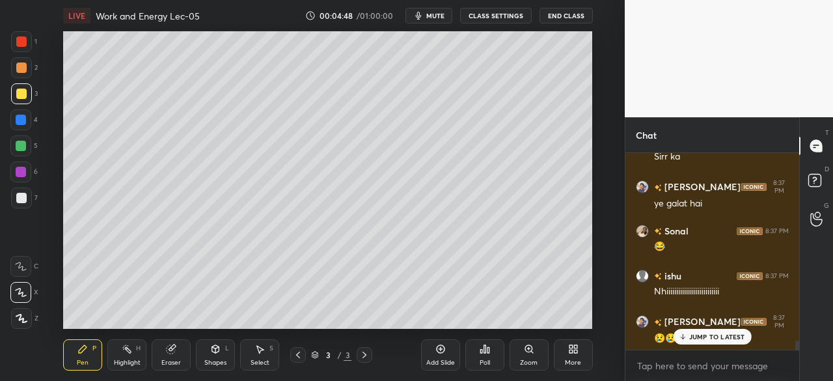
click at [698, 336] on p "JUMP TO LATEST" at bounding box center [717, 336] width 56 height 8
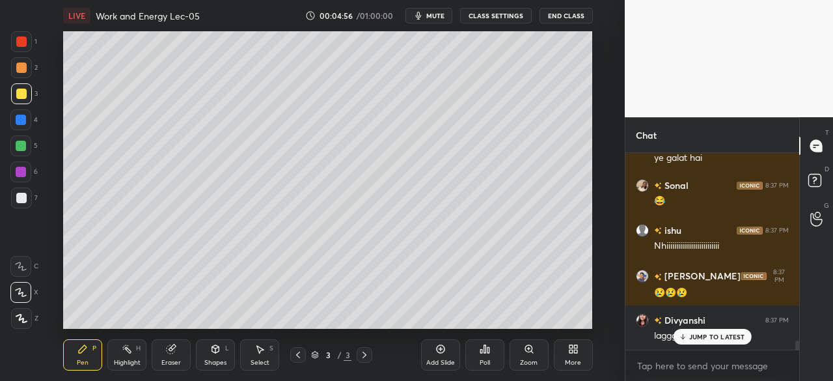
scroll to position [4024, 0]
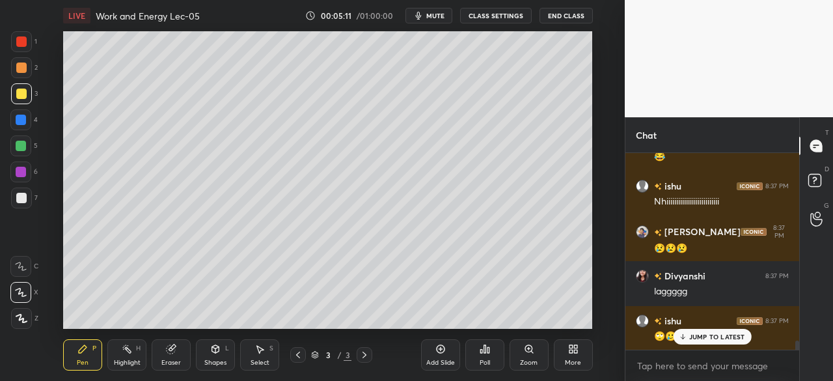
click at [17, 143] on div at bounding box center [21, 146] width 10 height 10
click at [26, 193] on div at bounding box center [21, 197] width 21 height 21
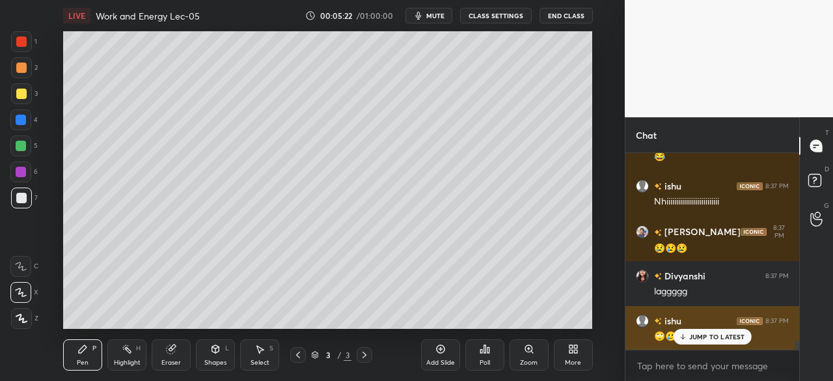
click at [708, 334] on p "JUMP TO LATEST" at bounding box center [717, 336] width 56 height 8
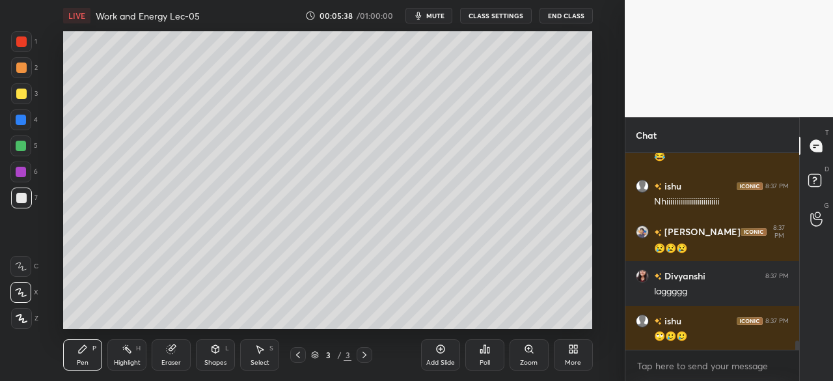
scroll to position [4069, 0]
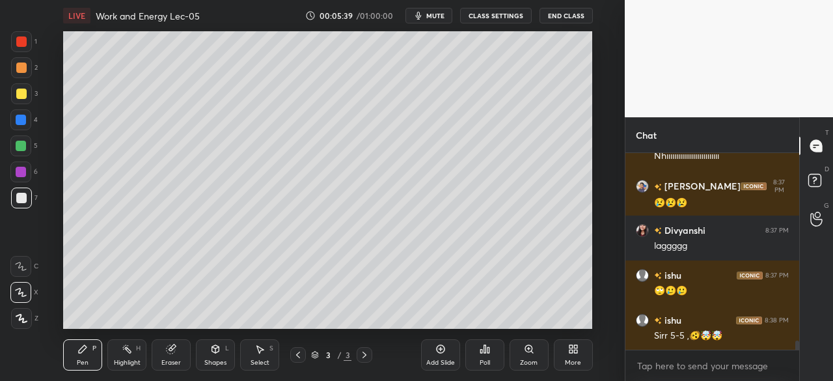
click at [21, 169] on div at bounding box center [21, 172] width 10 height 10
click at [23, 97] on div at bounding box center [21, 93] width 10 height 10
click at [167, 351] on icon at bounding box center [171, 349] width 8 height 8
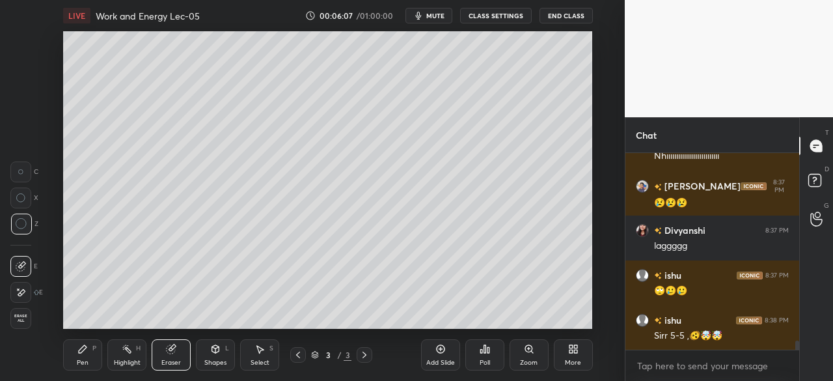
click at [87, 350] on icon at bounding box center [82, 349] width 10 height 10
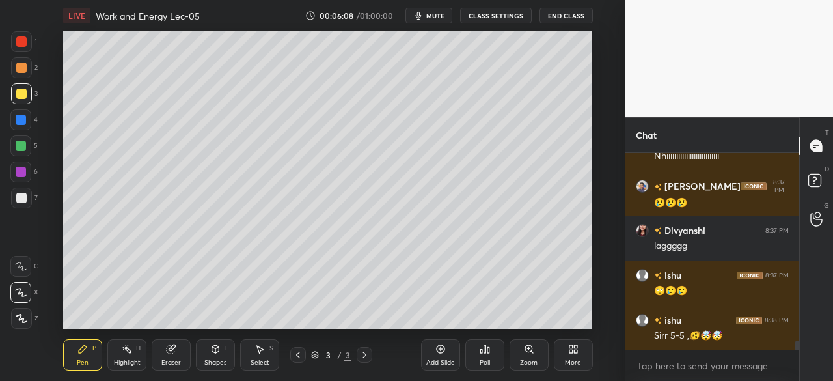
scroll to position [4114, 0]
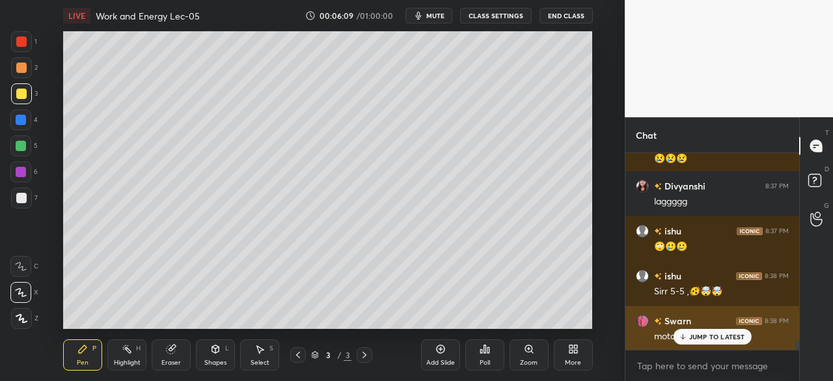
click at [699, 338] on p "JUMP TO LATEST" at bounding box center [717, 336] width 56 height 8
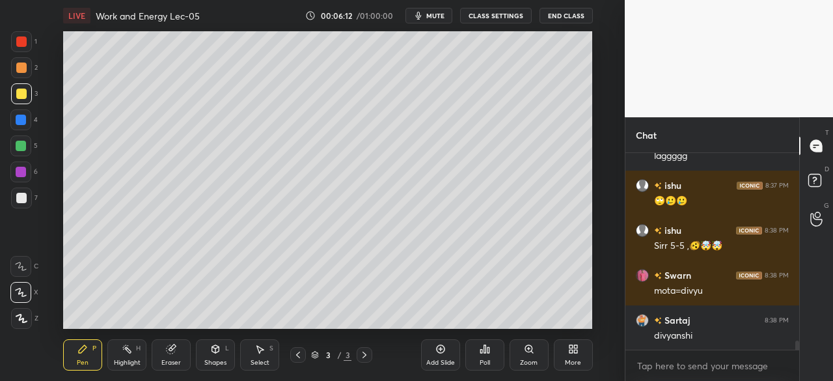
scroll to position [4203, 0]
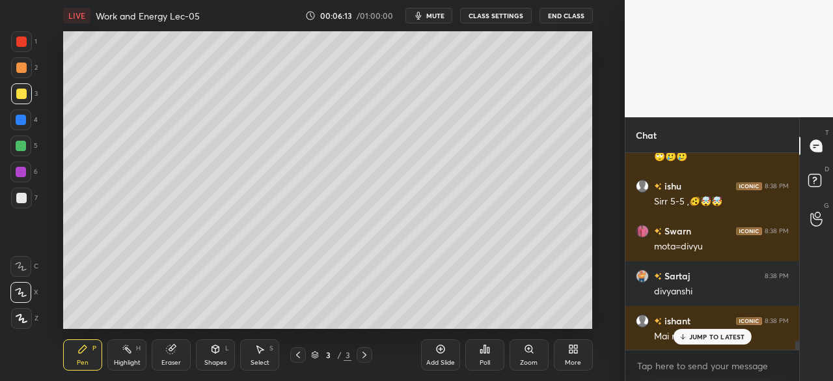
click at [23, 68] on div at bounding box center [21, 67] width 10 height 10
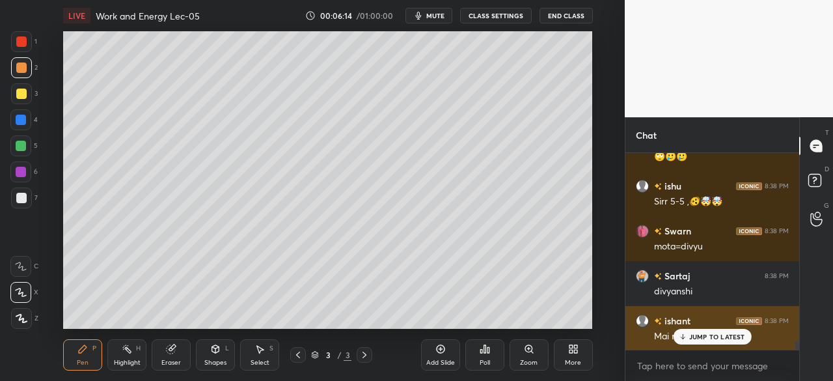
click at [690, 338] on p "JUMP TO LATEST" at bounding box center [717, 336] width 56 height 8
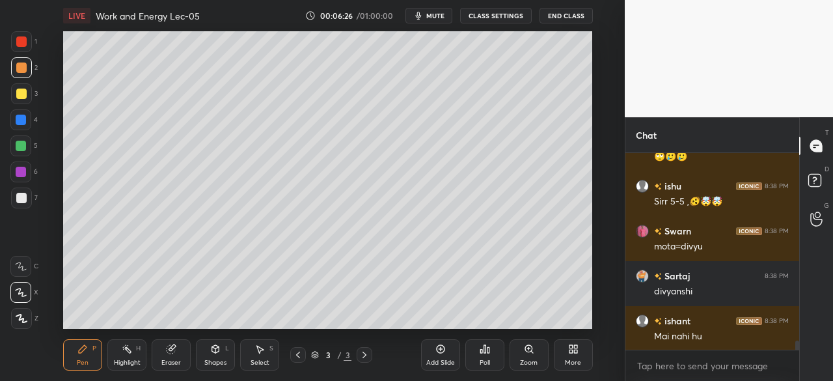
scroll to position [4249, 0]
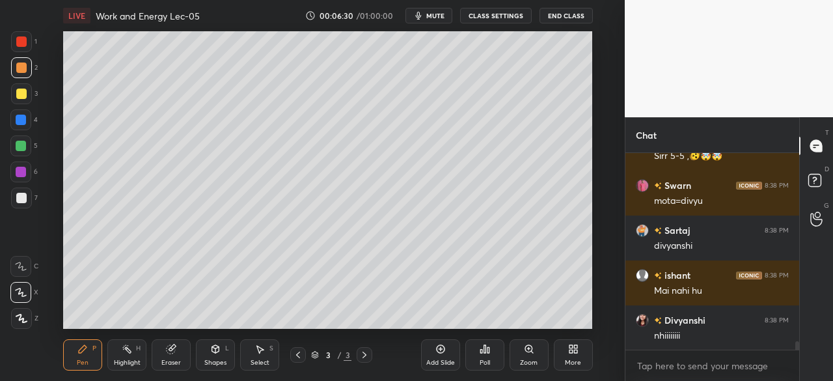
click at [20, 114] on div at bounding box center [20, 119] width 21 height 21
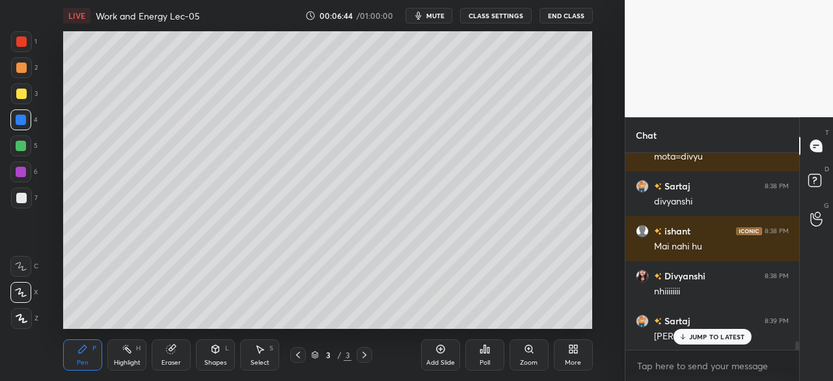
click at [19, 94] on div at bounding box center [21, 93] width 10 height 10
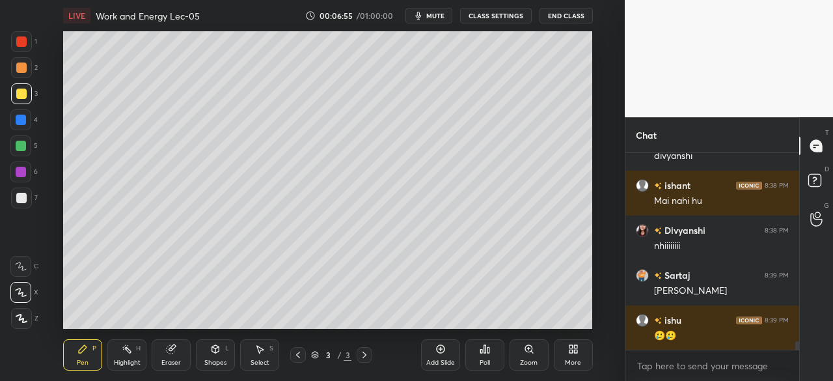
click at [25, 142] on div at bounding box center [21, 146] width 10 height 10
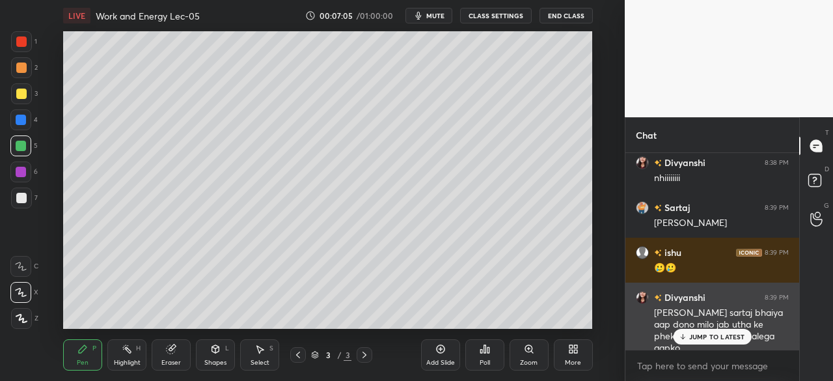
click at [702, 337] on p "JUMP TO LATEST" at bounding box center [717, 336] width 56 height 8
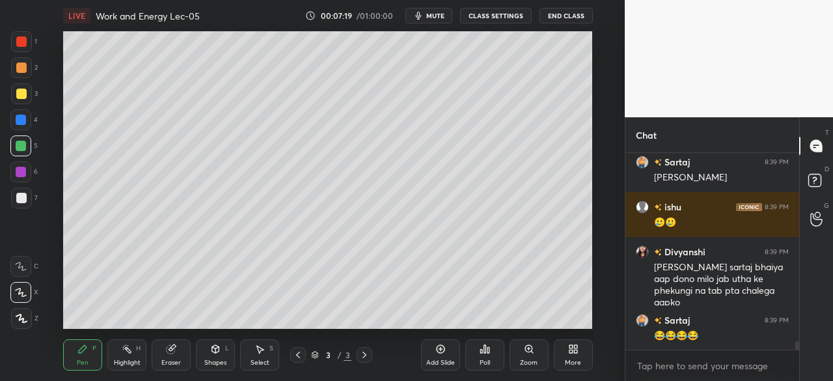
scroll to position [4465, 0]
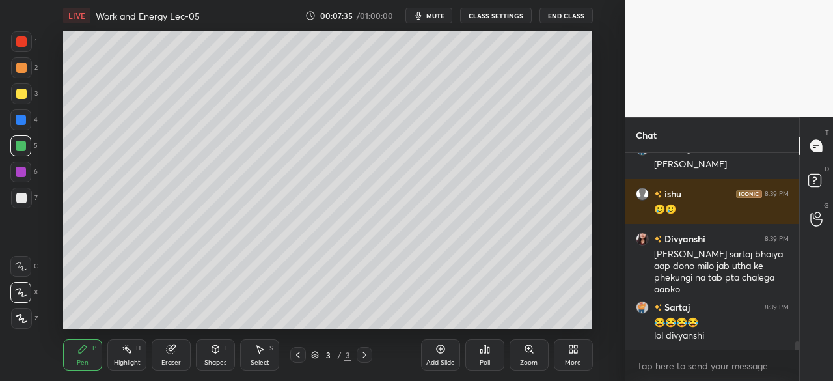
click at [440, 355] on div "Add Slide" at bounding box center [440, 354] width 39 height 31
click at [24, 92] on div at bounding box center [21, 93] width 10 height 10
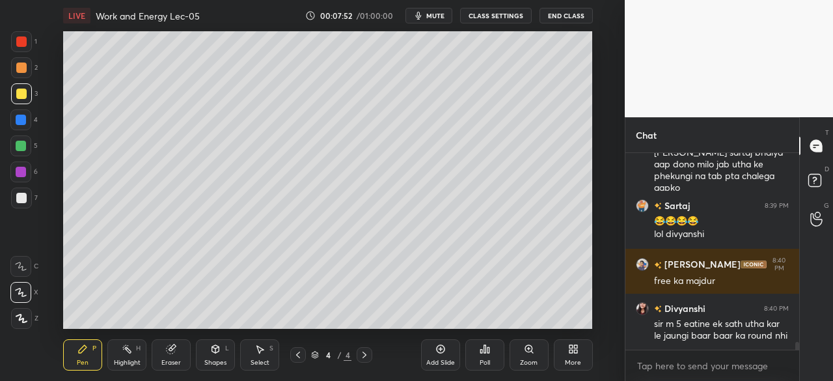
scroll to position [4634, 0]
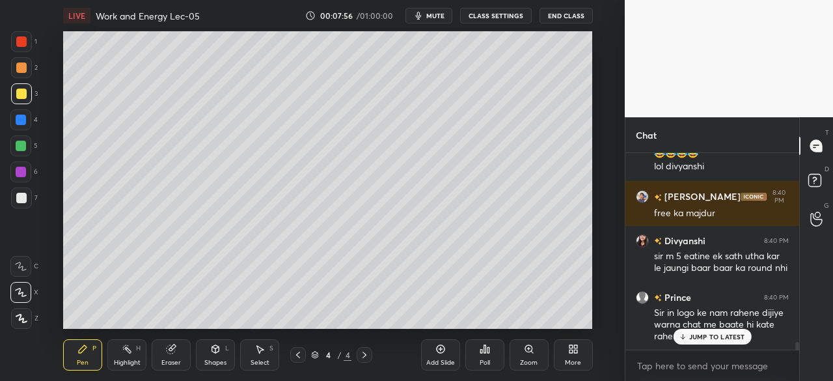
click at [705, 336] on p "JUMP TO LATEST" at bounding box center [717, 336] width 56 height 8
click at [23, 120] on div at bounding box center [21, 120] width 10 height 10
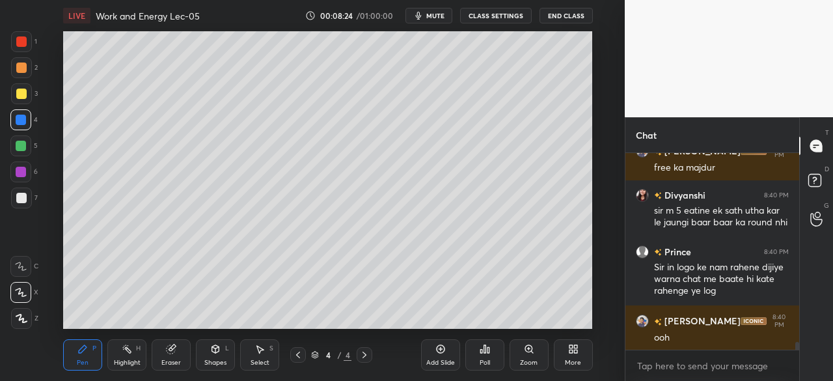
scroll to position [4736, 0]
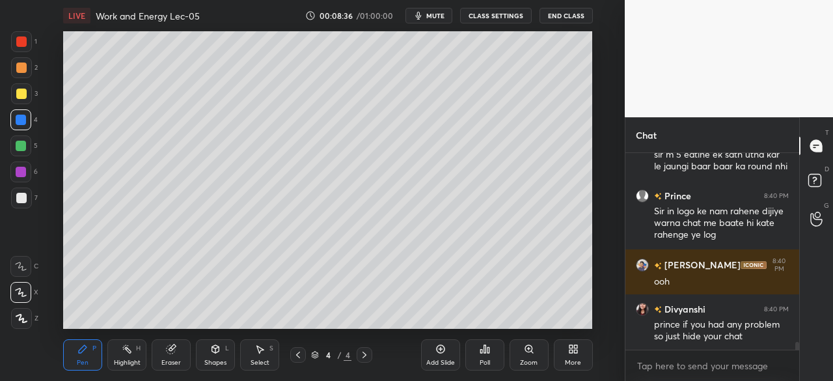
click at [25, 142] on div at bounding box center [21, 146] width 10 height 10
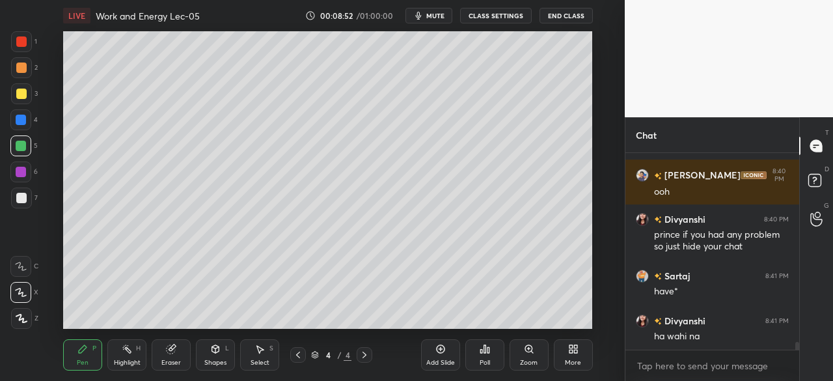
scroll to position [4871, 0]
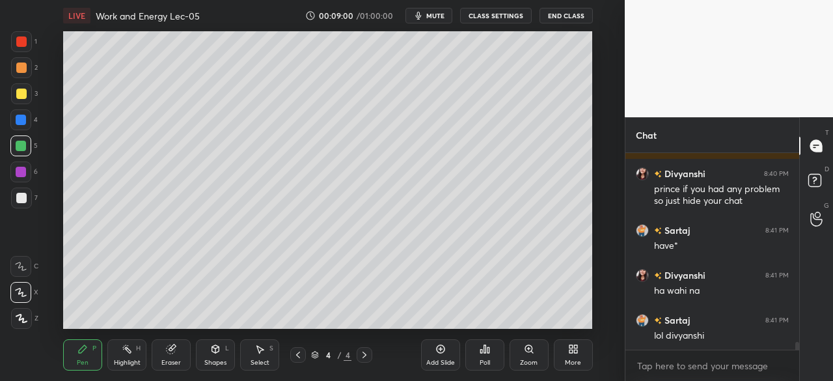
click at [20, 119] on div at bounding box center [21, 120] width 10 height 10
click at [443, 351] on icon at bounding box center [440, 349] width 8 height 8
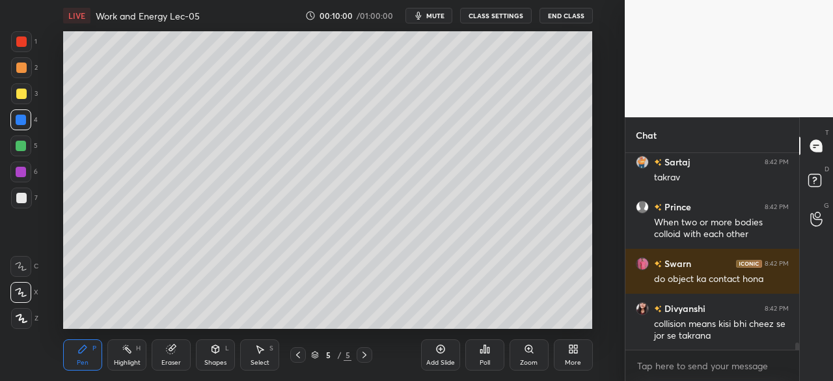
scroll to position [5336, 0]
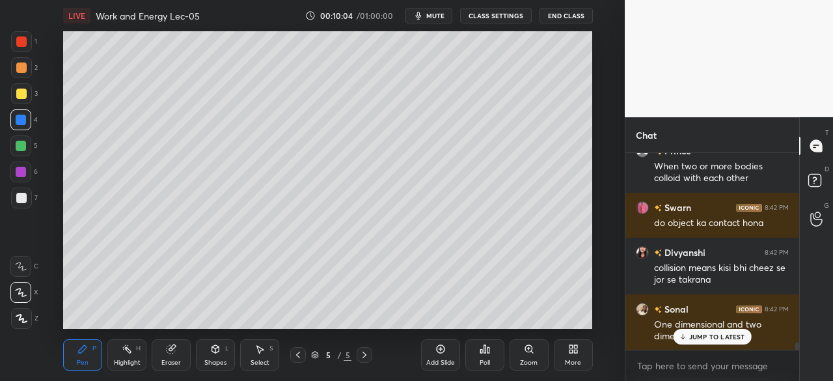
click at [22, 96] on div at bounding box center [21, 93] width 10 height 10
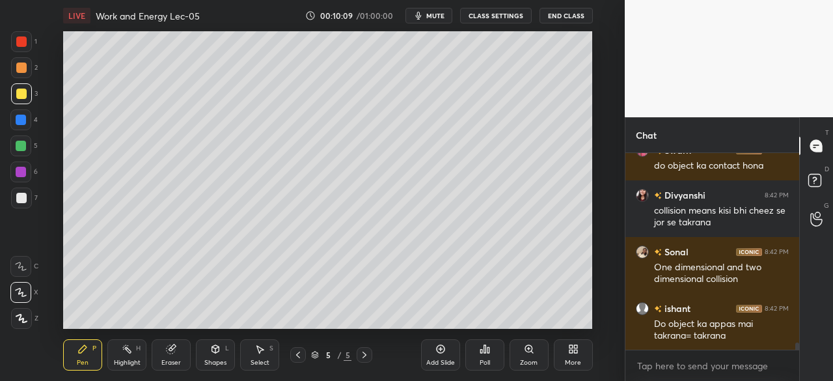
click at [27, 68] on div at bounding box center [21, 67] width 21 height 21
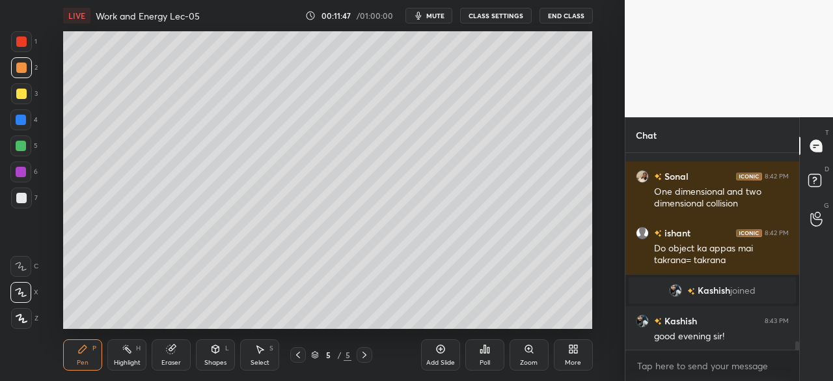
scroll to position [4430, 0]
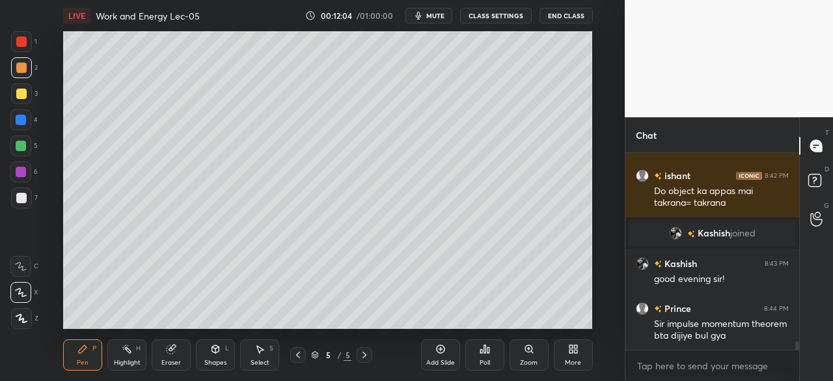
click at [295, 357] on icon at bounding box center [298, 354] width 10 height 10
click at [23, 193] on div at bounding box center [21, 198] width 10 height 10
click at [362, 354] on icon at bounding box center [364, 354] width 10 height 10
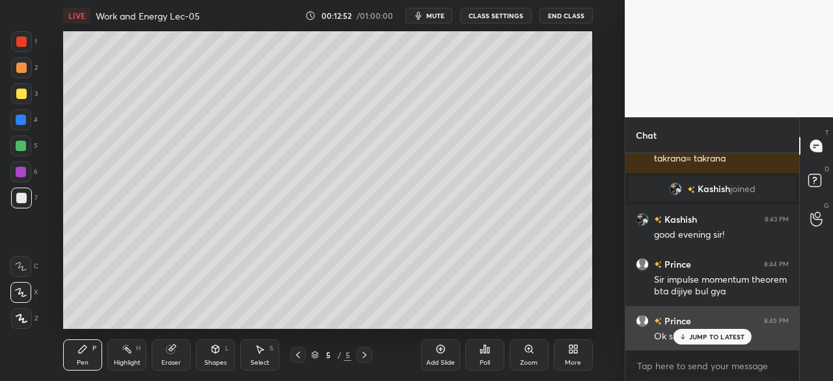
click at [703, 338] on p "JUMP TO LATEST" at bounding box center [717, 336] width 56 height 8
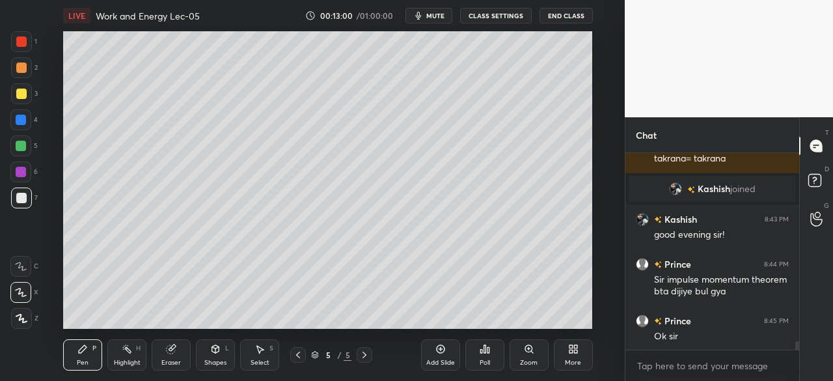
click at [20, 169] on div at bounding box center [21, 172] width 10 height 10
click at [295, 355] on icon at bounding box center [298, 354] width 10 height 10
click at [448, 355] on div "Add Slide" at bounding box center [440, 354] width 39 height 31
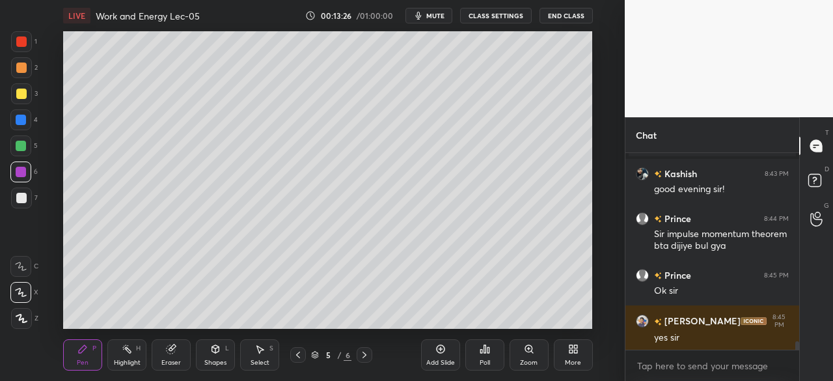
click at [16, 118] on div at bounding box center [21, 120] width 10 height 10
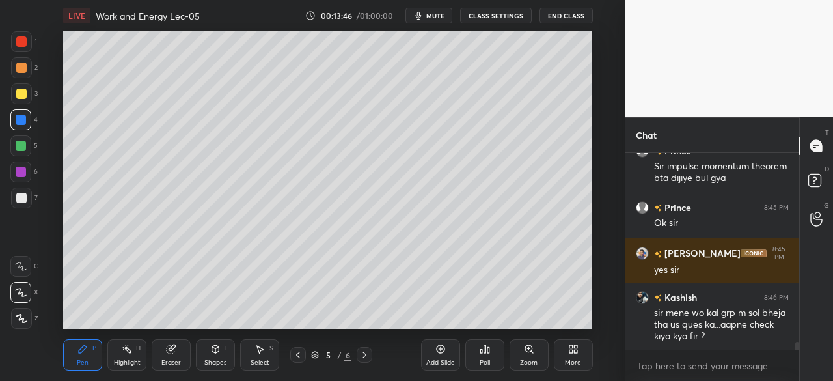
scroll to position [4656, 0]
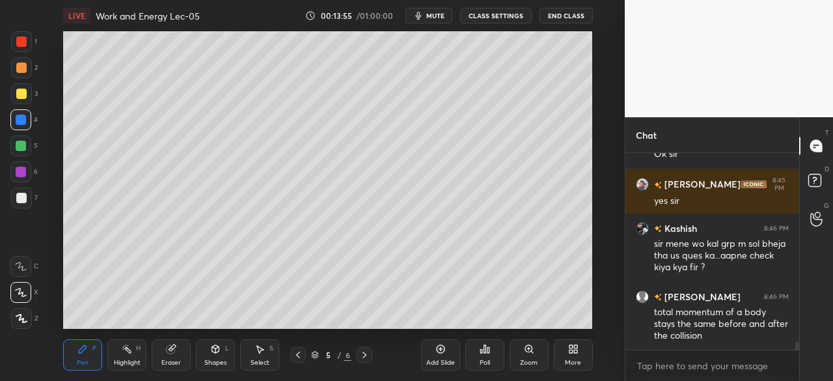
click at [25, 142] on div at bounding box center [21, 146] width 10 height 10
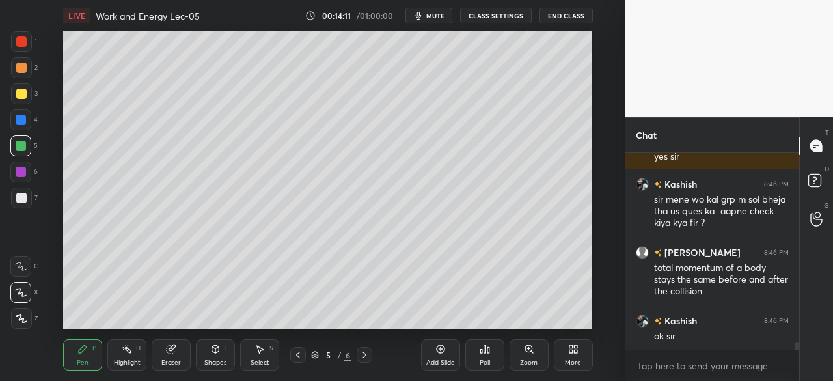
click at [439, 347] on icon at bounding box center [440, 349] width 10 height 10
click at [220, 352] on icon at bounding box center [215, 349] width 10 height 10
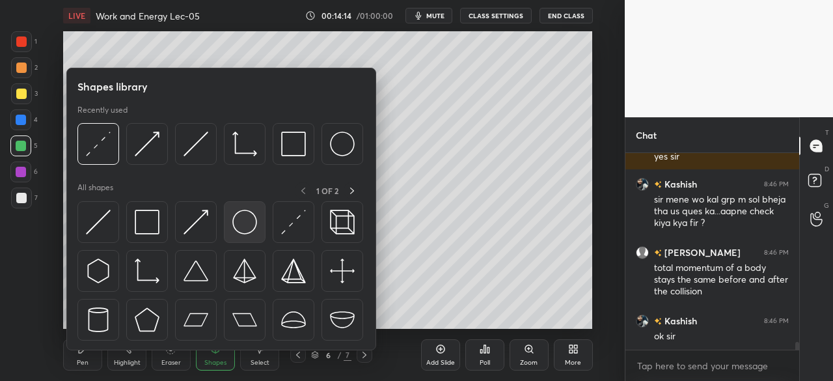
click at [241, 222] on img at bounding box center [244, 222] width 25 height 25
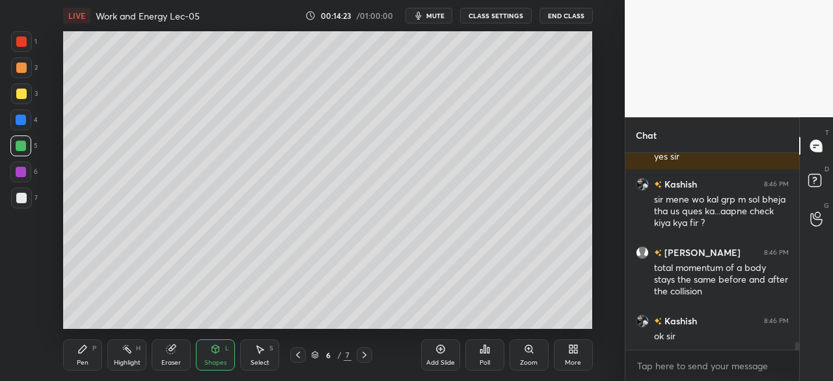
click at [182, 353] on div "Eraser" at bounding box center [171, 354] width 39 height 31
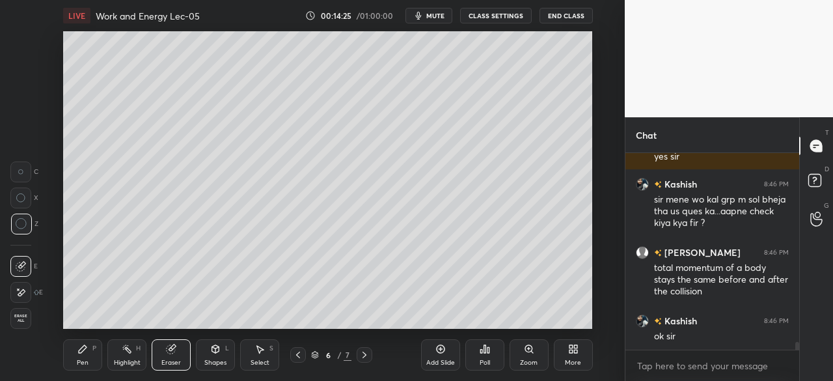
click at [214, 347] on icon at bounding box center [215, 348] width 7 height 2
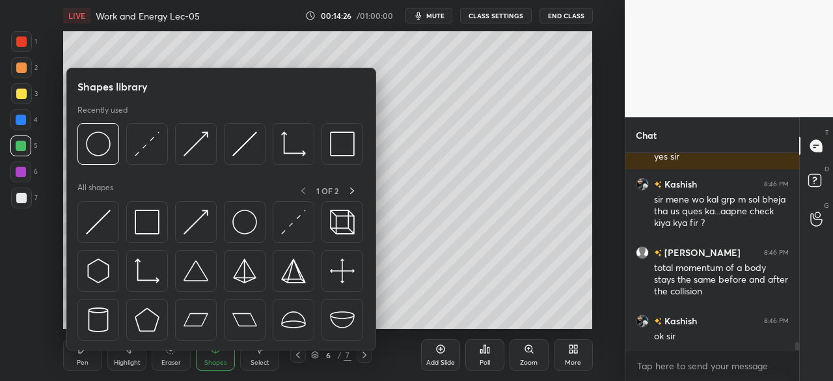
click at [80, 360] on div "Pen" at bounding box center [83, 362] width 12 height 7
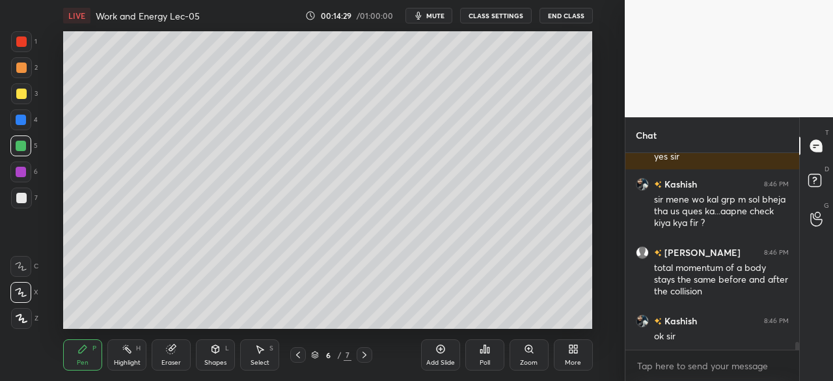
click at [155, 346] on div "Eraser" at bounding box center [171, 354] width 39 height 31
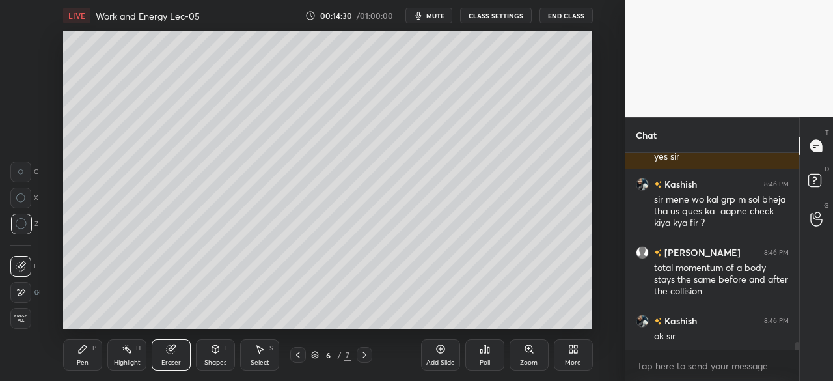
click at [215, 349] on icon at bounding box center [215, 350] width 0 height 5
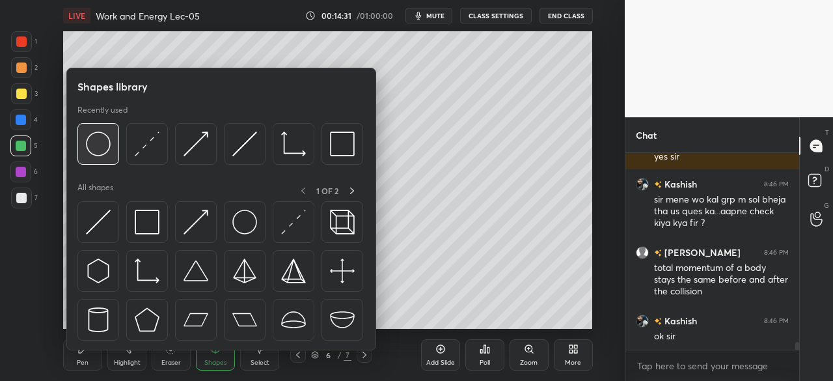
click at [88, 153] on img at bounding box center [98, 143] width 25 height 25
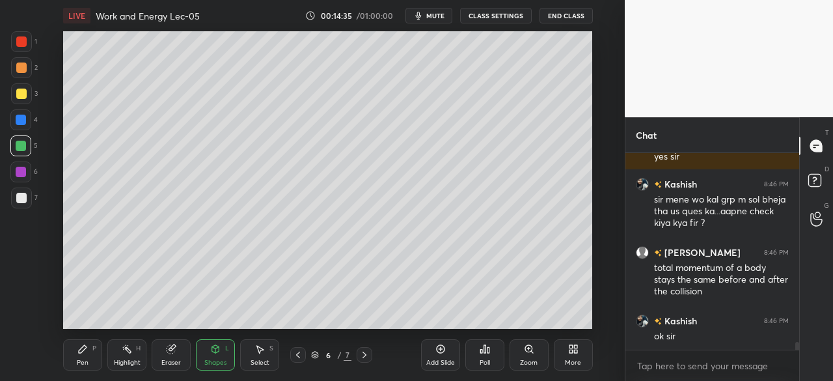
click at [80, 351] on icon at bounding box center [83, 349] width 8 height 8
click at [21, 97] on div at bounding box center [21, 93] width 10 height 10
click at [210, 357] on div "Shapes L" at bounding box center [215, 354] width 39 height 31
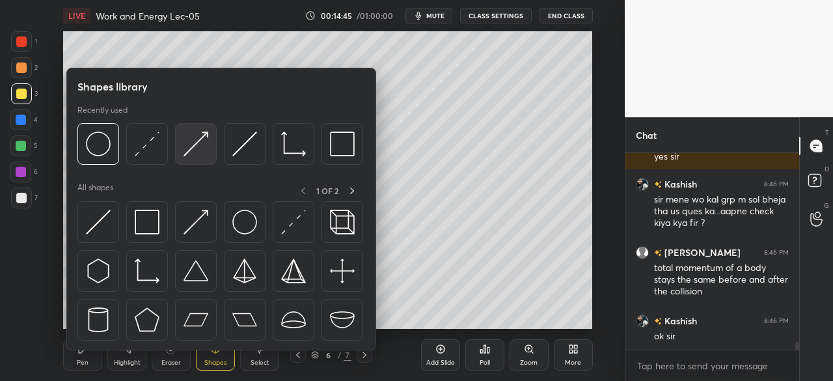
click at [203, 137] on img at bounding box center [195, 143] width 25 height 25
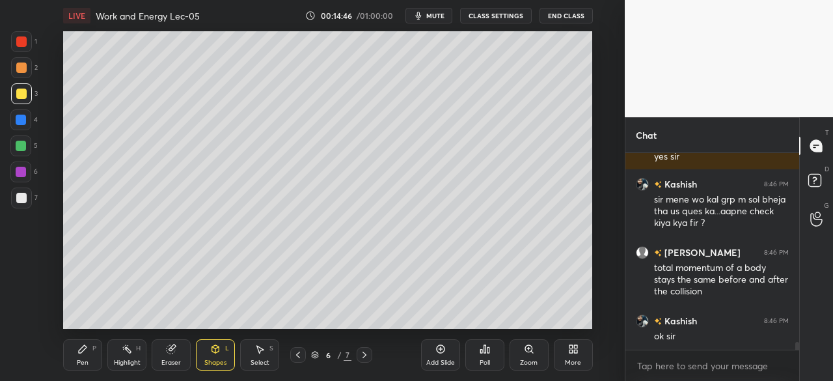
click at [26, 204] on div at bounding box center [21, 197] width 21 height 21
click at [83, 357] on div "Pen P" at bounding box center [82, 354] width 39 height 31
click at [20, 120] on div at bounding box center [21, 120] width 10 height 10
click at [17, 174] on div at bounding box center [21, 172] width 10 height 10
click at [217, 353] on icon at bounding box center [215, 349] width 10 height 10
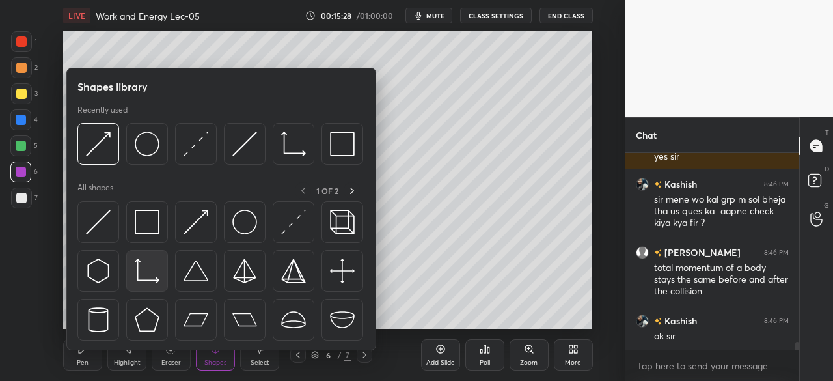
click at [147, 264] on img at bounding box center [147, 270] width 25 height 25
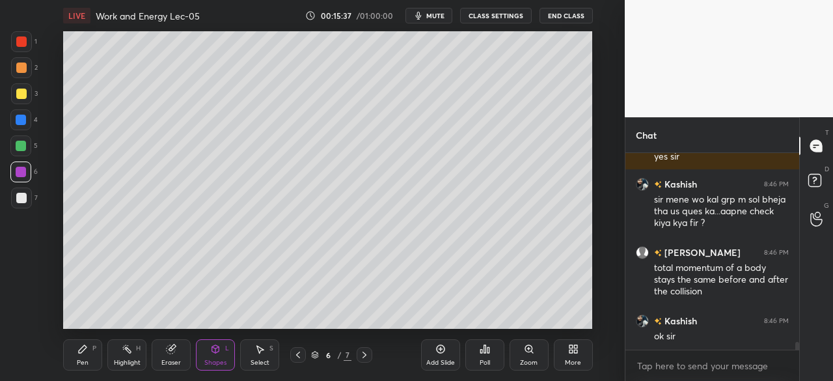
click at [91, 356] on div "Pen P" at bounding box center [82, 354] width 39 height 31
click at [218, 349] on icon at bounding box center [215, 349] width 7 height 8
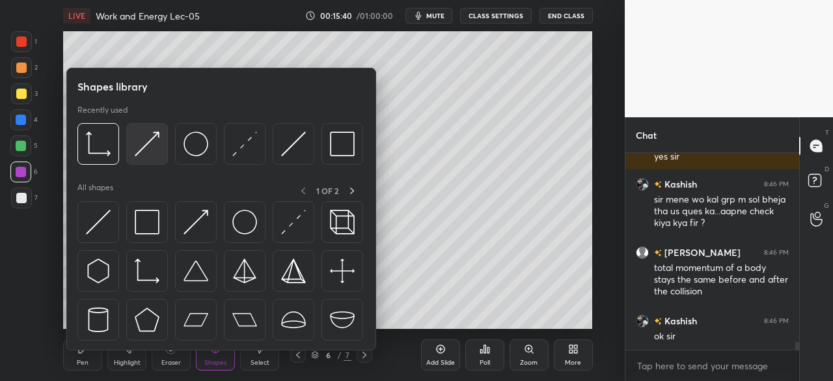
click at [153, 142] on img at bounding box center [147, 143] width 25 height 25
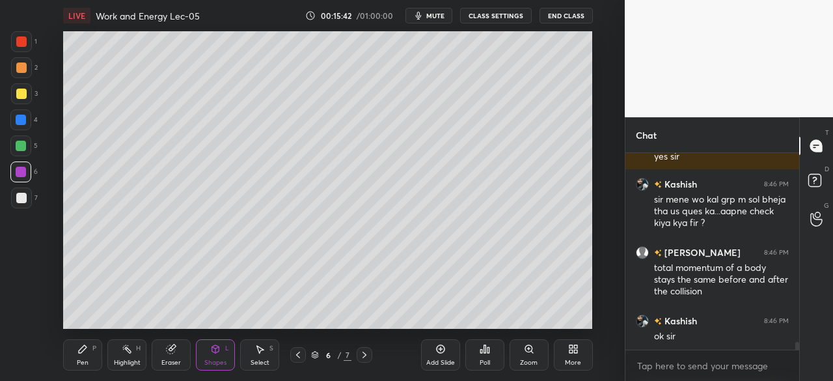
click at [20, 89] on div at bounding box center [21, 93] width 10 height 10
click at [218, 351] on icon at bounding box center [215, 349] width 7 height 8
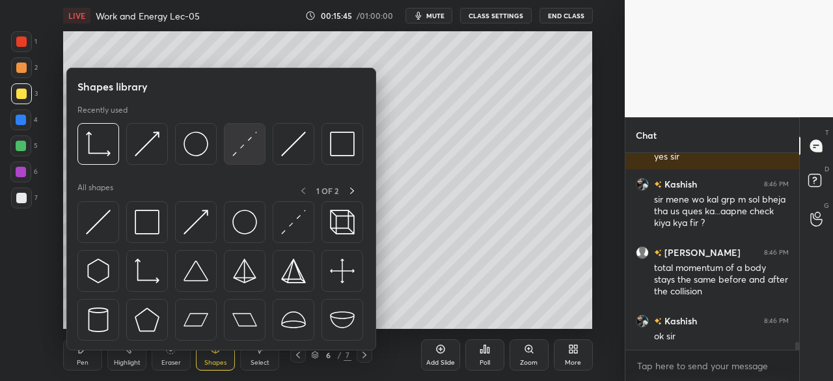
click at [247, 141] on img at bounding box center [244, 143] width 25 height 25
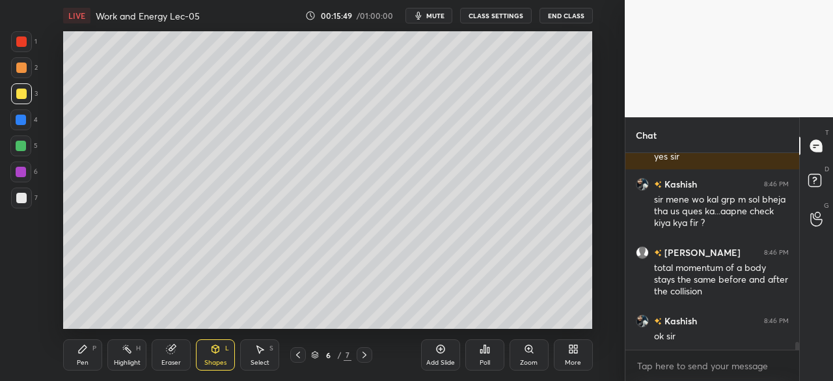
click at [79, 357] on div "Pen P" at bounding box center [82, 354] width 39 height 31
click at [228, 333] on div "Pen P Highlight H Eraser Shapes L Select S 6 / 7 Add Slide Poll Zoom More" at bounding box center [327, 355] width 529 height 52
click at [217, 345] on icon at bounding box center [215, 349] width 10 height 10
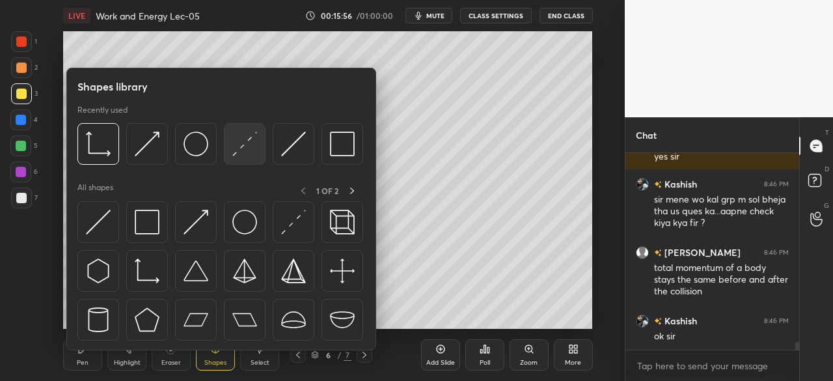
click at [240, 151] on img at bounding box center [244, 143] width 25 height 25
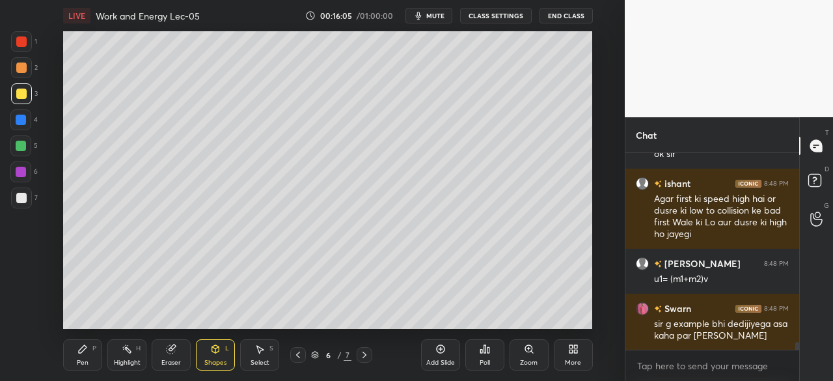
scroll to position [4927, 0]
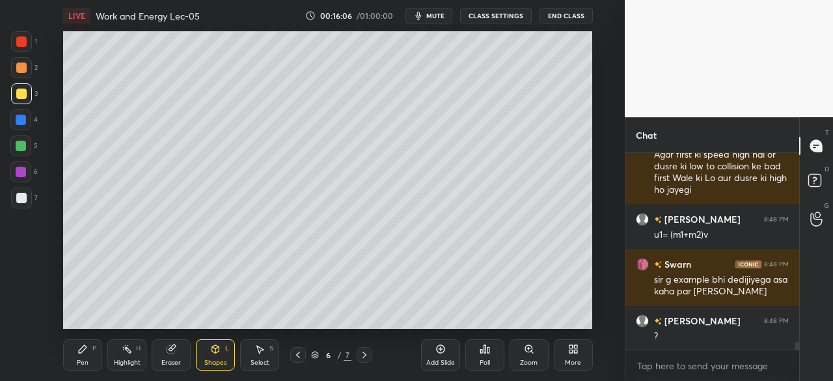
click at [91, 346] on div "Pen P" at bounding box center [82, 354] width 39 height 31
click at [19, 146] on div at bounding box center [21, 146] width 10 height 10
click at [23, 120] on div at bounding box center [21, 120] width 10 height 10
click at [27, 146] on div at bounding box center [20, 145] width 21 height 21
click at [23, 93] on div at bounding box center [21, 93] width 10 height 10
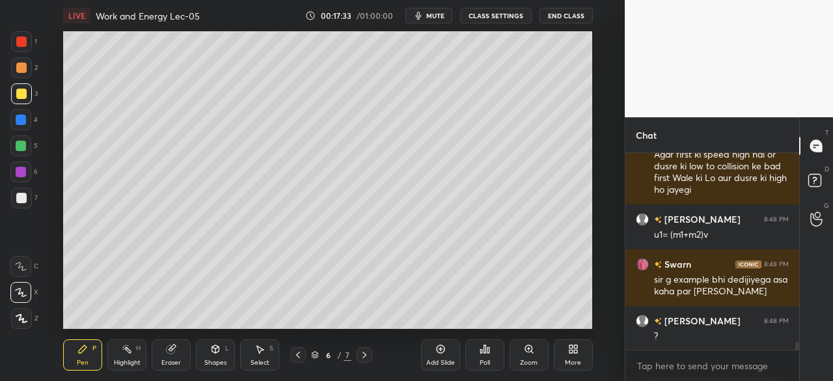
click at [365, 355] on icon at bounding box center [364, 354] width 4 height 7
click at [21, 146] on div at bounding box center [21, 146] width 10 height 10
click at [20, 192] on div at bounding box center [21, 197] width 21 height 21
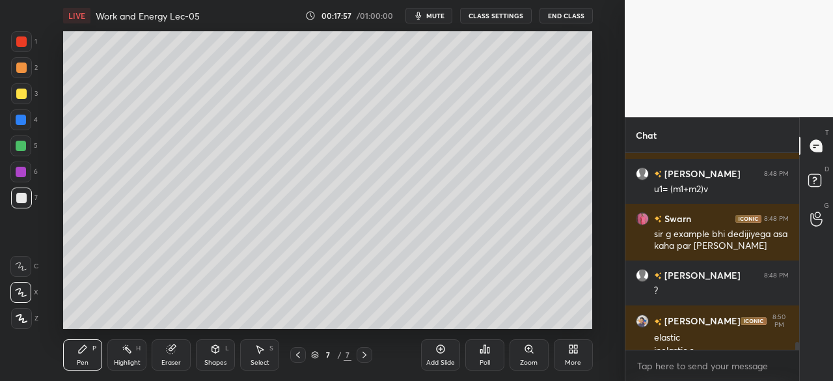
scroll to position [4986, 0]
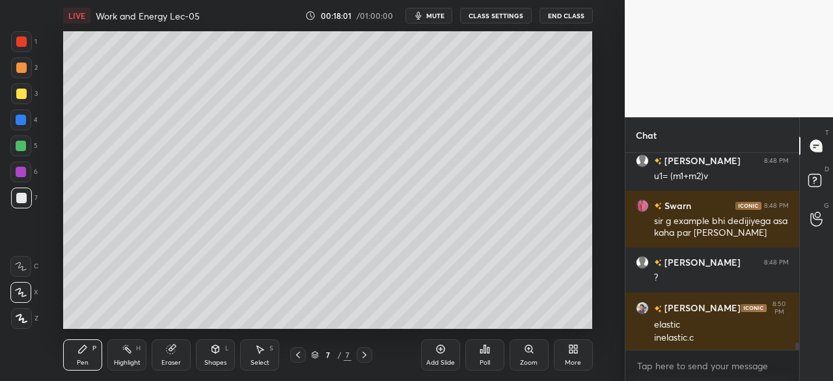
click at [23, 93] on div at bounding box center [21, 93] width 10 height 10
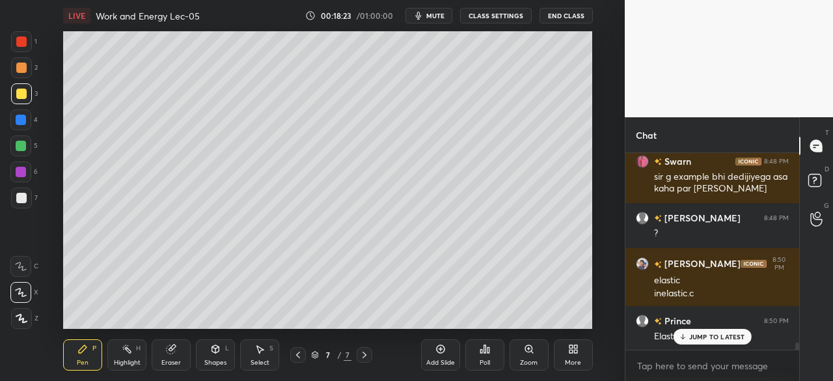
click at [21, 176] on div at bounding box center [21, 172] width 10 height 10
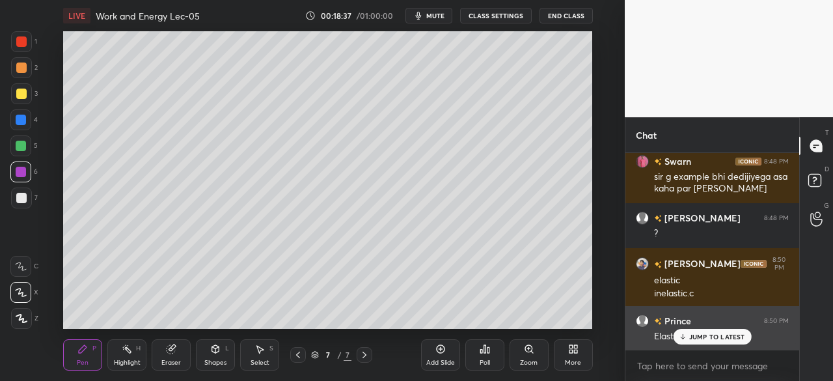
click at [704, 331] on div "JUMP TO LATEST" at bounding box center [712, 337] width 78 height 16
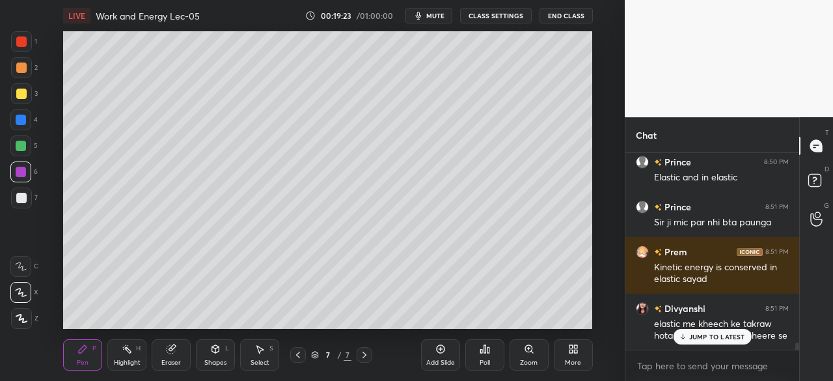
scroll to position [5245, 0]
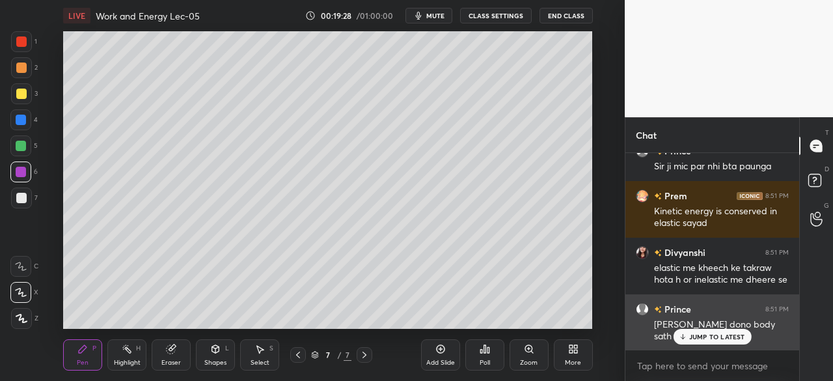
click at [701, 336] on p "JUMP TO LATEST" at bounding box center [717, 336] width 56 height 8
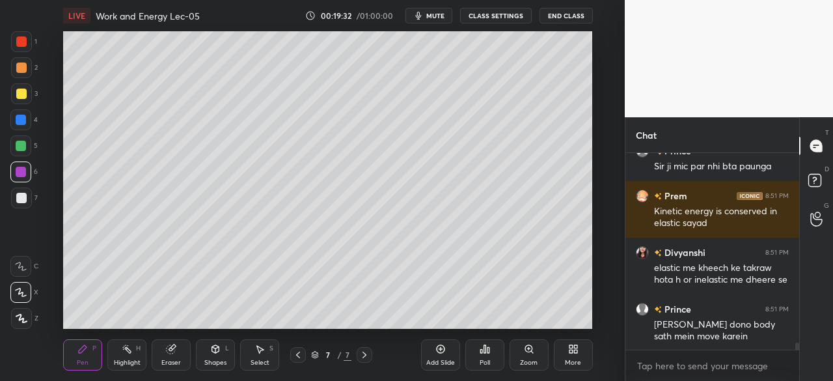
click at [299, 353] on icon at bounding box center [298, 354] width 10 height 10
click at [304, 356] on div at bounding box center [298, 355] width 16 height 16
click at [24, 94] on div at bounding box center [21, 93] width 10 height 10
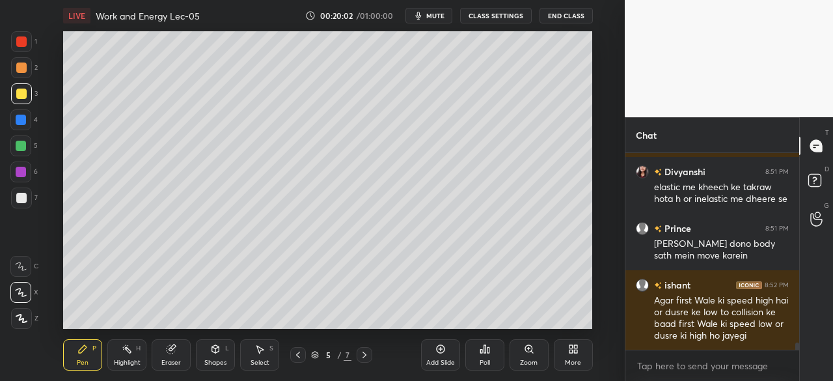
click at [17, 194] on div at bounding box center [21, 198] width 10 height 10
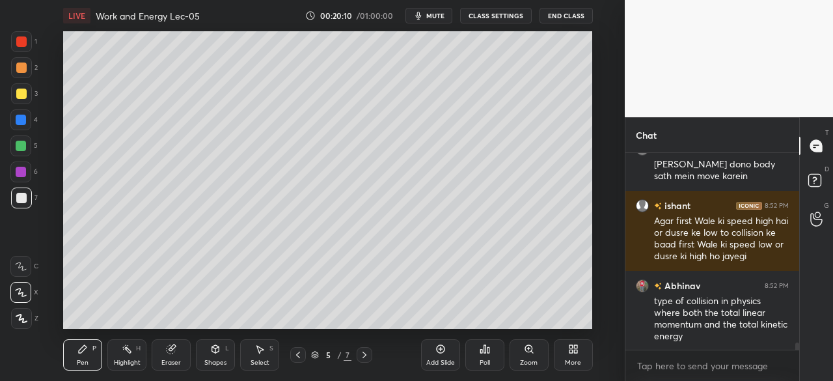
click at [167, 346] on icon at bounding box center [171, 349] width 10 height 10
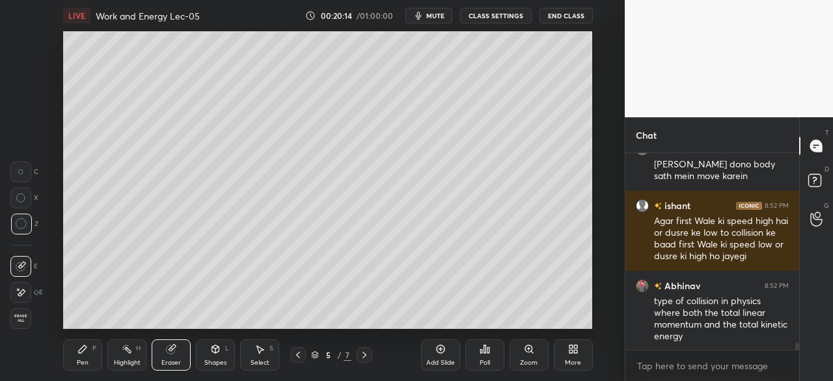
click at [73, 353] on div "Pen P" at bounding box center [82, 354] width 39 height 31
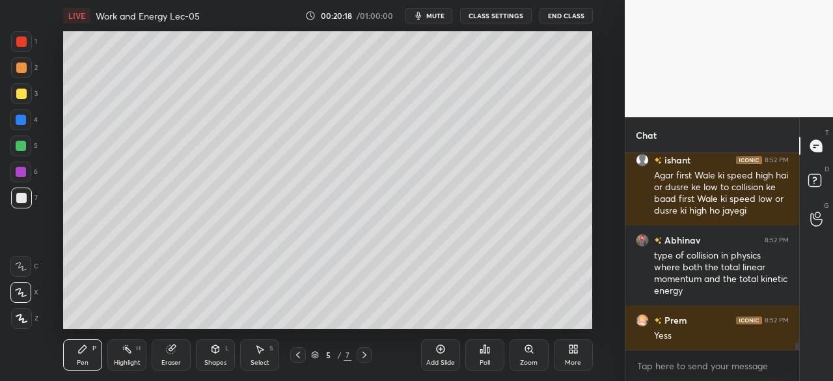
scroll to position [5494, 0]
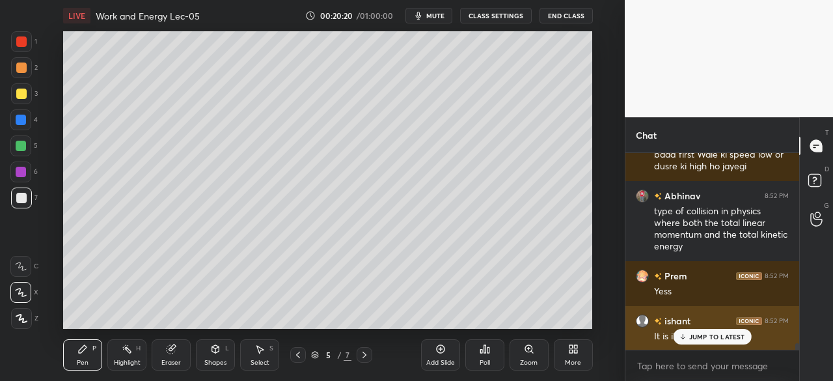
click at [686, 336] on icon at bounding box center [682, 336] width 8 height 8
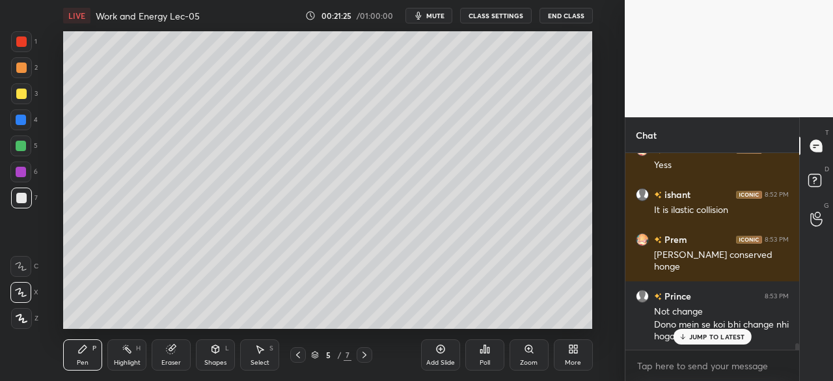
scroll to position [5678, 0]
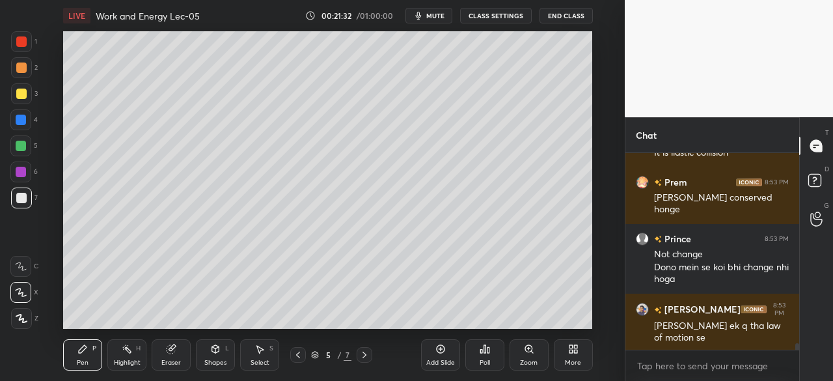
click at [361, 348] on div at bounding box center [365, 355] width 16 height 16
click at [303, 356] on div at bounding box center [298, 355] width 16 height 16
click at [439, 347] on icon at bounding box center [440, 349] width 10 height 10
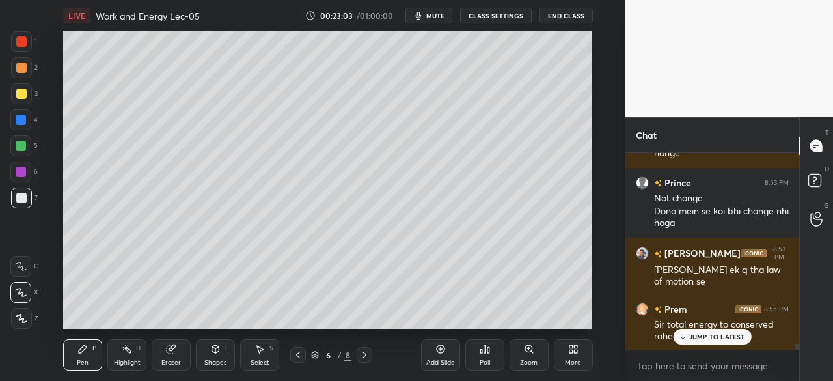
click at [221, 349] on icon at bounding box center [215, 349] width 10 height 10
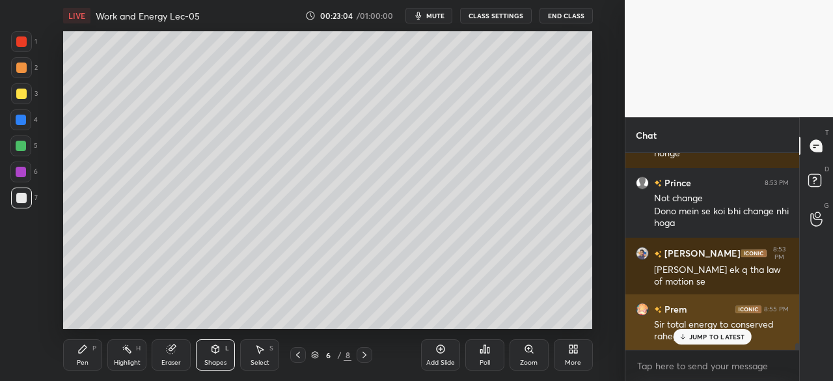
click at [692, 335] on p "JUMP TO LATEST" at bounding box center [717, 336] width 56 height 8
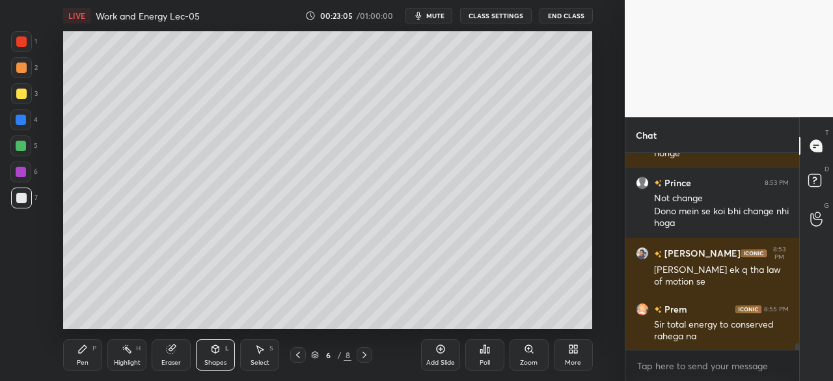
click at [217, 351] on icon at bounding box center [215, 349] width 7 height 8
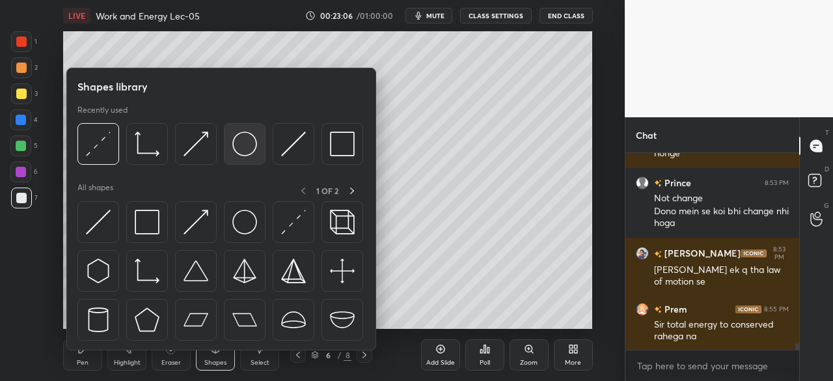
click at [256, 154] on img at bounding box center [244, 143] width 25 height 25
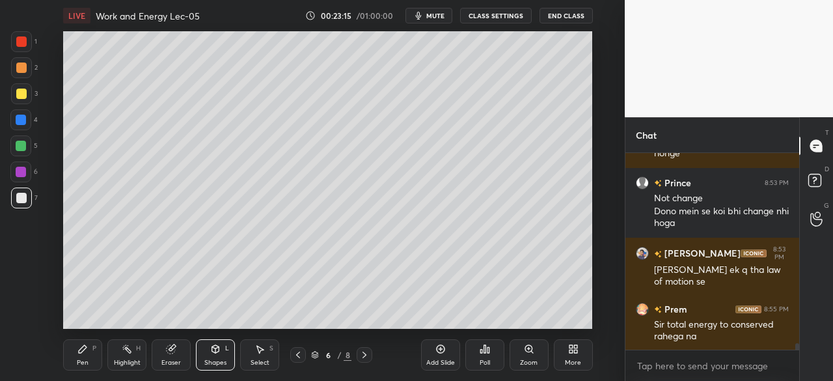
click at [79, 364] on div "Pen" at bounding box center [83, 362] width 12 height 7
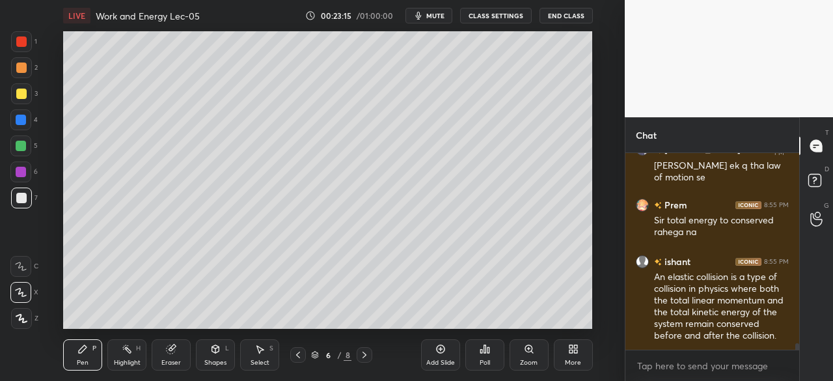
click at [16, 70] on div at bounding box center [21, 67] width 10 height 10
click at [21, 174] on div at bounding box center [21, 172] width 10 height 10
click at [21, 94] on div at bounding box center [21, 93] width 10 height 10
click at [23, 146] on div at bounding box center [21, 146] width 10 height 10
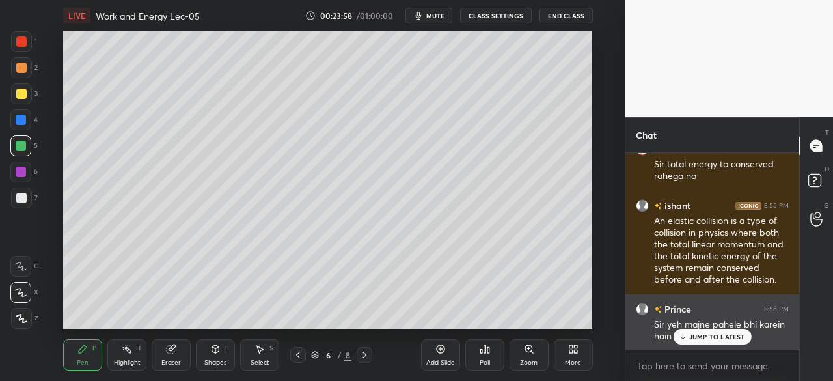
click at [689, 335] on p "JUMP TO LATEST" at bounding box center [717, 336] width 56 height 8
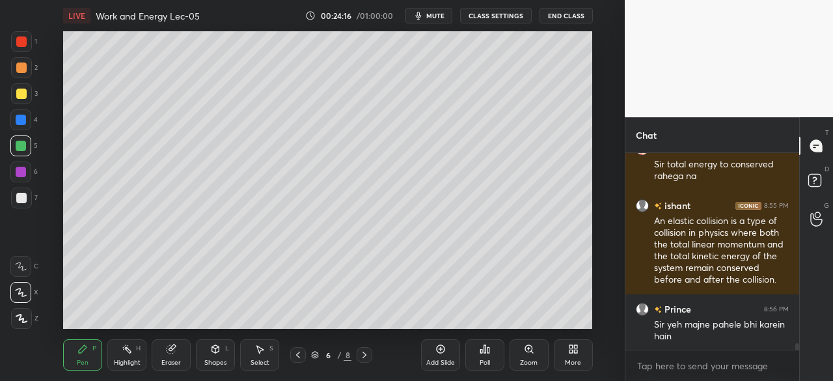
scroll to position [5907, 0]
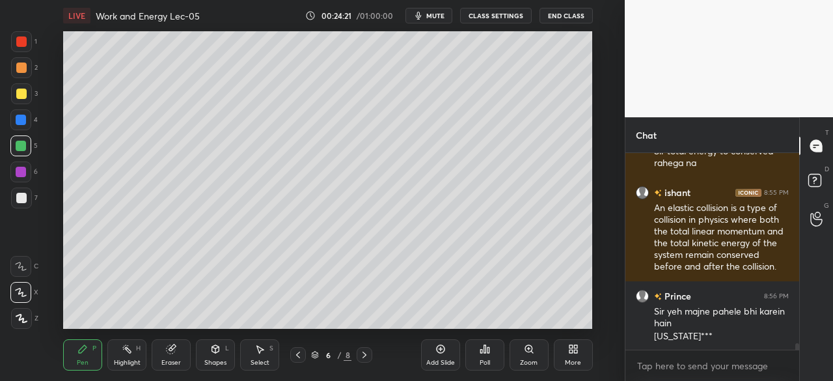
click at [25, 116] on div at bounding box center [21, 120] width 10 height 10
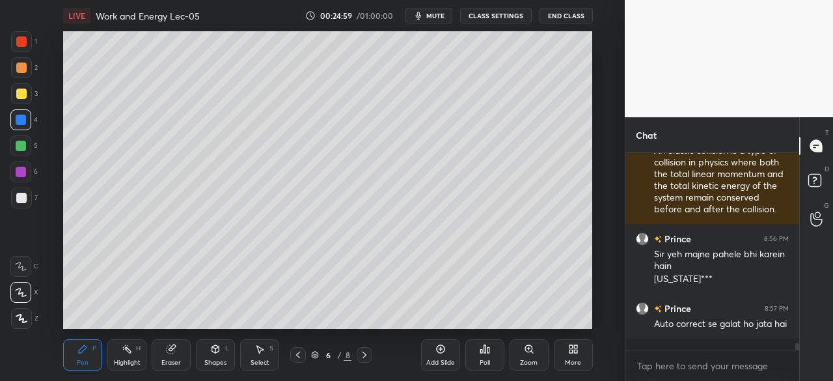
click at [20, 171] on div at bounding box center [21, 172] width 10 height 10
click at [29, 98] on div at bounding box center [21, 93] width 21 height 21
click at [18, 149] on div at bounding box center [21, 146] width 10 height 10
click at [169, 349] on icon at bounding box center [171, 349] width 8 height 8
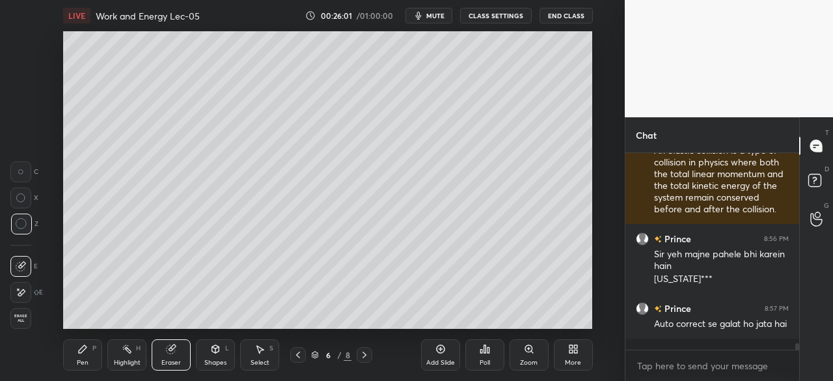
click at [83, 353] on icon at bounding box center [82, 349] width 10 height 10
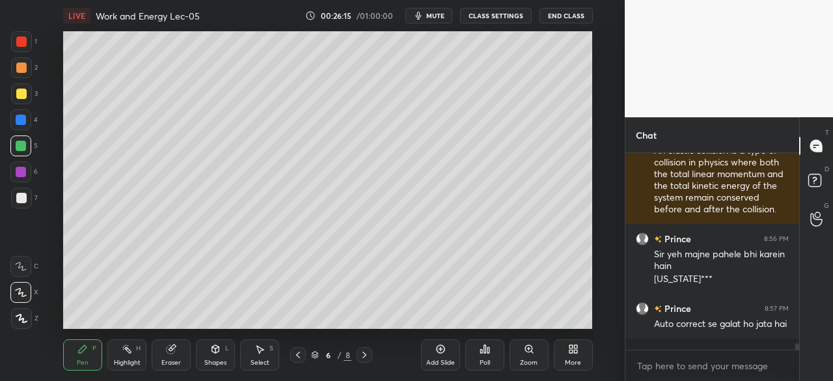
click at [21, 94] on div at bounding box center [21, 93] width 10 height 10
click at [30, 202] on div at bounding box center [21, 197] width 21 height 21
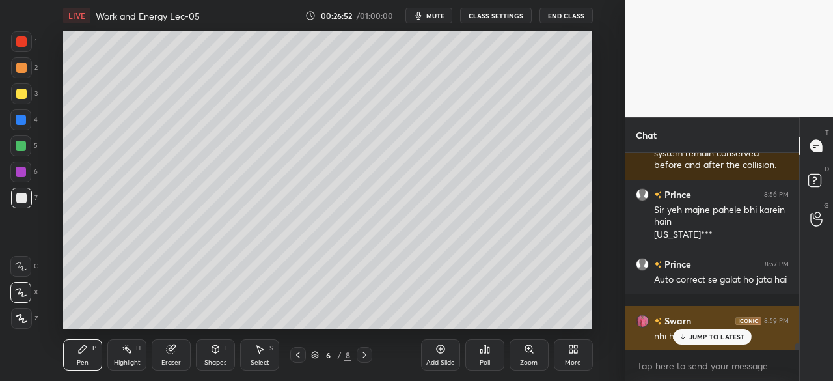
click at [687, 335] on div "JUMP TO LATEST" at bounding box center [712, 337] width 78 height 16
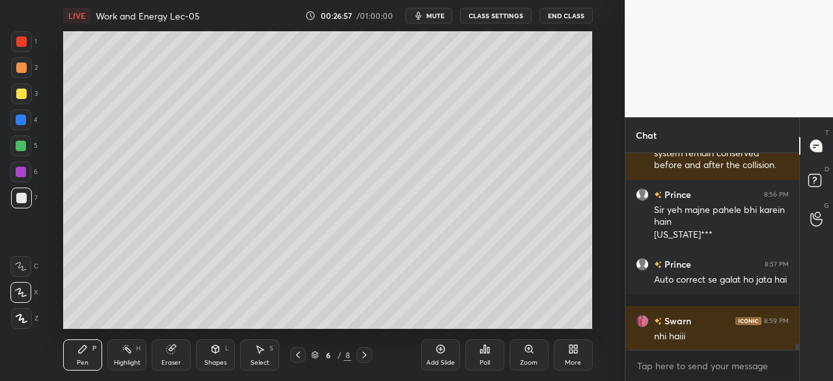
scroll to position [6021, 0]
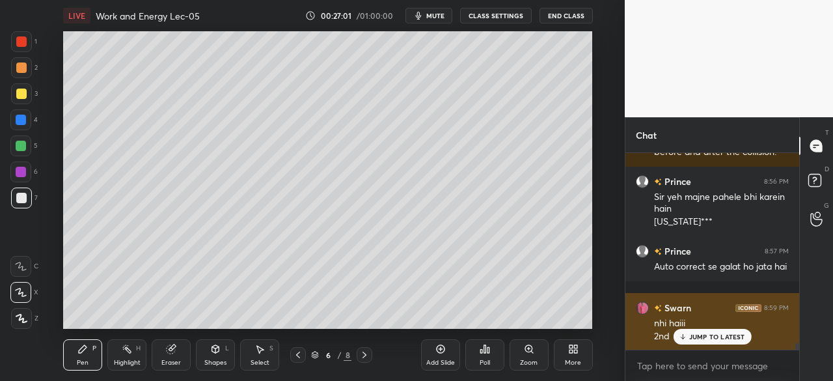
click at [712, 336] on p "JUMP TO LATEST" at bounding box center [717, 336] width 56 height 8
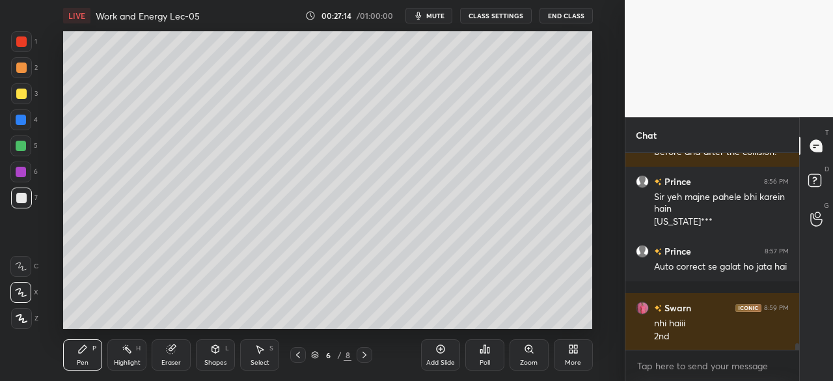
click at [432, 344] on div "Add Slide" at bounding box center [440, 354] width 39 height 31
click at [21, 145] on div at bounding box center [21, 146] width 10 height 10
click at [299, 355] on icon at bounding box center [298, 354] width 10 height 10
click at [366, 354] on icon at bounding box center [364, 354] width 10 height 10
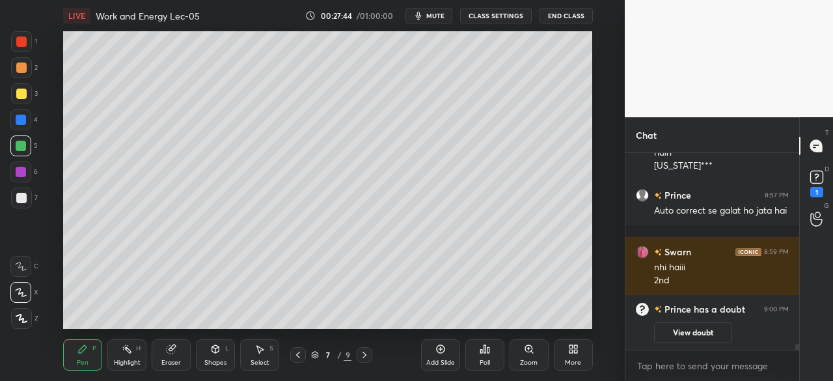
click at [25, 93] on div at bounding box center [21, 93] width 10 height 10
click at [297, 357] on icon at bounding box center [298, 354] width 10 height 10
click at [26, 124] on div at bounding box center [20, 119] width 21 height 21
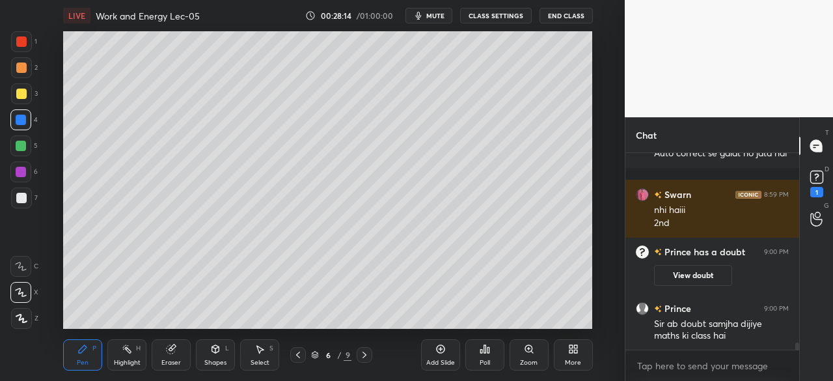
scroll to position [5466, 0]
click at [367, 349] on div at bounding box center [365, 355] width 16 height 16
click at [23, 197] on div at bounding box center [21, 198] width 10 height 10
click at [17, 94] on div at bounding box center [21, 93] width 10 height 10
click at [215, 355] on div "Shapes L" at bounding box center [215, 354] width 39 height 31
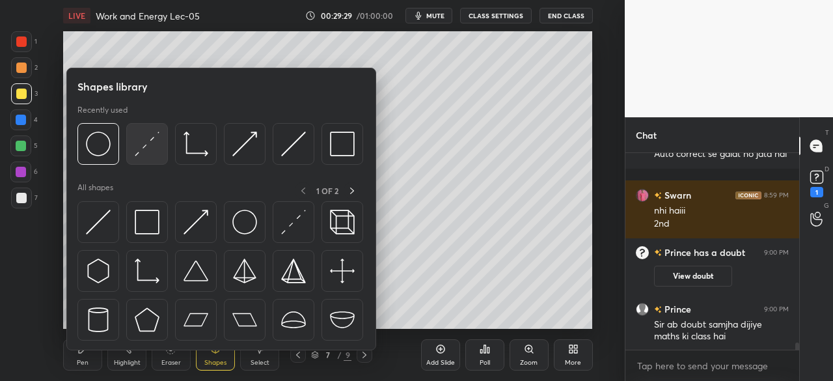
click at [141, 152] on img at bounding box center [147, 143] width 25 height 25
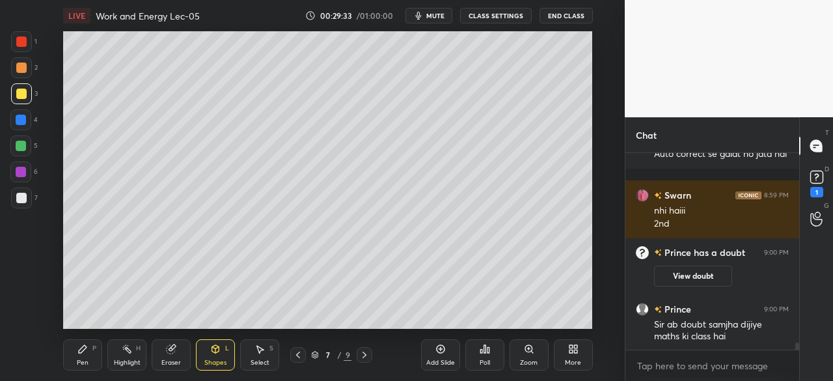
click at [78, 355] on div "Pen P" at bounding box center [82, 354] width 39 height 31
click at [29, 122] on div at bounding box center [20, 119] width 21 height 21
click at [18, 188] on div at bounding box center [21, 197] width 21 height 21
click at [16, 148] on div at bounding box center [21, 146] width 10 height 10
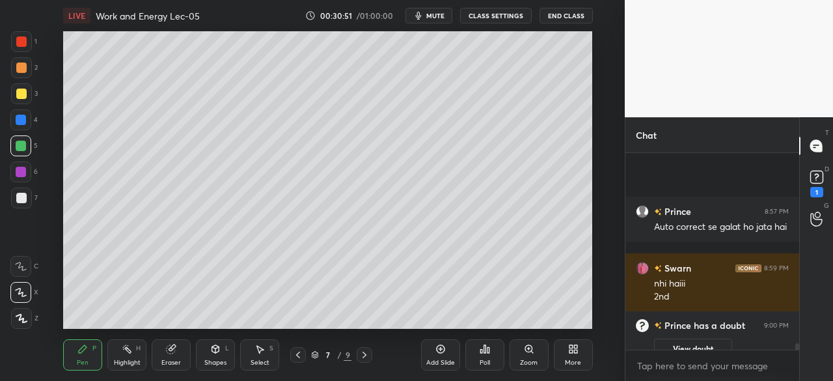
scroll to position [5584, 0]
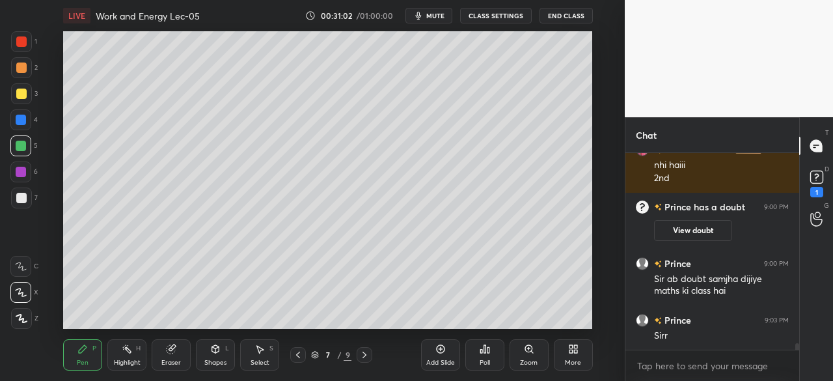
click at [361, 354] on icon at bounding box center [364, 354] width 10 height 10
click at [365, 349] on div at bounding box center [365, 355] width 16 height 16
click at [22, 167] on div at bounding box center [21, 172] width 10 height 10
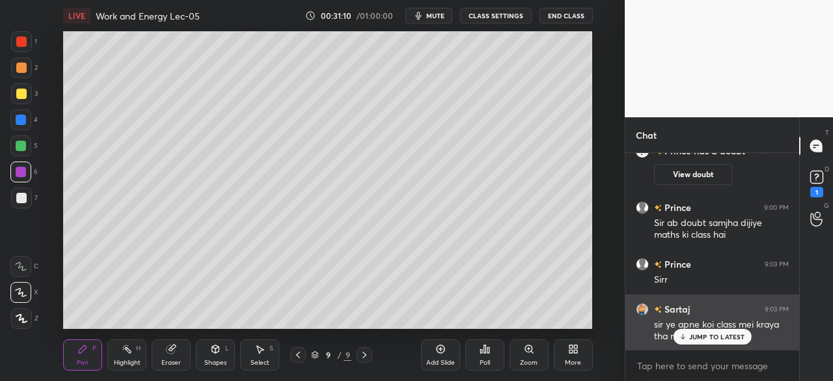
click at [705, 331] on div "JUMP TO LATEST" at bounding box center [712, 337] width 78 height 16
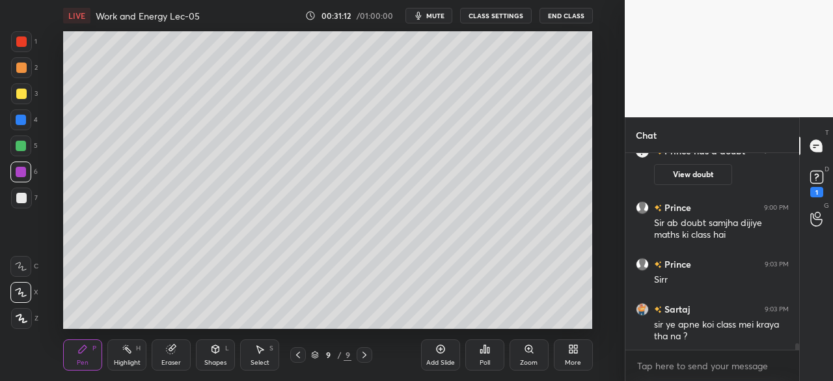
scroll to position [5697, 0]
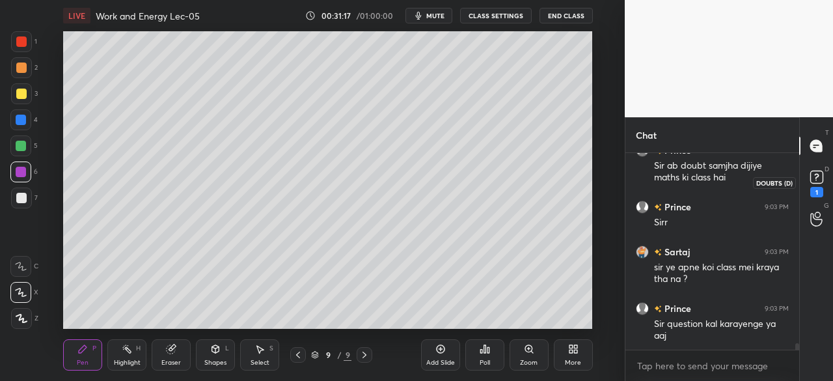
click at [821, 174] on rect at bounding box center [816, 177] width 12 height 12
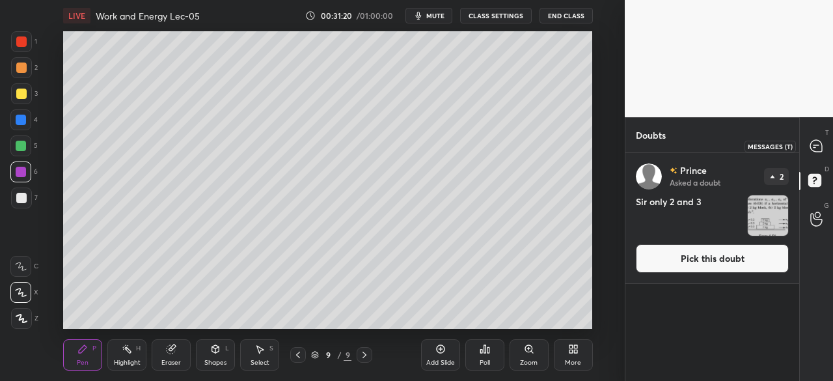
click at [817, 142] on icon at bounding box center [816, 146] width 12 height 12
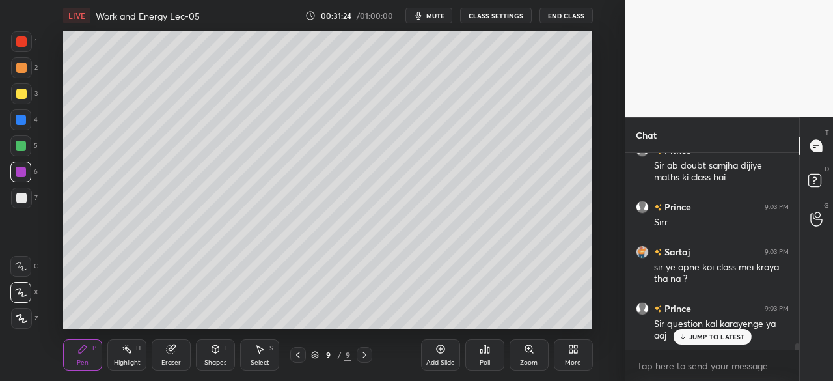
scroll to position [6034, 0]
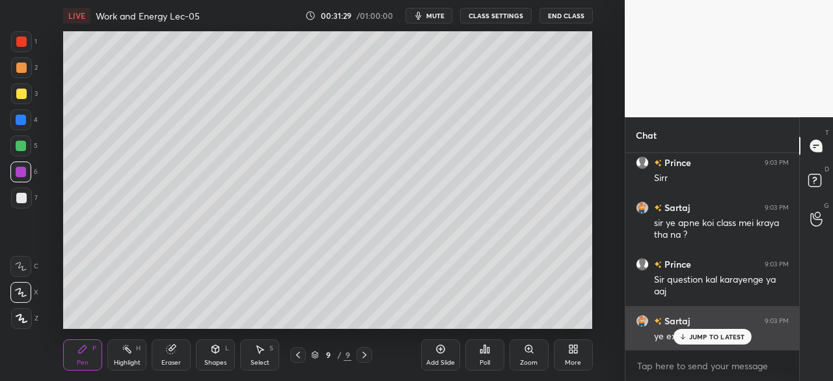
click at [688, 332] on div "JUMP TO LATEST" at bounding box center [712, 337] width 78 height 16
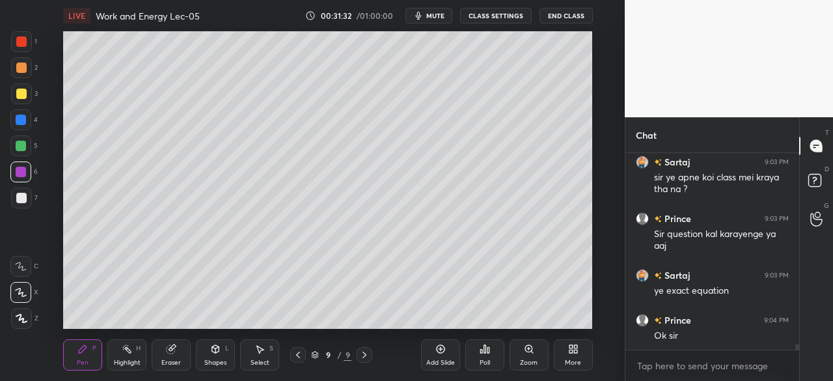
scroll to position [6124, 0]
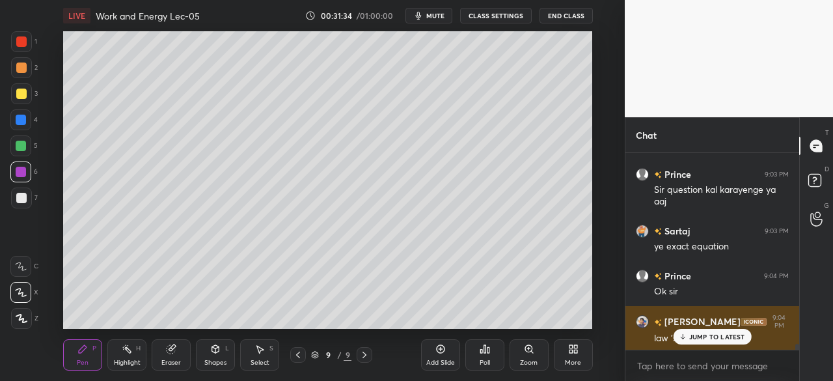
click at [698, 335] on p "JUMP TO LATEST" at bounding box center [717, 336] width 56 height 8
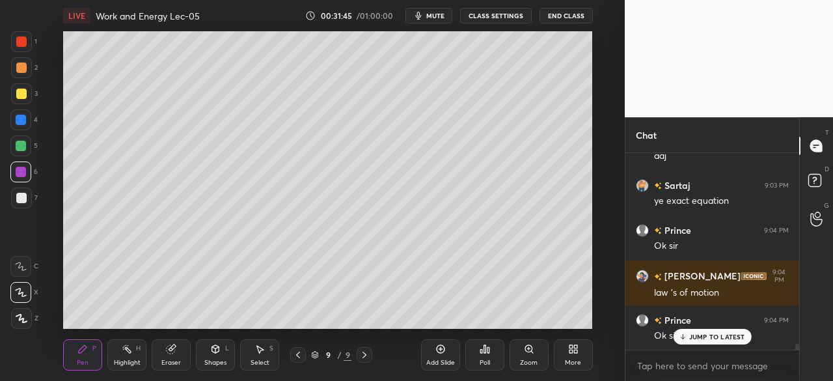
scroll to position [6214, 0]
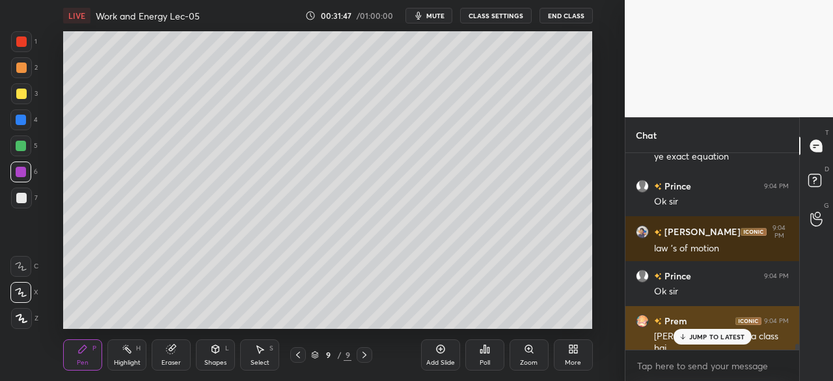
click at [699, 334] on p "JUMP TO LATEST" at bounding box center [717, 336] width 56 height 8
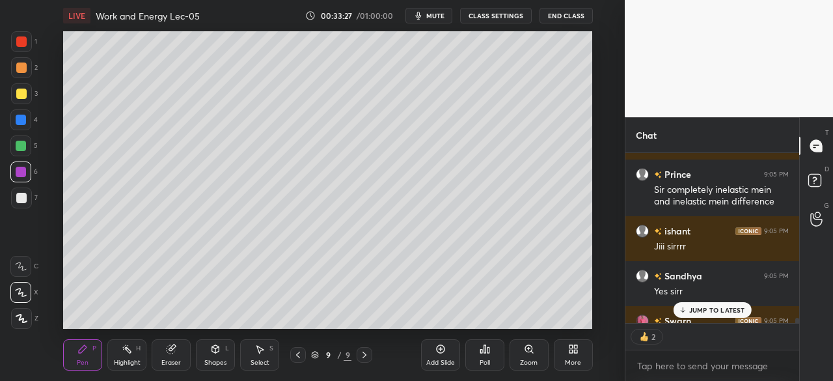
scroll to position [166, 170]
click at [707, 310] on p "JUMP TO LATEST" at bounding box center [717, 310] width 56 height 8
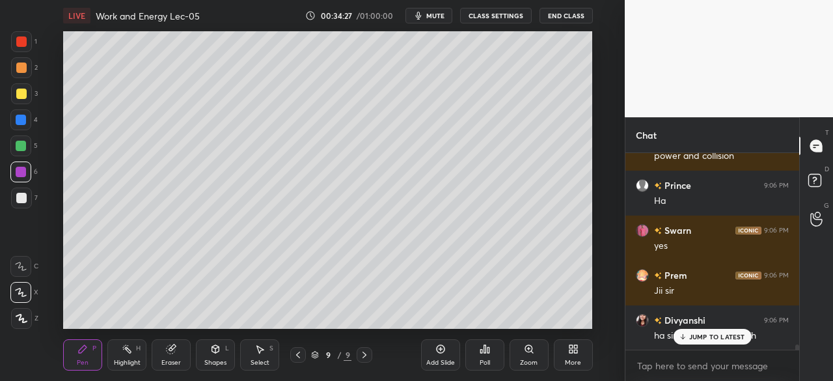
scroll to position [6913, 0]
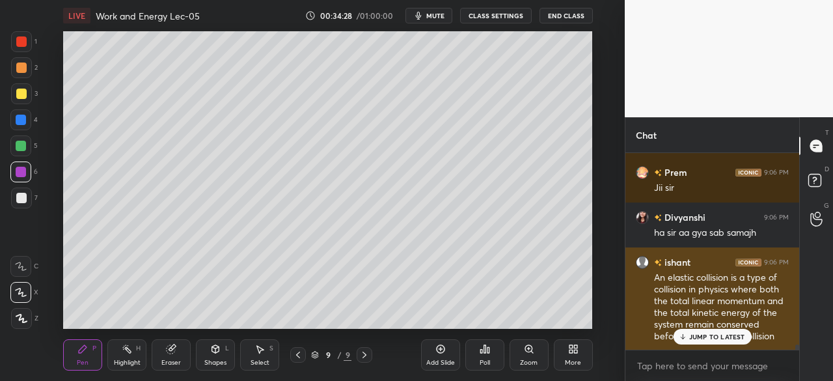
click at [703, 334] on p "JUMP TO LATEST" at bounding box center [717, 336] width 56 height 8
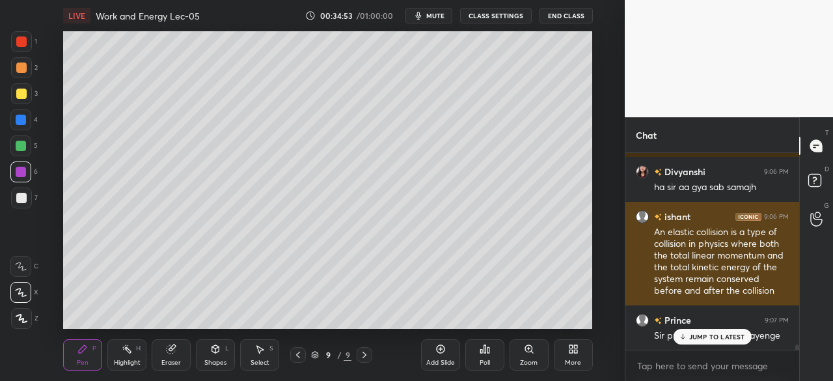
scroll to position [7003, 0]
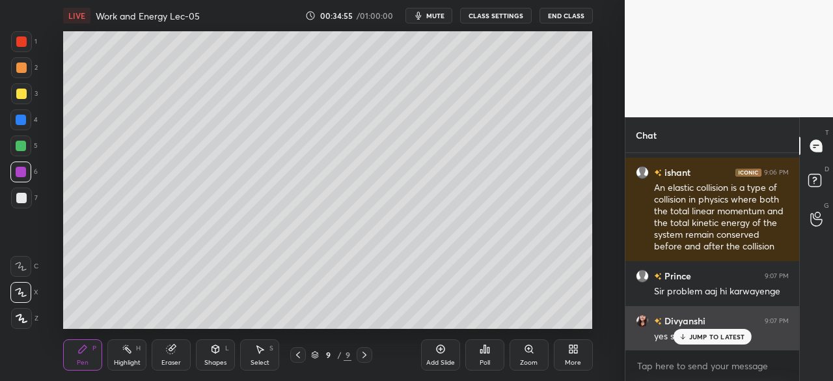
click at [695, 336] on p "JUMP TO LATEST" at bounding box center [717, 336] width 56 height 8
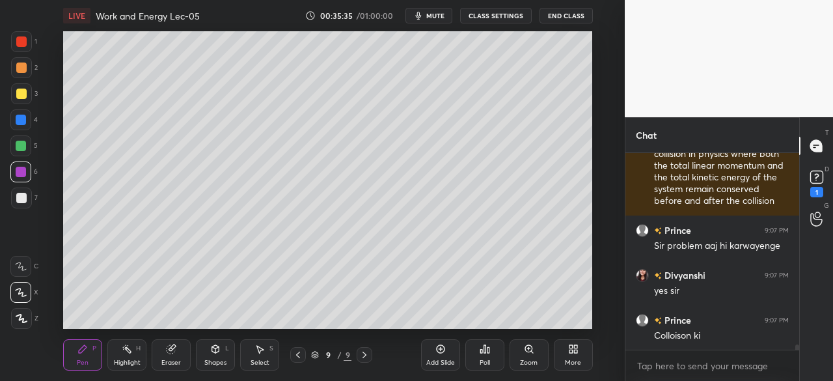
scroll to position [7104, 0]
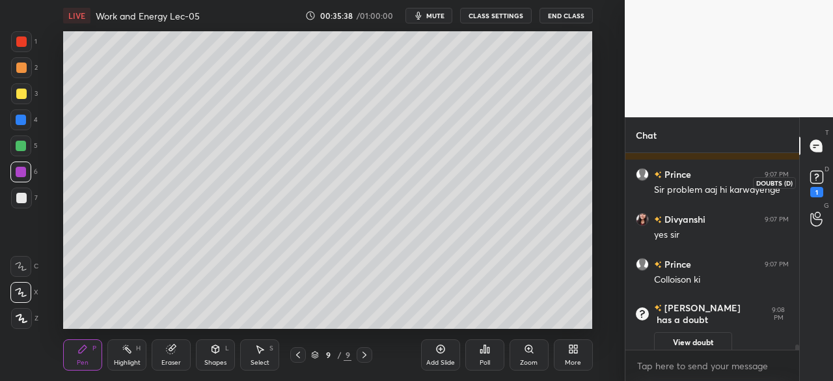
click at [816, 182] on rect at bounding box center [816, 177] width 12 height 12
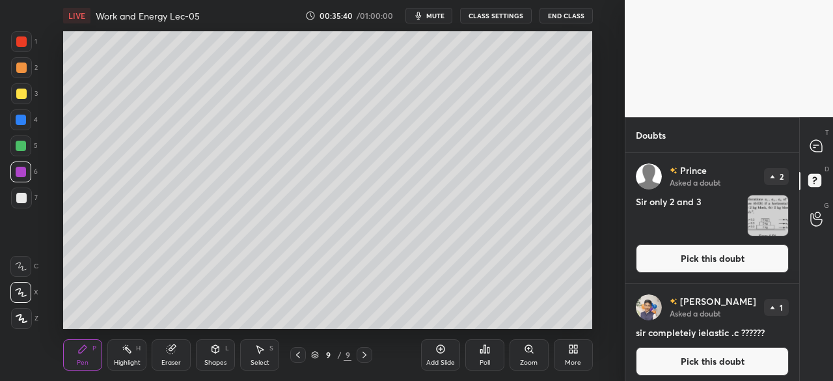
scroll to position [5, 0]
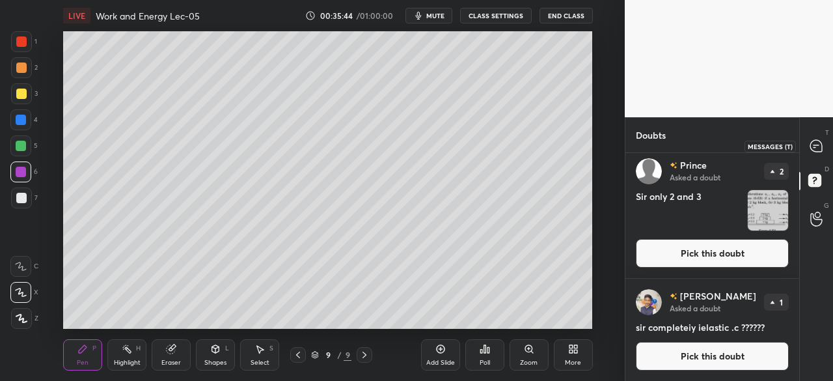
click at [822, 148] on icon at bounding box center [816, 146] width 14 height 14
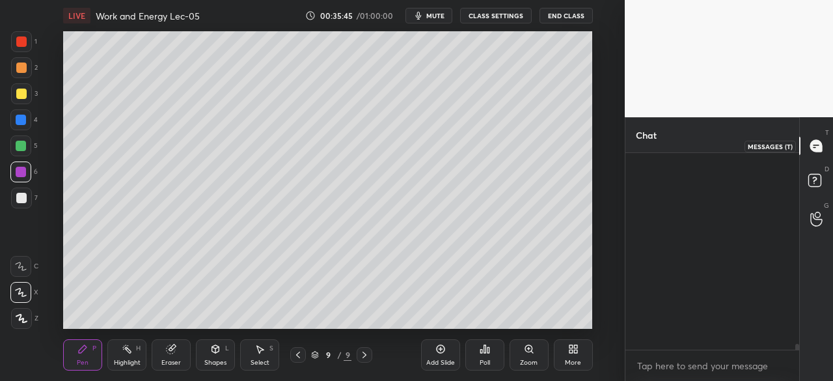
scroll to position [193, 170]
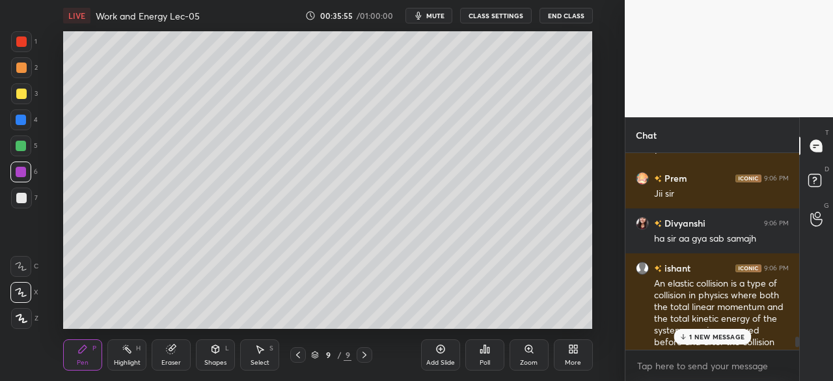
click at [692, 336] on p "1 NEW MESSAGE" at bounding box center [716, 336] width 55 height 8
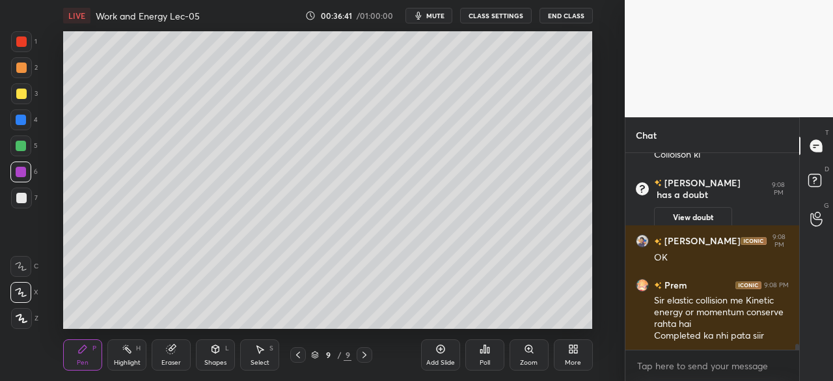
scroll to position [6657, 0]
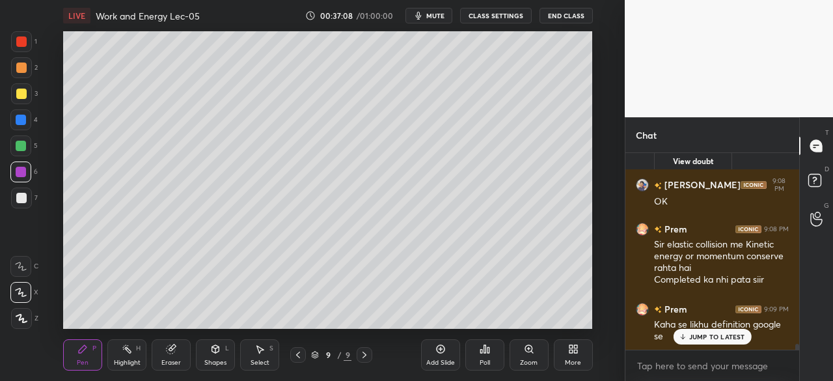
click at [21, 145] on div at bounding box center [21, 146] width 10 height 10
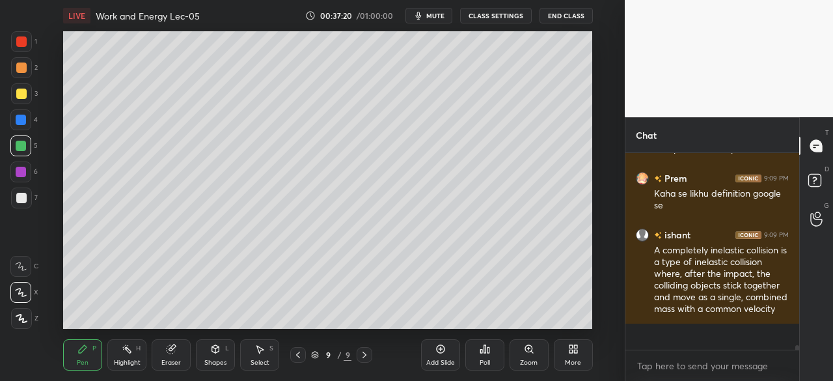
scroll to position [6761, 0]
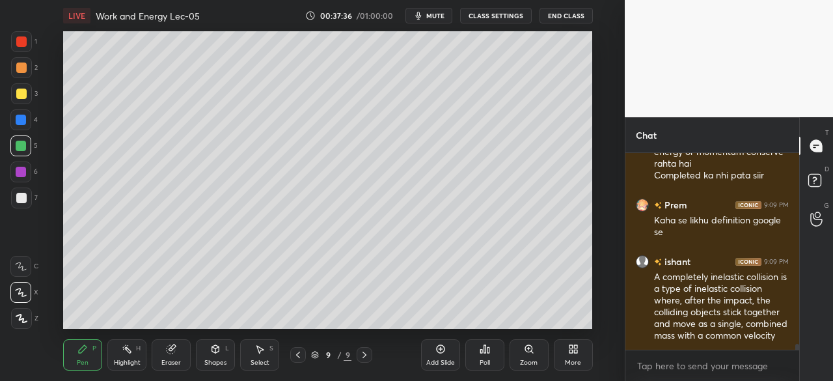
click at [172, 353] on icon at bounding box center [171, 349] width 8 height 8
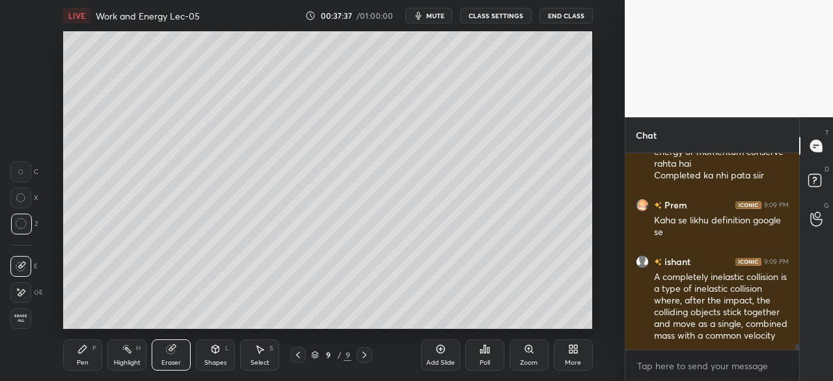
click at [91, 351] on div "Pen P" at bounding box center [82, 354] width 39 height 31
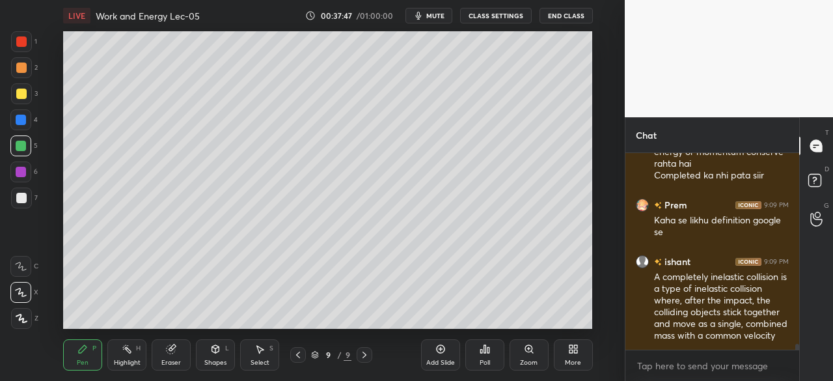
click at [25, 115] on div at bounding box center [21, 120] width 10 height 10
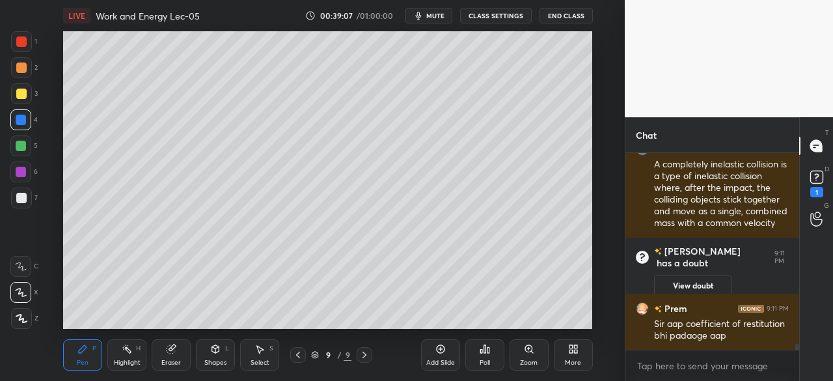
scroll to position [6512, 0]
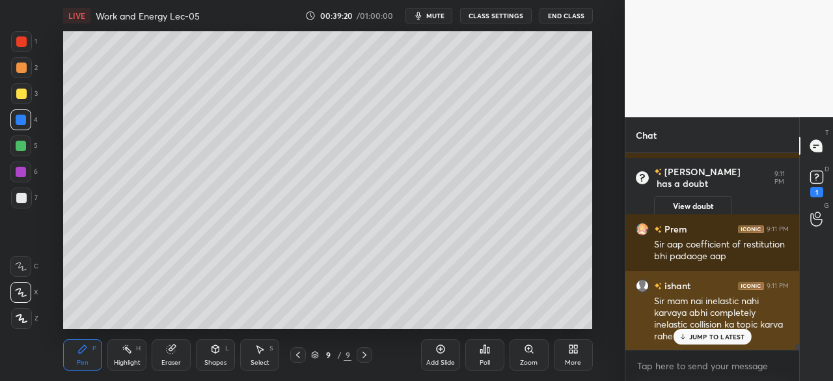
click at [698, 332] on div "JUMP TO LATEST" at bounding box center [712, 337] width 78 height 16
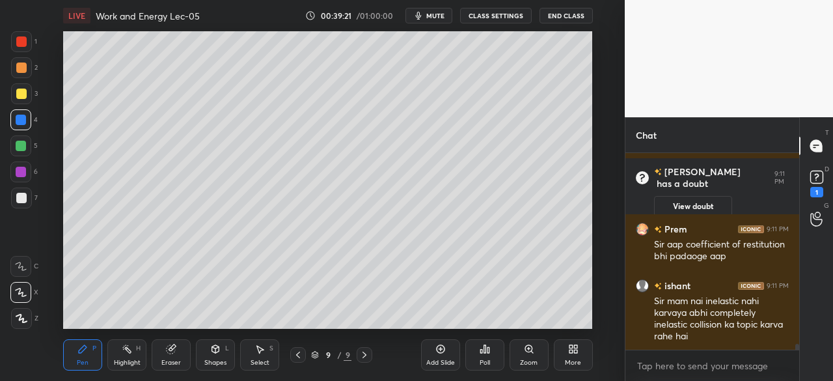
click at [21, 144] on div at bounding box center [21, 146] width 10 height 10
click at [19, 193] on div at bounding box center [21, 198] width 10 height 10
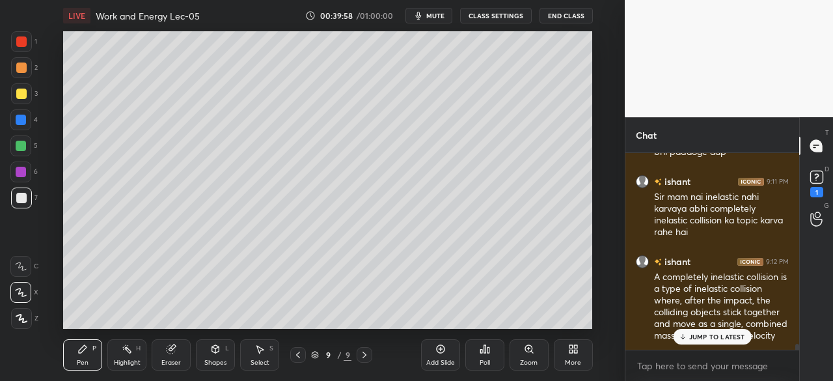
scroll to position [6660, 0]
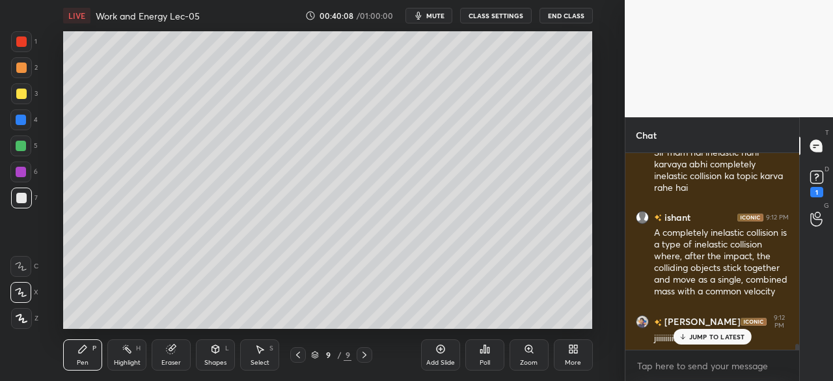
click at [25, 118] on div at bounding box center [21, 120] width 10 height 10
click at [23, 146] on div at bounding box center [21, 146] width 10 height 10
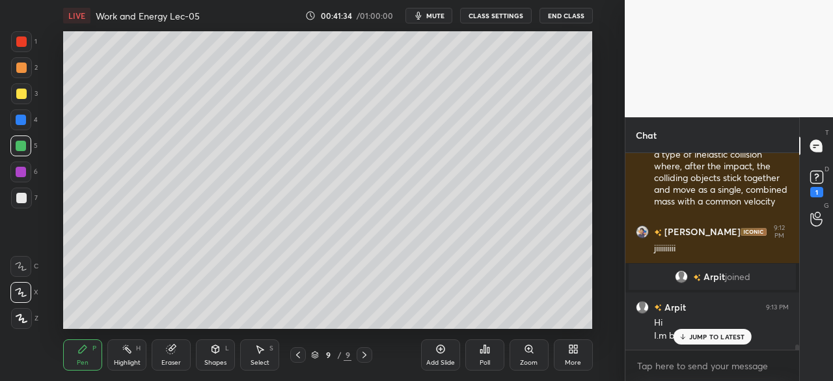
scroll to position [6841, 0]
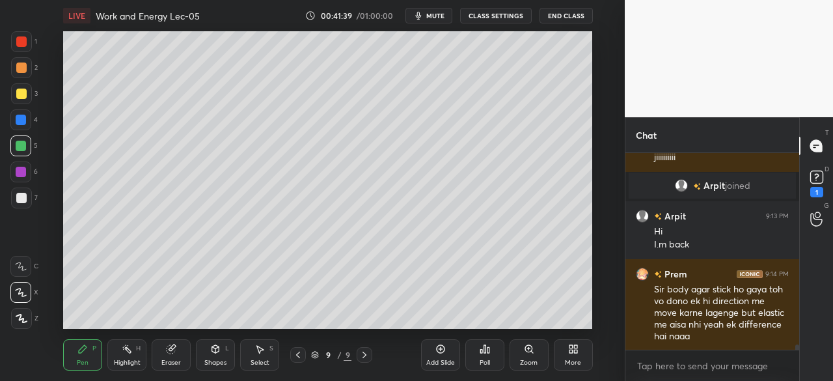
click at [693, 375] on div "Sir byeee" at bounding box center [721, 381] width 135 height 13
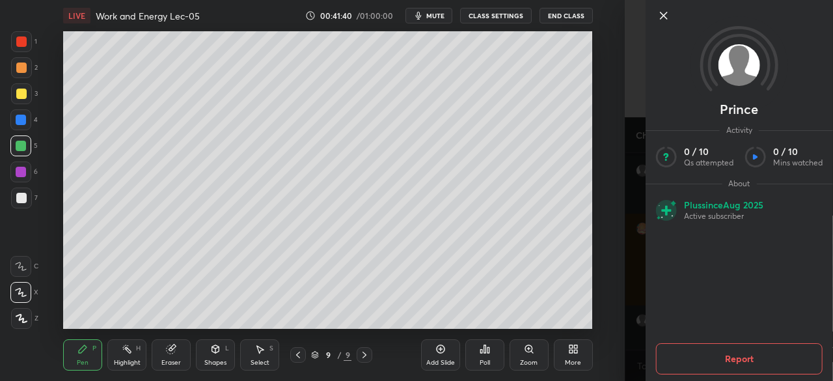
click at [661, 8] on icon at bounding box center [664, 16] width 16 height 16
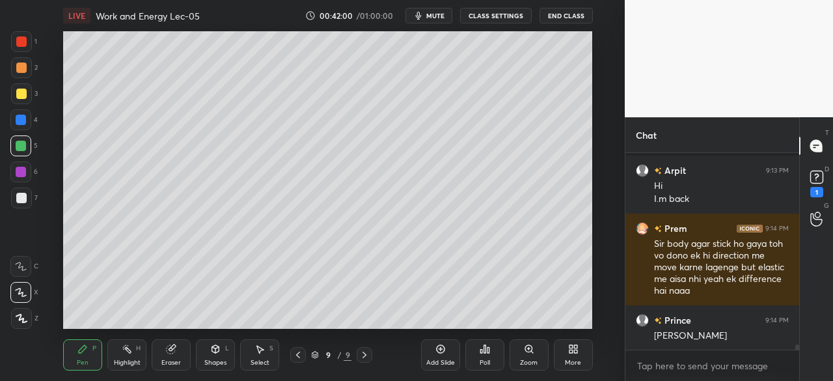
click at [20, 116] on div at bounding box center [21, 120] width 10 height 10
click at [23, 98] on div at bounding box center [21, 93] width 10 height 10
click at [23, 146] on div at bounding box center [21, 146] width 10 height 10
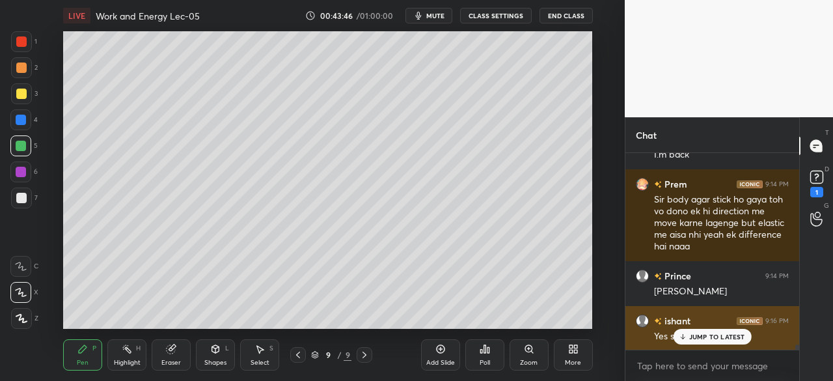
click at [701, 338] on p "JUMP TO LATEST" at bounding box center [717, 336] width 56 height 8
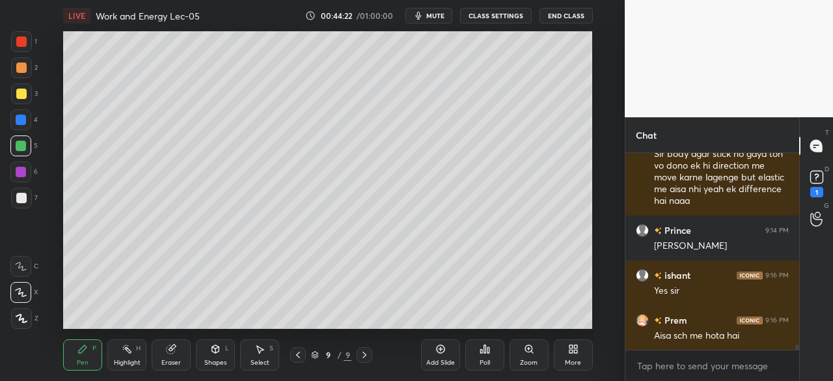
scroll to position [7021, 0]
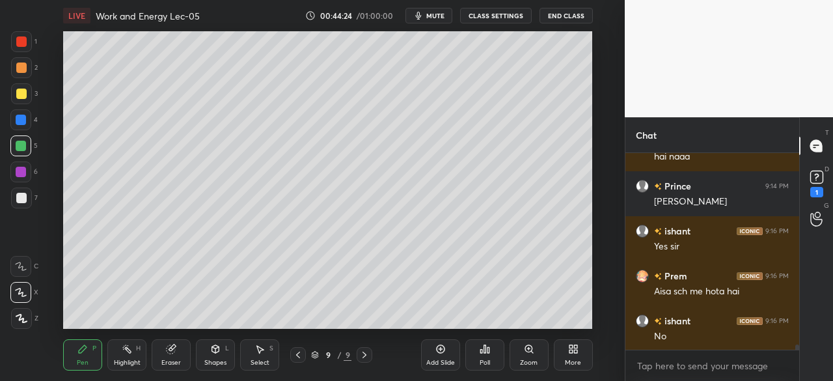
click at [19, 97] on div at bounding box center [21, 93] width 10 height 10
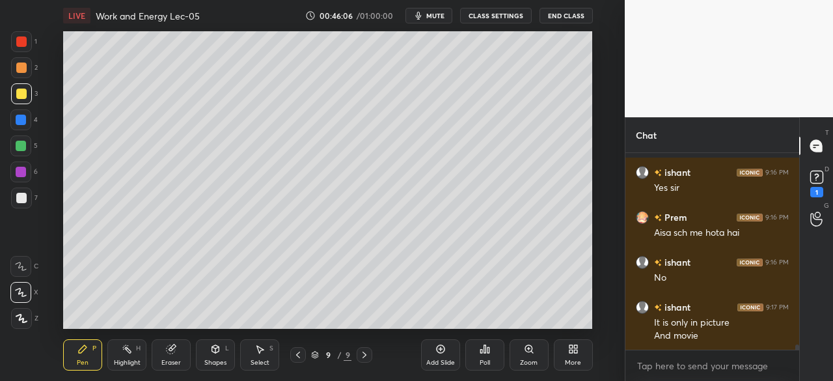
scroll to position [7124, 0]
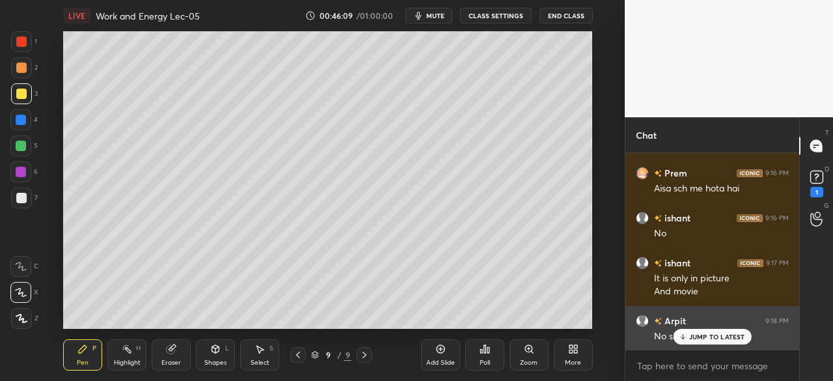
click at [701, 340] on p "JUMP TO LATEST" at bounding box center [717, 336] width 56 height 8
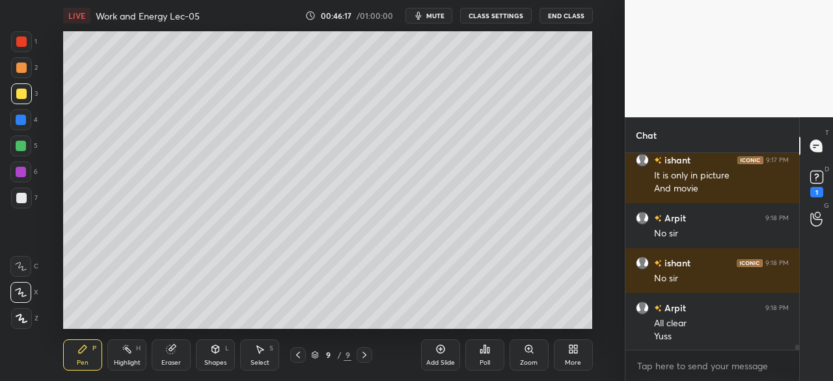
scroll to position [7272, 0]
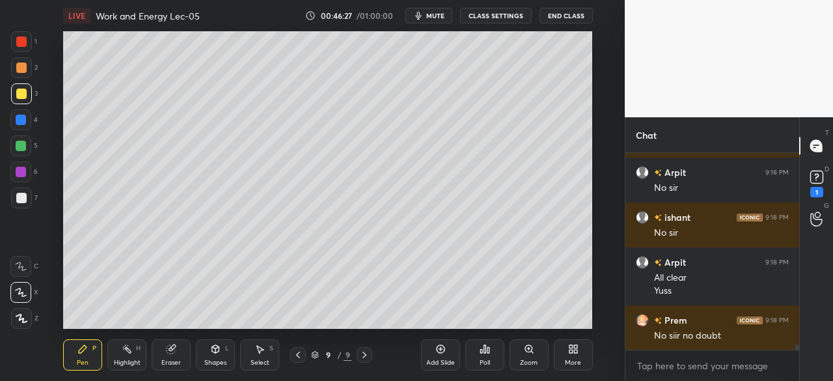
click at [443, 355] on div "Add Slide" at bounding box center [440, 354] width 39 height 31
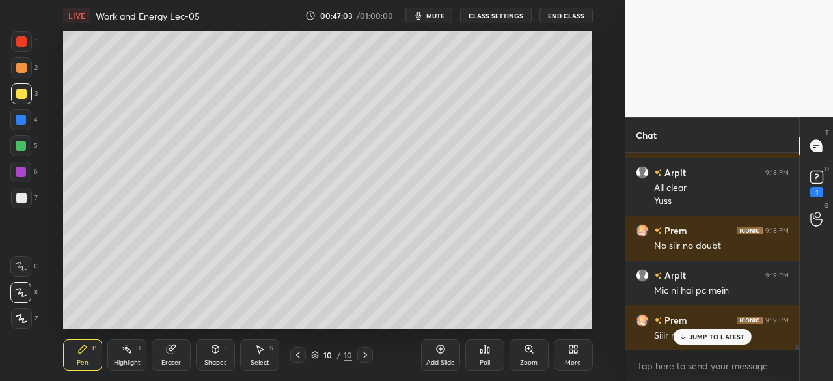
scroll to position [7406, 0]
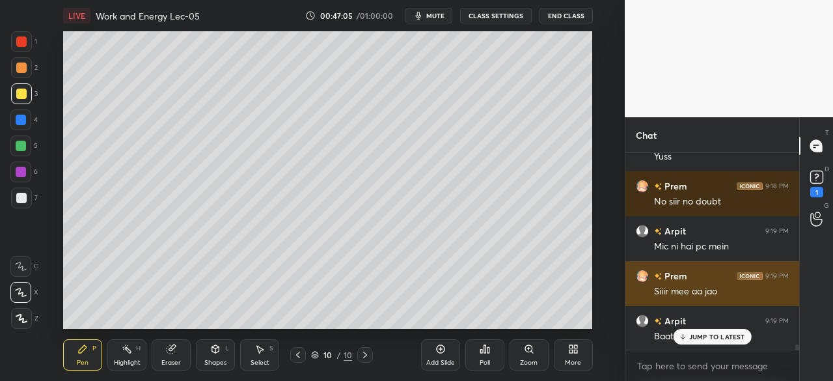
click at [695, 335] on p "JUMP TO LATEST" at bounding box center [717, 336] width 56 height 8
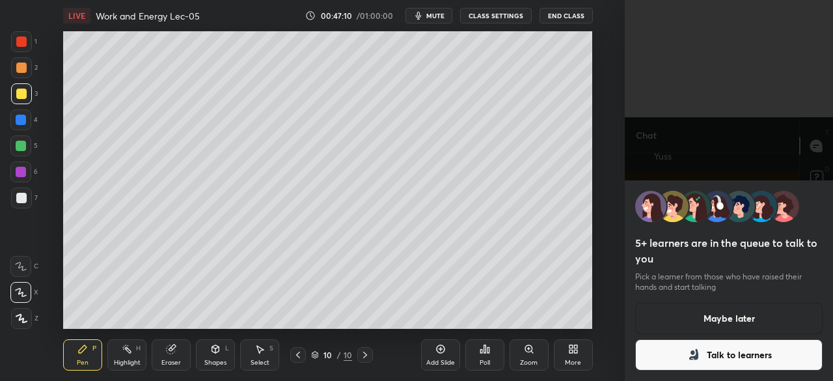
click at [711, 349] on button "Talk to learners" at bounding box center [728, 354] width 187 height 31
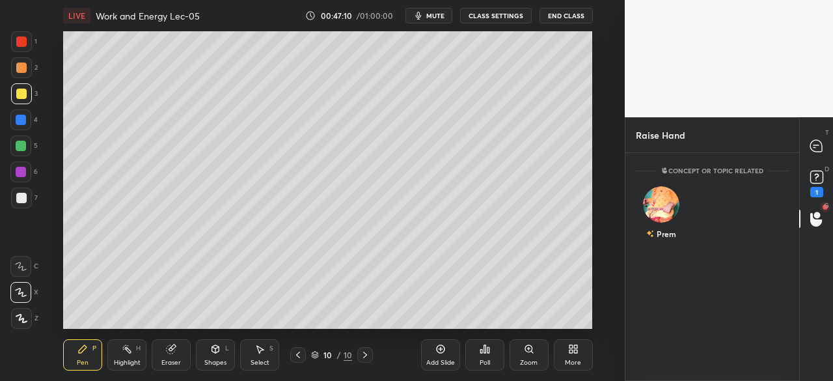
scroll to position [5, 4]
click at [665, 215] on div "Prem" at bounding box center [661, 215] width 51 height 75
click at [665, 243] on button "INVITE" at bounding box center [661, 242] width 39 height 17
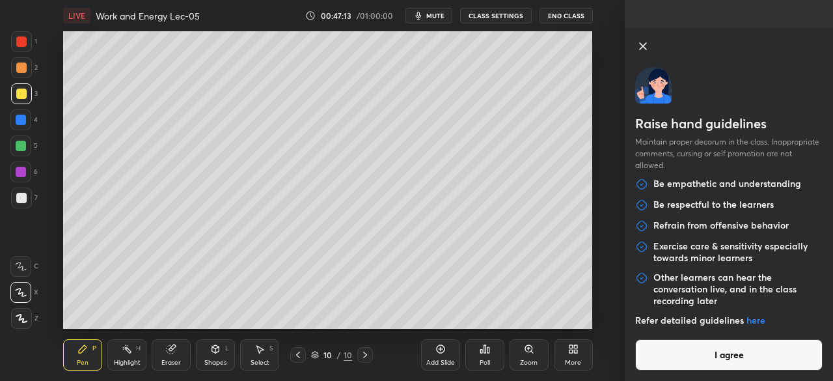
click at [703, 360] on button "I agree" at bounding box center [728, 354] width 187 height 31
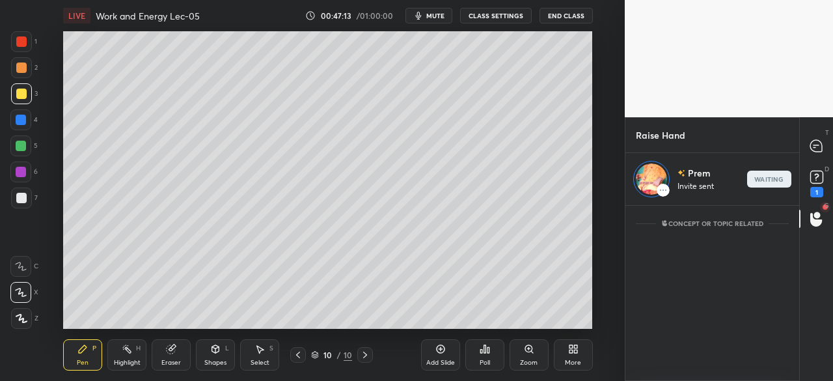
scroll to position [171, 170]
click at [813, 142] on icon at bounding box center [816, 146] width 12 height 12
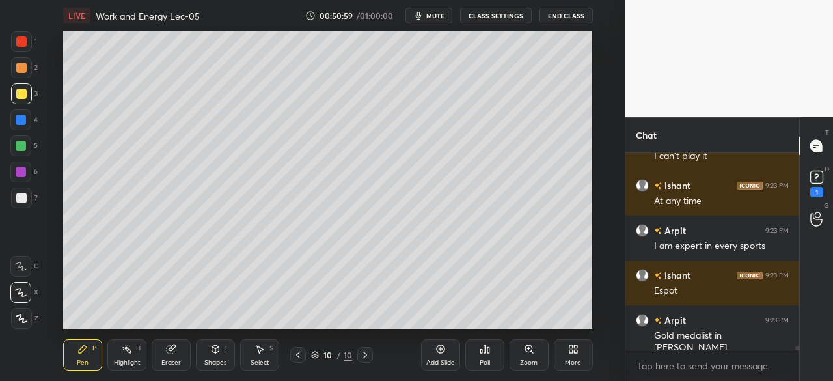
scroll to position [7496, 0]
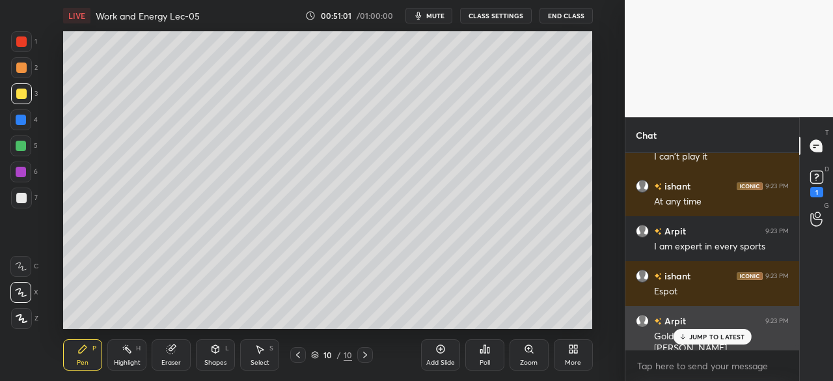
click at [691, 343] on div "JUMP TO LATEST" at bounding box center [712, 337] width 78 height 16
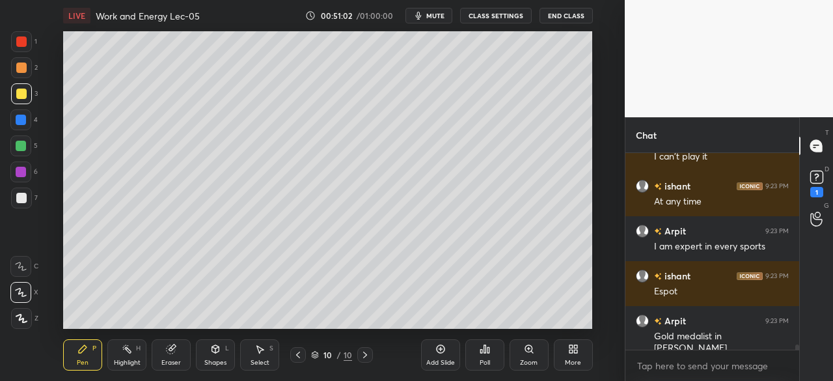
click at [21, 66] on div at bounding box center [21, 67] width 10 height 10
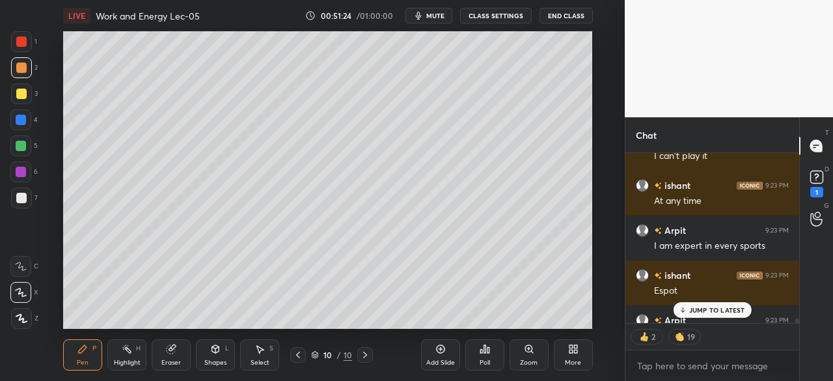
click at [217, 357] on div "Shapes L" at bounding box center [215, 354] width 39 height 31
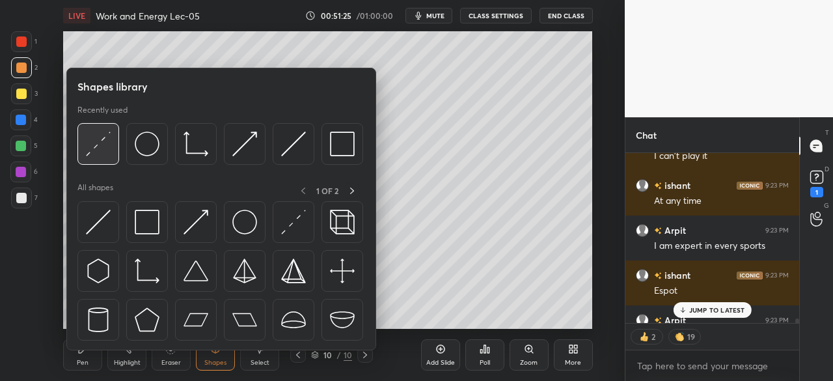
click at [90, 144] on img at bounding box center [98, 143] width 25 height 25
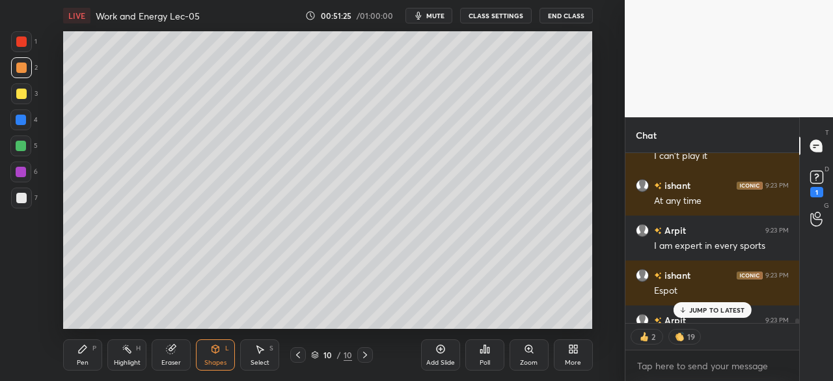
click at [23, 152] on div at bounding box center [20, 145] width 21 height 21
click at [87, 349] on icon at bounding box center [82, 349] width 10 height 10
click at [21, 170] on div at bounding box center [21, 172] width 10 height 10
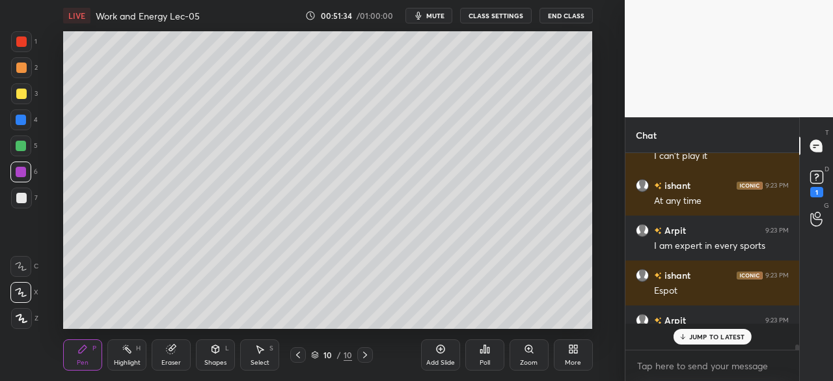
scroll to position [7496, 0]
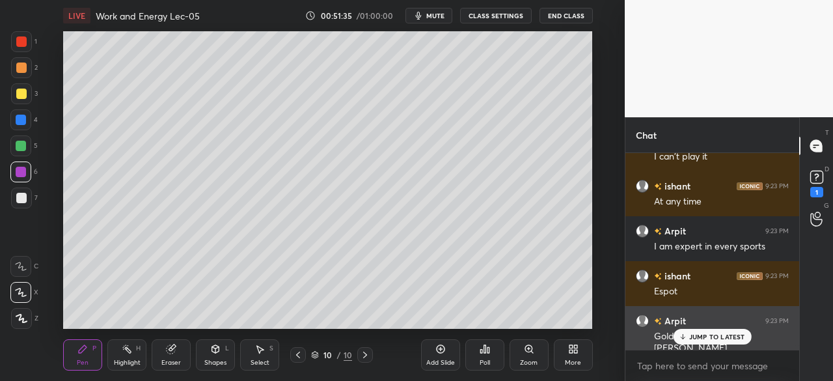
click at [706, 335] on p "JUMP TO LATEST" at bounding box center [717, 336] width 56 height 8
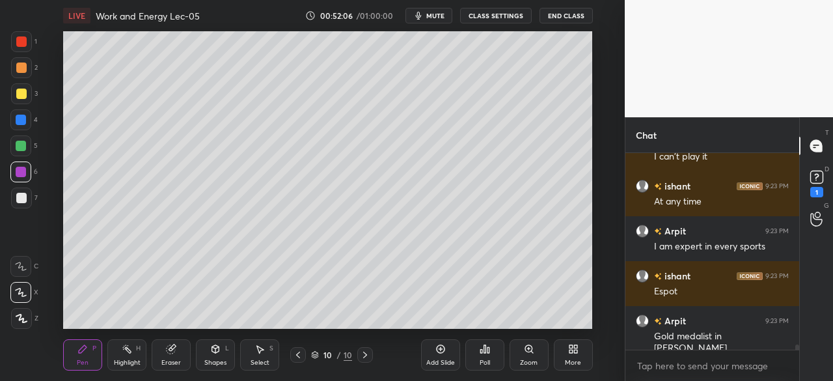
click at [22, 144] on div at bounding box center [21, 146] width 10 height 10
click at [207, 357] on div "Shapes L" at bounding box center [215, 354] width 39 height 31
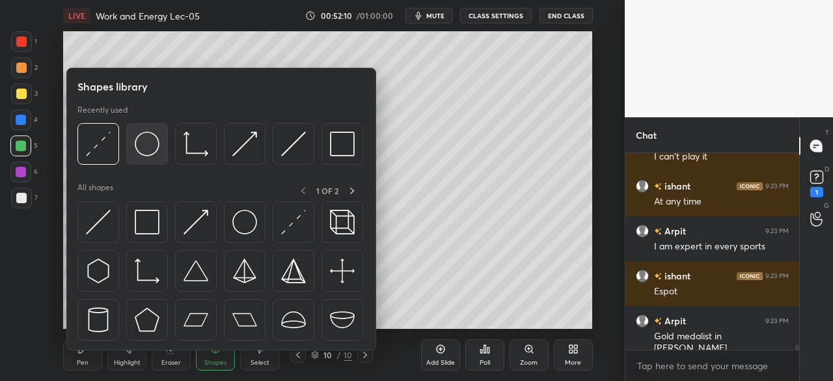
click at [140, 148] on img at bounding box center [147, 143] width 25 height 25
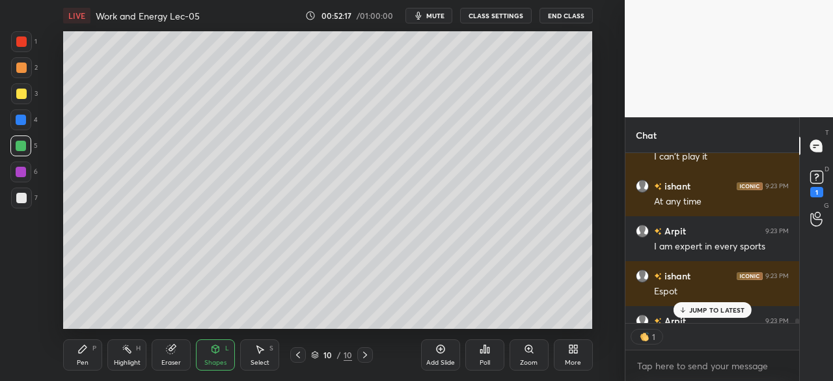
scroll to position [5, 4]
click at [26, 200] on div at bounding box center [21, 197] width 21 height 21
click at [80, 355] on div "Pen P" at bounding box center [82, 354] width 39 height 31
click at [223, 357] on div "Shapes L" at bounding box center [215, 354] width 39 height 31
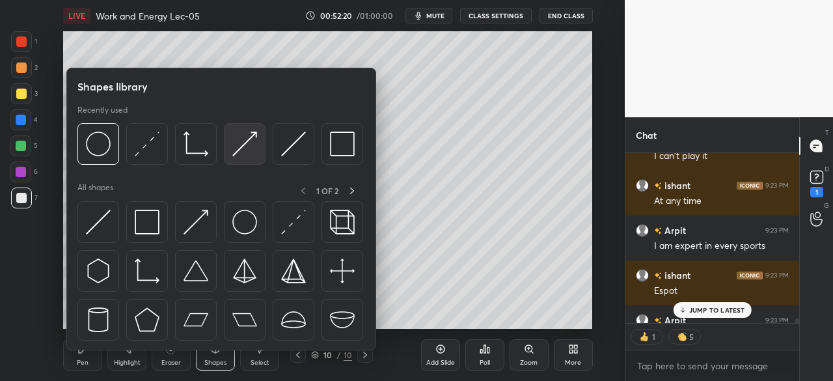
click at [252, 138] on img at bounding box center [244, 143] width 25 height 25
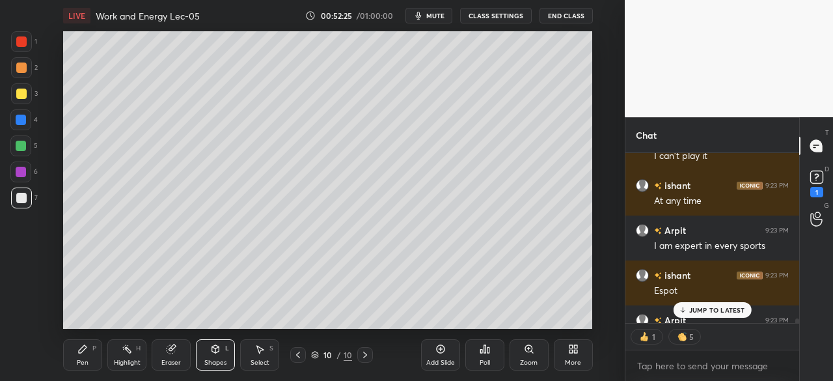
click at [79, 355] on div "Pen P" at bounding box center [82, 354] width 39 height 31
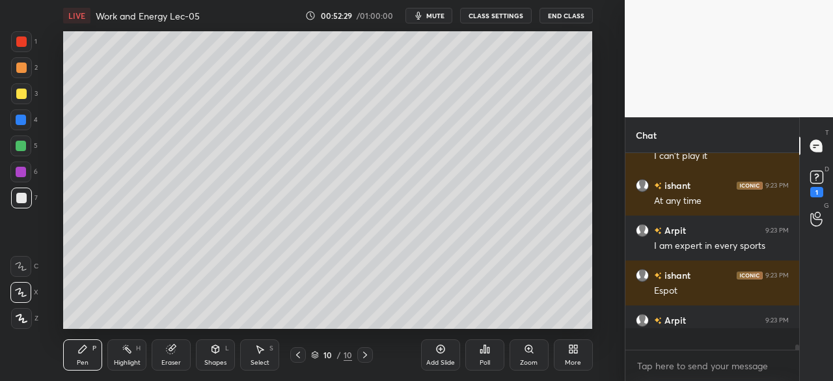
scroll to position [7496, 0]
click at [231, 354] on div "Shapes L" at bounding box center [215, 354] width 39 height 31
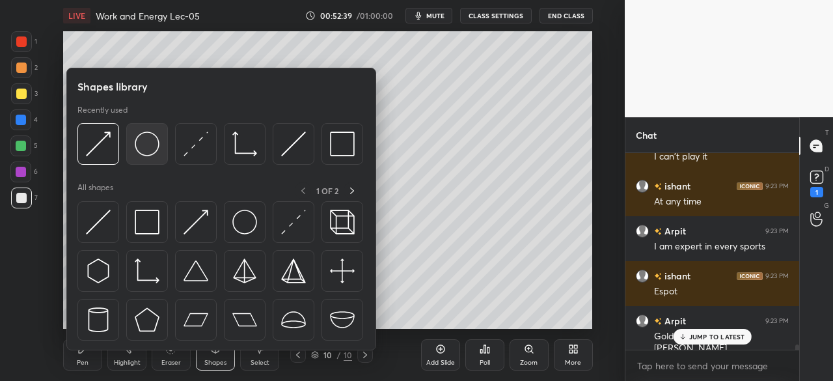
click at [146, 145] on img at bounding box center [147, 143] width 25 height 25
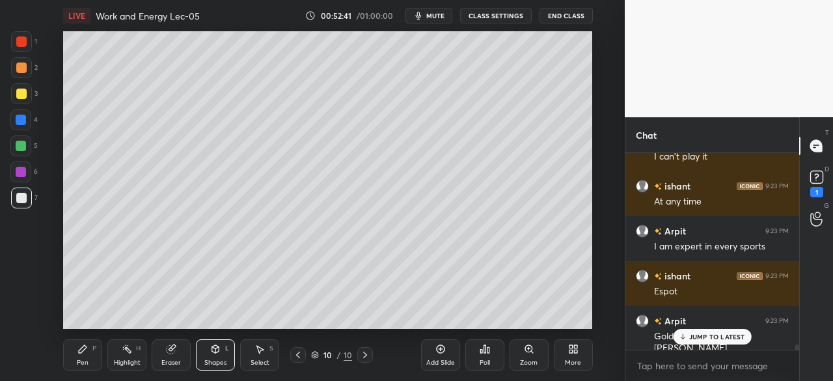
scroll to position [7541, 0]
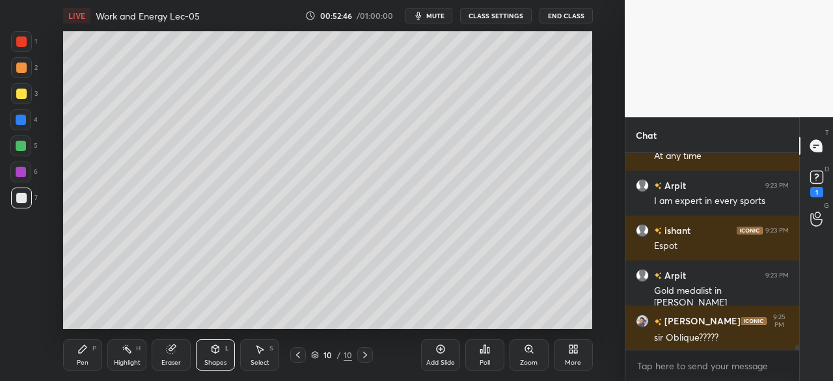
click at [23, 97] on div at bounding box center [21, 93] width 10 height 10
click at [79, 357] on div "Pen P" at bounding box center [82, 354] width 39 height 31
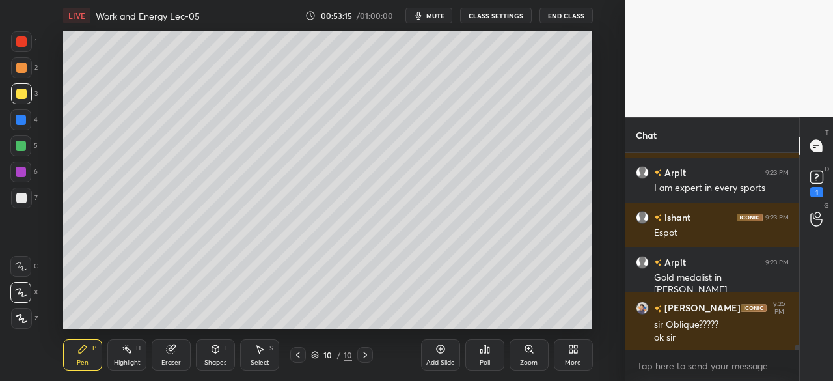
click at [24, 148] on div at bounding box center [21, 146] width 10 height 10
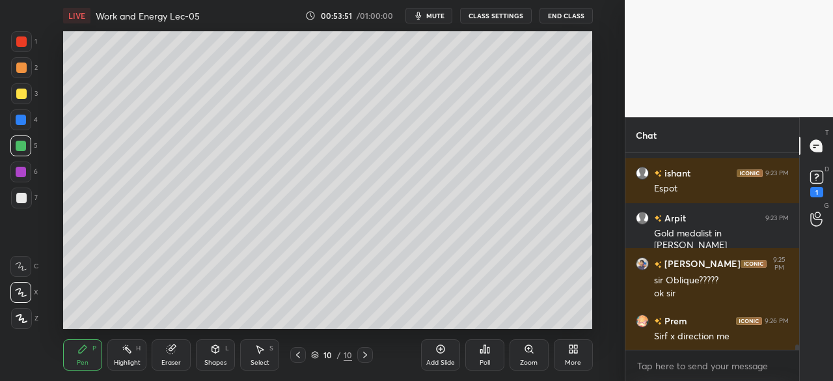
click at [24, 113] on div at bounding box center [20, 119] width 21 height 21
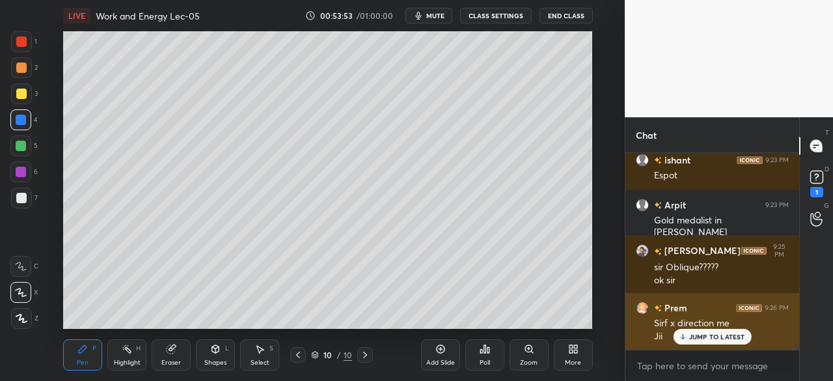
click at [698, 334] on p "JUMP TO LATEST" at bounding box center [717, 336] width 56 height 8
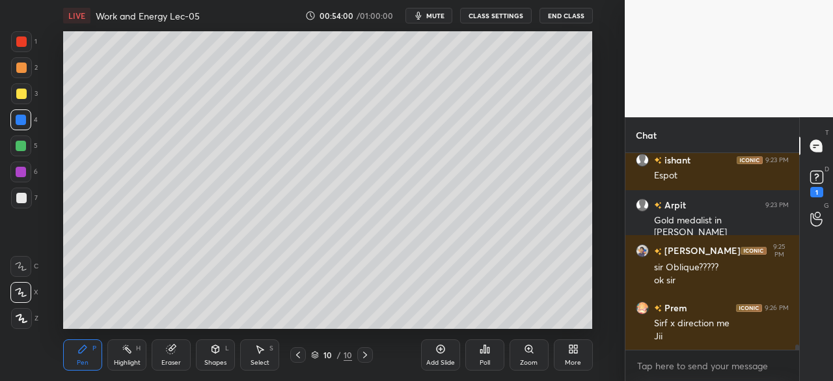
click at [21, 146] on div at bounding box center [21, 146] width 10 height 10
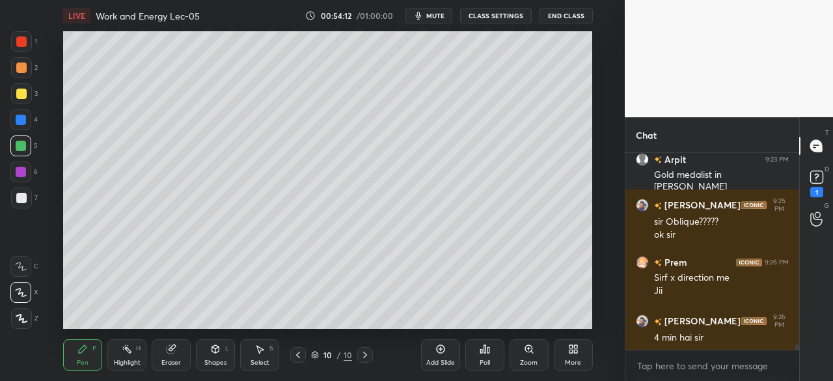
click at [24, 126] on div at bounding box center [20, 119] width 21 height 21
click at [21, 91] on div at bounding box center [21, 93] width 10 height 10
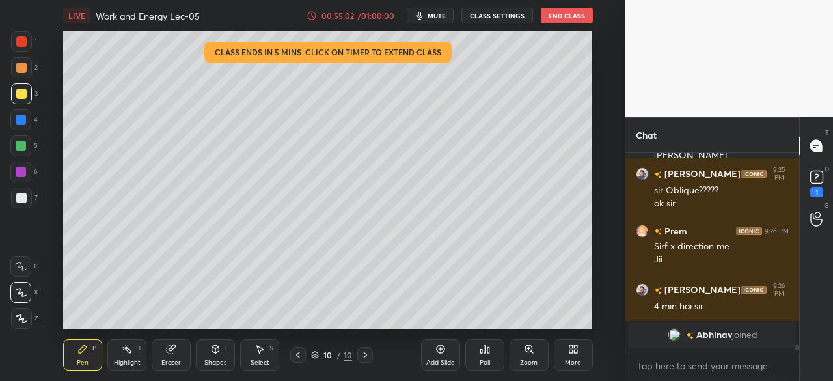
click at [443, 347] on icon at bounding box center [440, 349] width 8 height 8
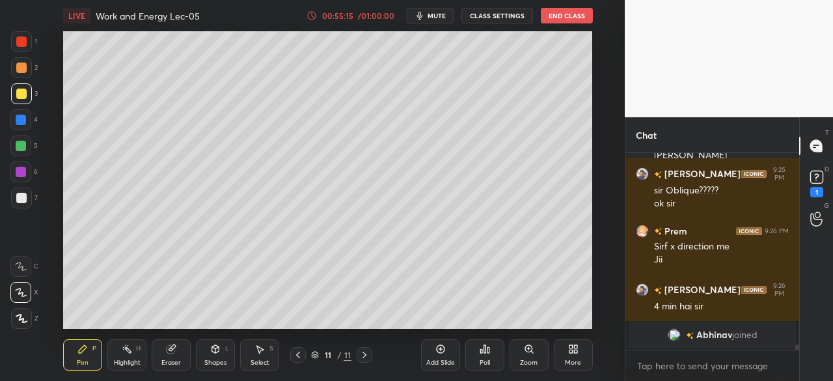
click at [18, 121] on div at bounding box center [21, 120] width 10 height 10
click at [299, 357] on icon at bounding box center [298, 354] width 4 height 7
click at [366, 355] on icon at bounding box center [364, 354] width 4 height 7
click at [20, 199] on div at bounding box center [21, 198] width 10 height 10
click at [300, 355] on icon at bounding box center [298, 354] width 10 height 10
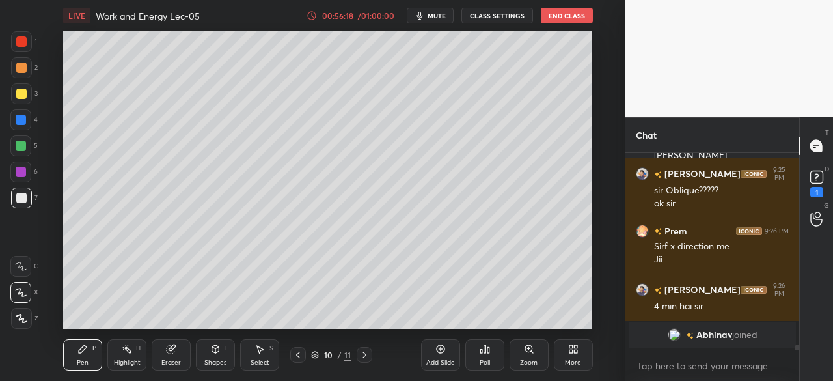
click at [357, 360] on div at bounding box center [365, 355] width 16 height 16
click at [20, 90] on div at bounding box center [21, 93] width 10 height 10
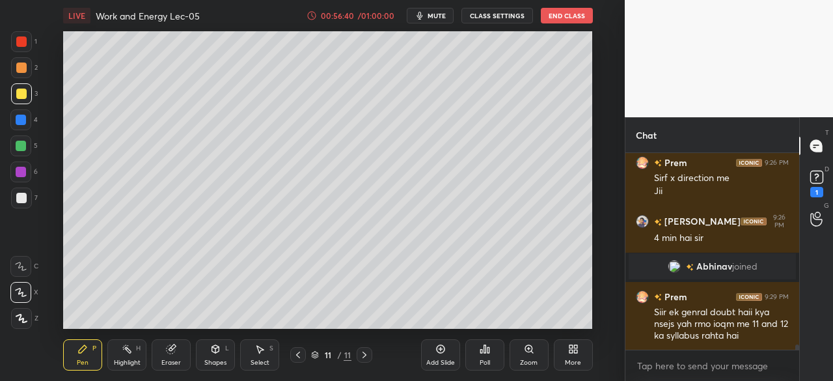
scroll to position [7498, 0]
click at [6, 208] on div "1 2 3 4 5 6 7 C X Z C X Z E E Erase all H H" at bounding box center [21, 179] width 42 height 297
click at [8, 198] on div "1 2 3 4 5 6 7 C X Z C X Z E E Erase all H H" at bounding box center [21, 179] width 42 height 297
click at [20, 191] on div at bounding box center [21, 197] width 21 height 21
click at [442, 343] on div "Add Slide" at bounding box center [440, 354] width 39 height 31
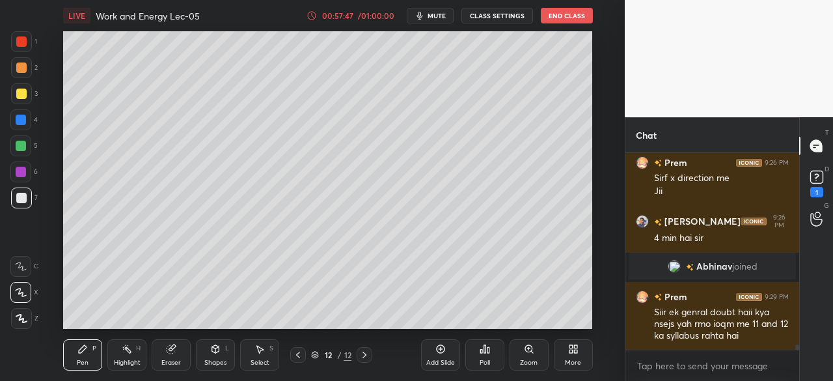
click at [22, 144] on div at bounding box center [21, 146] width 10 height 10
click at [30, 94] on div at bounding box center [21, 93] width 21 height 21
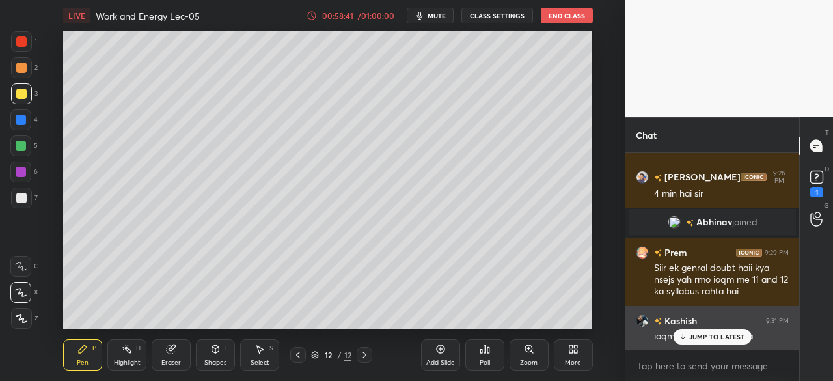
click at [696, 336] on p "JUMP TO LATEST" at bounding box center [717, 336] width 56 height 8
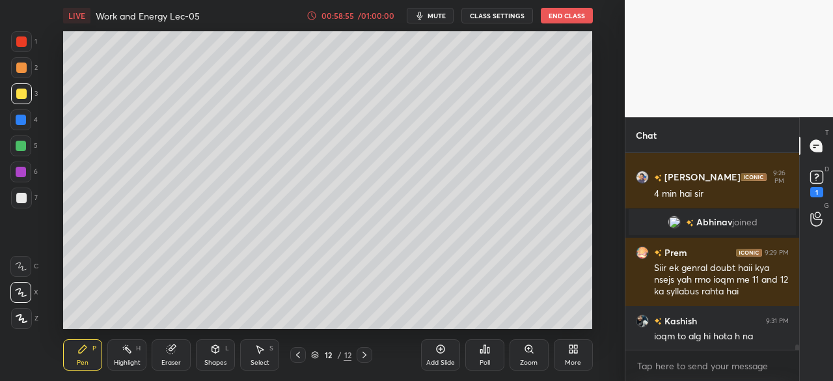
click at [440, 351] on icon at bounding box center [440, 349] width 4 height 4
click at [23, 145] on div at bounding box center [21, 146] width 10 height 10
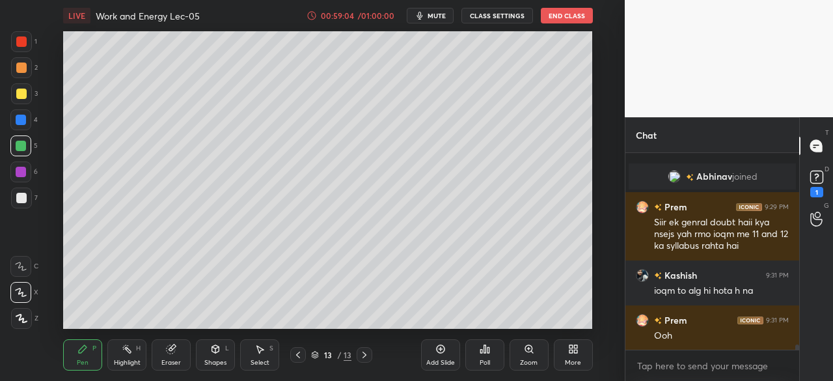
scroll to position [7633, 0]
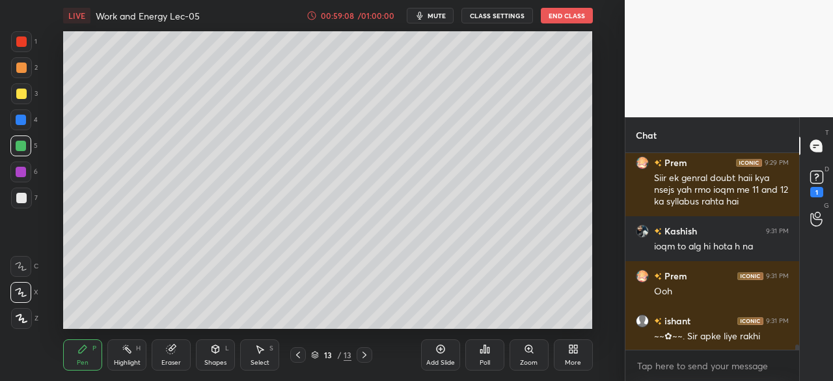
click at [21, 193] on div at bounding box center [21, 198] width 10 height 10
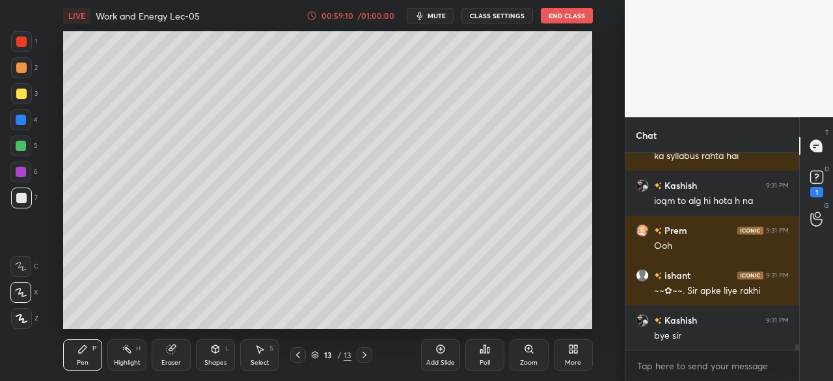
scroll to position [7722, 0]
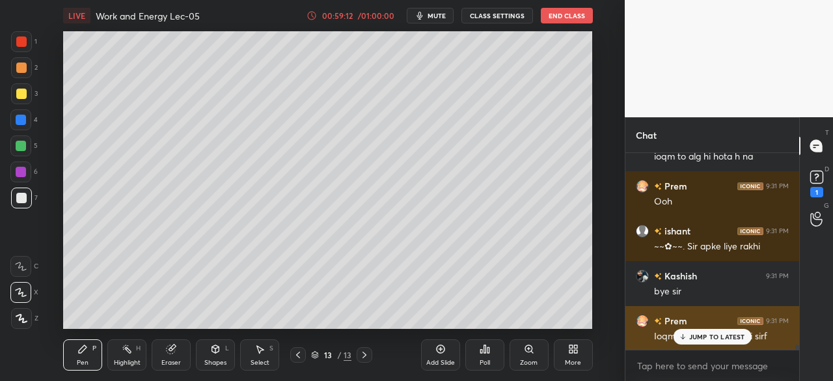
click at [703, 334] on p "JUMP TO LATEST" at bounding box center [717, 336] width 56 height 8
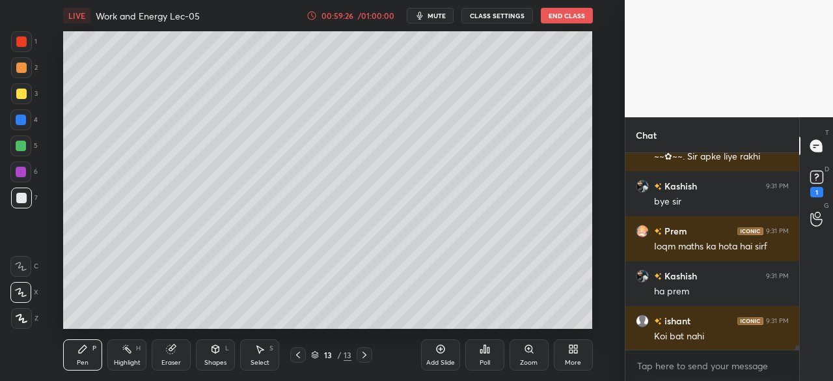
scroll to position [7869, 0]
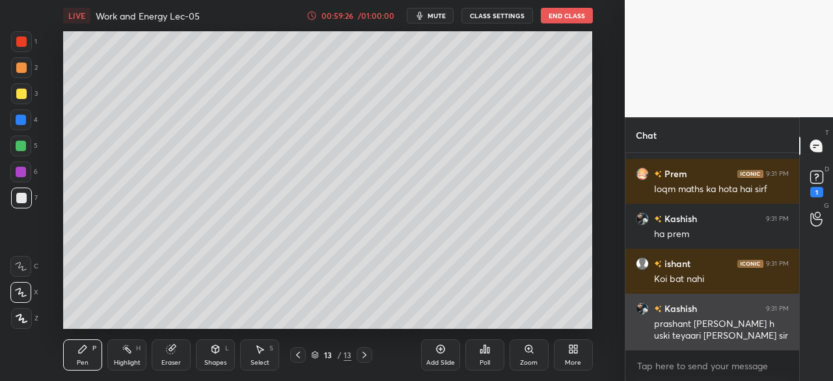
click at [687, 331] on div "prashant sir krwate h uski teyaari prashant jain sir" at bounding box center [721, 330] width 135 height 25
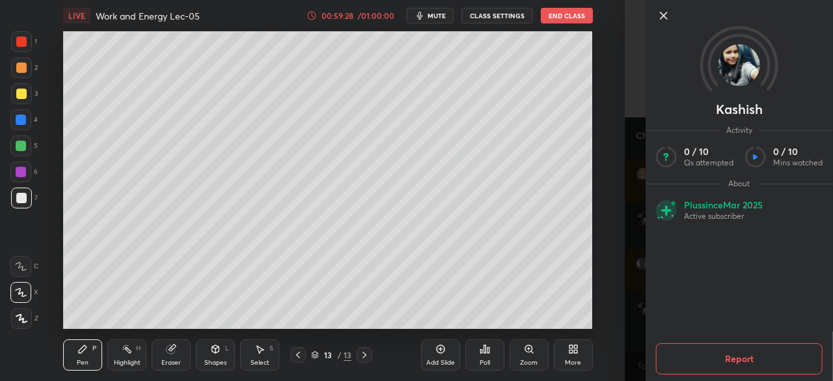
click at [665, 16] on icon at bounding box center [664, 16] width 16 height 16
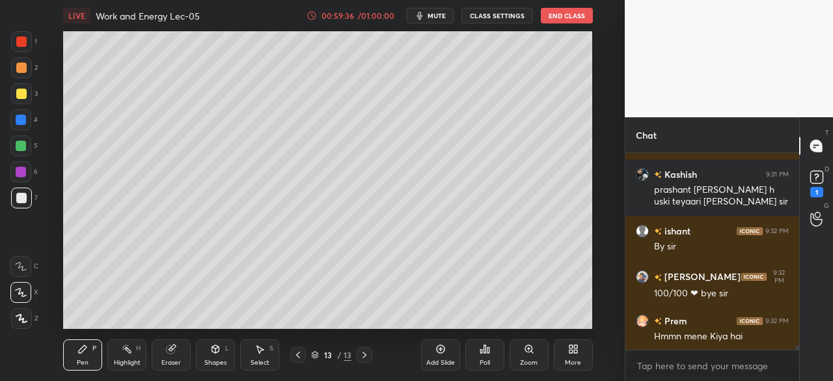
scroll to position [8049, 0]
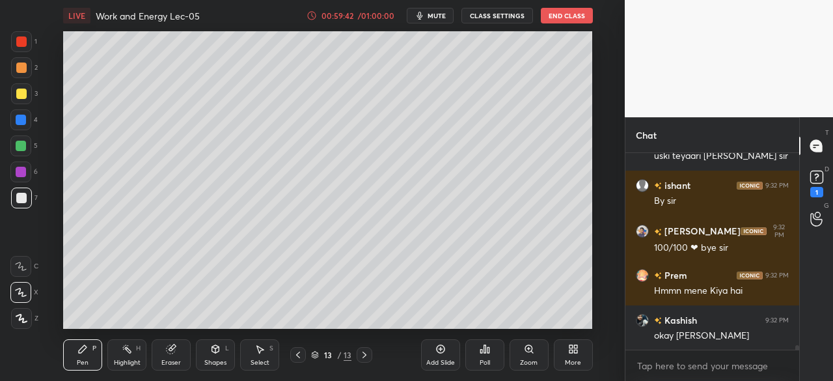
click at [571, 14] on button "End Class" at bounding box center [567, 16] width 52 height 16
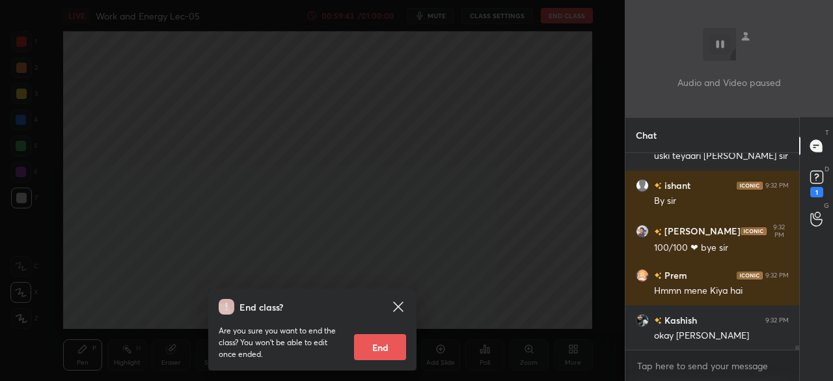
click at [380, 342] on button "End" at bounding box center [380, 347] width 52 height 26
type textarea "x"
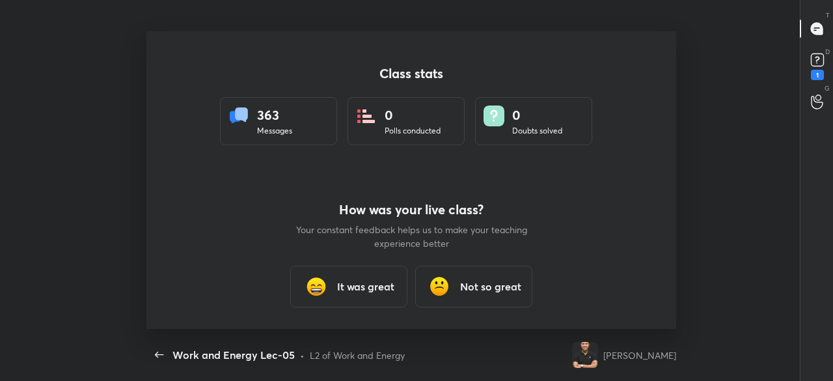
scroll to position [297, 822]
click at [344, 282] on h3 "It was great" at bounding box center [365, 286] width 57 height 16
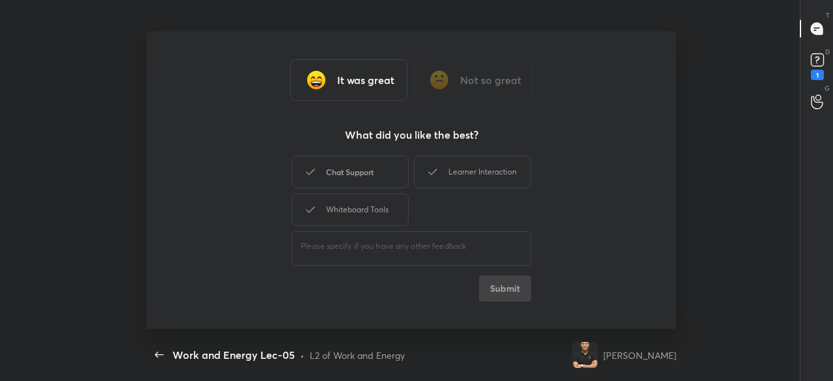
click at [362, 168] on div "Chat Support" at bounding box center [350, 172] width 117 height 33
click at [474, 163] on div "Learner Interaction" at bounding box center [472, 172] width 117 height 33
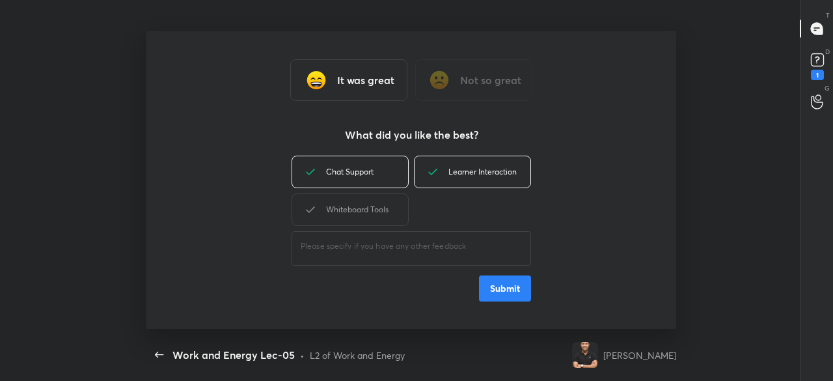
click at [498, 273] on div "Chat Support Learner Interaction Whiteboard Tools ​ Submit" at bounding box center [411, 227] width 239 height 148
click at [514, 287] on button "Submit" at bounding box center [505, 288] width 52 height 26
